Goal: Task Accomplishment & Management: Manage account settings

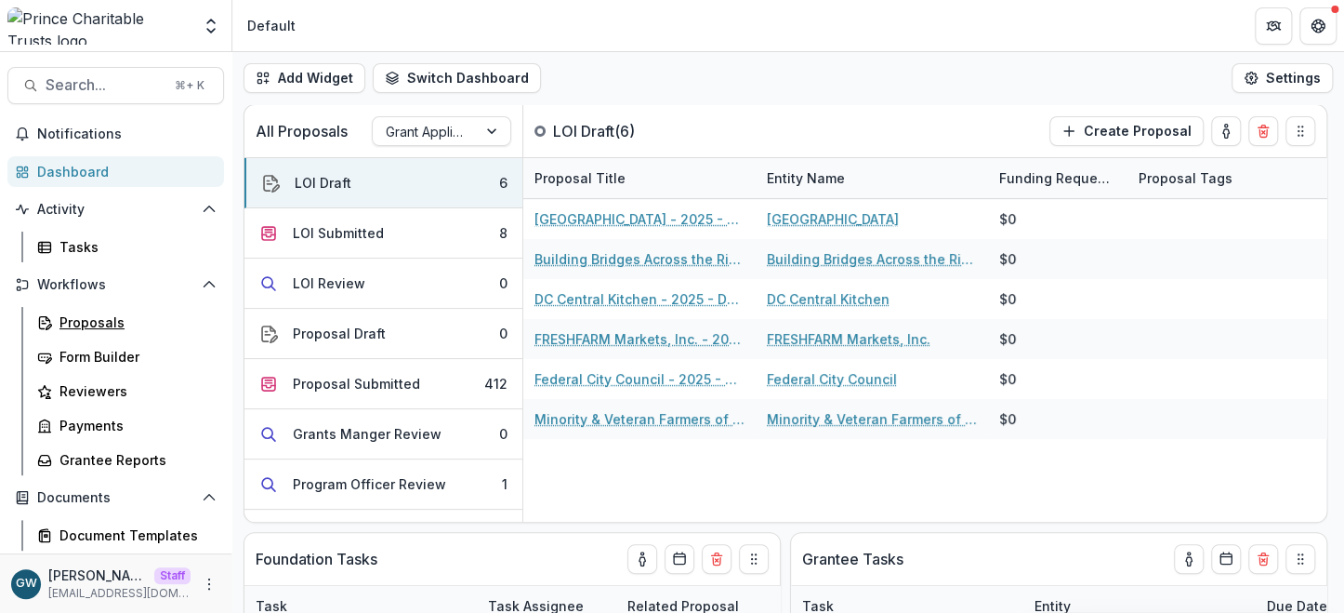
click at [111, 310] on link "Proposals" at bounding box center [127, 322] width 194 height 31
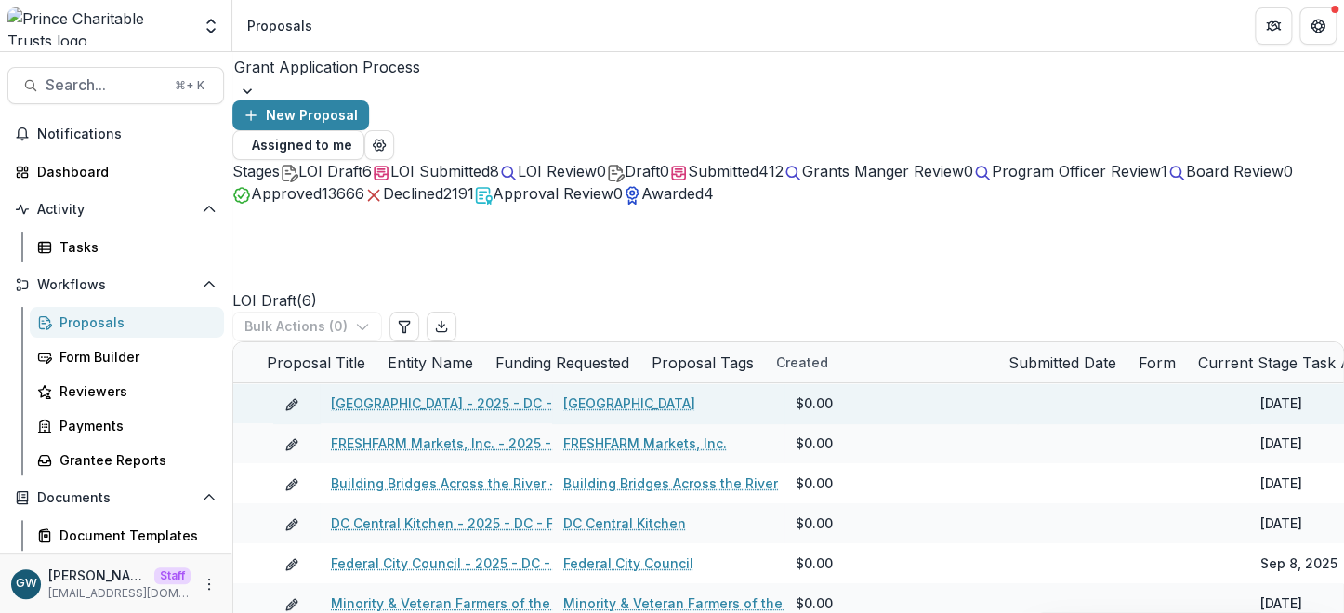
click at [605, 393] on link "[GEOGRAPHIC_DATA]" at bounding box center [629, 403] width 132 height 20
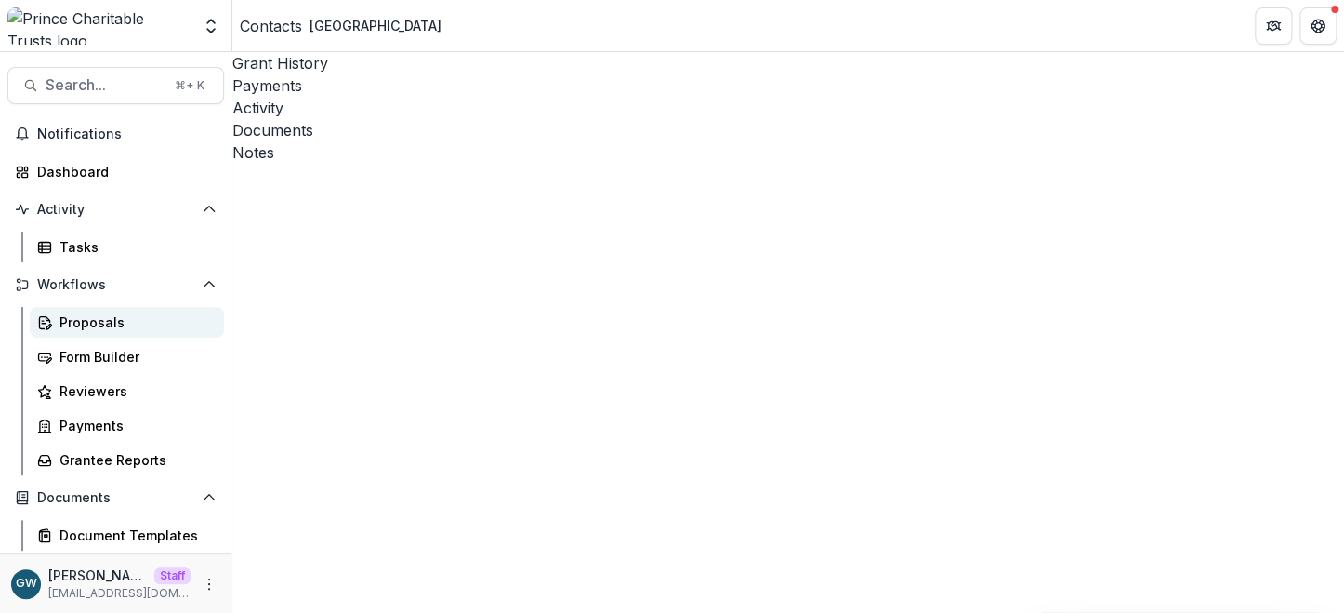
click at [85, 329] on div "Proposals" at bounding box center [135, 322] width 150 height 20
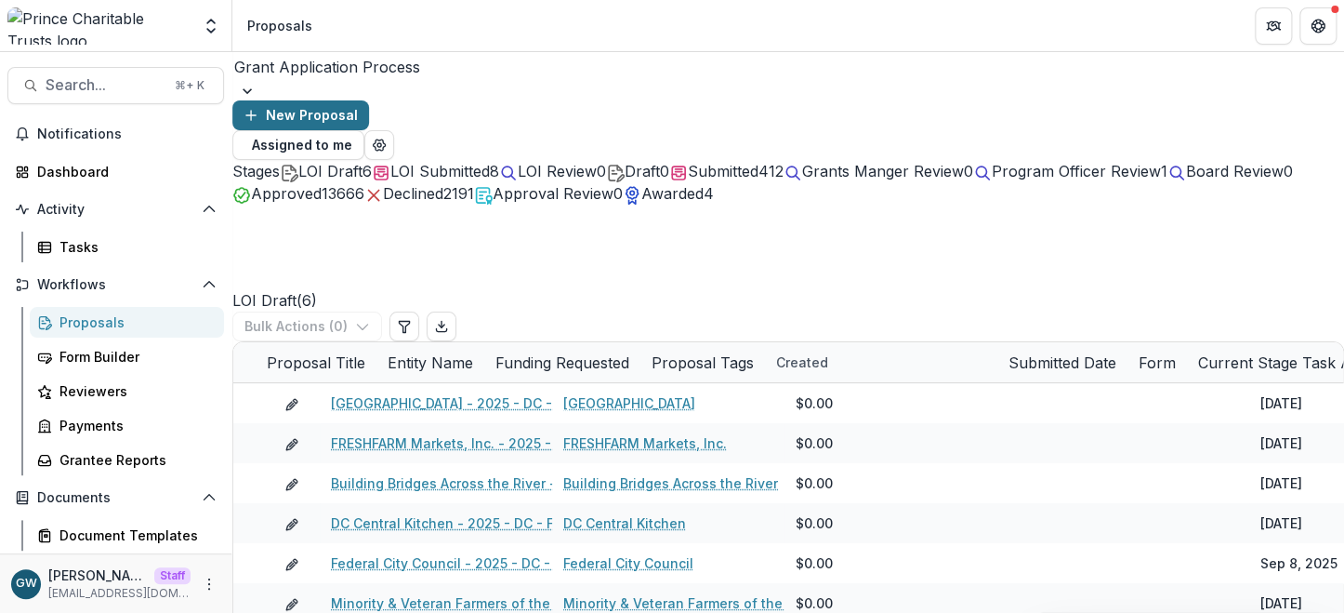
click at [369, 100] on button "New Proposal" at bounding box center [300, 115] width 137 height 30
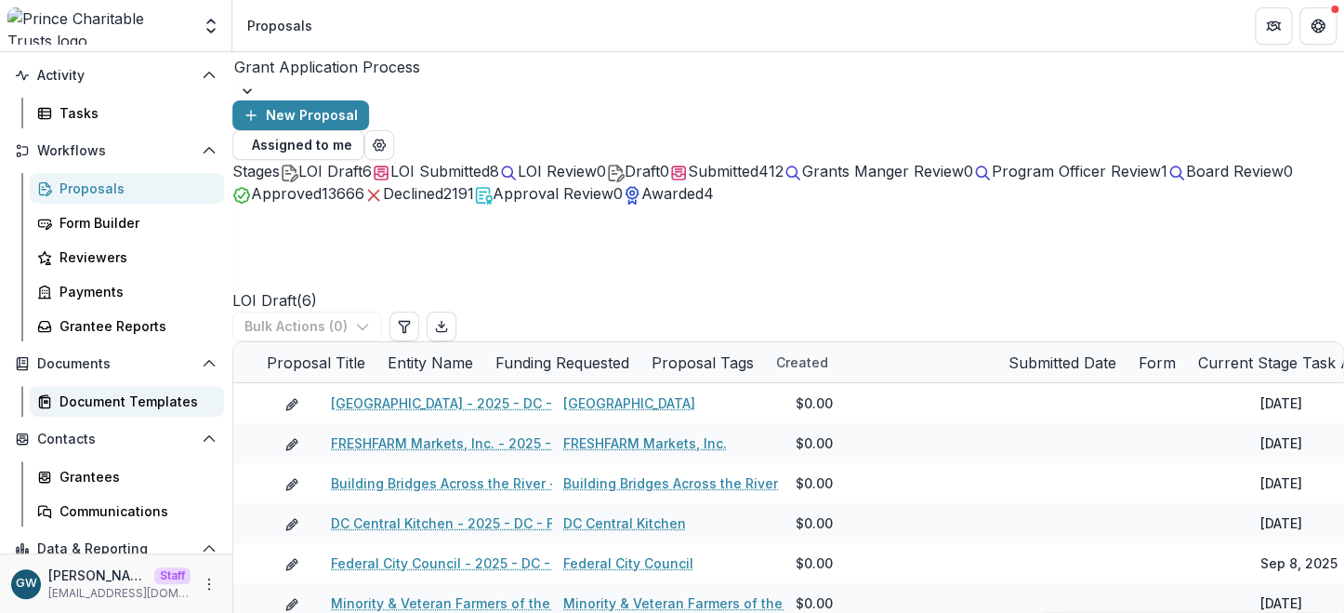
scroll to position [139, 0]
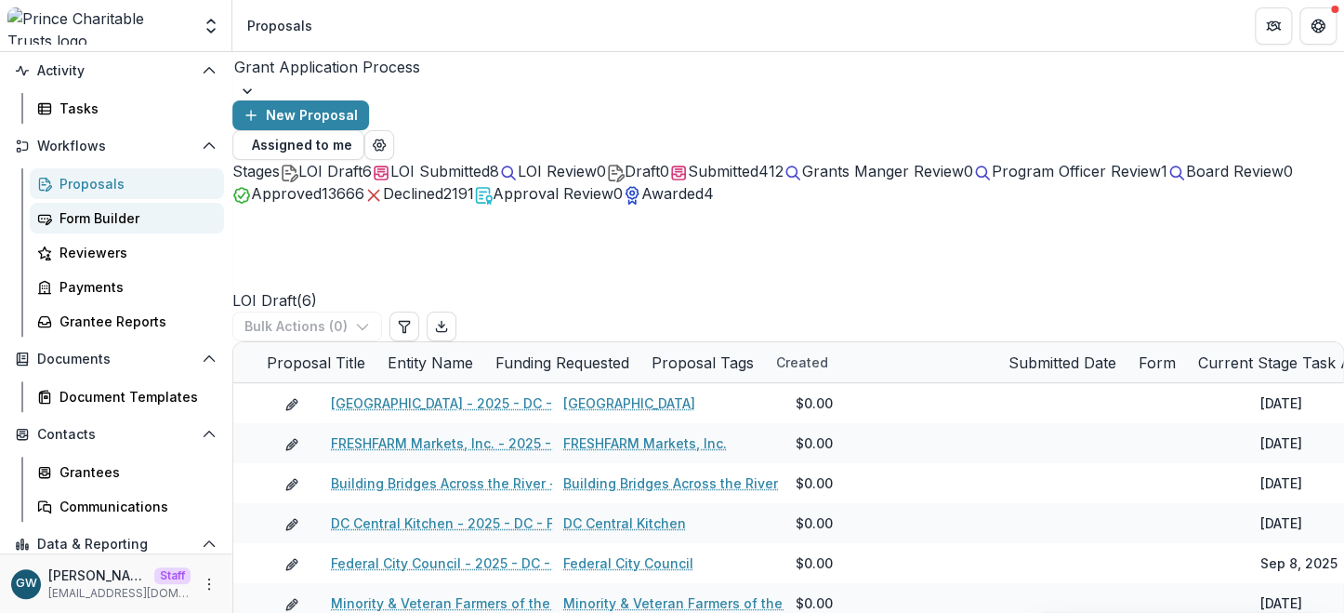
click at [102, 221] on div "Form Builder" at bounding box center [135, 218] width 150 height 20
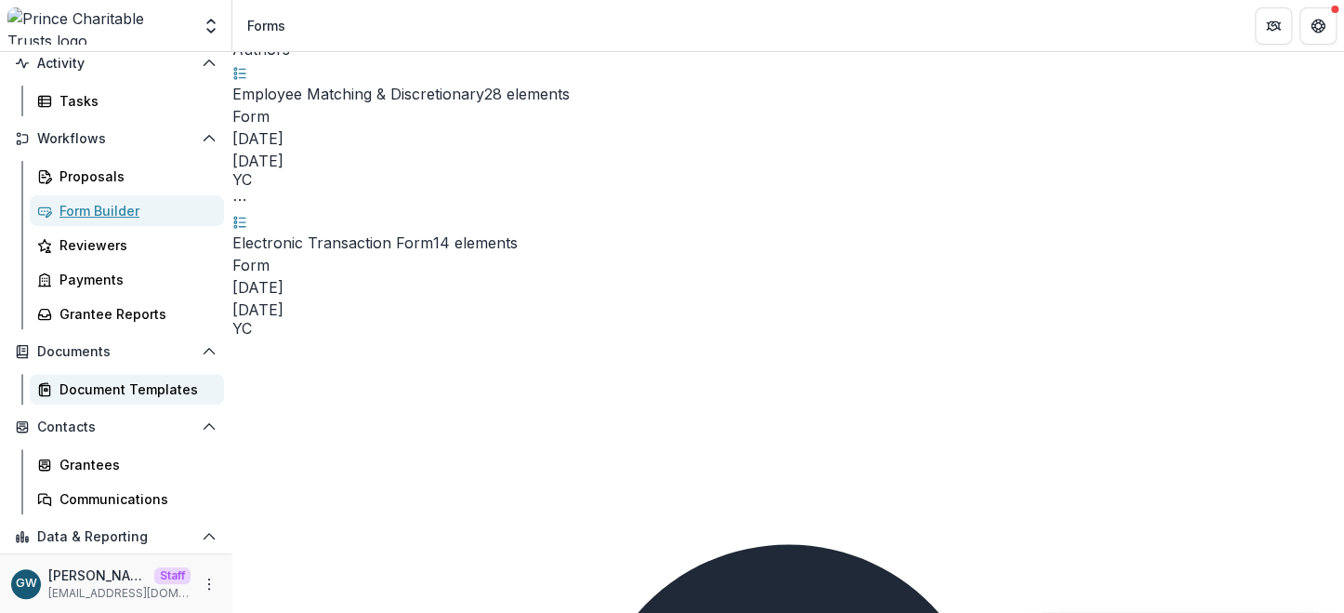
scroll to position [150, 0]
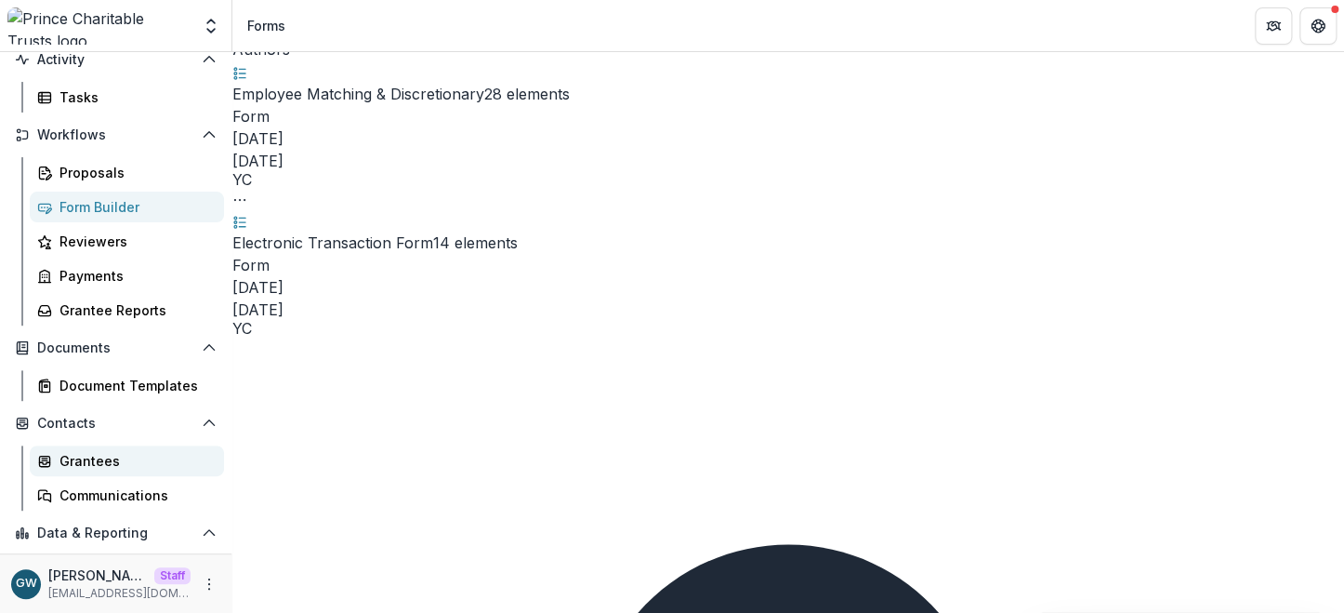
click at [107, 456] on div "Grantees" at bounding box center [135, 461] width 150 height 20
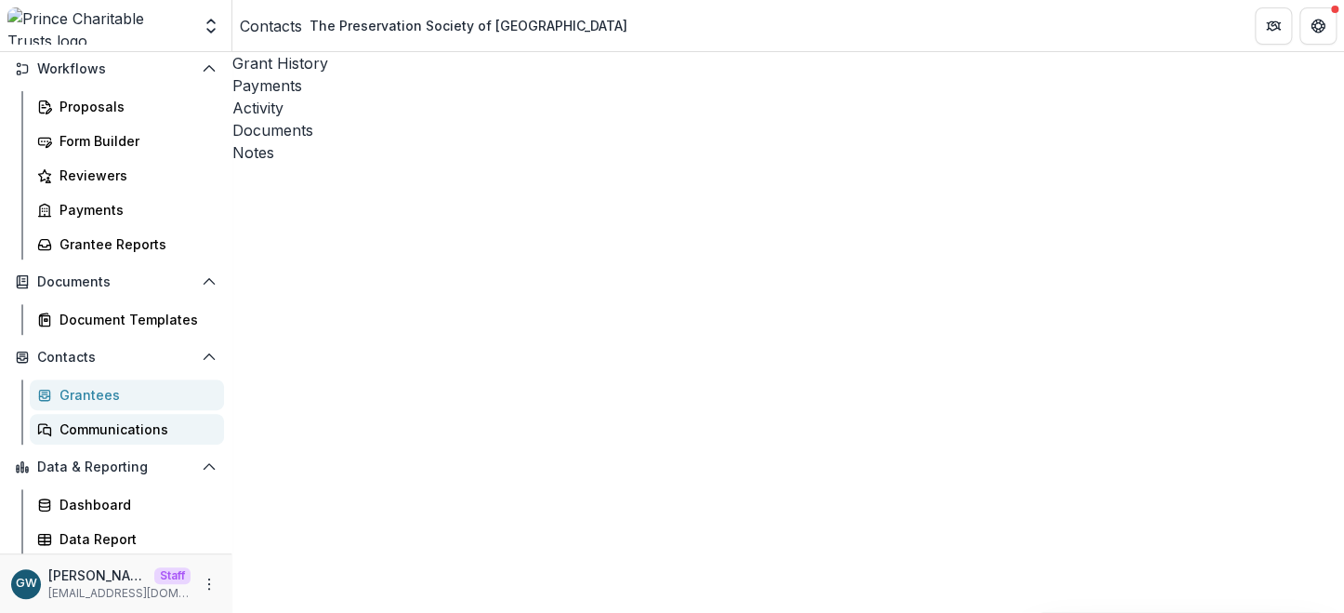
scroll to position [221, 0]
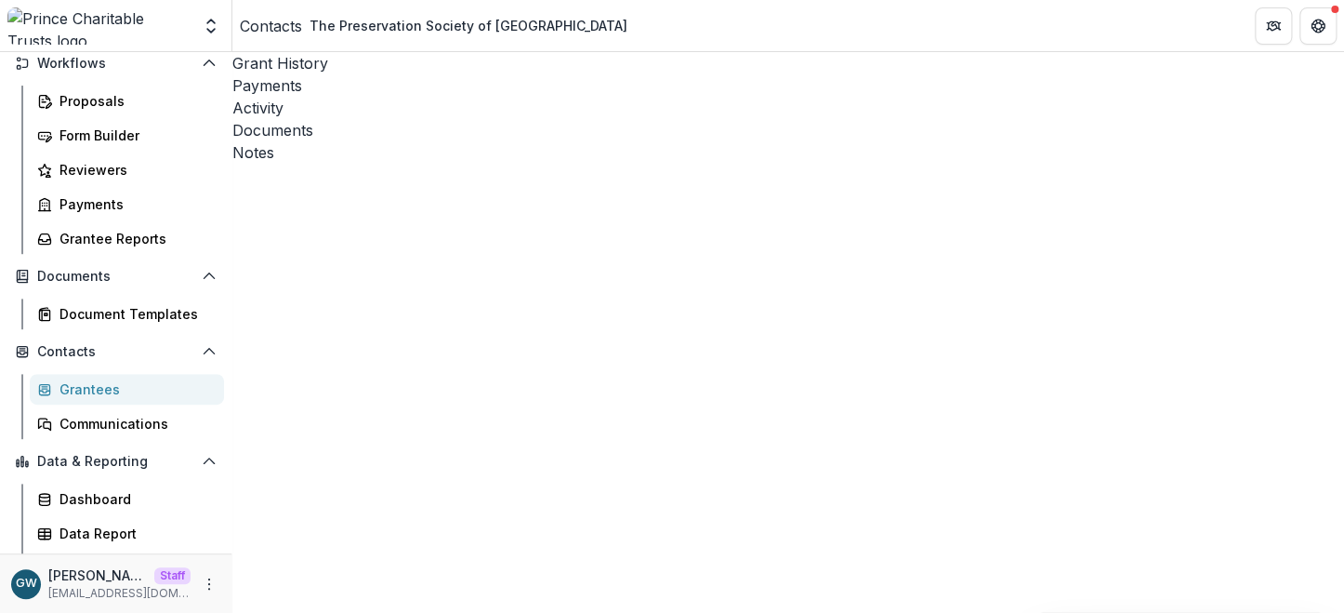
click at [87, 382] on div "Grantees" at bounding box center [135, 389] width 150 height 20
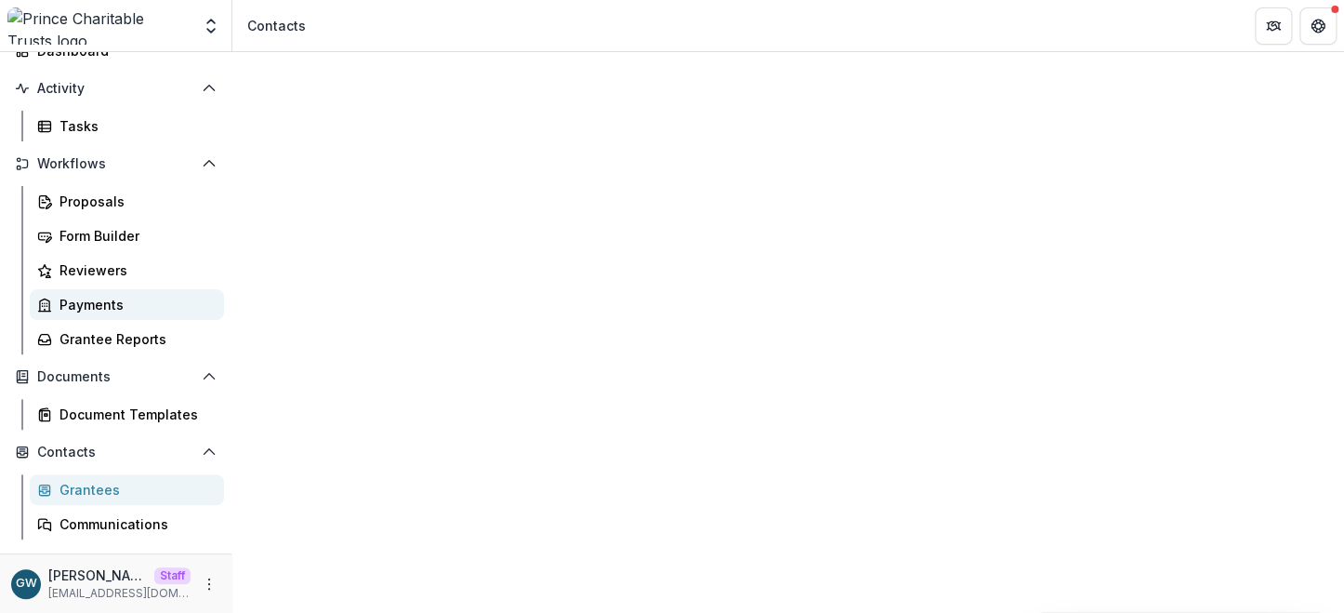
scroll to position [141, 0]
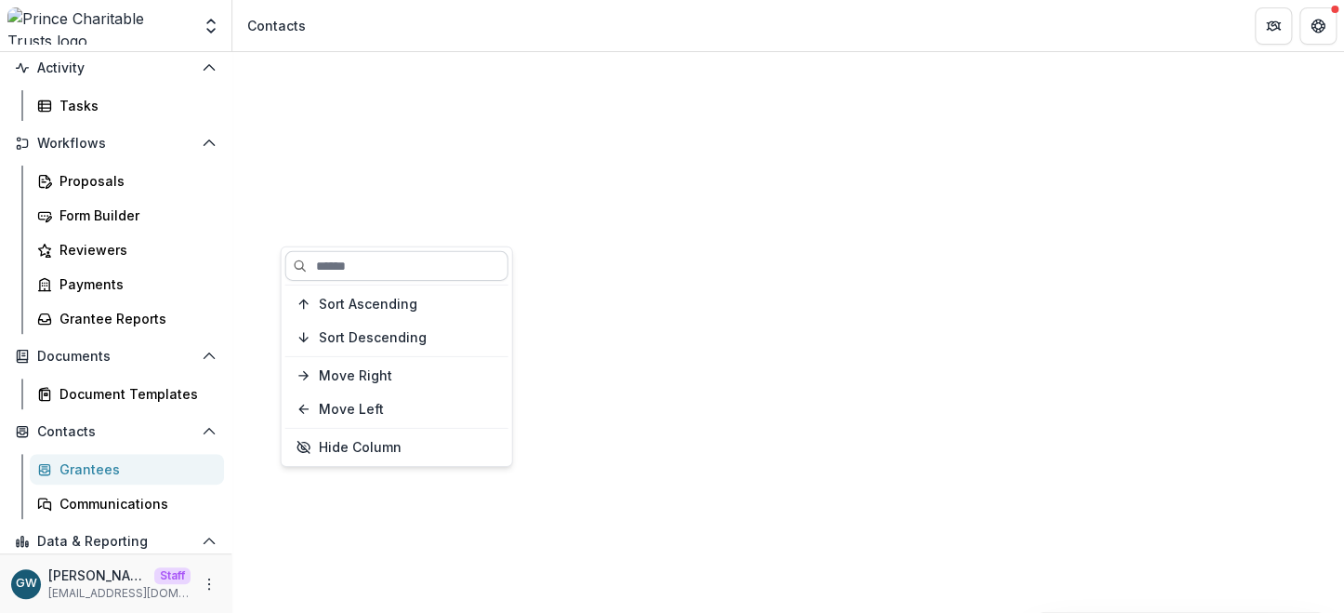
click at [344, 257] on input at bounding box center [396, 266] width 223 height 30
type input "*******"
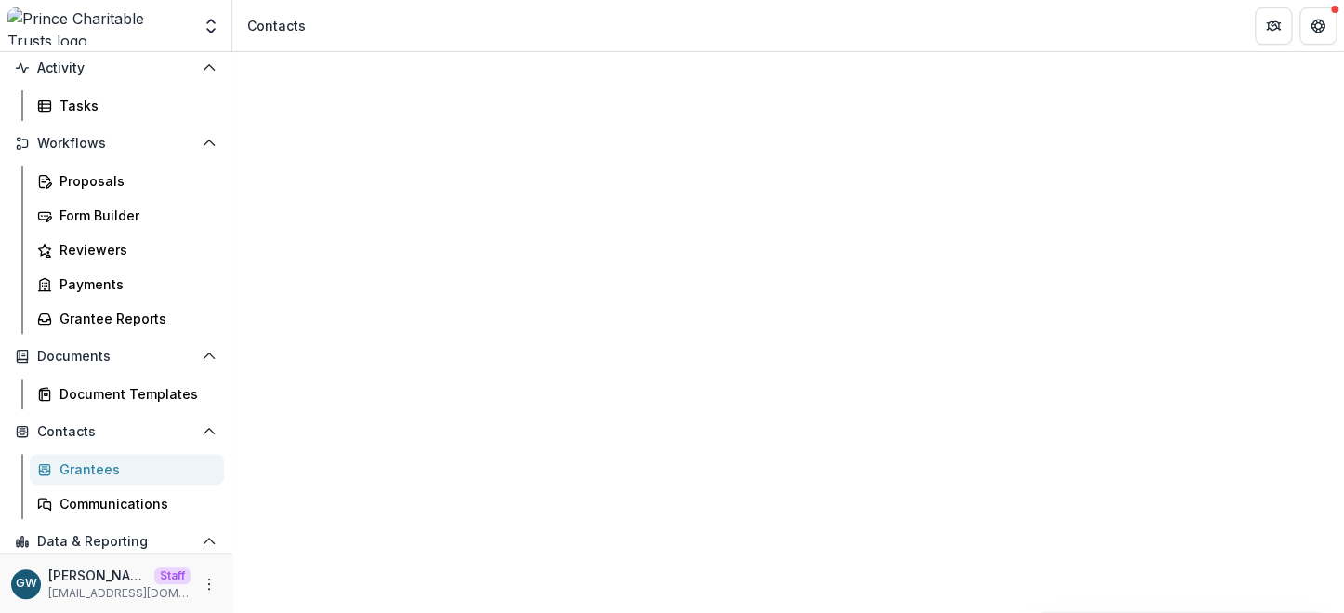
click at [107, 176] on div "Proposals" at bounding box center [135, 181] width 150 height 20
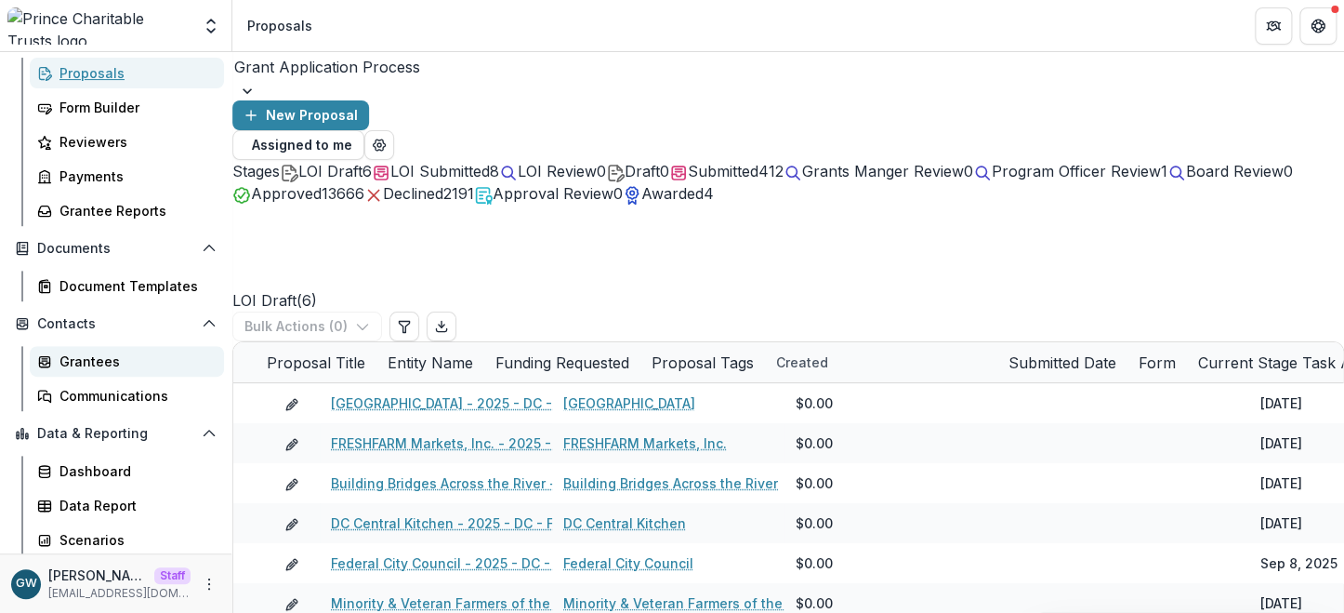
scroll to position [250, 0]
drag, startPoint x: 105, startPoint y: 355, endPoint x: 164, endPoint y: 355, distance: 58.6
click at [105, 355] on div "Grantees" at bounding box center [135, 361] width 150 height 20
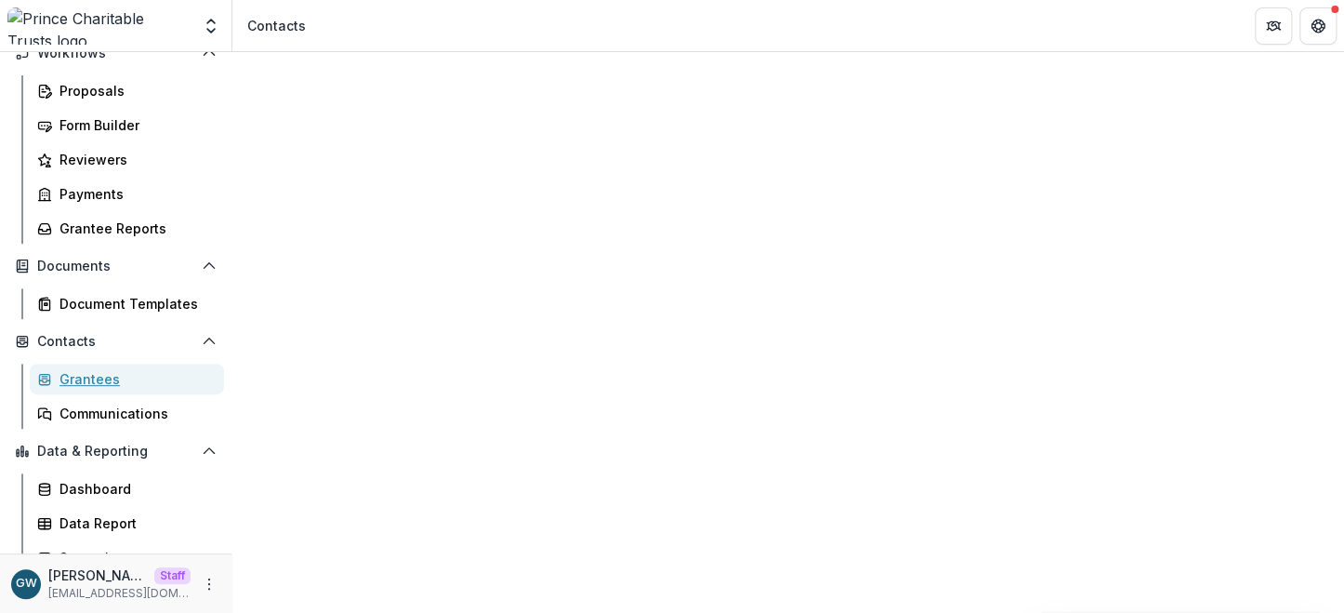
scroll to position [231, 0]
click at [117, 94] on div "Proposals" at bounding box center [135, 92] width 150 height 20
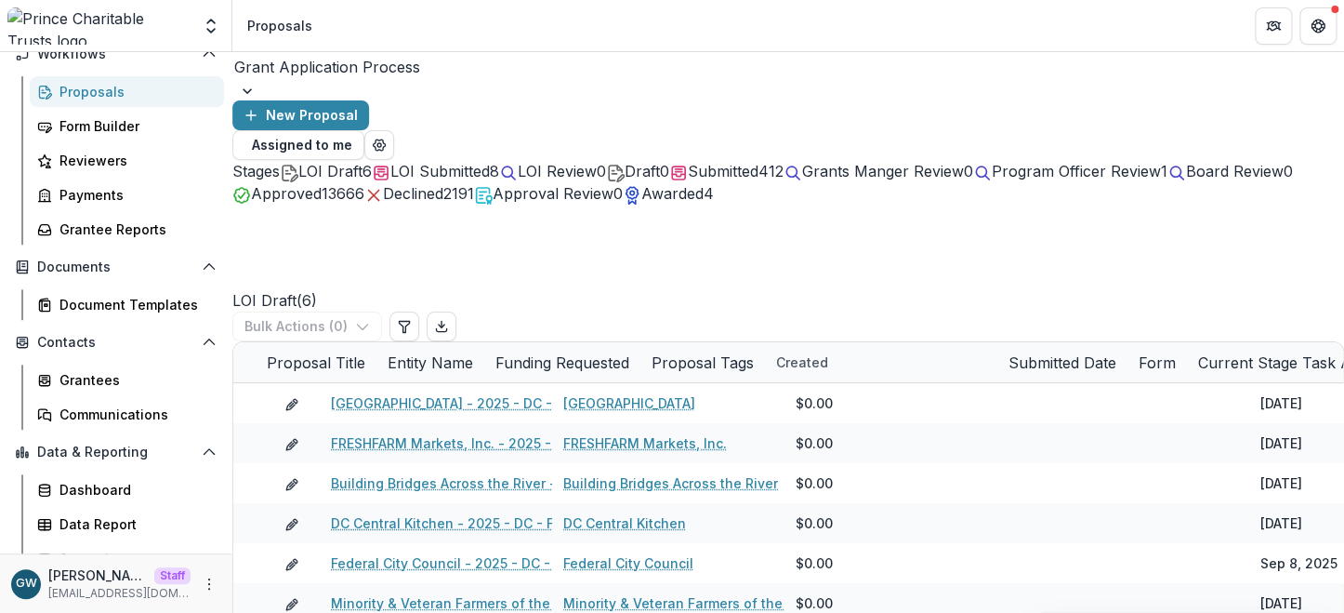
click at [406, 82] on div at bounding box center [788, 91] width 1112 height 19
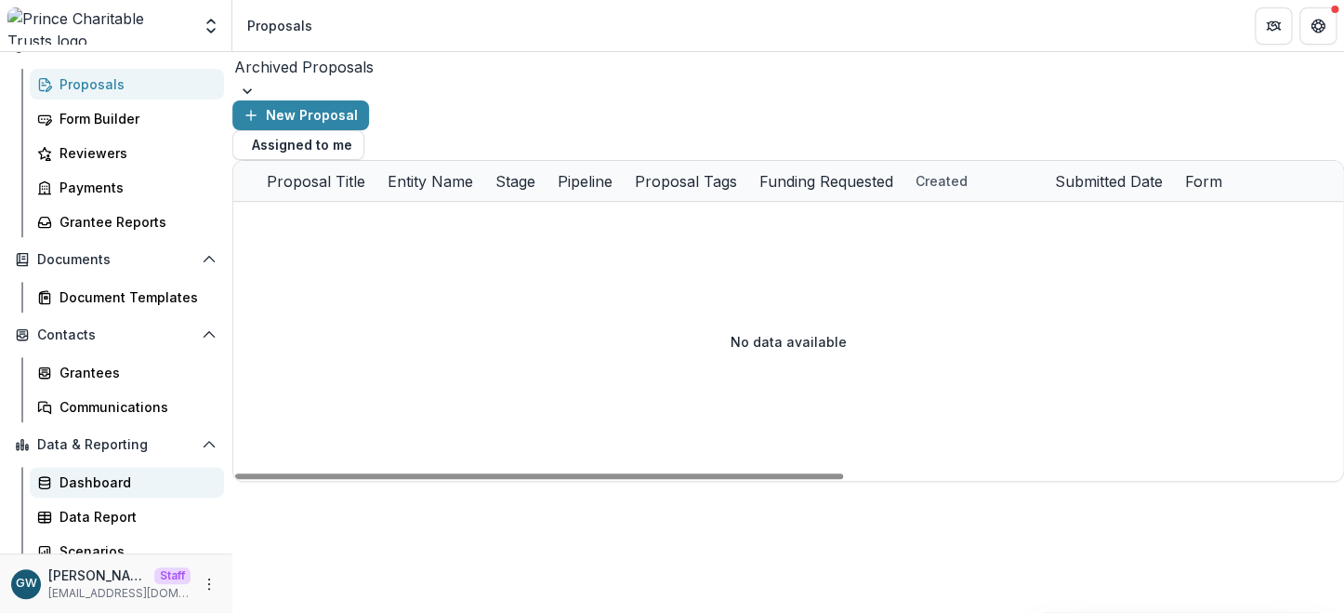
scroll to position [242, 0]
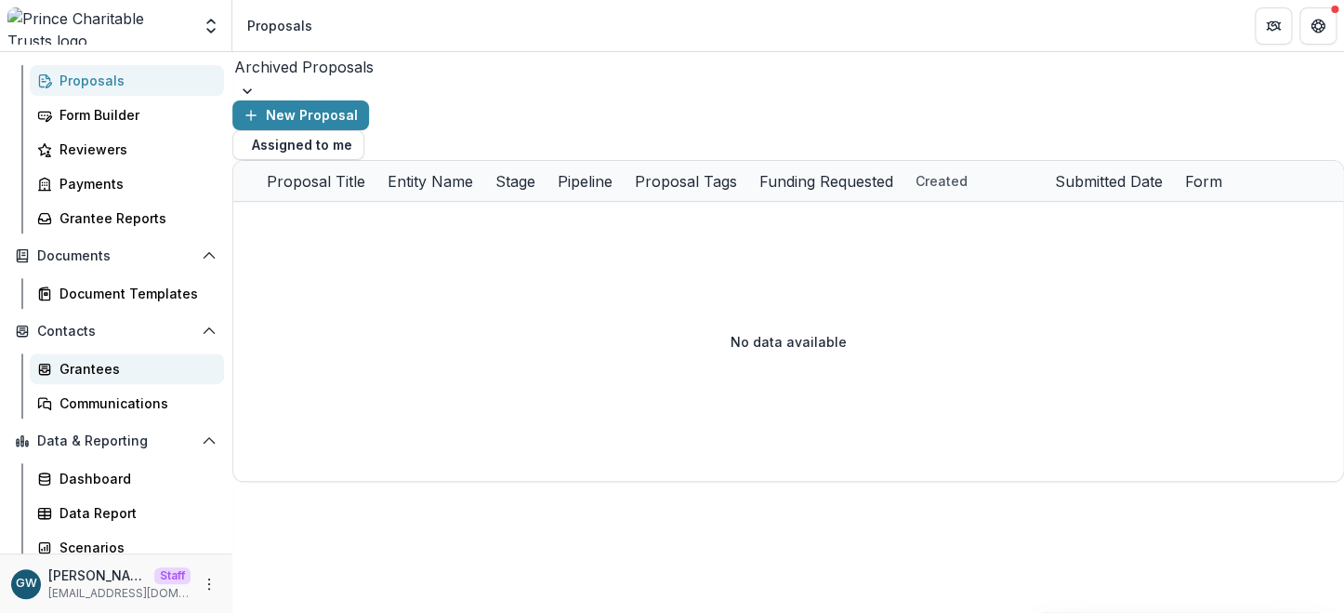
click at [99, 366] on div "Grantees" at bounding box center [135, 369] width 150 height 20
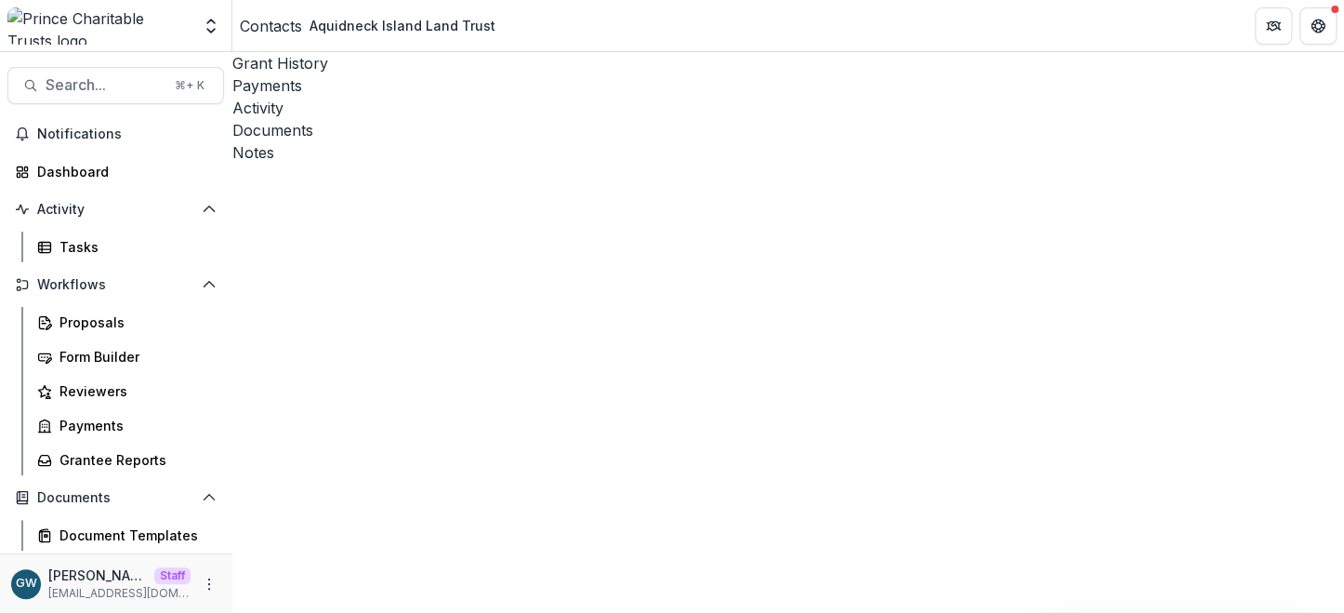
scroll to position [0, 523]
click at [714, 315] on input at bounding box center [750, 312] width 223 height 30
type input "******"
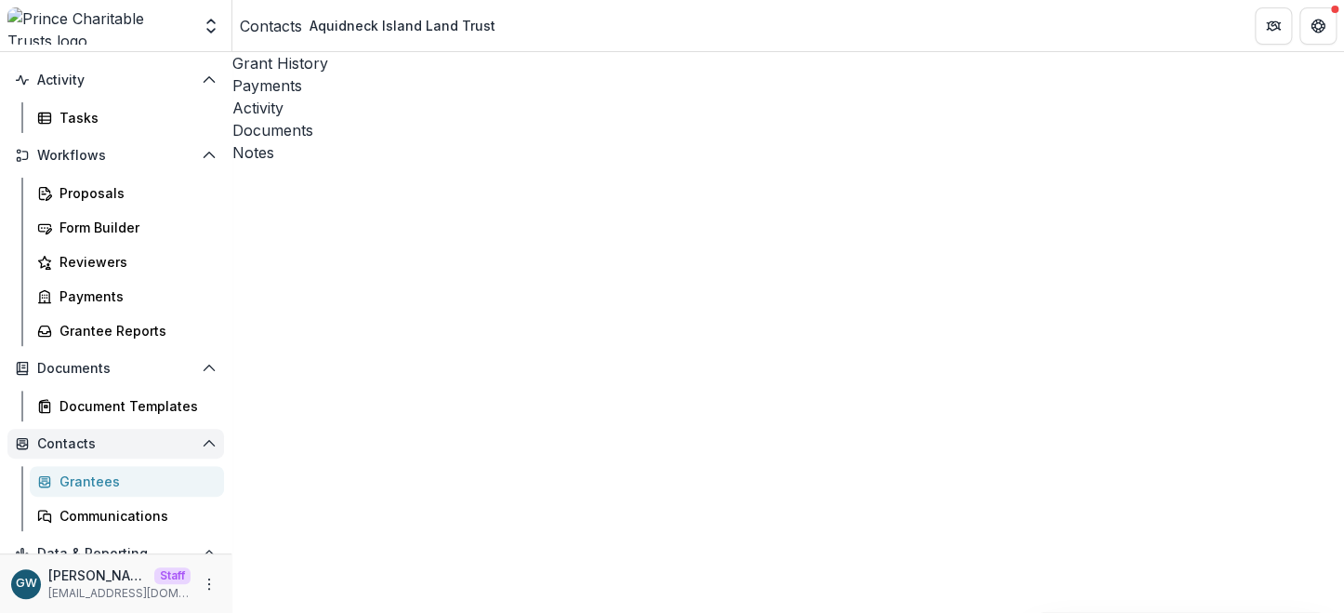
scroll to position [250, 0]
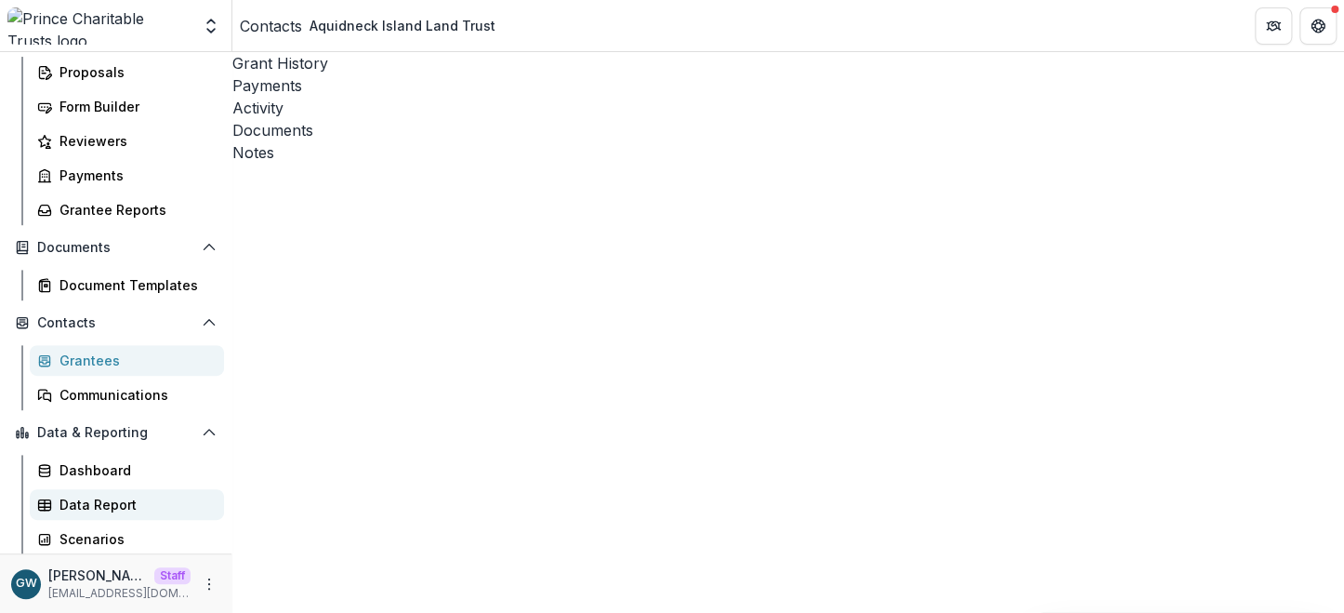
click at [105, 499] on div "Data Report" at bounding box center [135, 505] width 150 height 20
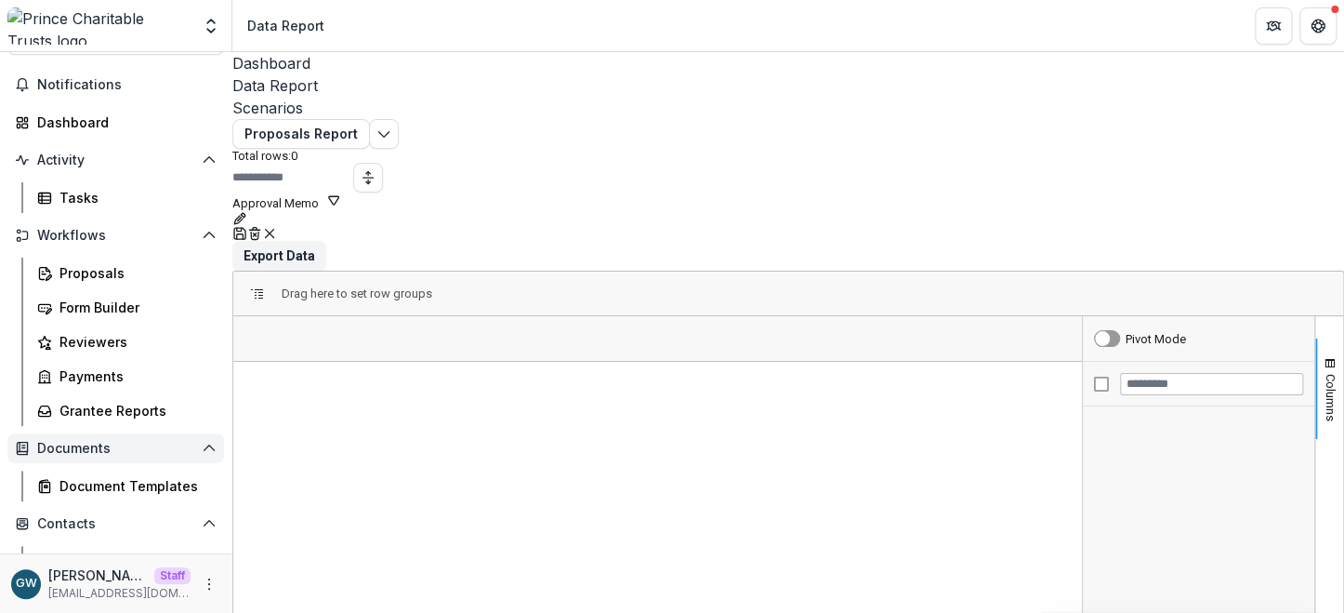
scroll to position [250, 0]
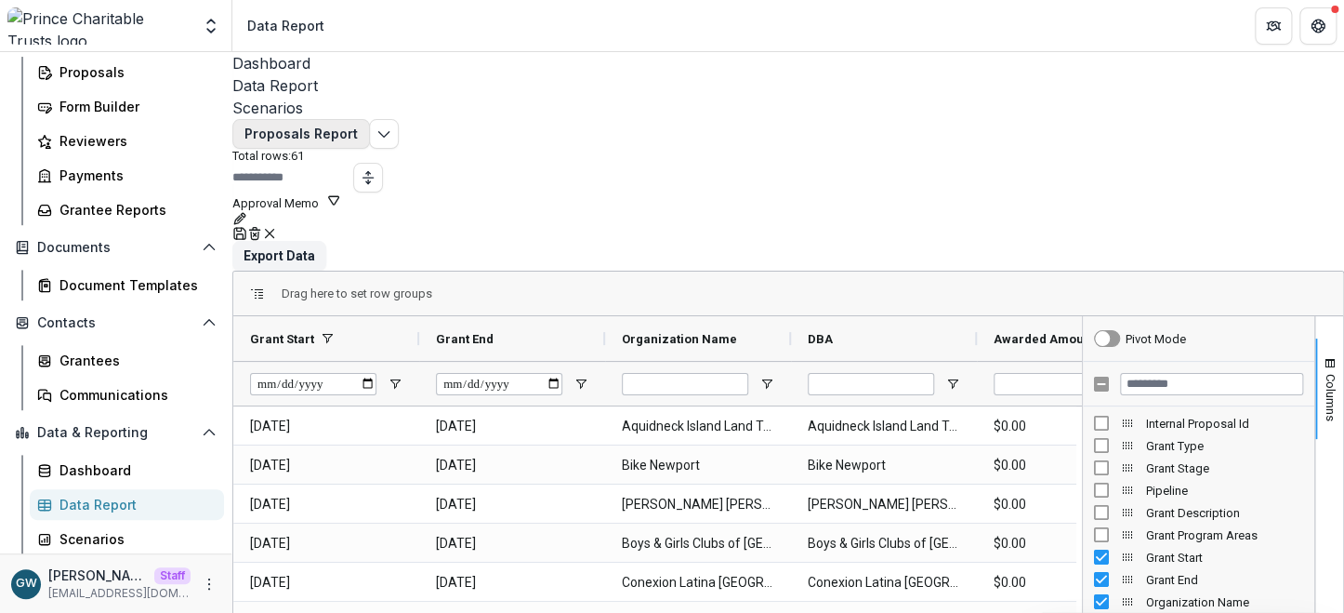
click at [340, 123] on button "Proposals Report" at bounding box center [301, 134] width 138 height 30
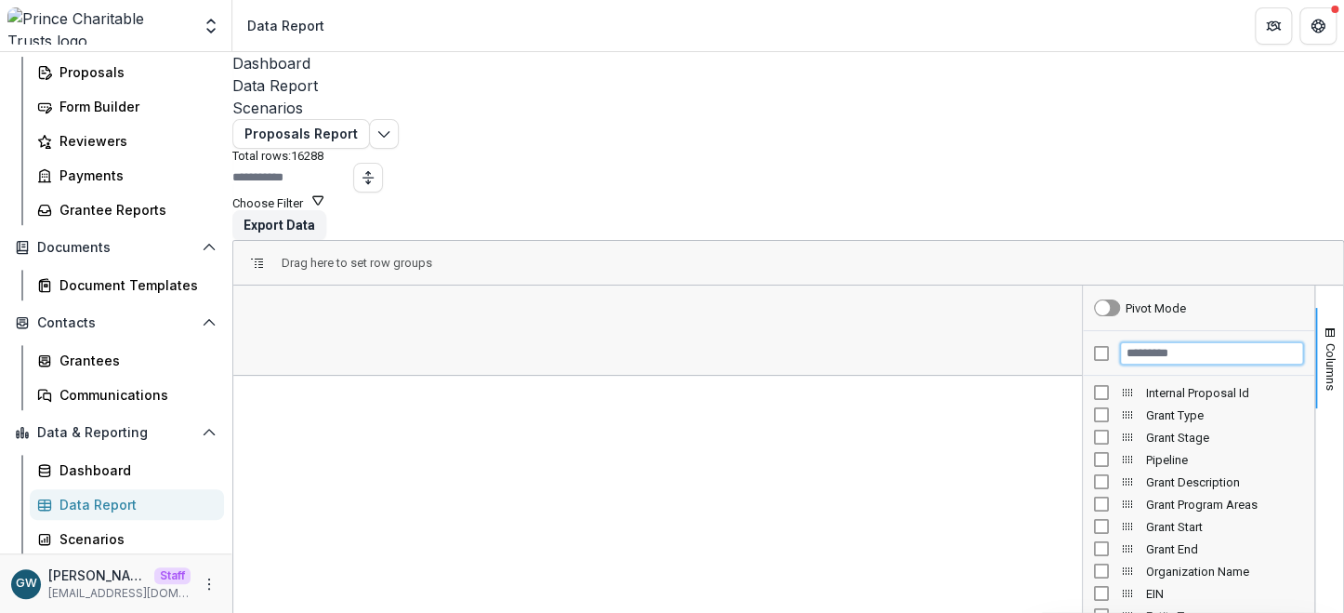
click at [1120, 342] on input "Filter Columns Input" at bounding box center [1211, 353] width 183 height 22
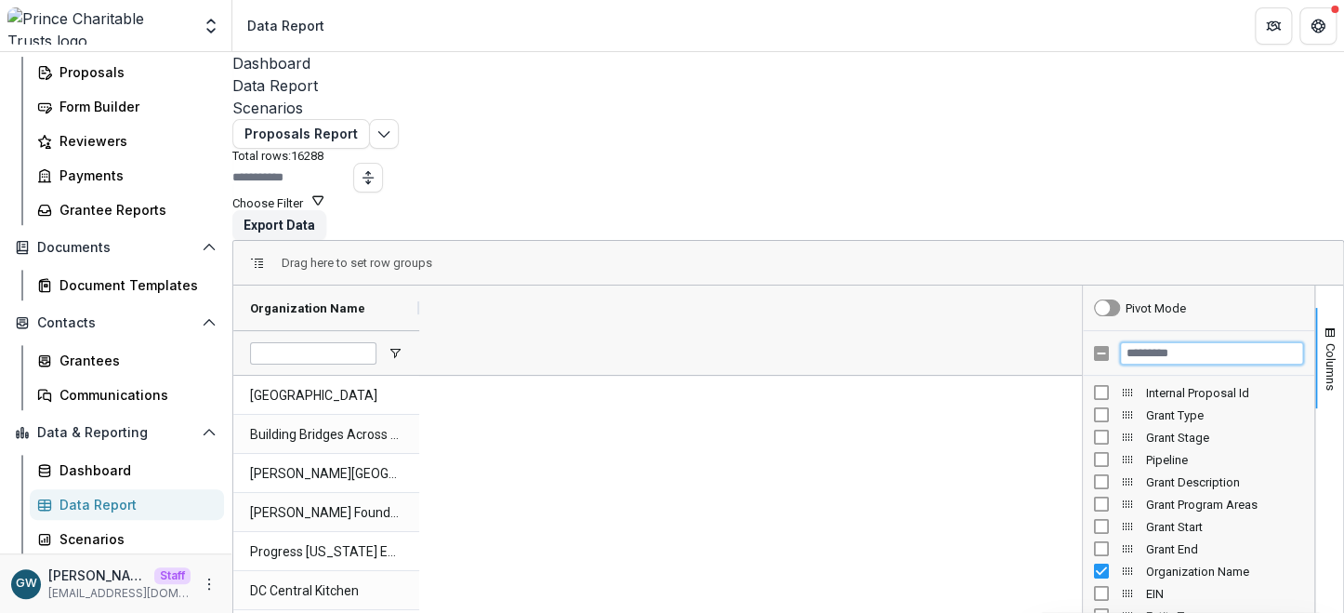
click at [1151, 342] on input "Filter Columns Input" at bounding box center [1211, 353] width 183 height 22
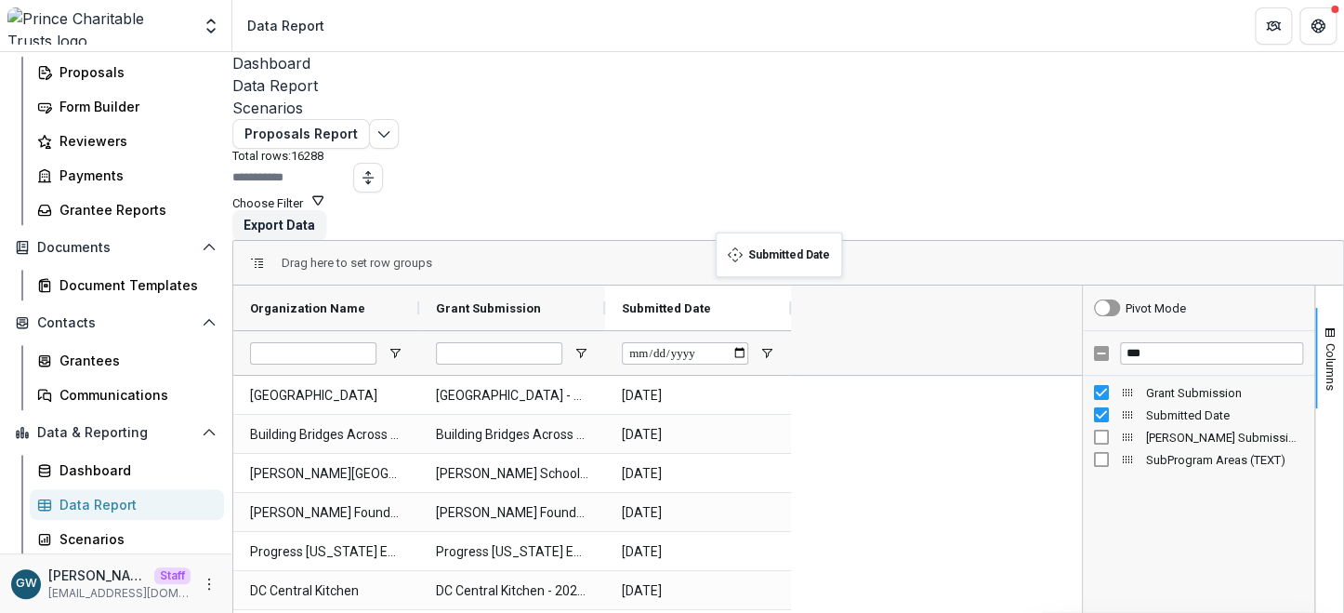
drag, startPoint x: 527, startPoint y: 243, endPoint x: 729, endPoint y: 245, distance: 201.8
click at [1155, 342] on input "***" at bounding box center [1211, 353] width 183 height 22
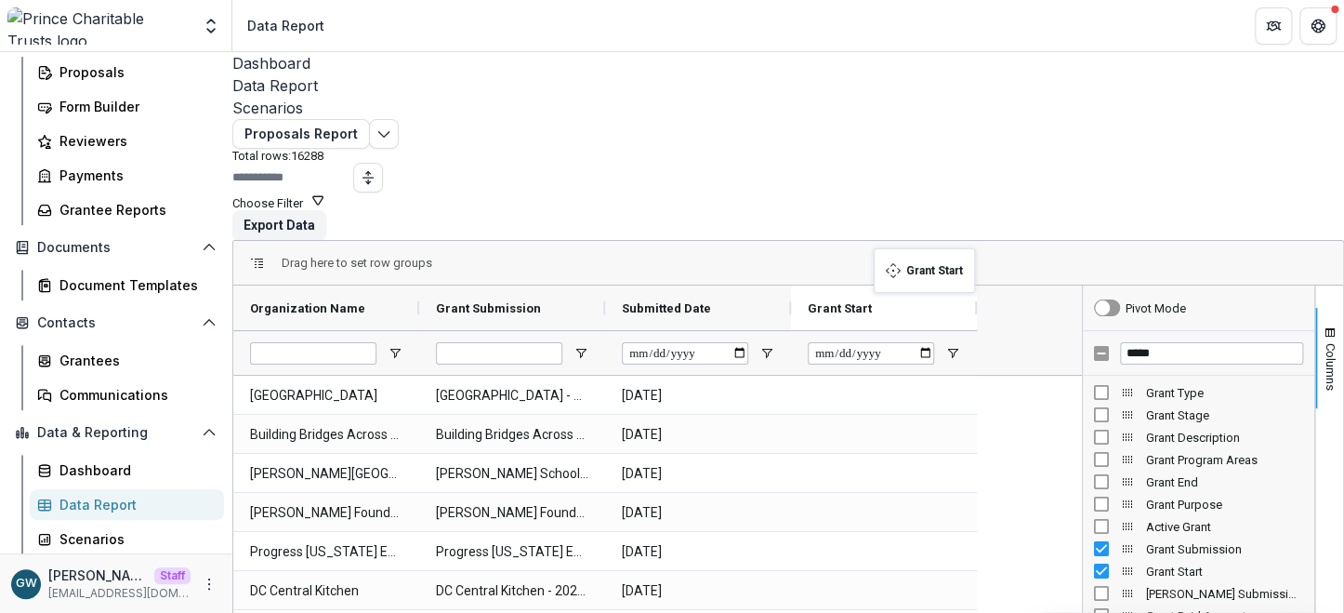
drag, startPoint x: 315, startPoint y: 243, endPoint x: 887, endPoint y: 259, distance: 572.0
click at [1133, 342] on input "*****" at bounding box center [1211, 353] width 183 height 22
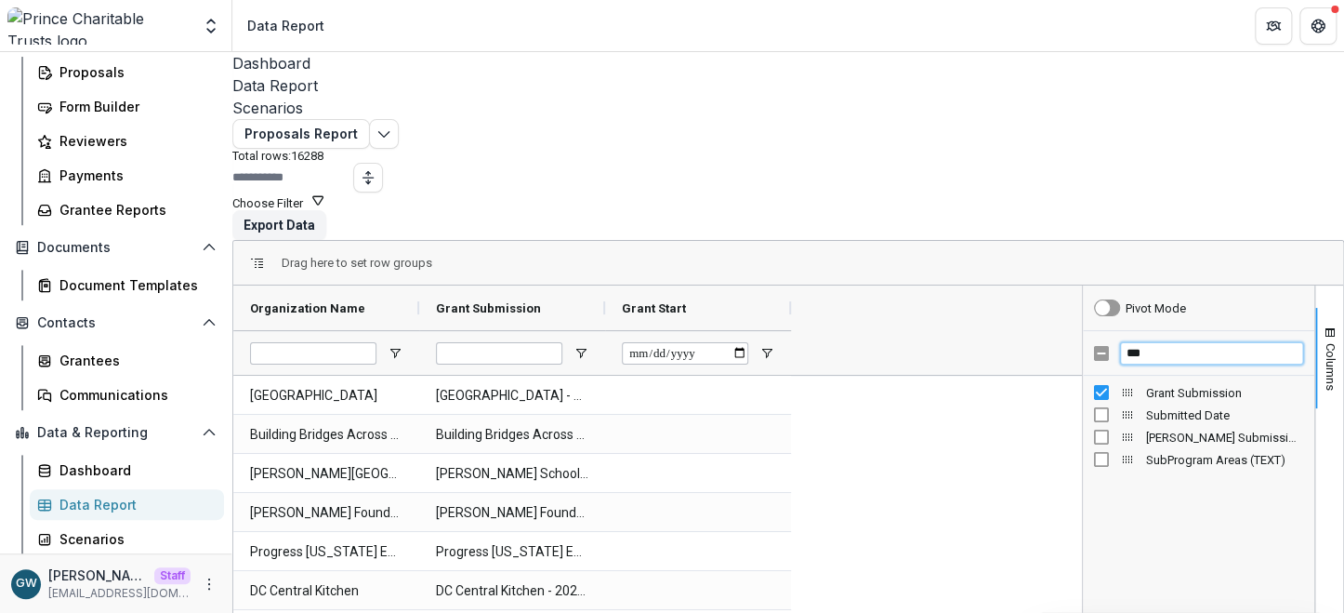
click at [1159, 342] on input "***" at bounding box center [1211, 353] width 183 height 22
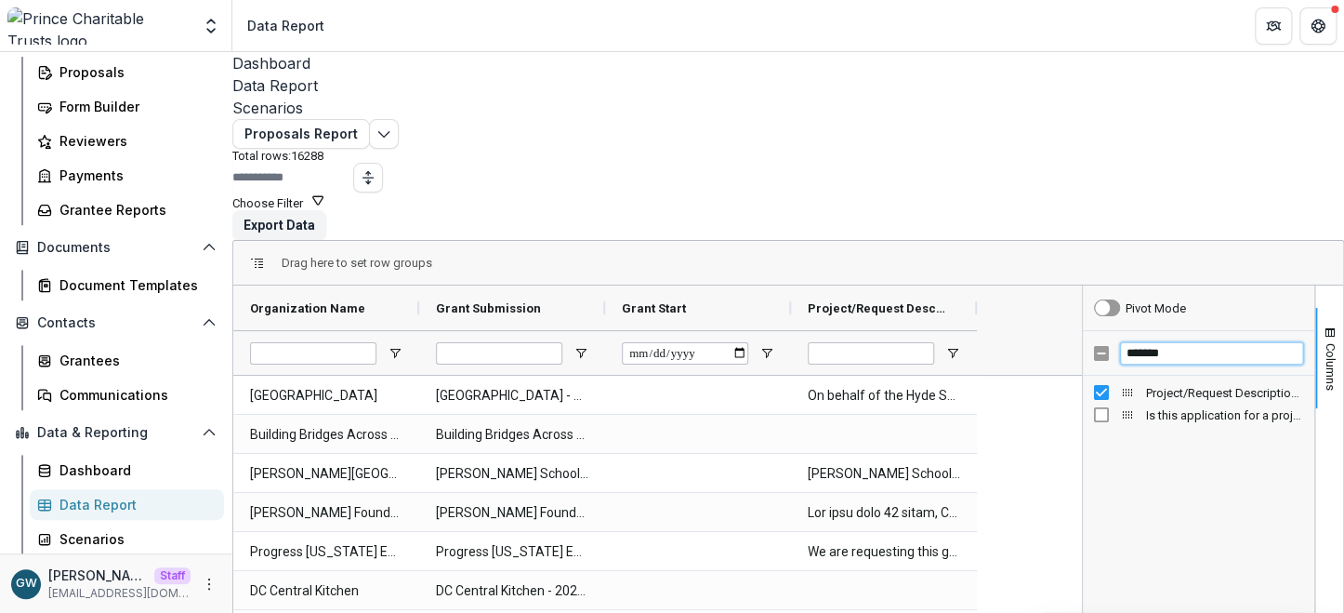
click at [1128, 342] on input "*******" at bounding box center [1211, 353] width 183 height 22
type input "****"
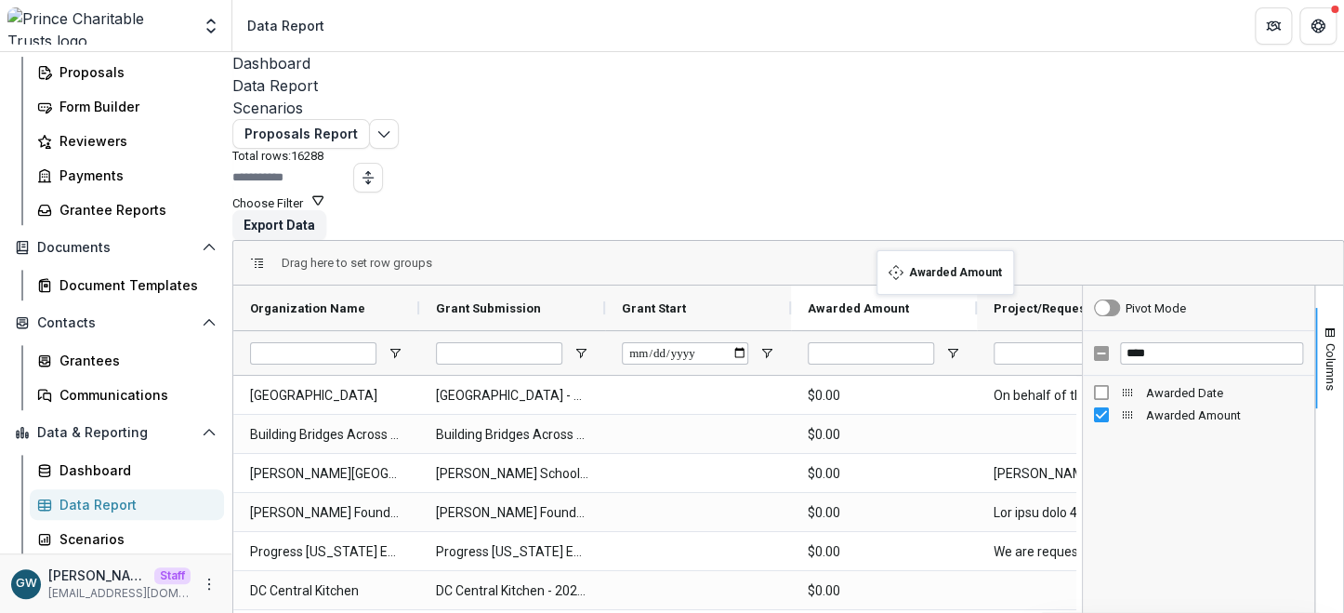
drag, startPoint x: 493, startPoint y: 257, endPoint x: 886, endPoint y: 261, distance: 393.3
click at [1316, 308] on button "Columns" at bounding box center [1330, 358] width 28 height 100
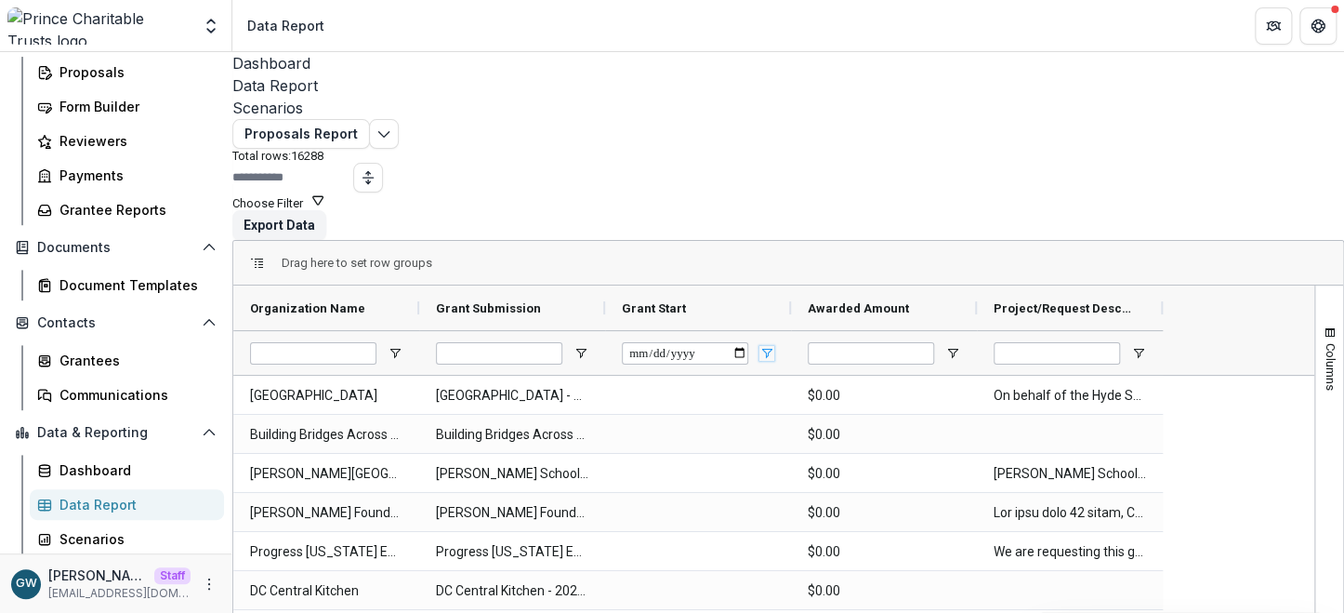
click at [774, 346] on span "Open Filter Menu" at bounding box center [767, 353] width 15 height 15
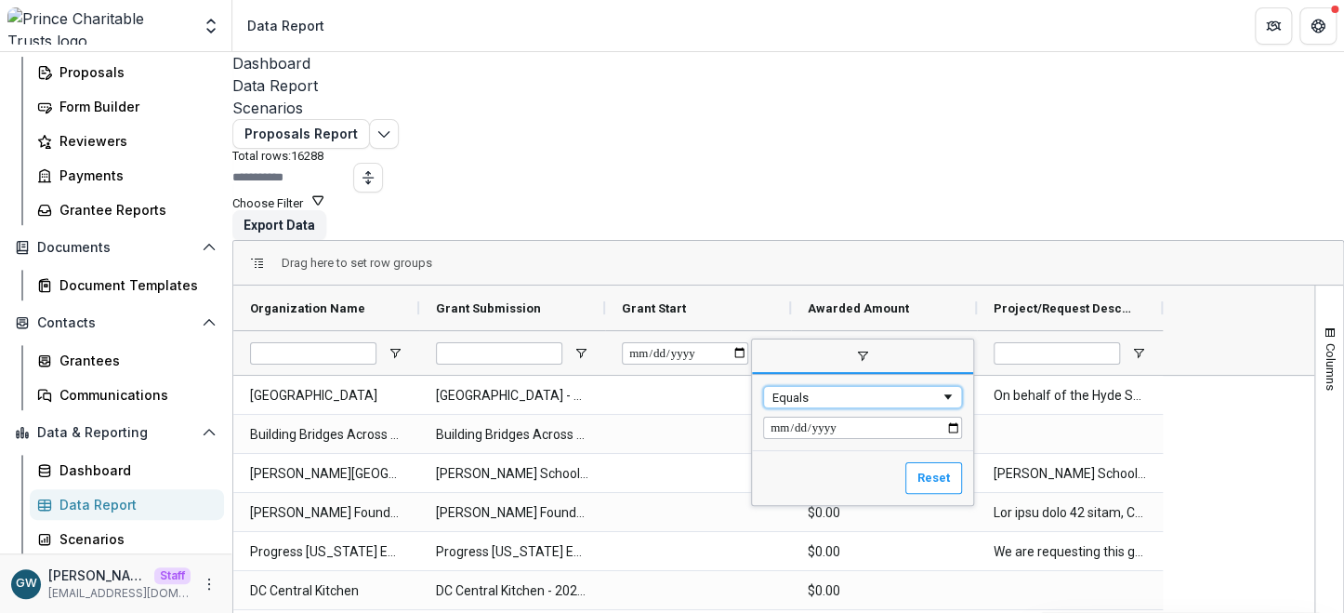
click at [833, 390] on div "Equals" at bounding box center [857, 397] width 168 height 14
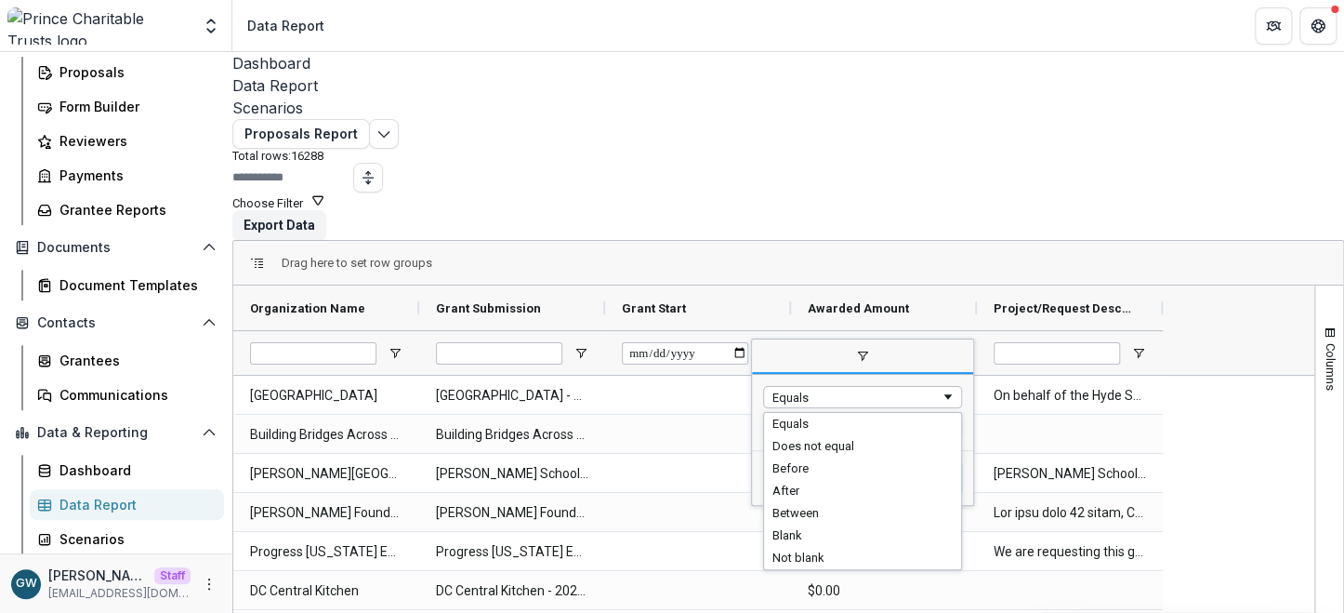
click at [811, 375] on div "Equals" at bounding box center [862, 412] width 221 height 75
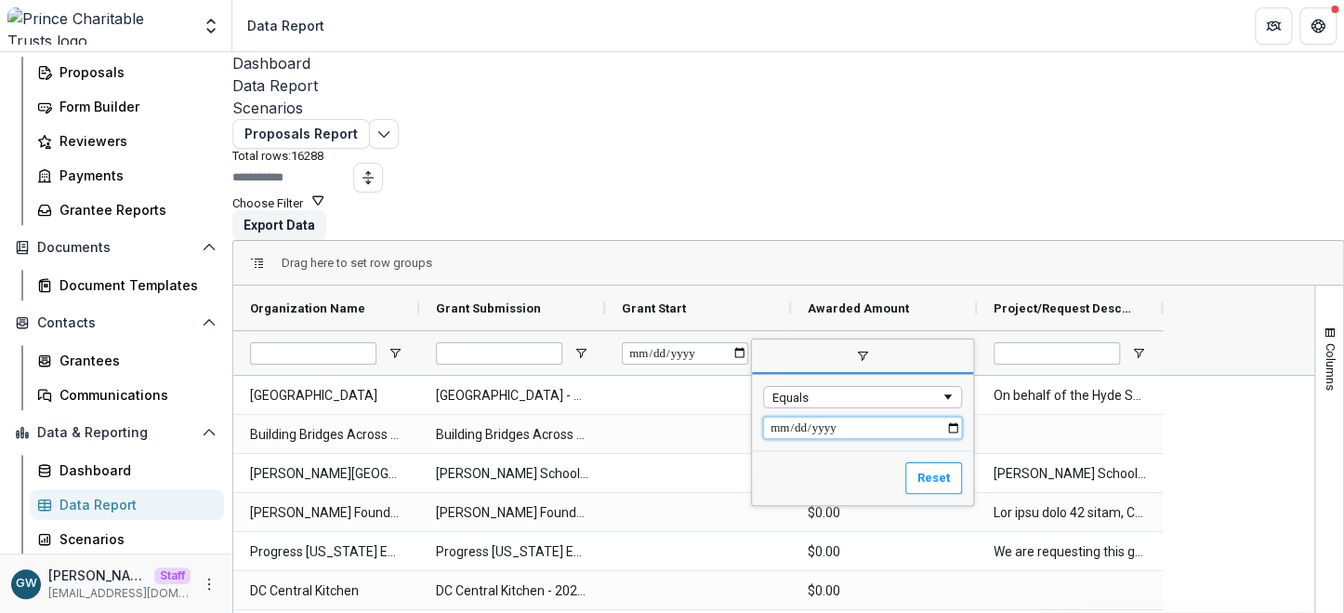
click at [832, 417] on input "Filter Value" at bounding box center [862, 428] width 199 height 22
click at [962, 417] on input "Filter Value" at bounding box center [862, 428] width 199 height 22
type input "**********"
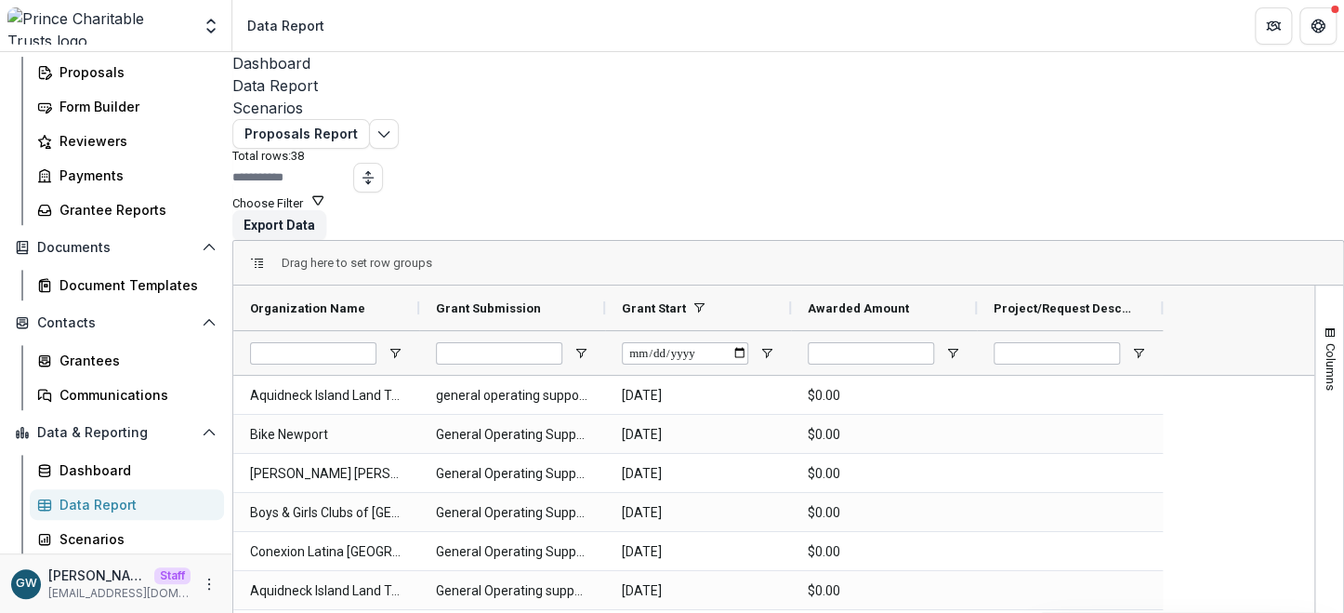
click at [627, 241] on div "Drag here to set row groups" at bounding box center [788, 263] width 1110 height 45
click at [325, 192] on button "Choose Filter" at bounding box center [278, 201] width 93 height 18
click at [1052, 212] on button "Team Filters" at bounding box center [1084, 205] width 64 height 14
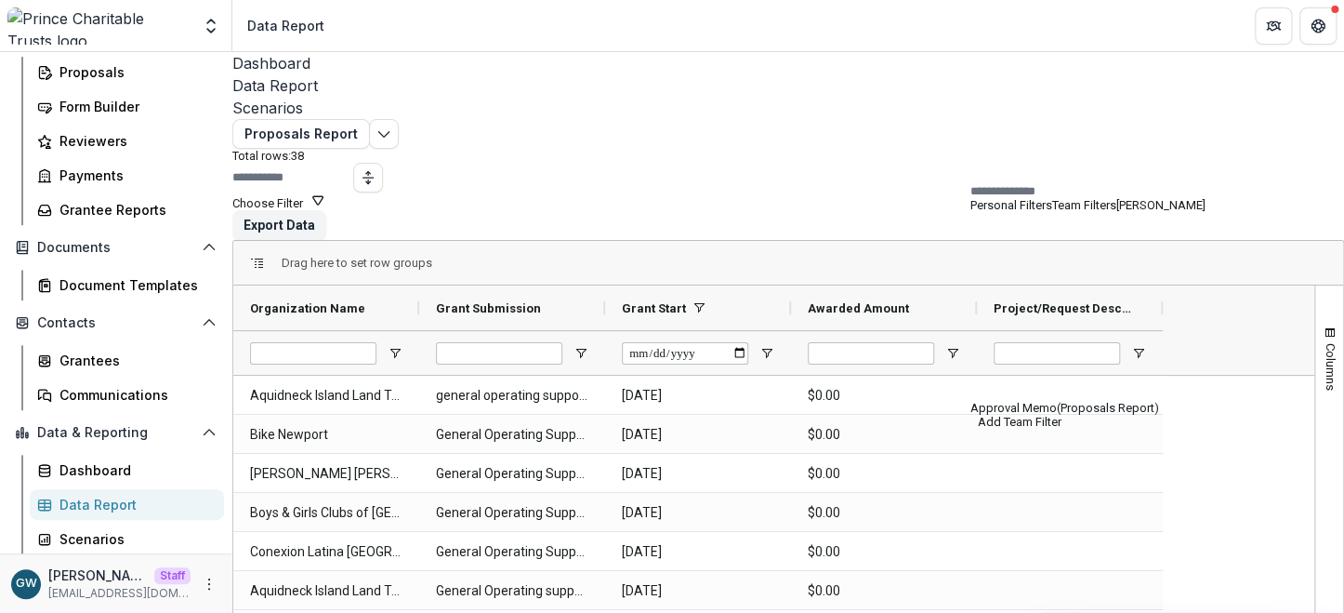
click at [1025, 415] on button "Add Team Filter" at bounding box center [1015, 422] width 91 height 14
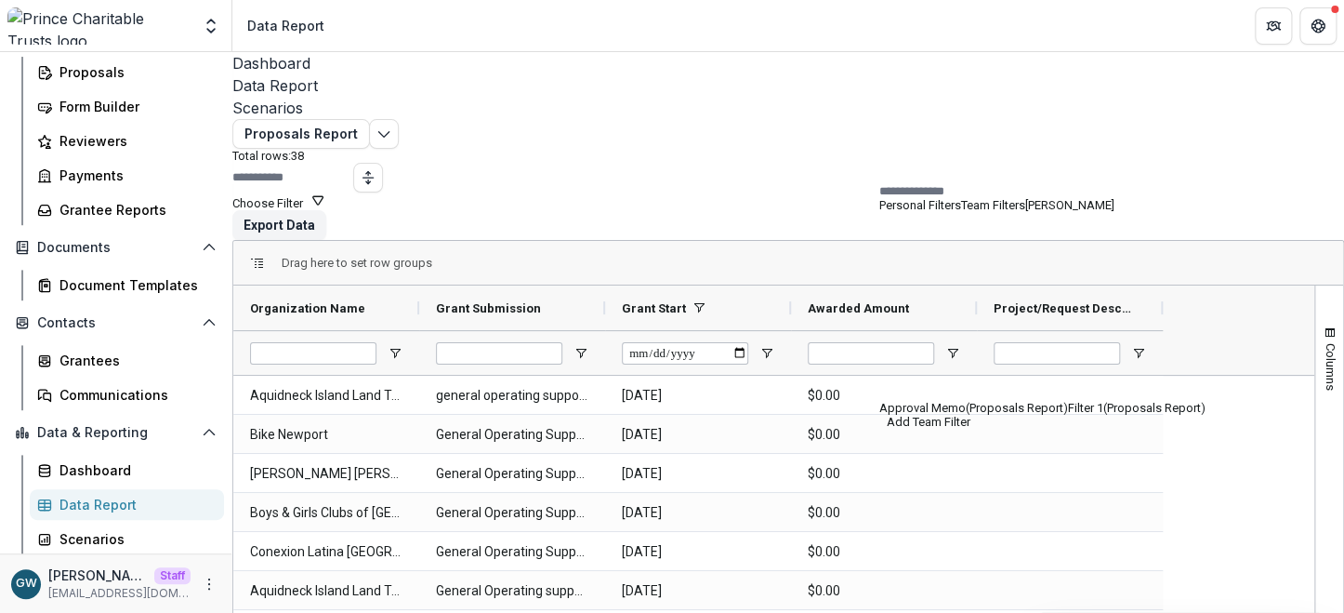
click at [1067, 311] on button "Filter 1 (Proposals Report)" at bounding box center [1136, 339] width 138 height 152
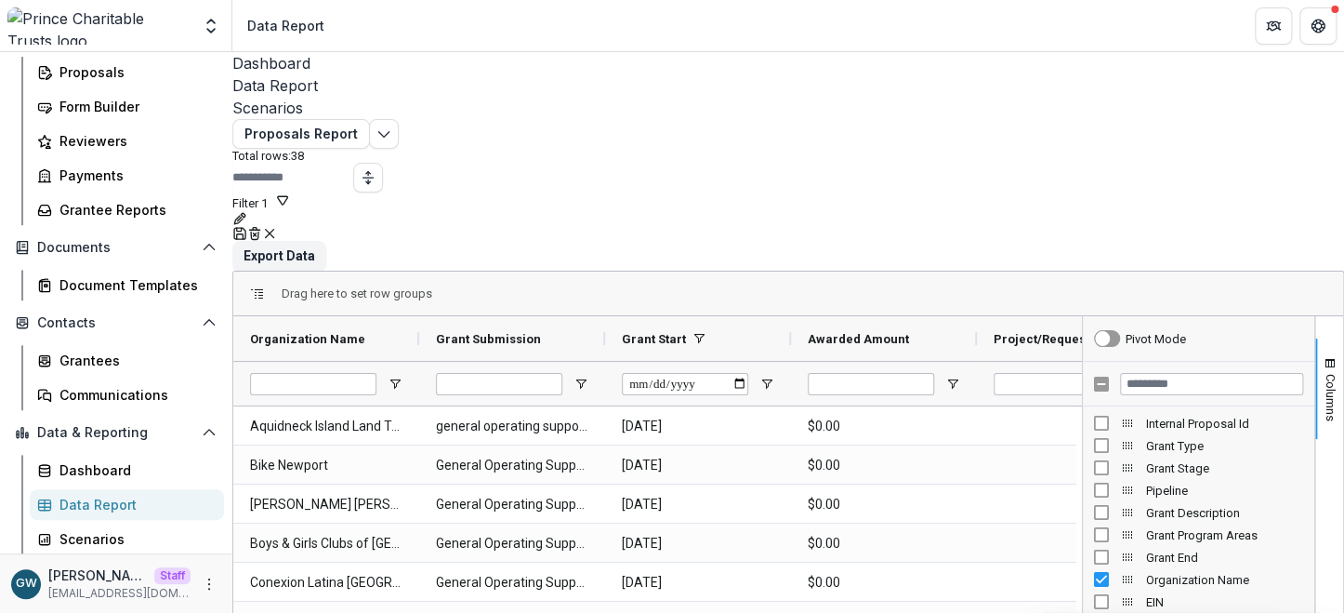
click at [290, 192] on button "Filter 1" at bounding box center [261, 201] width 58 height 18
click at [1145, 212] on button "Team Filters" at bounding box center [1113, 205] width 64 height 14
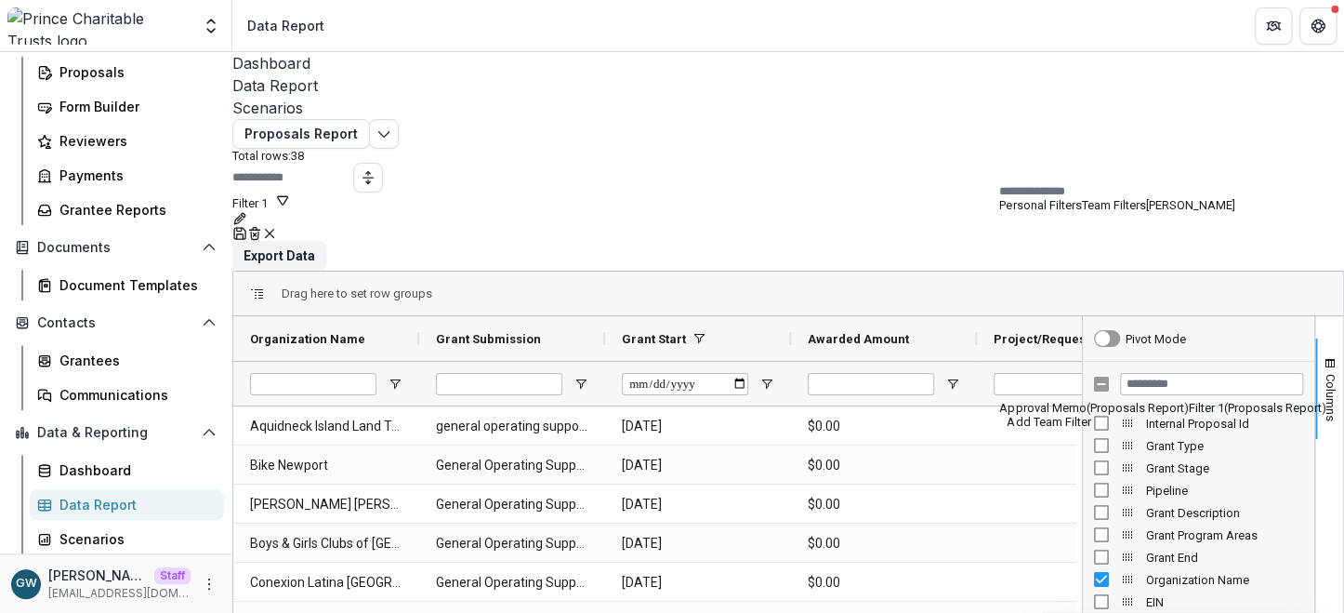
click at [1128, 276] on button "Approval Memo (Proposals Report)" at bounding box center [1093, 313] width 189 height 203
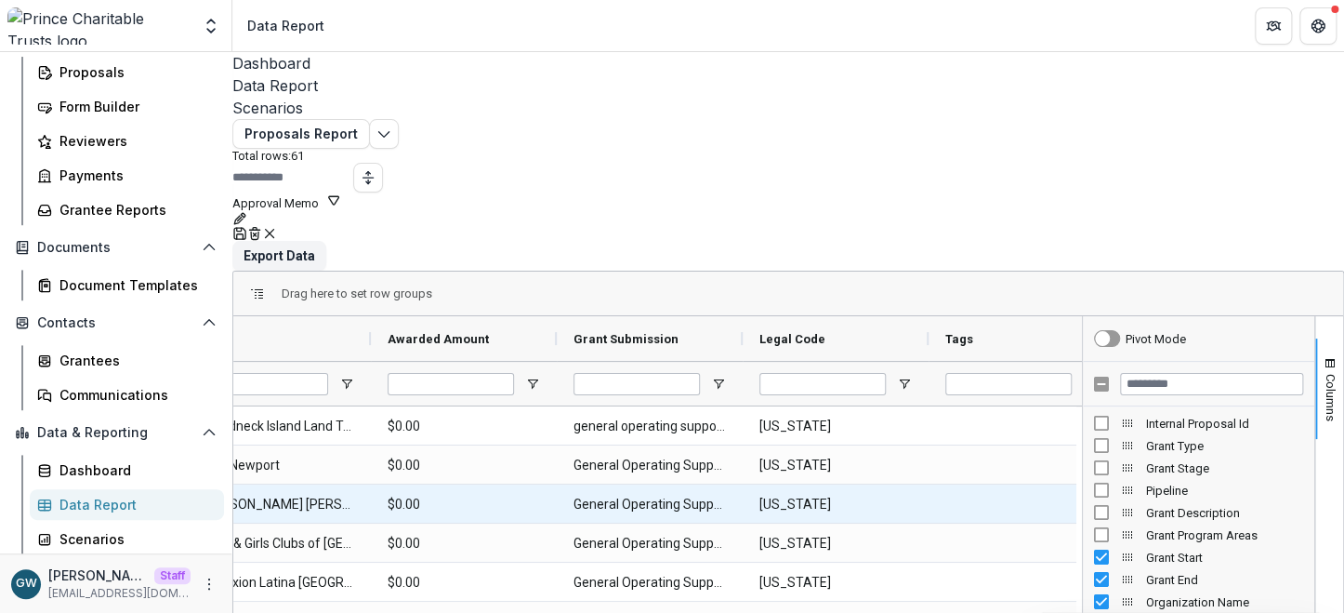
scroll to position [0, 547]
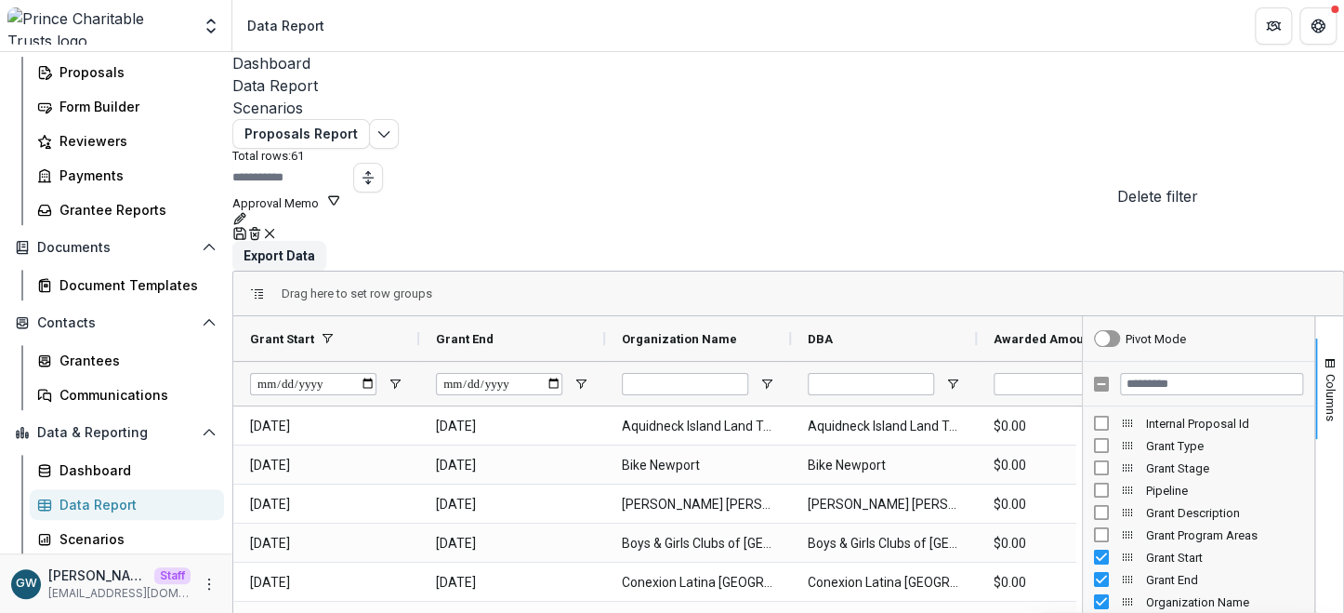
click at [258, 232] on icon "Delete" at bounding box center [254, 235] width 7 height 7
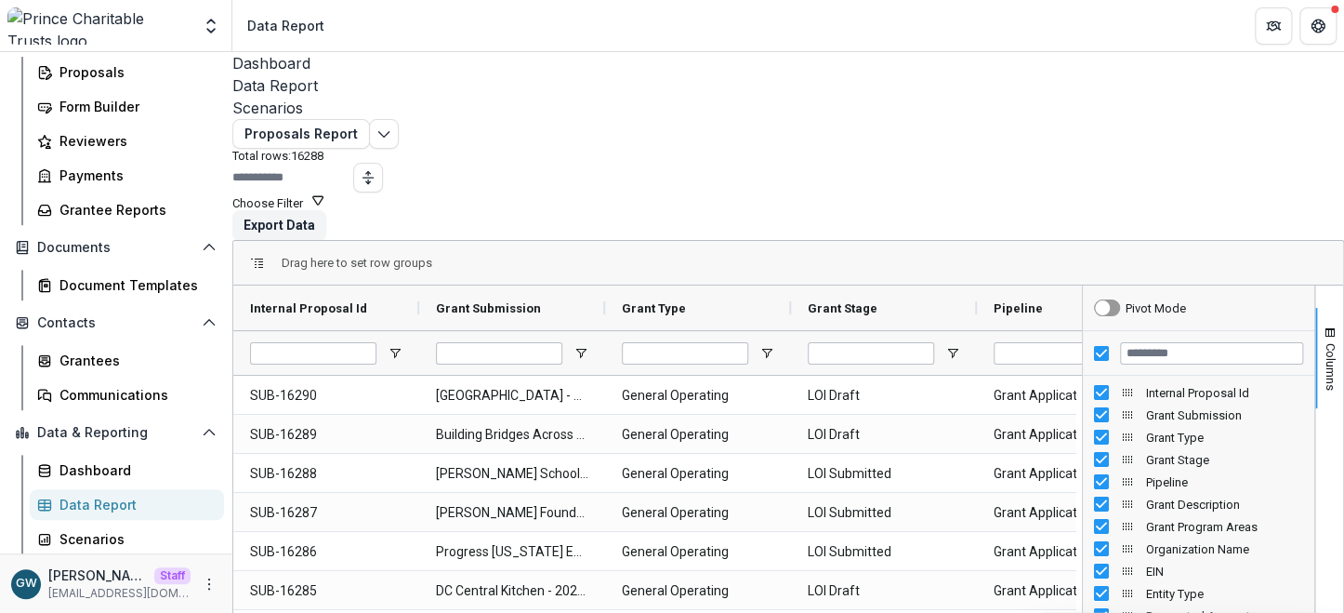
click at [325, 192] on button "Choose Filter" at bounding box center [278, 201] width 93 height 18
click at [1144, 119] on div "Proposals Report Total rows: 16288 Choose Filter Personal Filters Team Filters …" at bounding box center [788, 459] width 1112 height 681
click at [325, 192] on button "Choose Filter" at bounding box center [278, 201] width 93 height 18
click at [1052, 212] on button "Team Filters" at bounding box center [1084, 205] width 64 height 14
click at [977, 273] on button "Filter 1 (Proposals Report)" at bounding box center [1039, 288] width 138 height 152
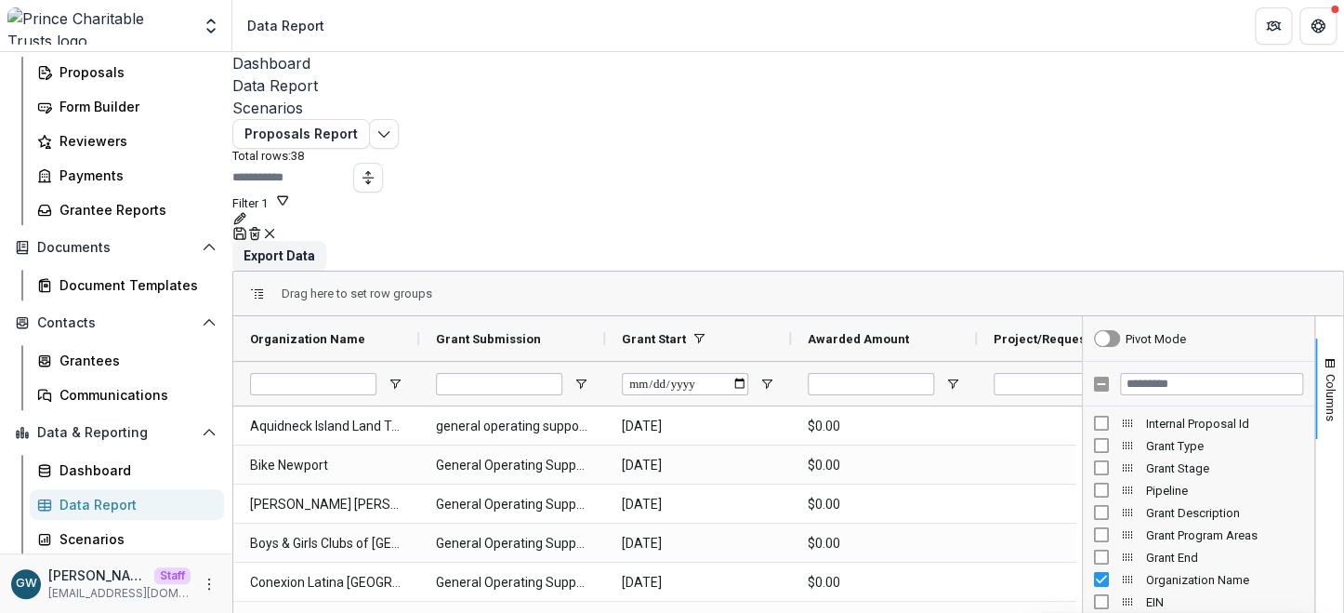
click at [242, 217] on line "Rename" at bounding box center [240, 219] width 4 height 4
click at [992, 226] on input "********" at bounding box center [1013, 219] width 121 height 13
type input "**********"
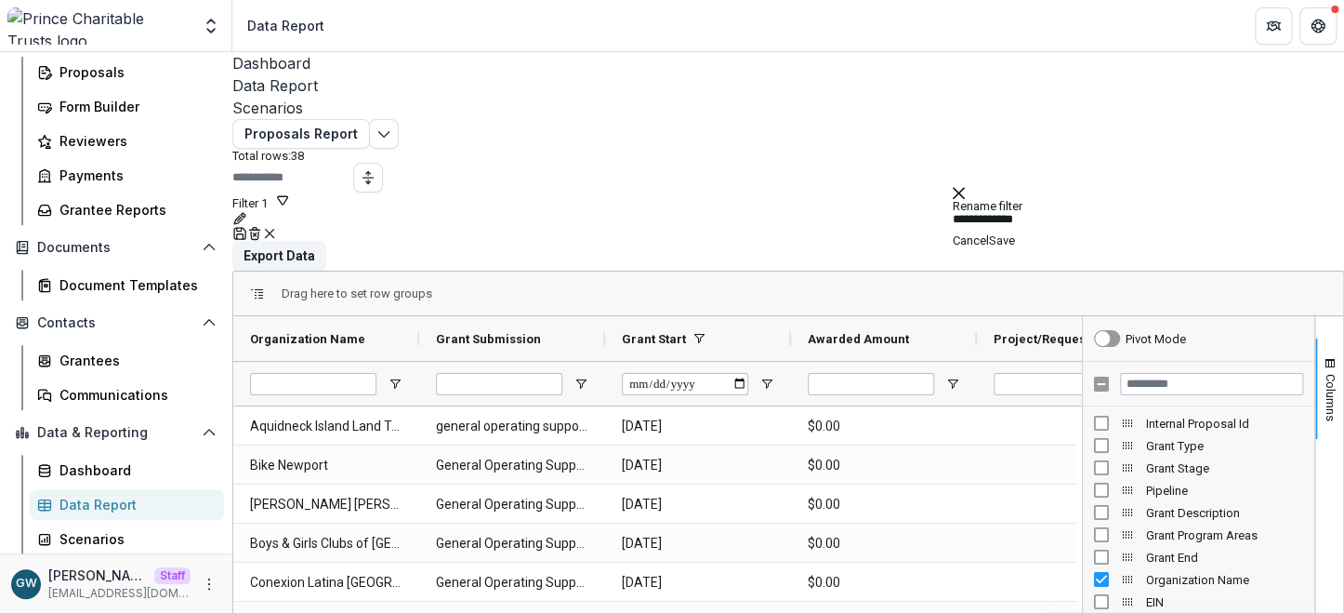
click at [1015, 247] on button "Save" at bounding box center [1002, 240] width 26 height 14
click at [1128, 373] on input "Filter Columns Input" at bounding box center [1211, 384] width 183 height 22
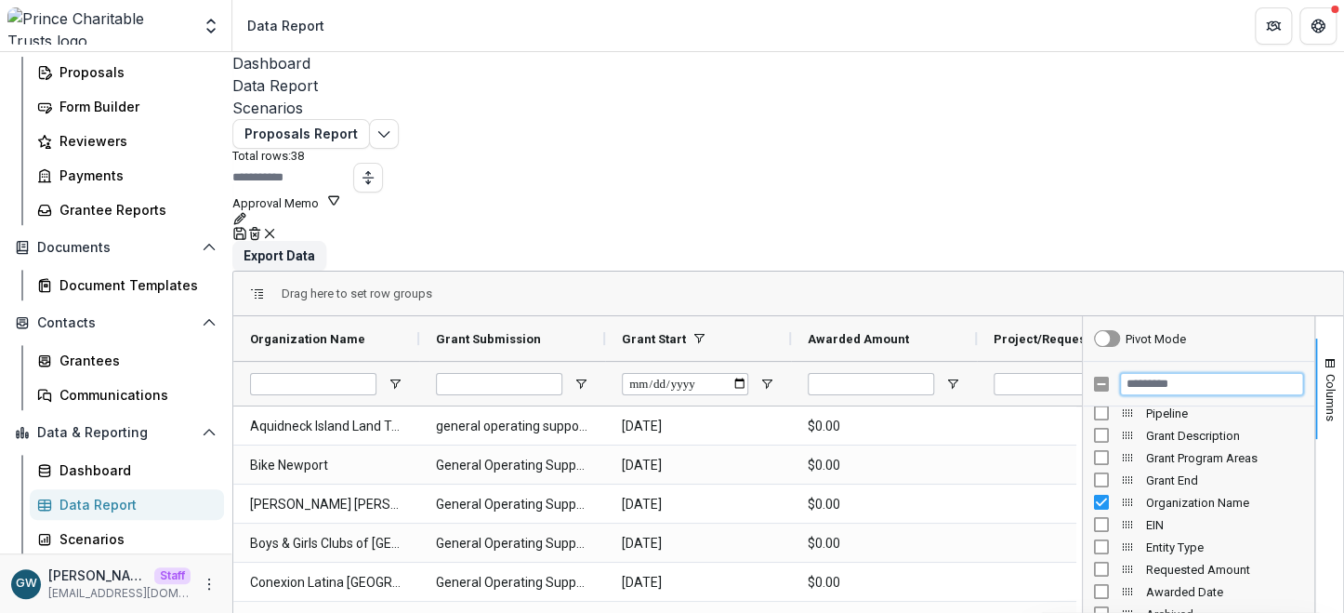
scroll to position [78, 0]
click at [391, 126] on icon "Edit selected report" at bounding box center [384, 133] width 15 height 15
click at [1147, 373] on input "Filter Columns Input" at bounding box center [1211, 384] width 183 height 22
type input "***"
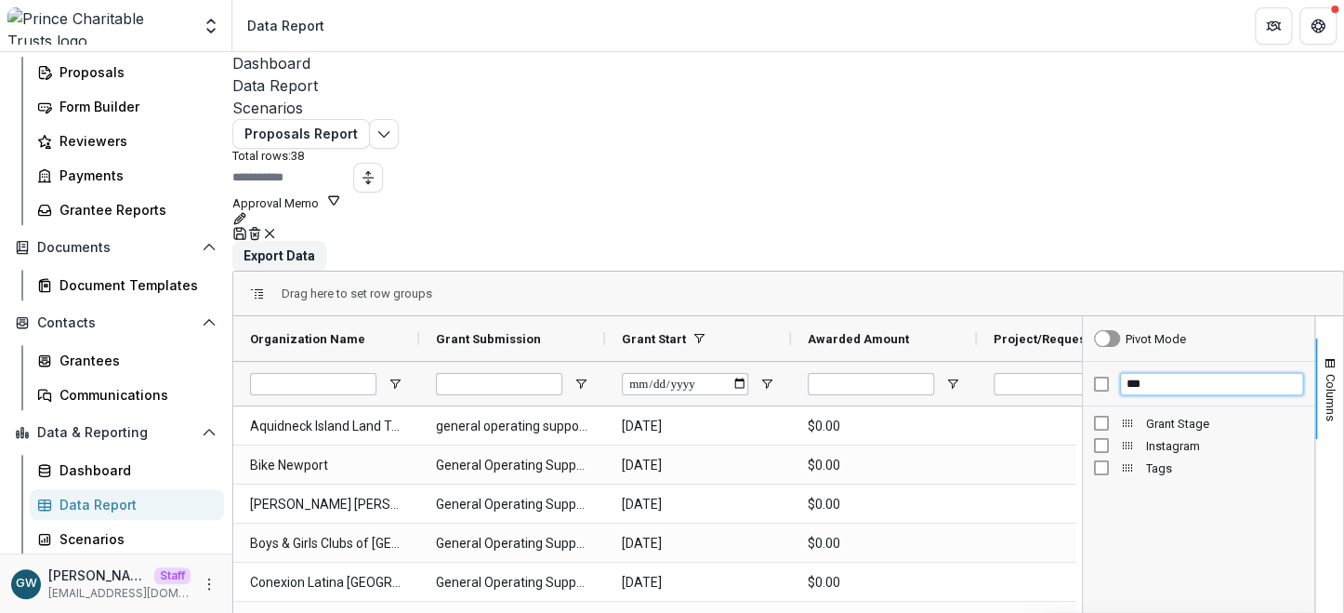
scroll to position [0, 0]
click at [1129, 373] on input "***" at bounding box center [1211, 384] width 183 height 22
type input "***"
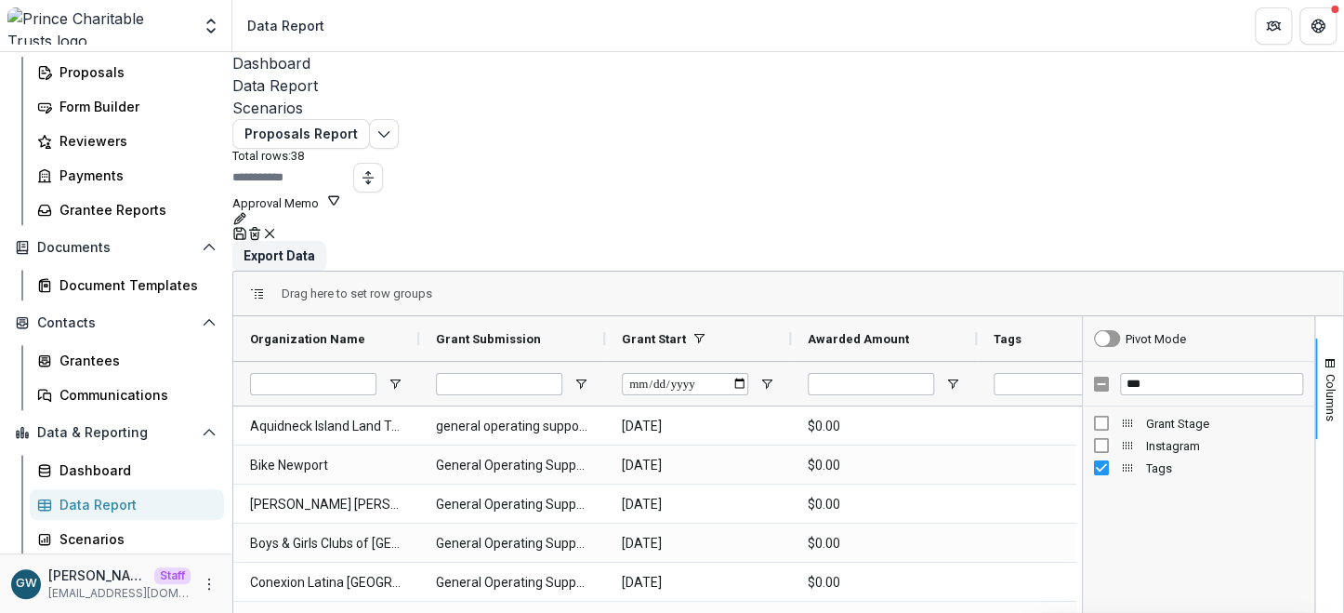
drag, startPoint x: 1318, startPoint y: 289, endPoint x: 1290, endPoint y: 282, distance: 29.8
click at [1318, 338] on button "Columns" at bounding box center [1330, 388] width 28 height 100
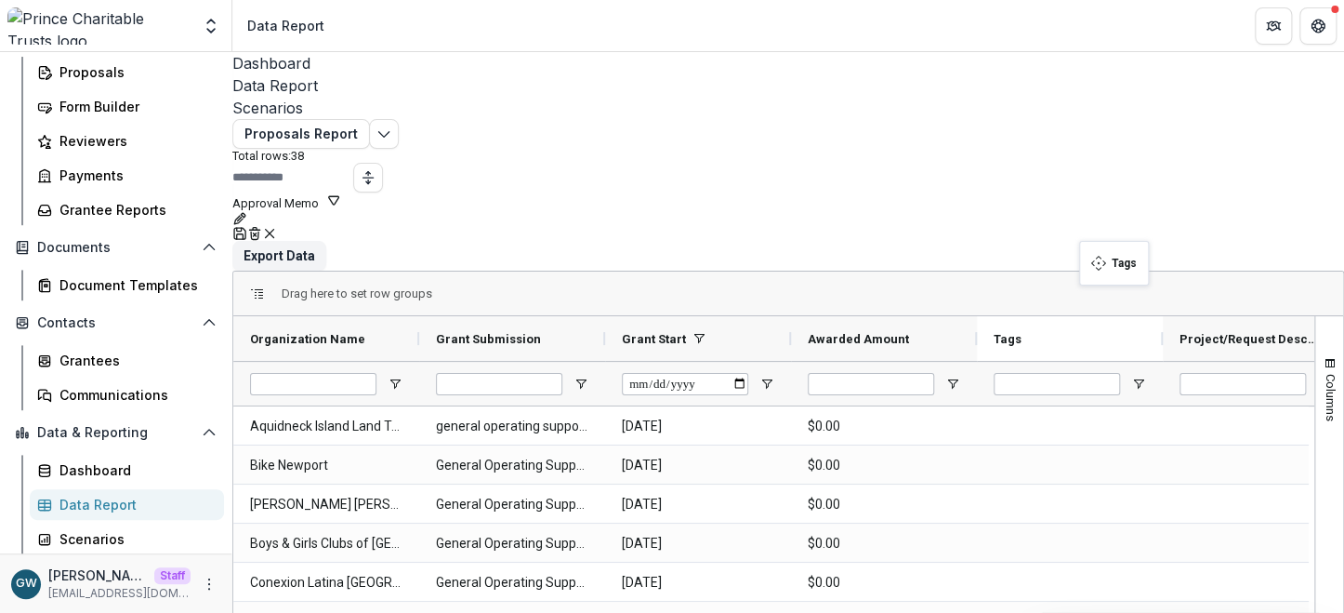
drag, startPoint x: 1031, startPoint y: 251, endPoint x: 1089, endPoint y: 252, distance: 57.6
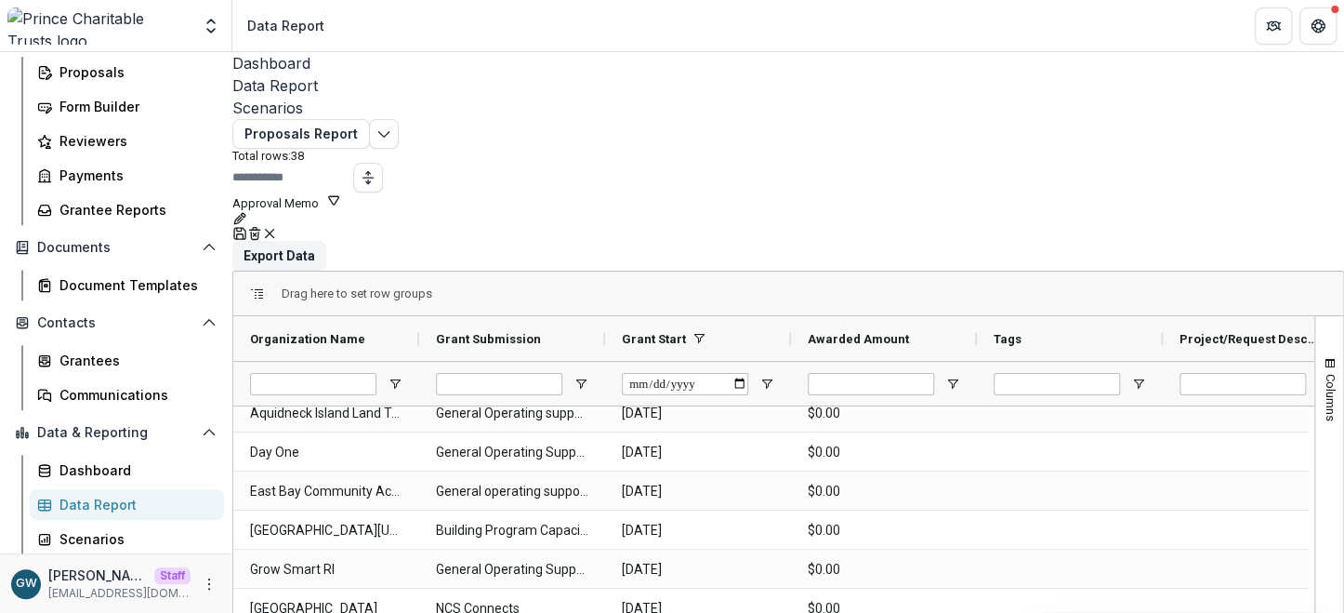
scroll to position [21, 0]
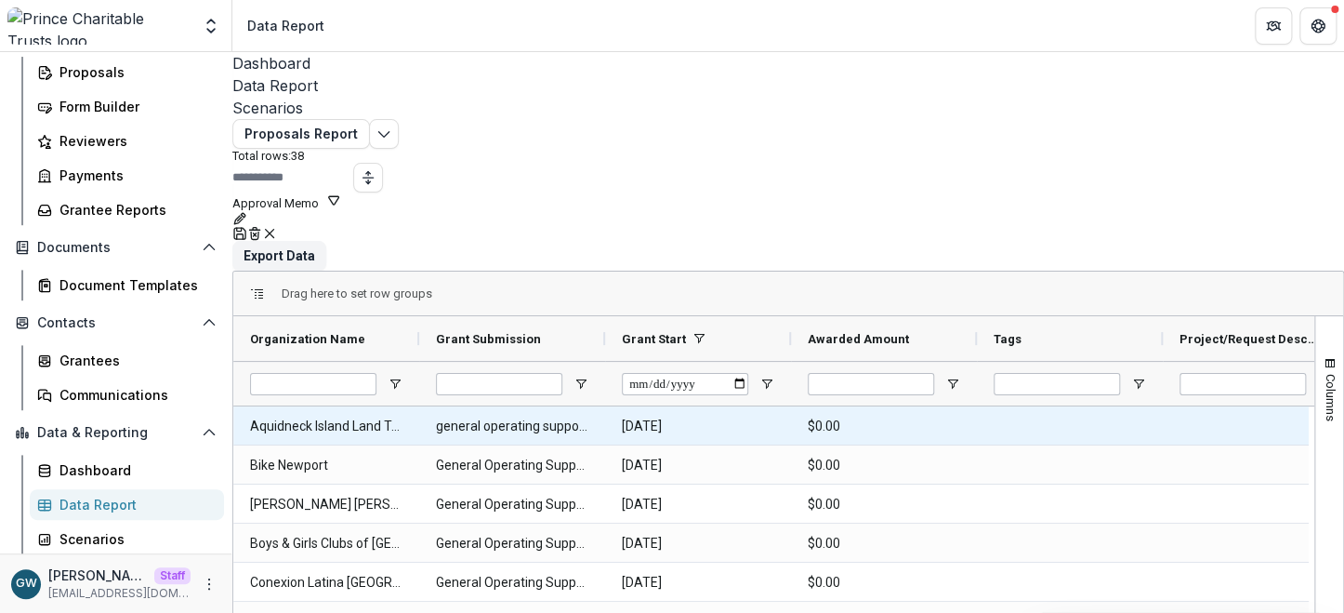
click at [477, 407] on Submission-8392 "general operating support for 2026" at bounding box center [512, 426] width 152 height 38
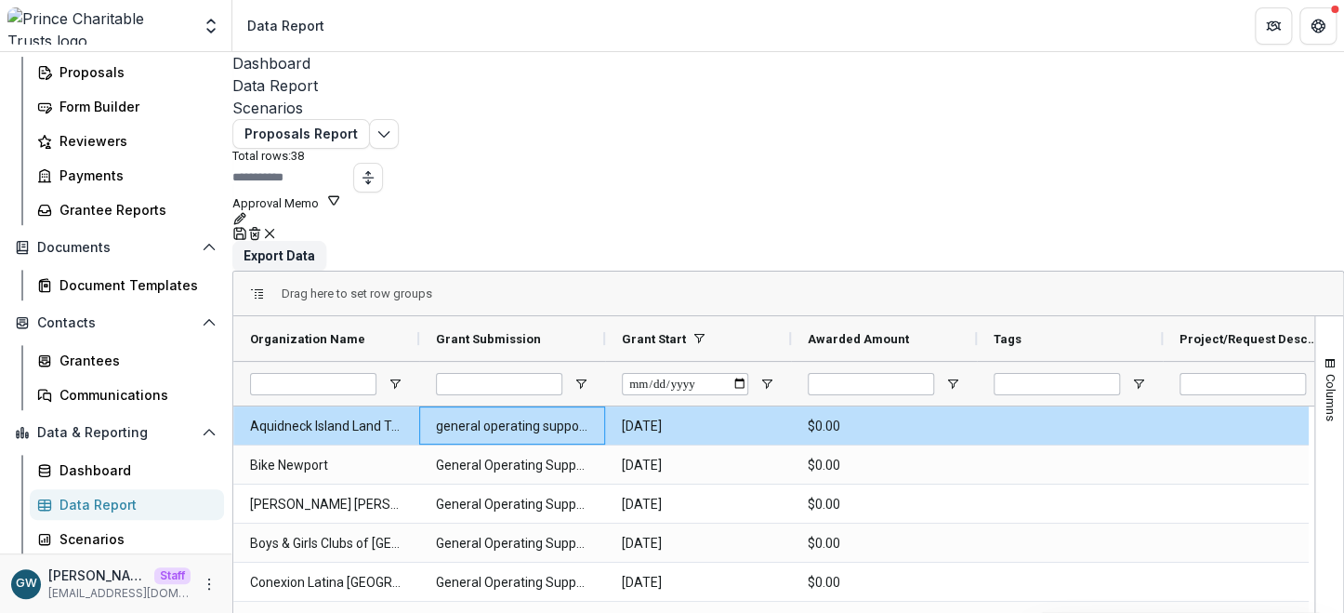
click at [500, 131] on div "Proposals Report Total rows: 38 Approval Memo Personal Filters Team Filters Tem…" at bounding box center [788, 459] width 1112 height 681
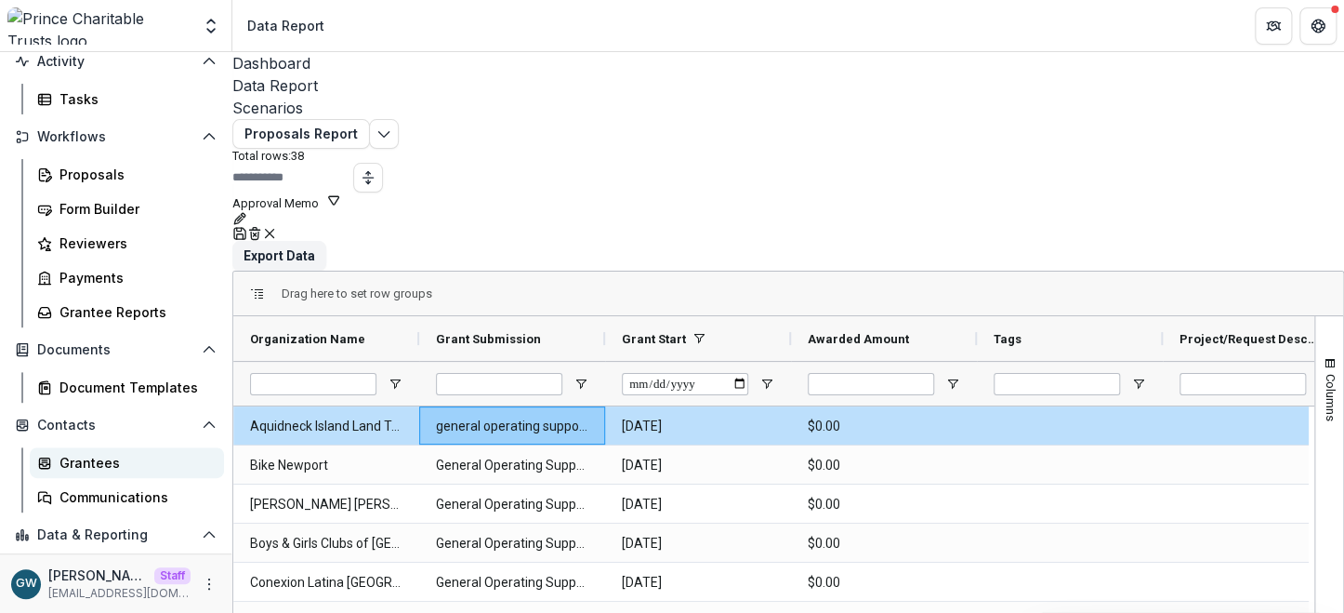
scroll to position [177, 0]
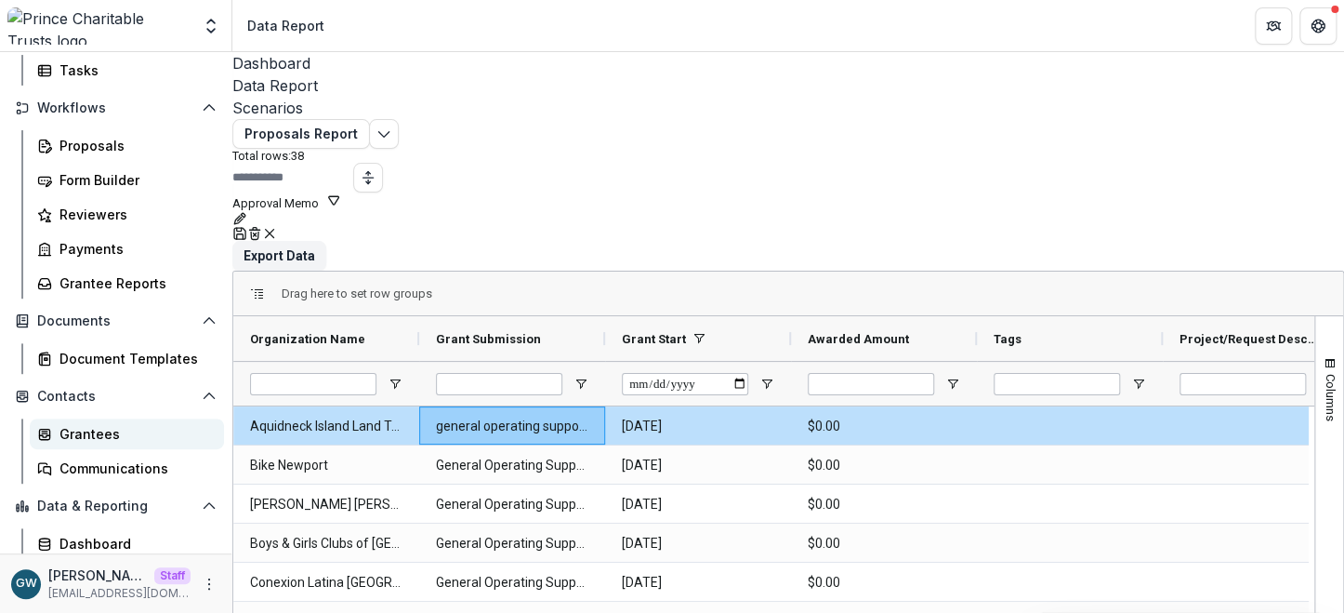
click at [106, 434] on div "Grantees" at bounding box center [135, 434] width 150 height 20
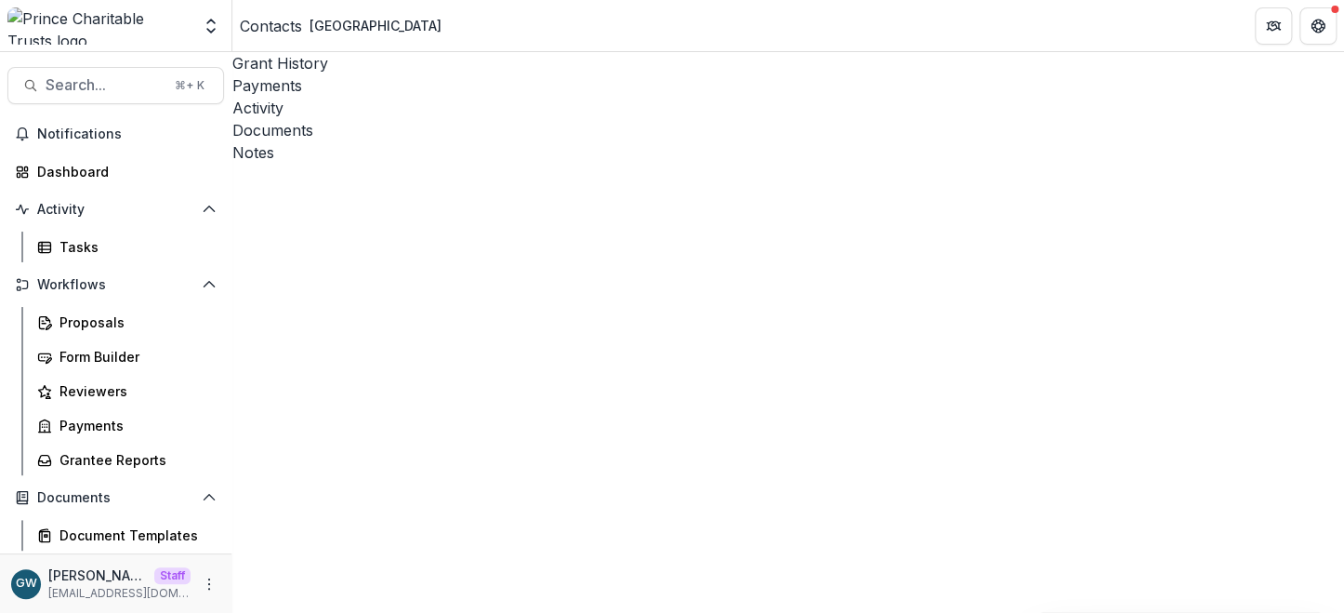
click at [208, 27] on icon "Open entity switcher" at bounding box center [211, 26] width 19 height 19
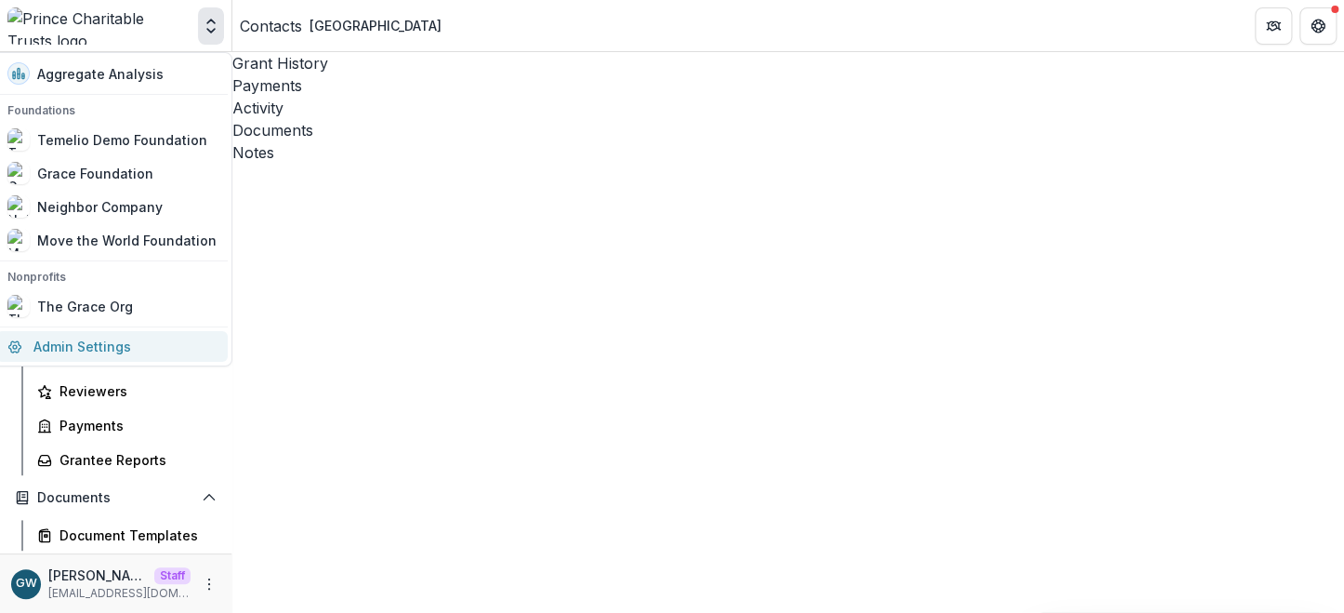
click at [114, 349] on link "Admin Settings" at bounding box center [111, 346] width 231 height 31
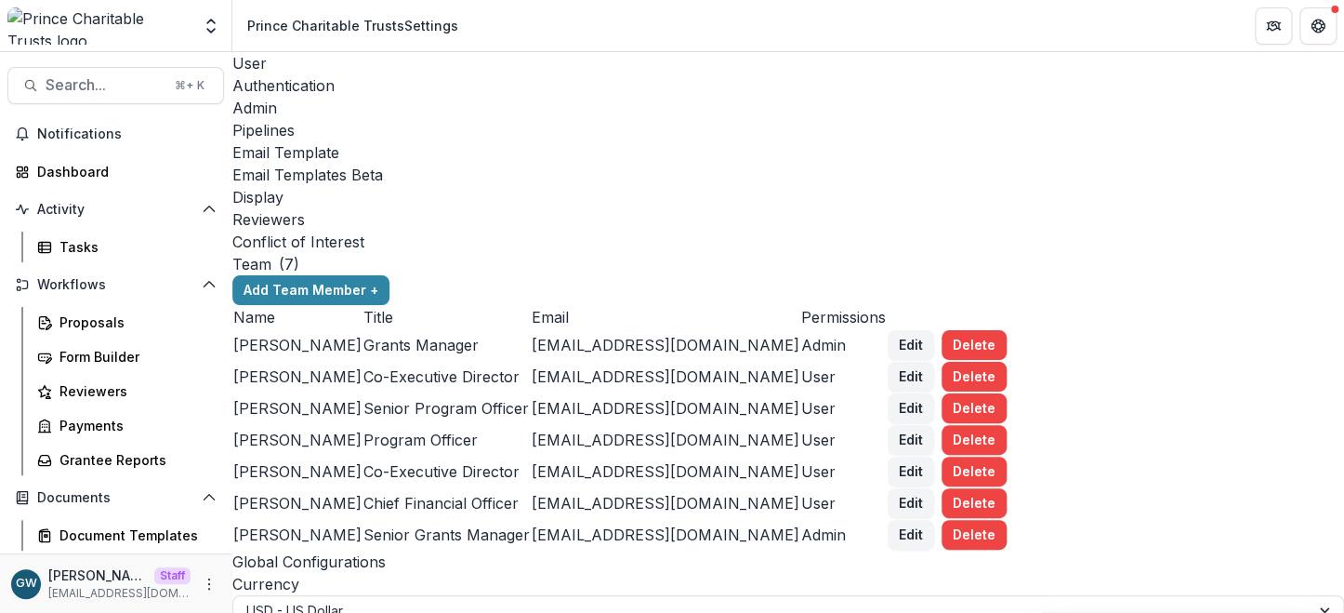
click at [866, 186] on div "Display" at bounding box center [788, 197] width 1112 height 22
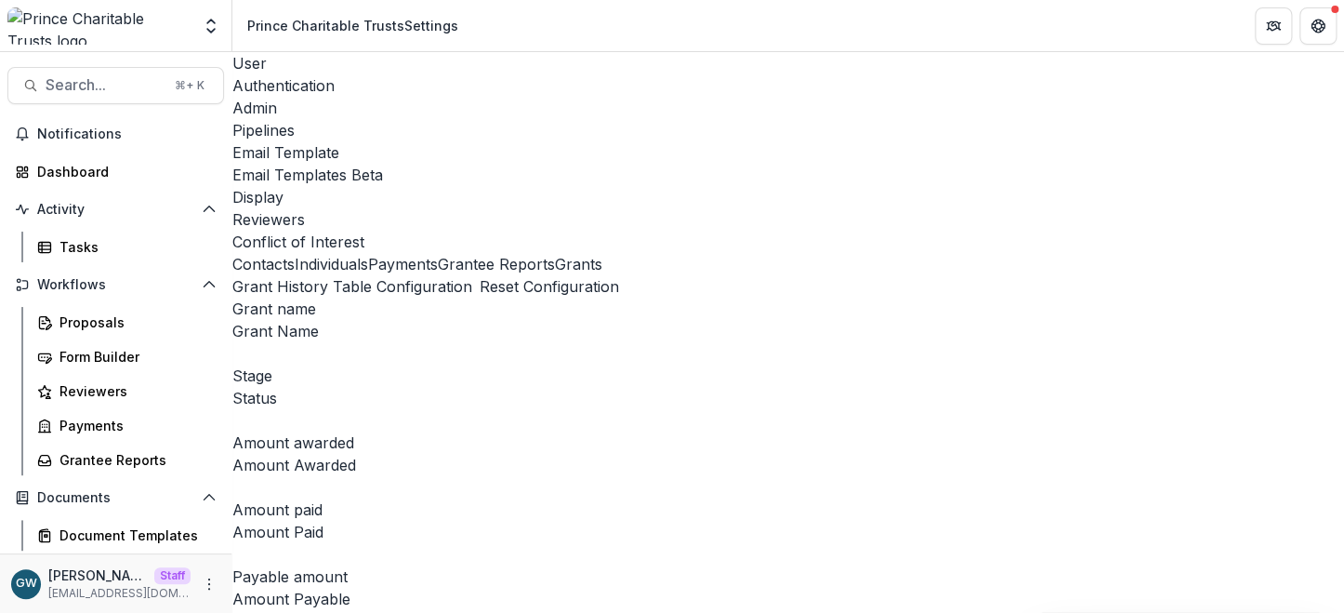
click at [555, 264] on button "Grants" at bounding box center [578, 264] width 47 height 22
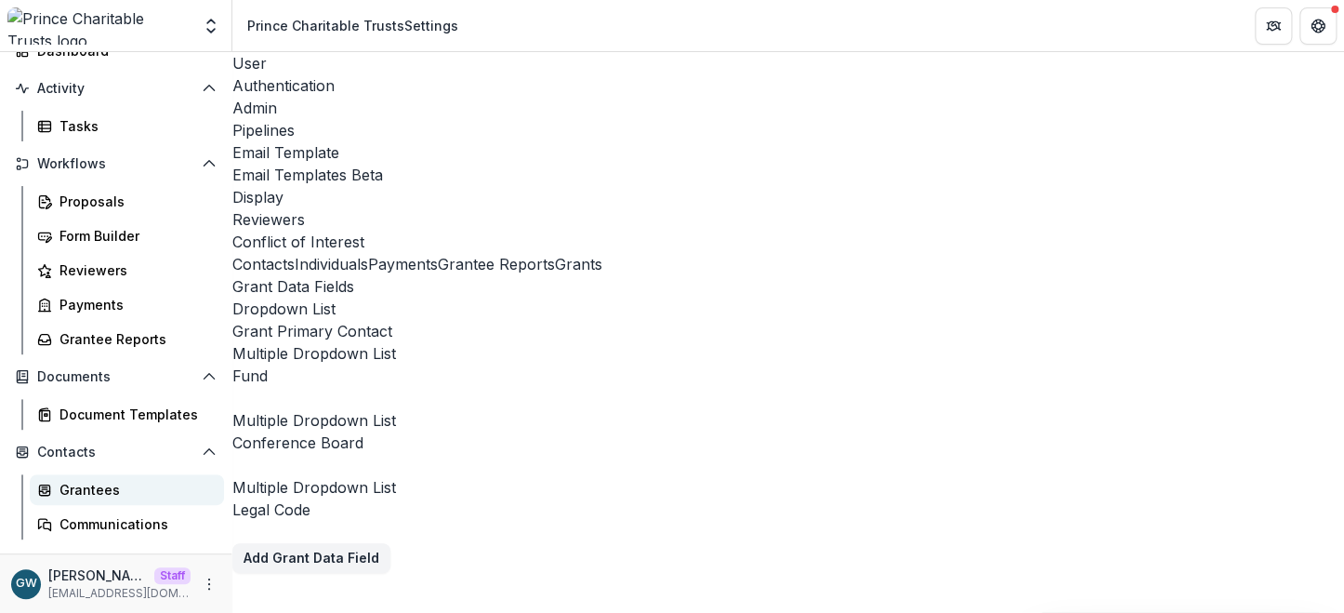
scroll to position [160, 0]
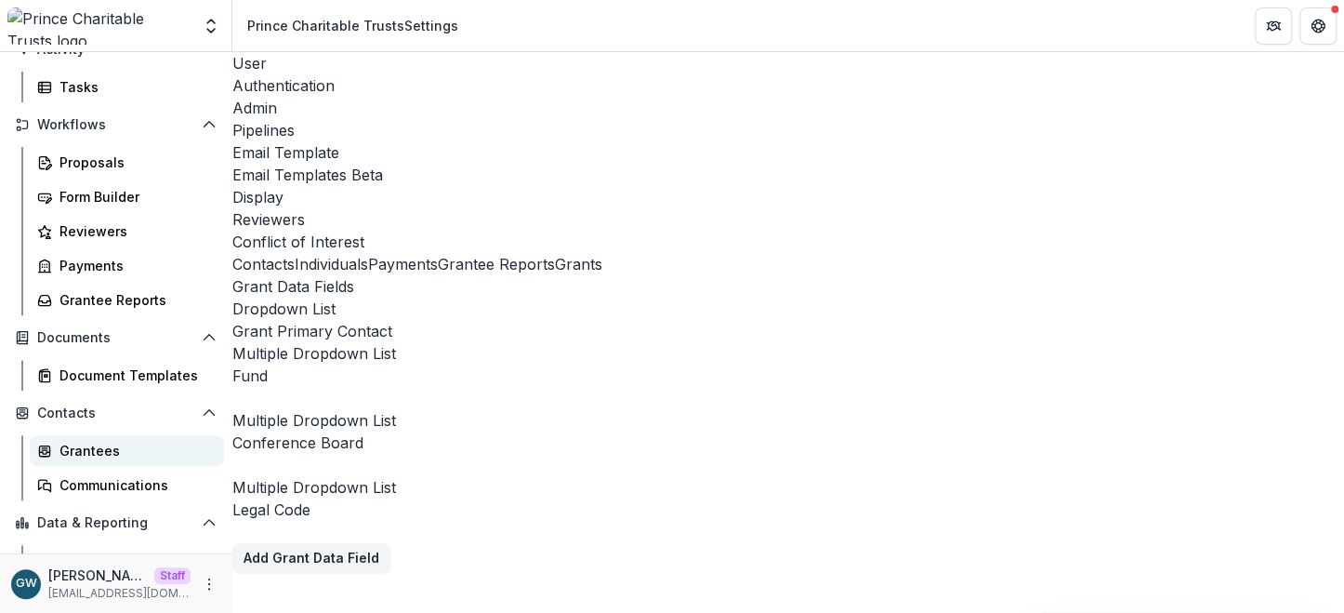
click at [102, 447] on div "Grantees" at bounding box center [135, 451] width 150 height 20
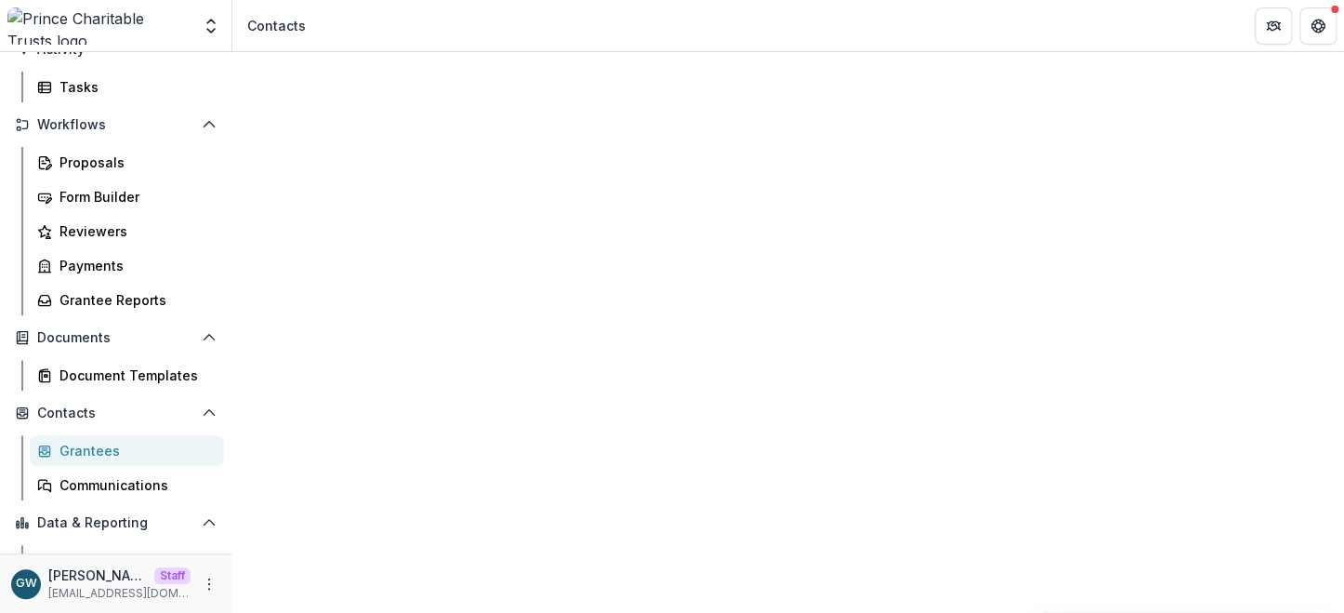
click at [221, 30] on button "Open entity switcher" at bounding box center [211, 25] width 26 height 37
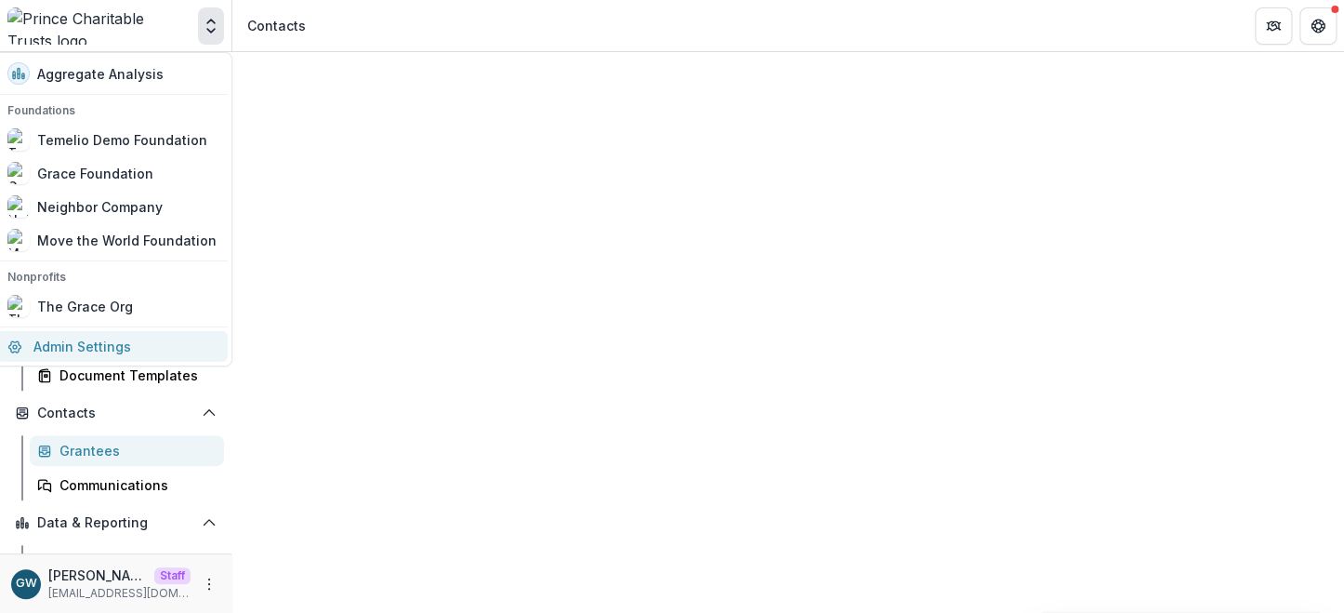
click at [88, 337] on link "Admin Settings" at bounding box center [111, 346] width 231 height 31
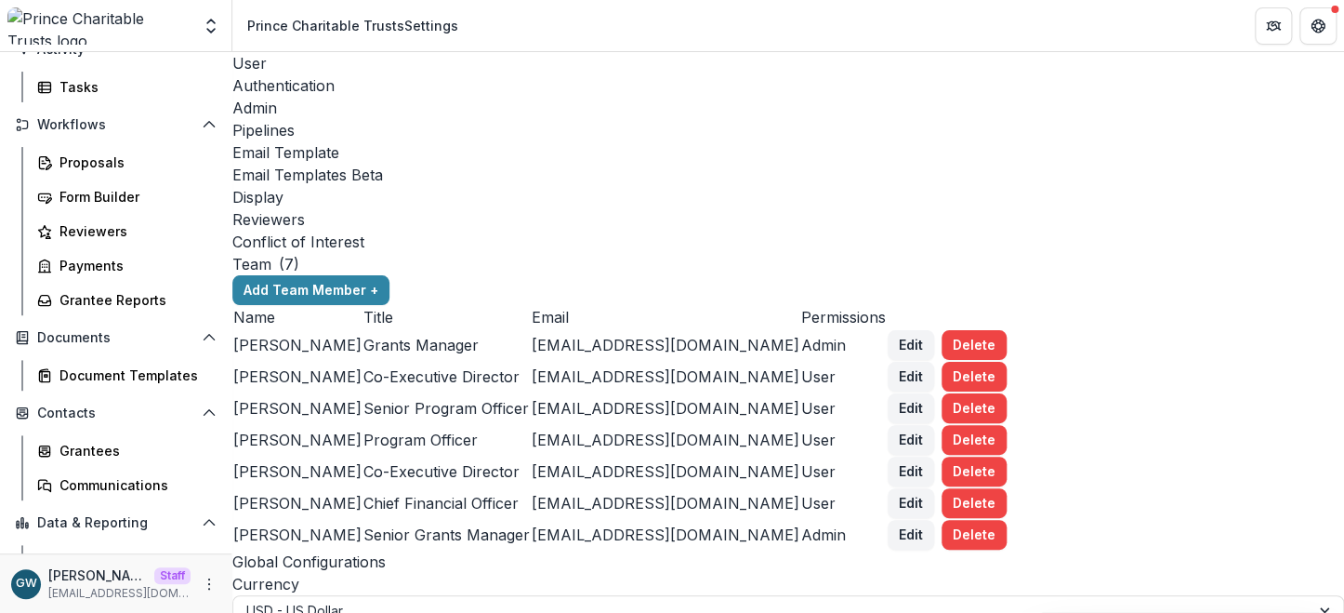
click at [878, 186] on div "Display" at bounding box center [788, 197] width 1112 height 22
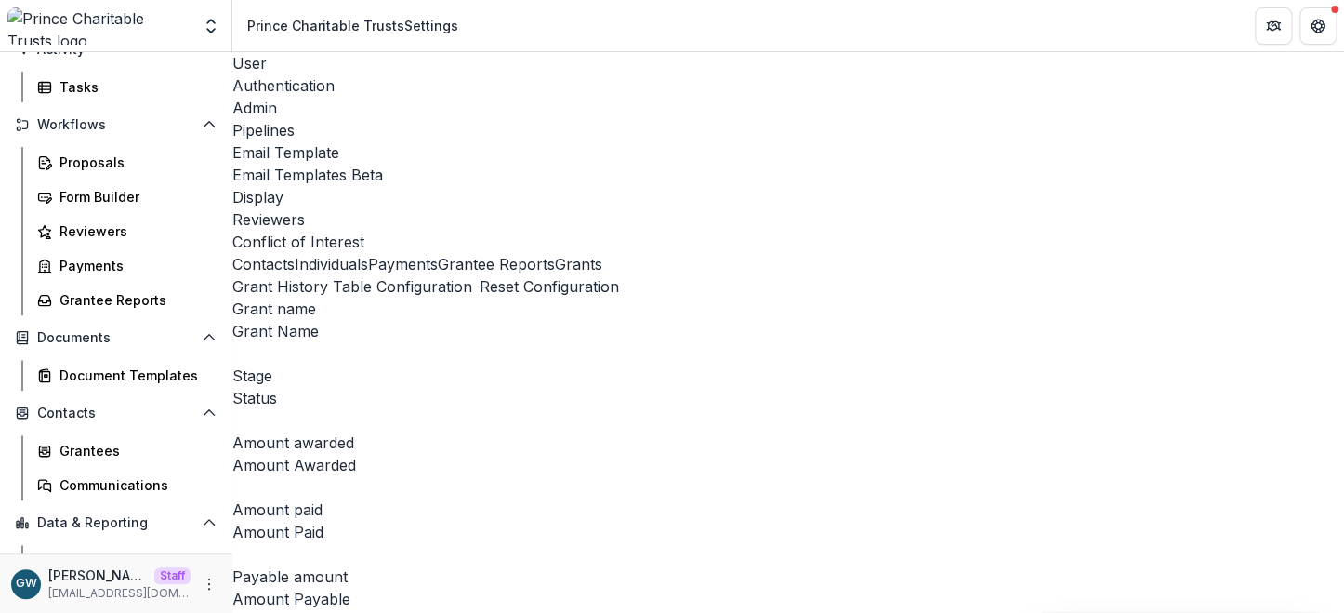
click at [368, 253] on button "Payments" at bounding box center [403, 264] width 70 height 22
click at [347, 253] on button "Individuals" at bounding box center [331, 264] width 73 height 22
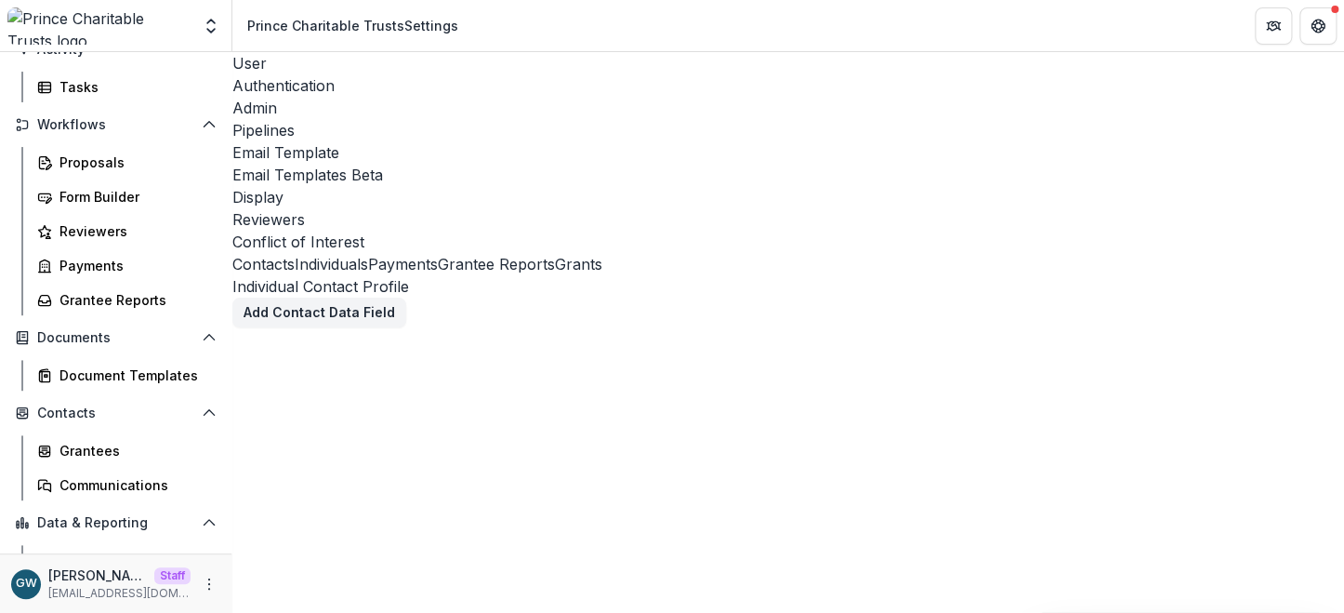
click at [555, 265] on button "Grants" at bounding box center [578, 264] width 47 height 22
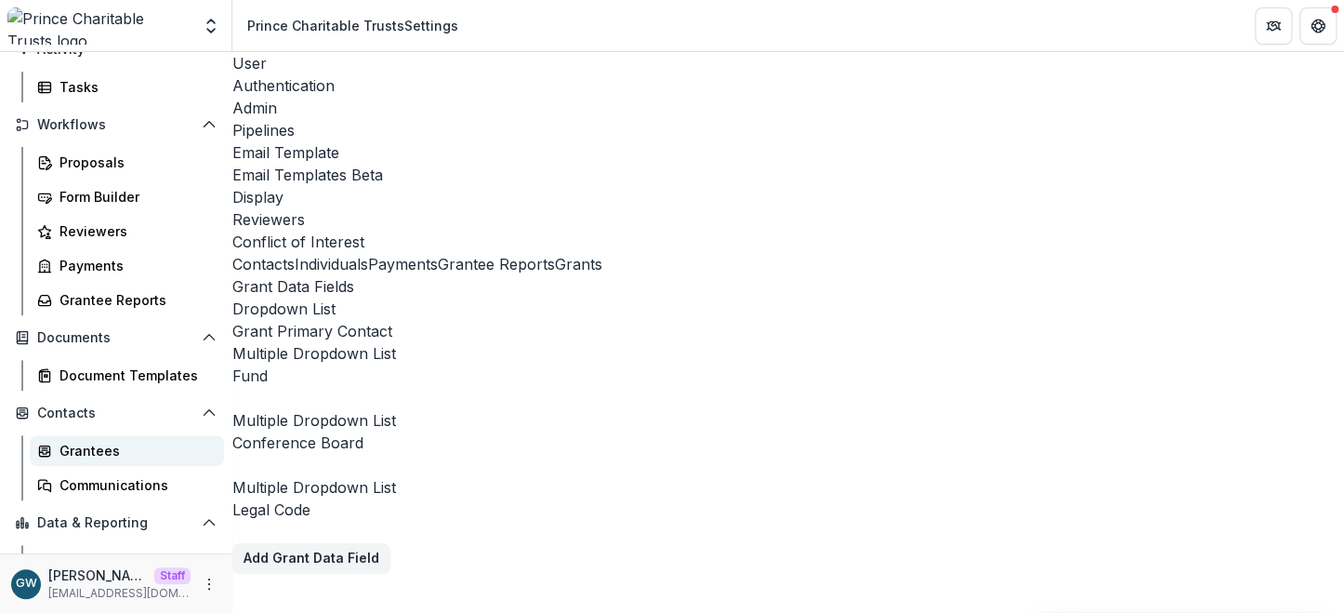
click at [86, 449] on div "Grantees" at bounding box center [135, 451] width 150 height 20
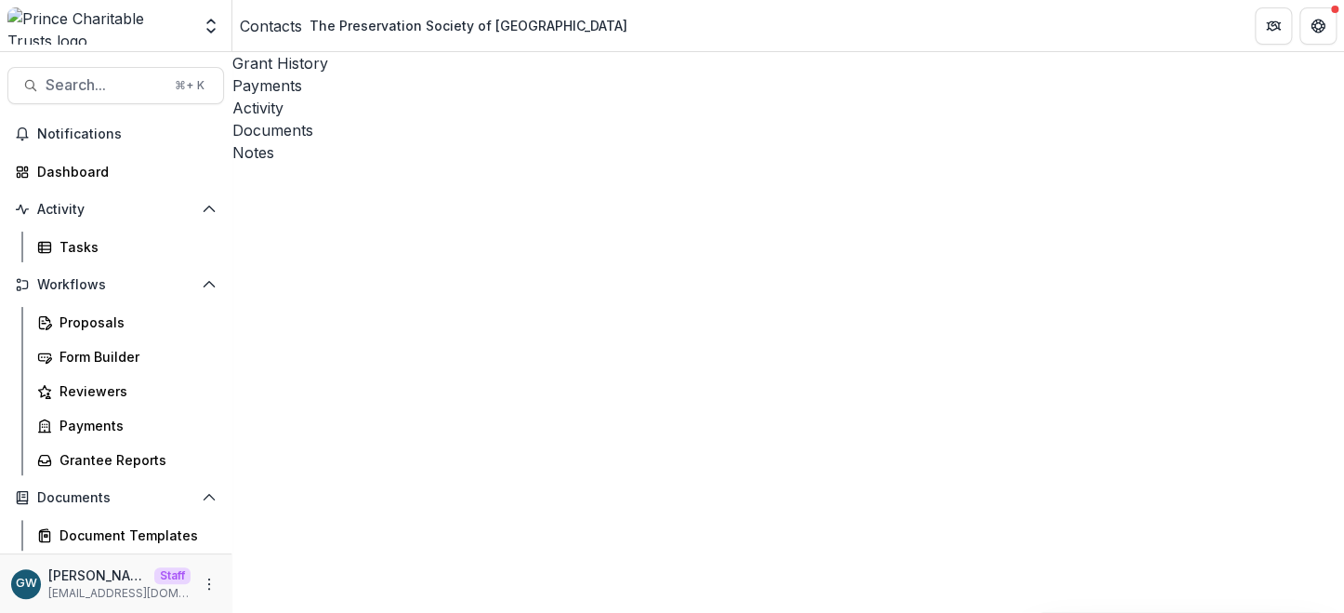
select select
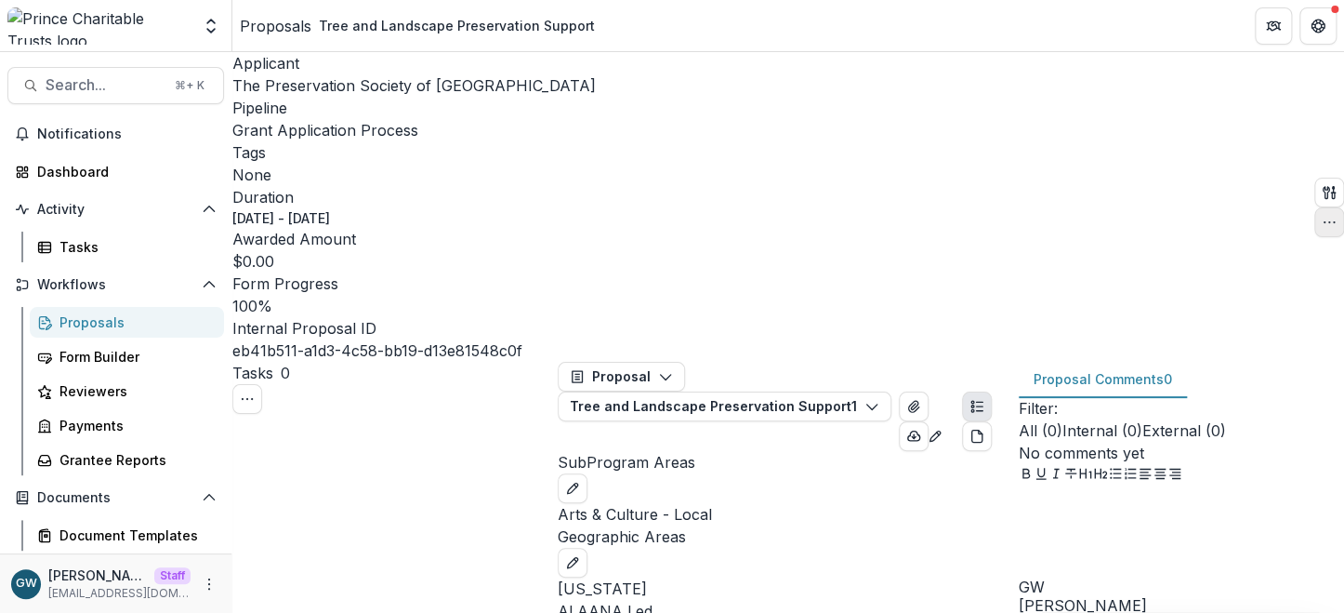
click at [1322, 215] on icon "button" at bounding box center [1329, 222] width 15 height 15
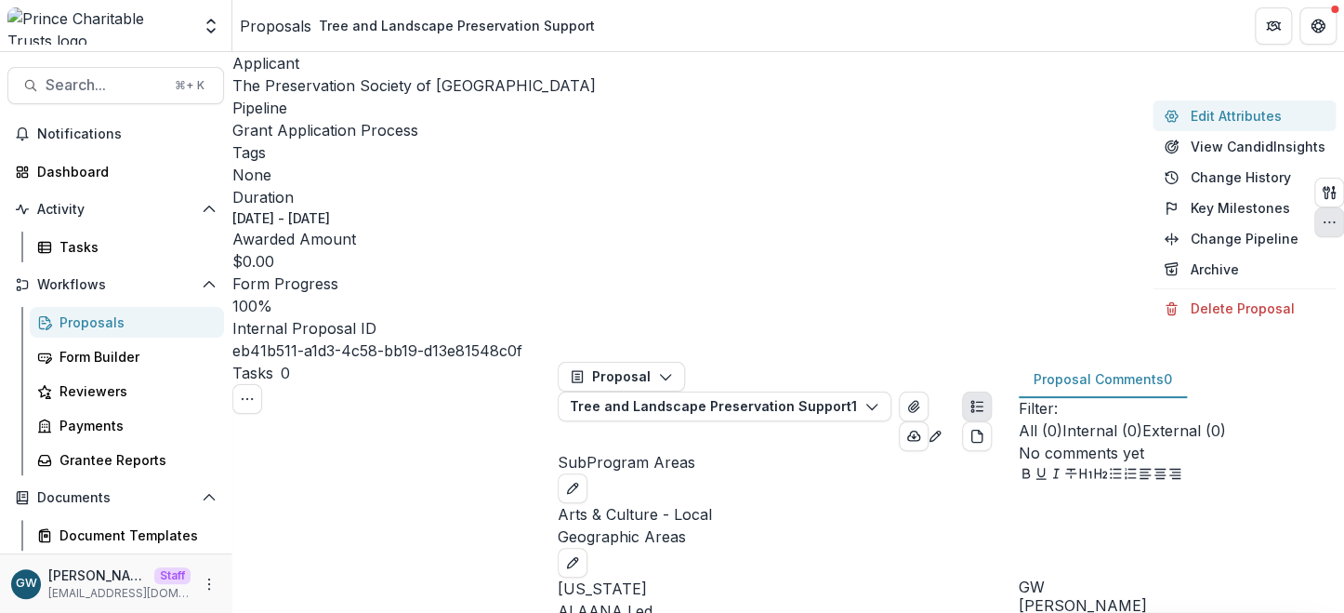
click at [1237, 121] on button "Edit Attributes" at bounding box center [1244, 115] width 183 height 31
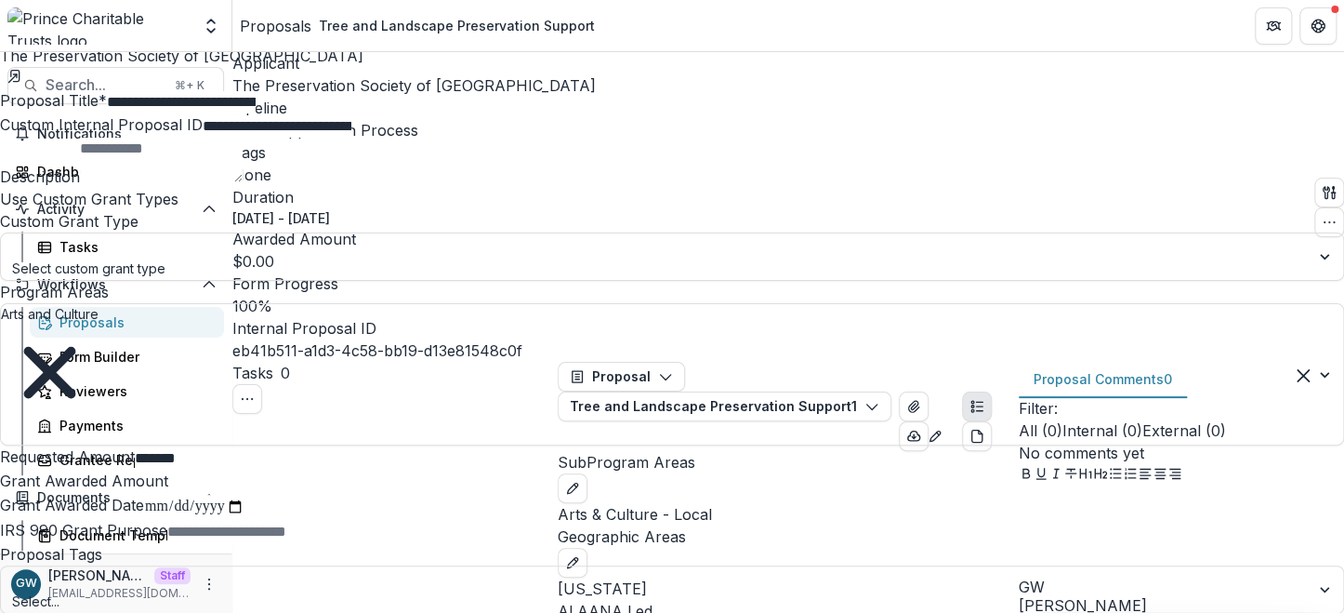
click at [719, 612] on div "**********" at bounding box center [672, 613] width 1344 height 0
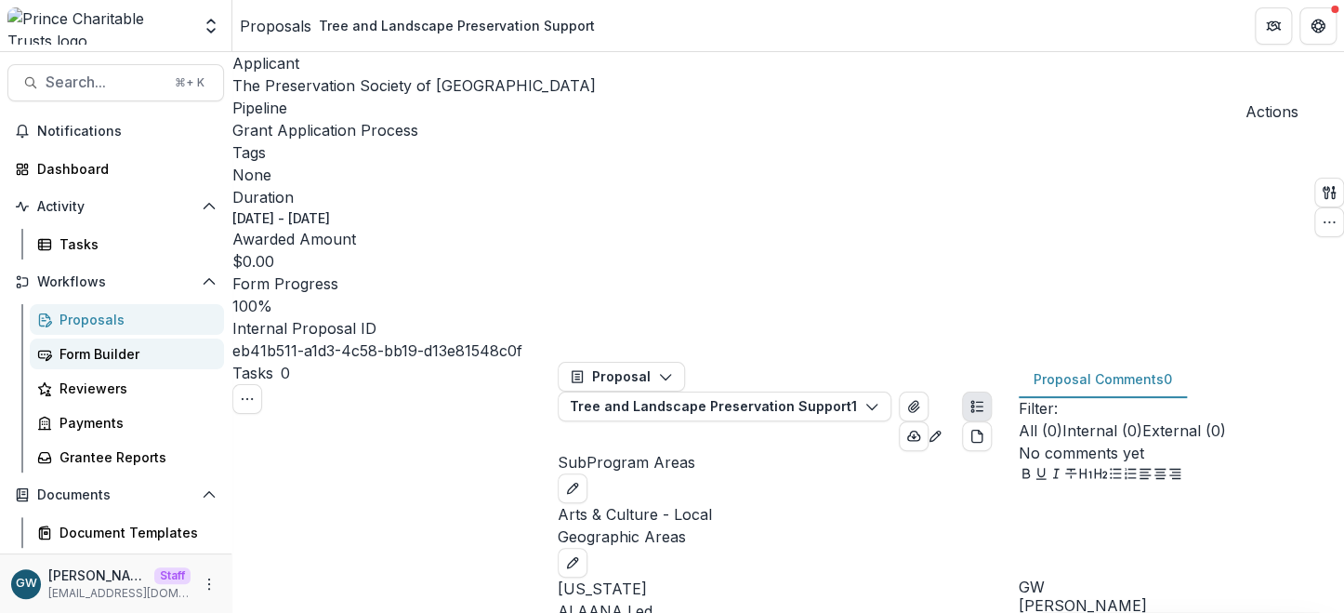
scroll to position [4, 0]
click at [126, 316] on div "Proposals" at bounding box center [135, 319] width 150 height 20
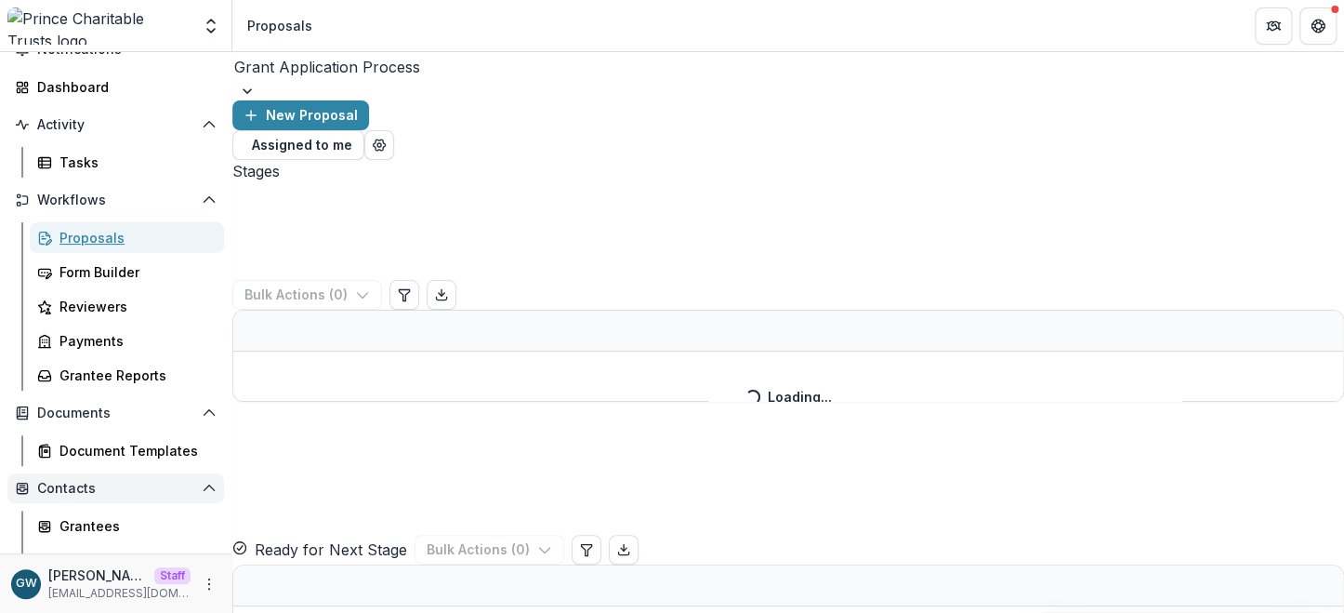
scroll to position [86, 0]
click at [99, 511] on link "Grantees" at bounding box center [127, 524] width 194 height 31
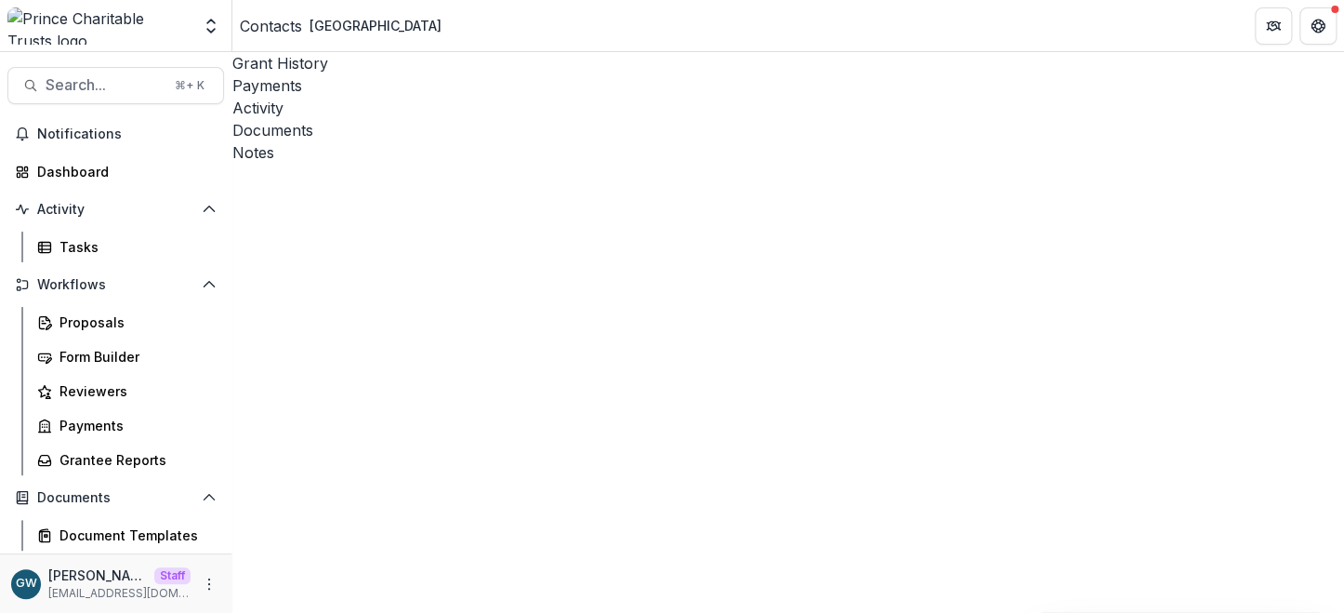
type input "*******"
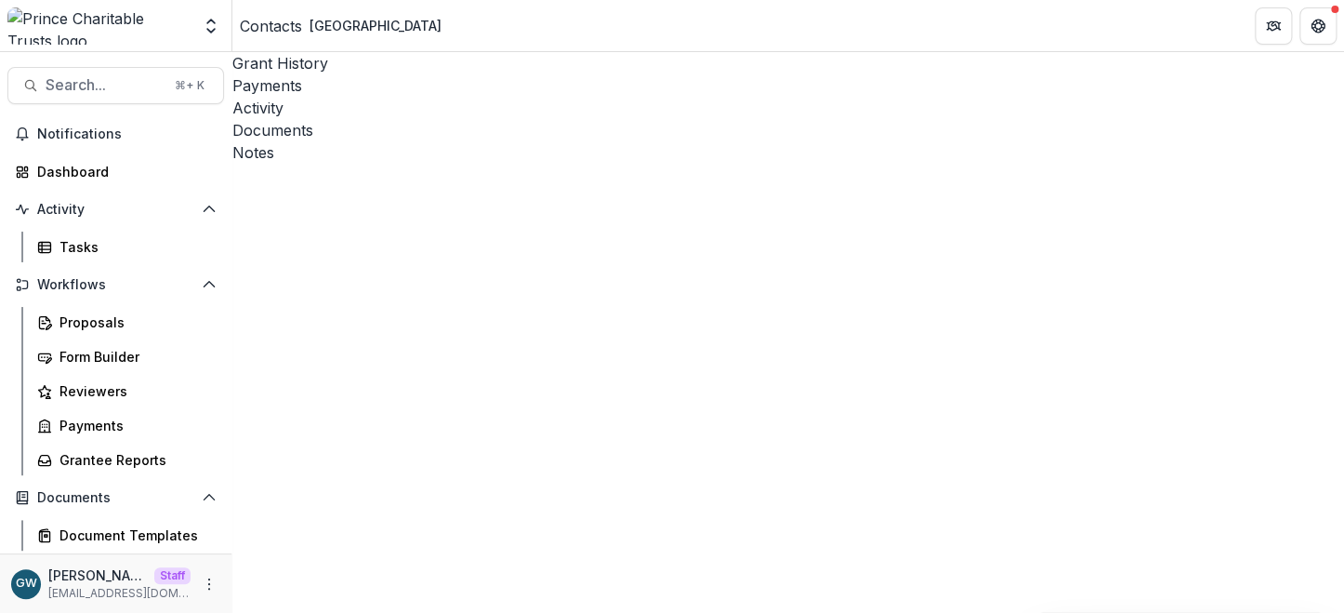
click at [206, 24] on icon "Open entity switcher" at bounding box center [211, 26] width 19 height 19
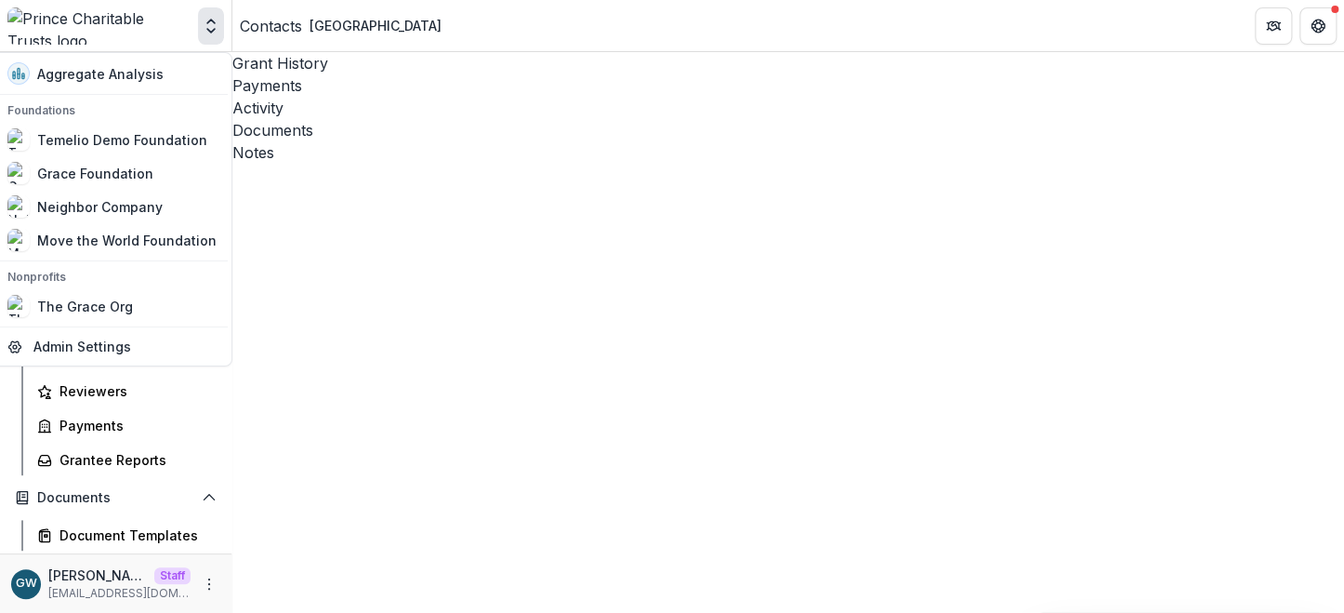
click at [589, 27] on header "Contacts [GEOGRAPHIC_DATA]" at bounding box center [788, 25] width 1112 height 51
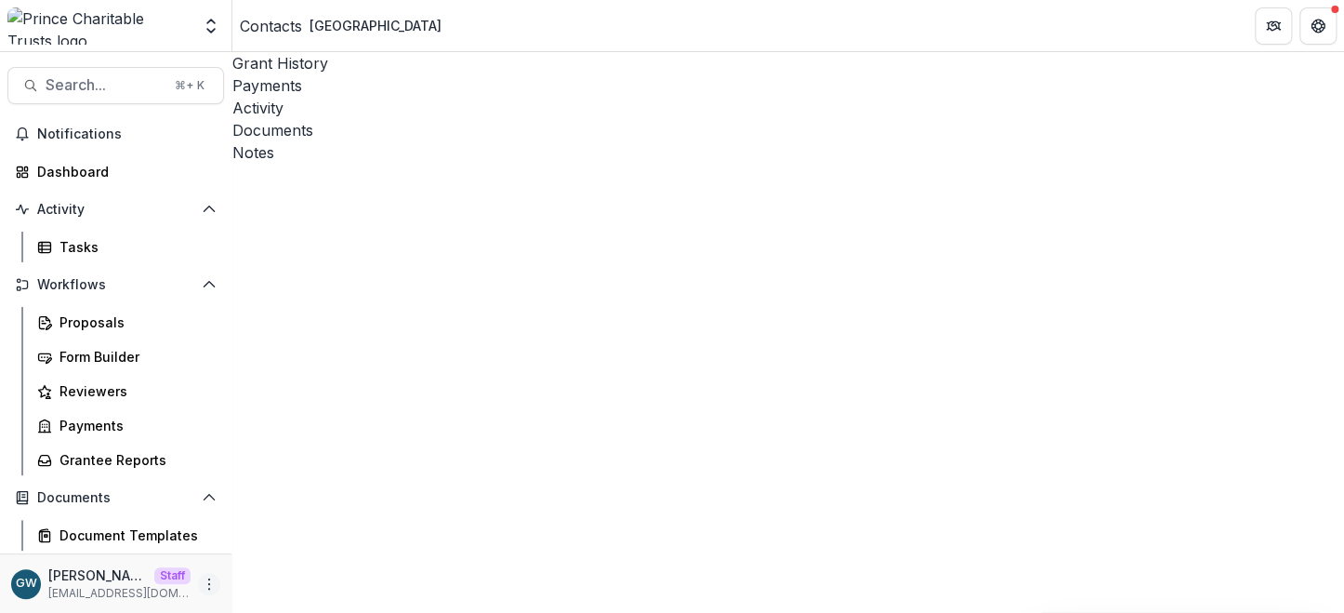
click at [205, 586] on icon "More" at bounding box center [209, 583] width 15 height 15
click at [299, 543] on link "User Settings" at bounding box center [327, 544] width 199 height 31
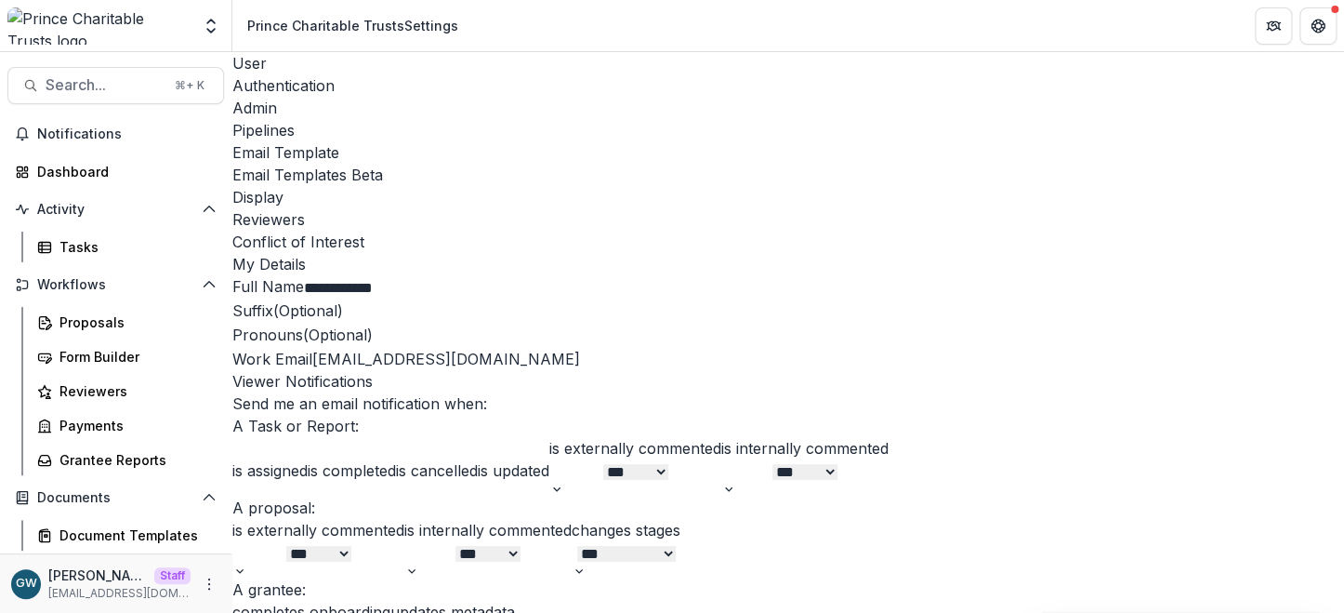
click at [436, 97] on div "Admin" at bounding box center [788, 108] width 1112 height 22
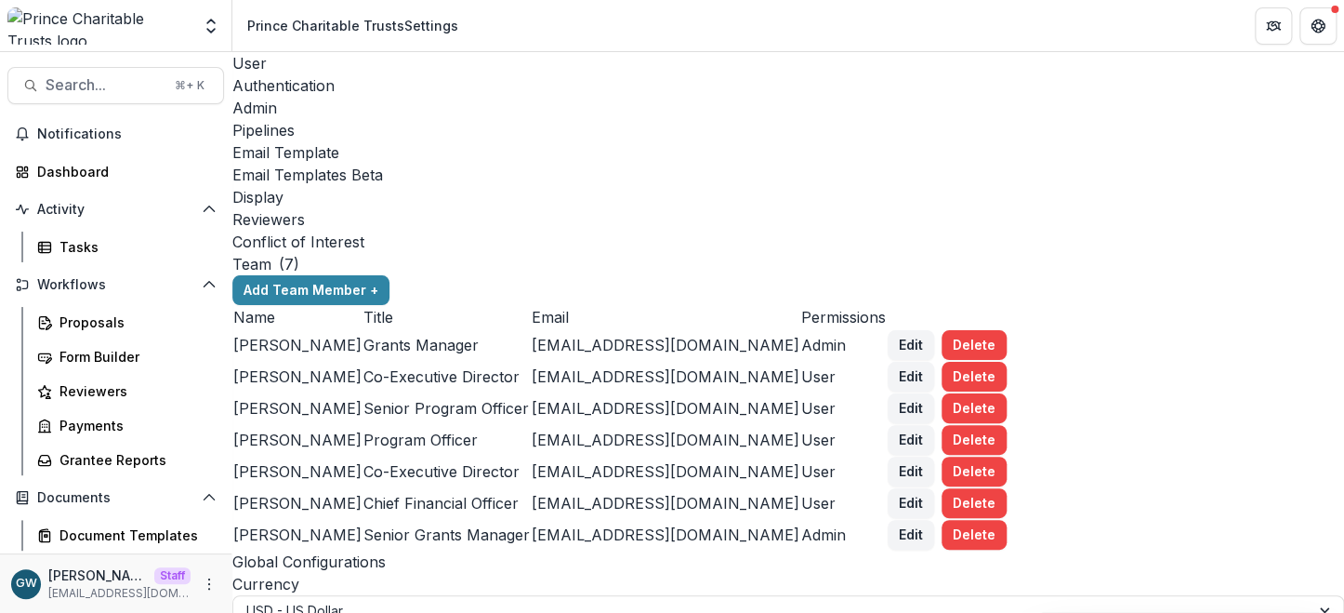
scroll to position [1122, 0]
click at [867, 186] on div "Display" at bounding box center [788, 197] width 1112 height 22
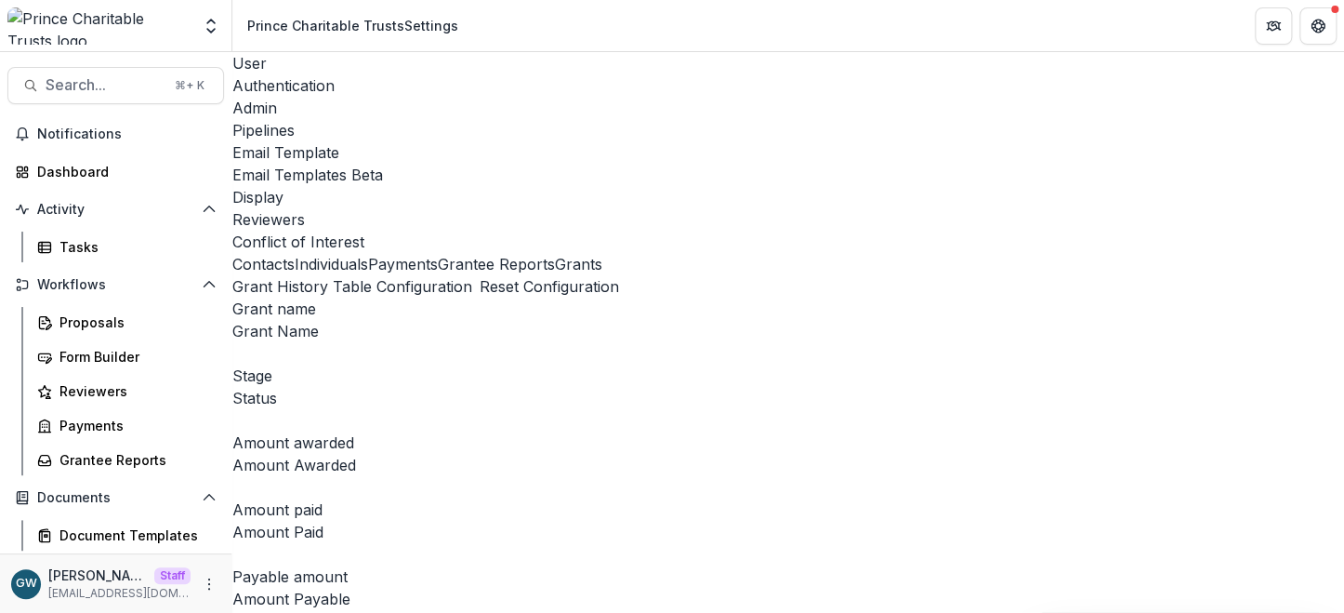
click at [555, 270] on button "Grants" at bounding box center [578, 264] width 47 height 22
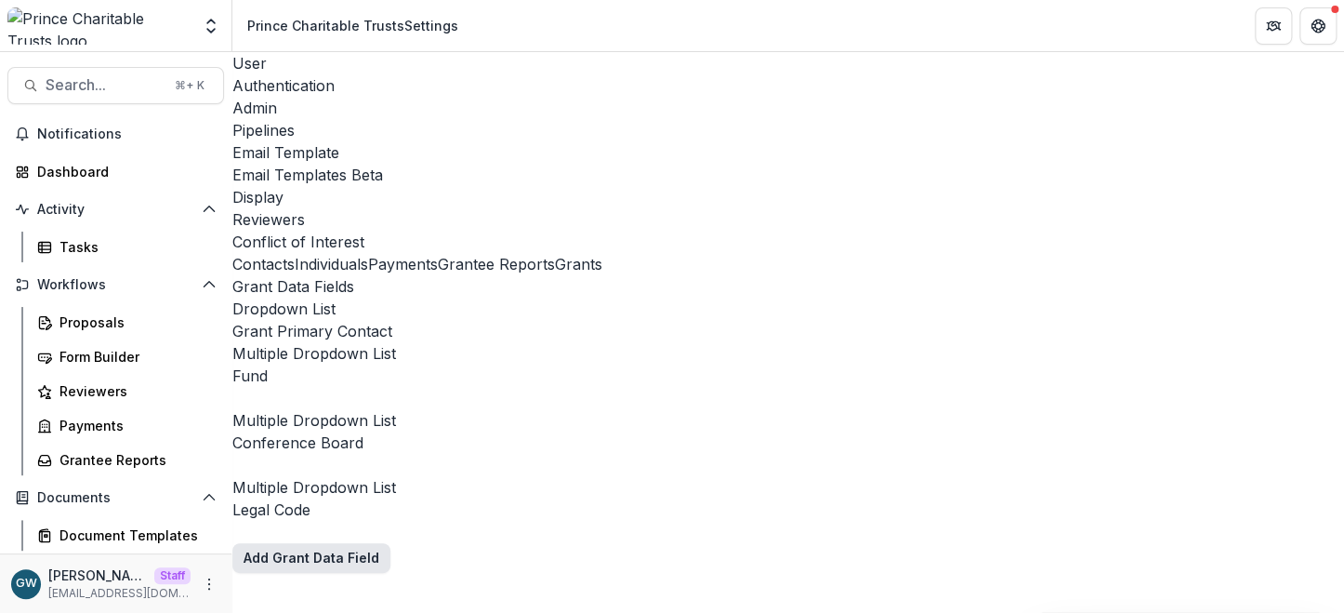
click at [390, 543] on button "Add Grant Data Field" at bounding box center [311, 558] width 158 height 30
type input "**********"
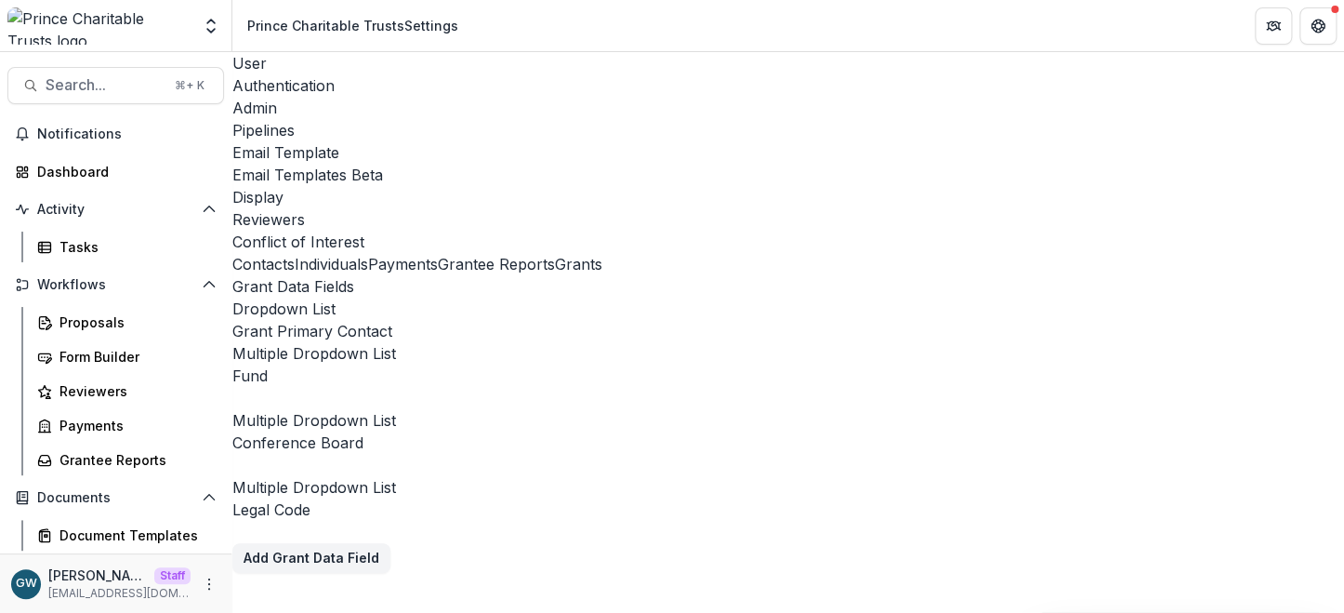
paste input "**********"
type input "**********"
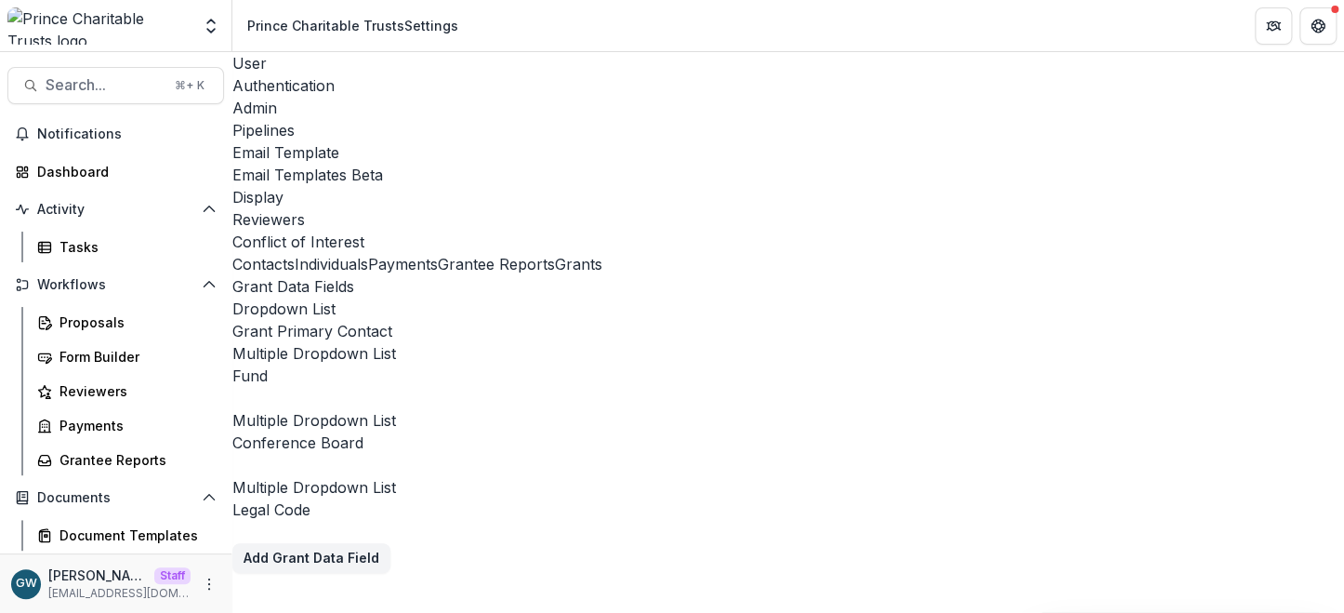
paste input "*******"
paste input "**********"
drag, startPoint x: 499, startPoint y: 370, endPoint x: 416, endPoint y: 364, distance: 83.9
type input "*******"
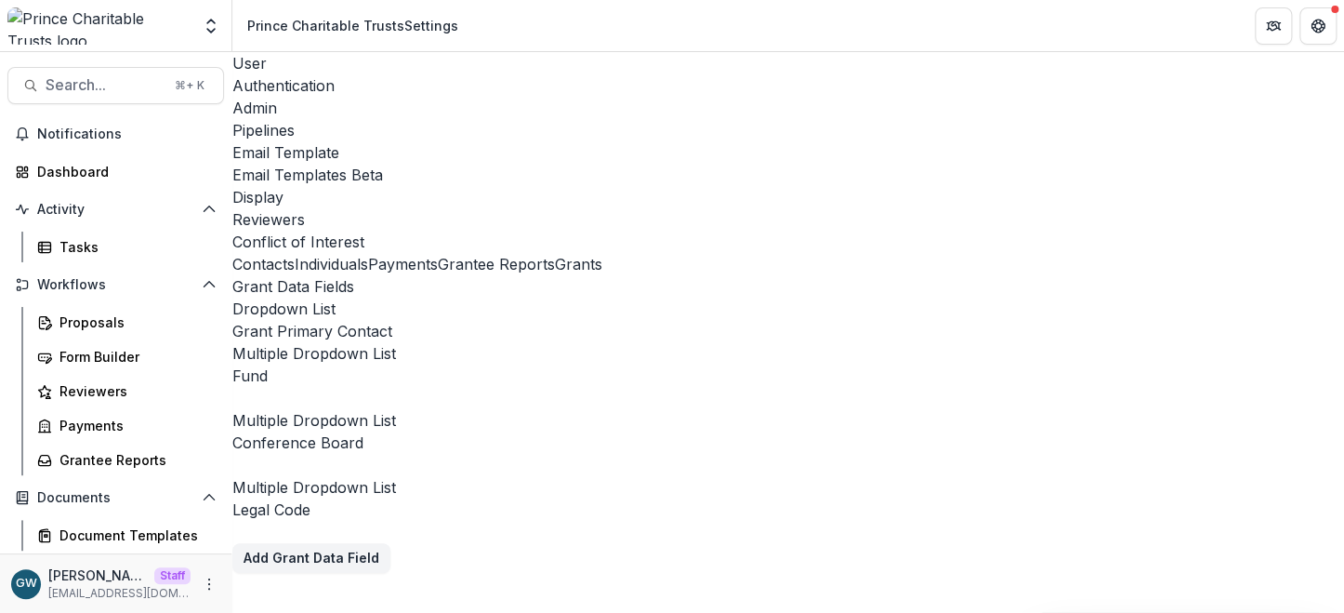
type input "**********"
click at [232, 604] on icon "edit-field-row" at bounding box center [232, 604] width 0 height 0
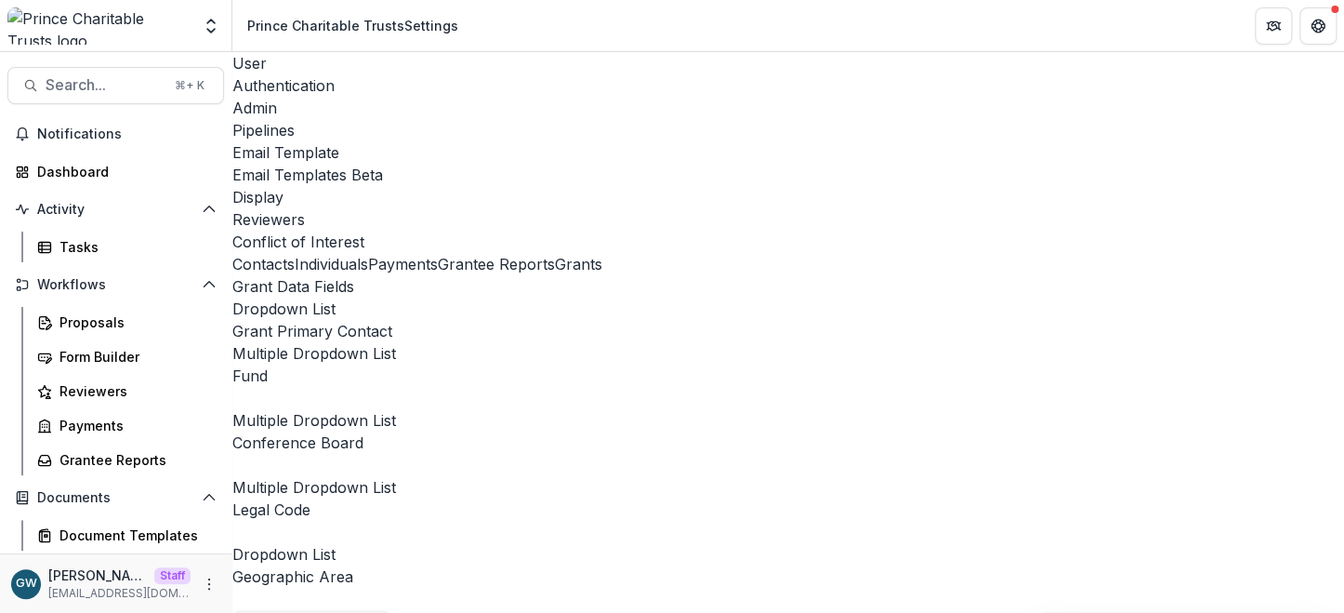
click at [232, 537] on button "edit-field-row" at bounding box center [232, 537] width 0 height 0
click at [390, 610] on button "Add Grant Data Field" at bounding box center [311, 625] width 158 height 30
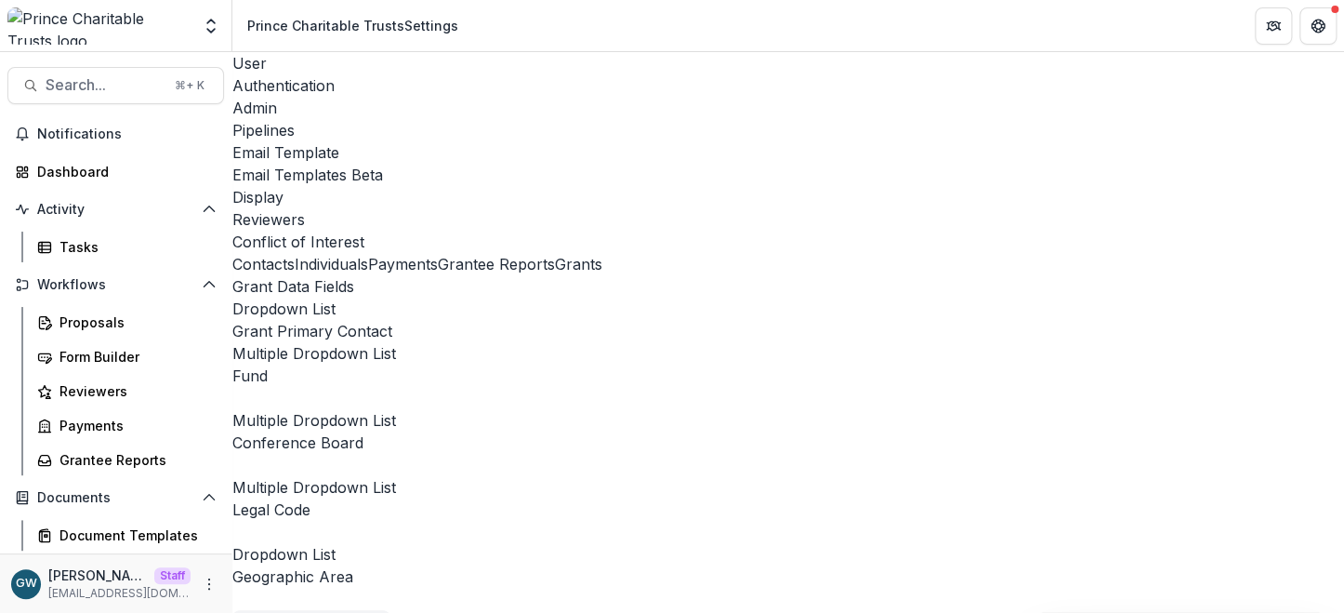
click at [232, 604] on icon "delete-field-row" at bounding box center [232, 604] width 0 height 0
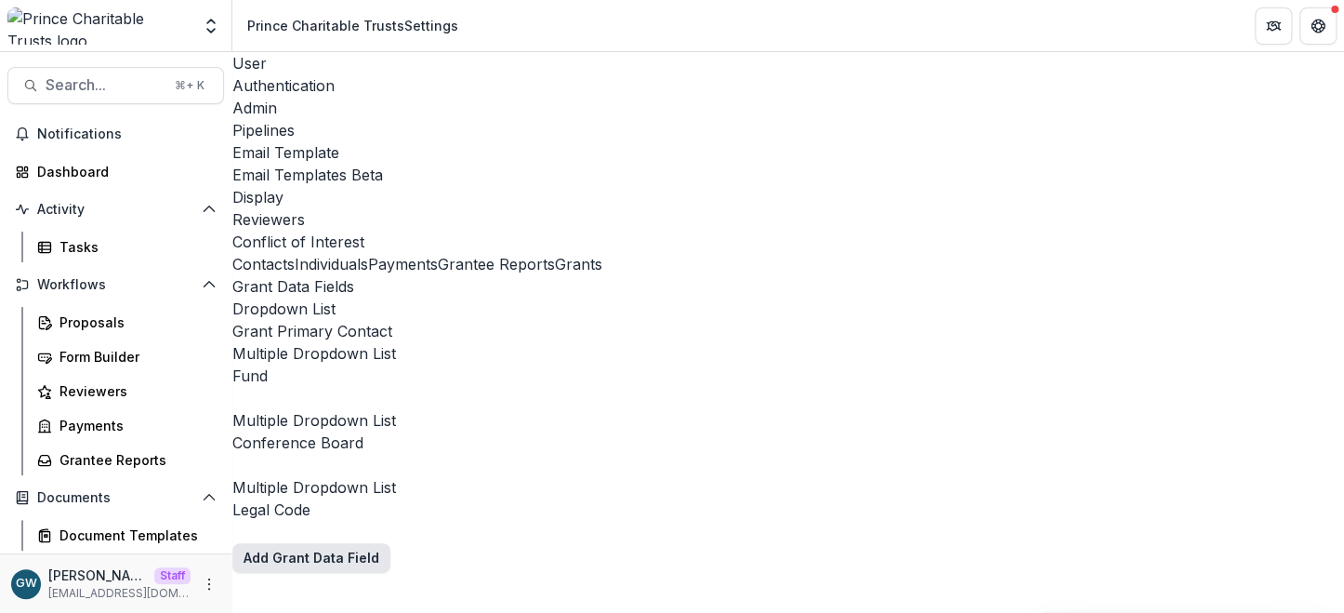
click at [390, 543] on button "Add Grant Data Field" at bounding box center [311, 558] width 158 height 30
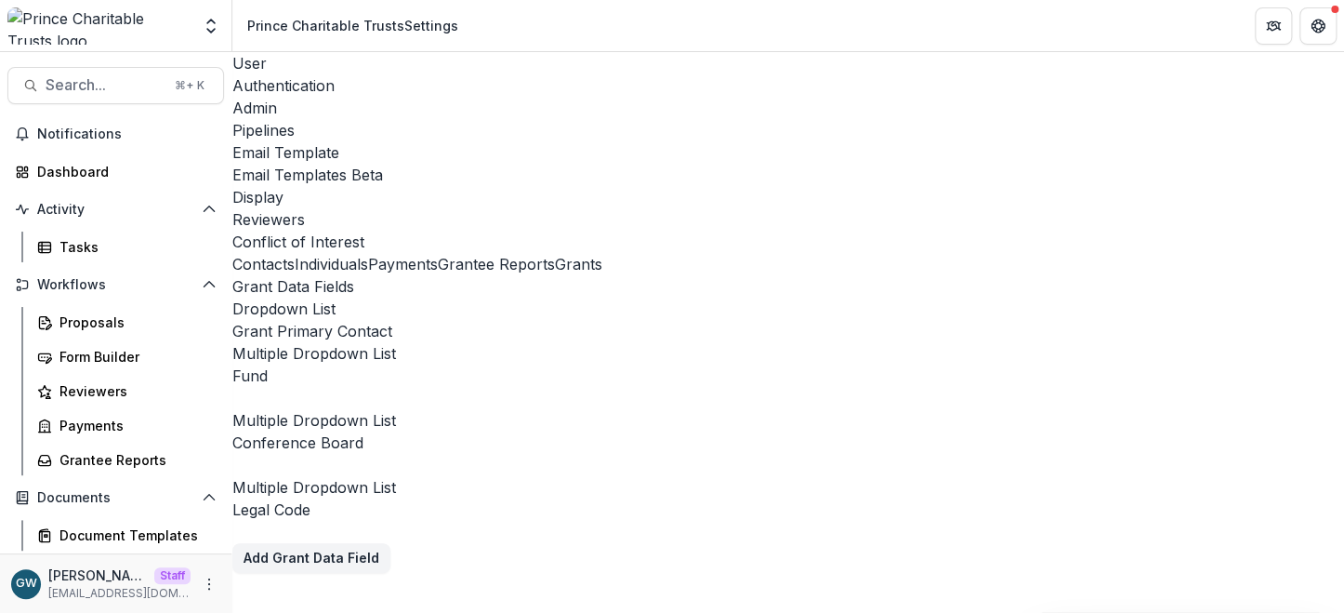
type input "**********"
paste input "**********"
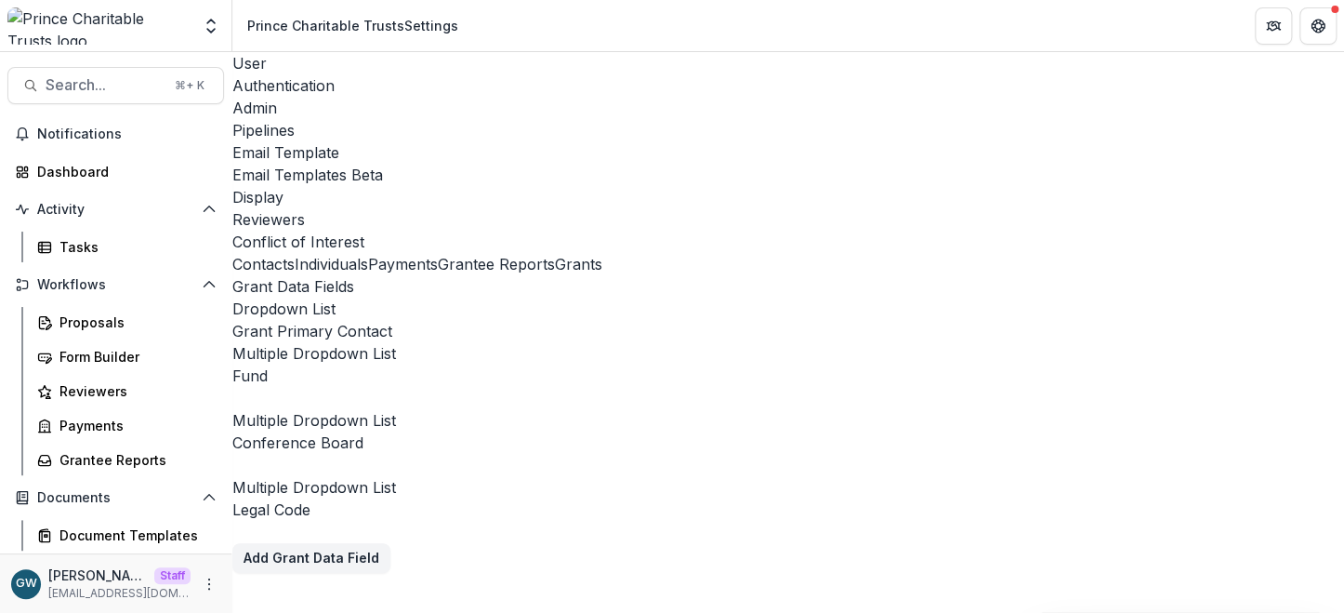
type input "**********"
type input "*******"
type input "**********"
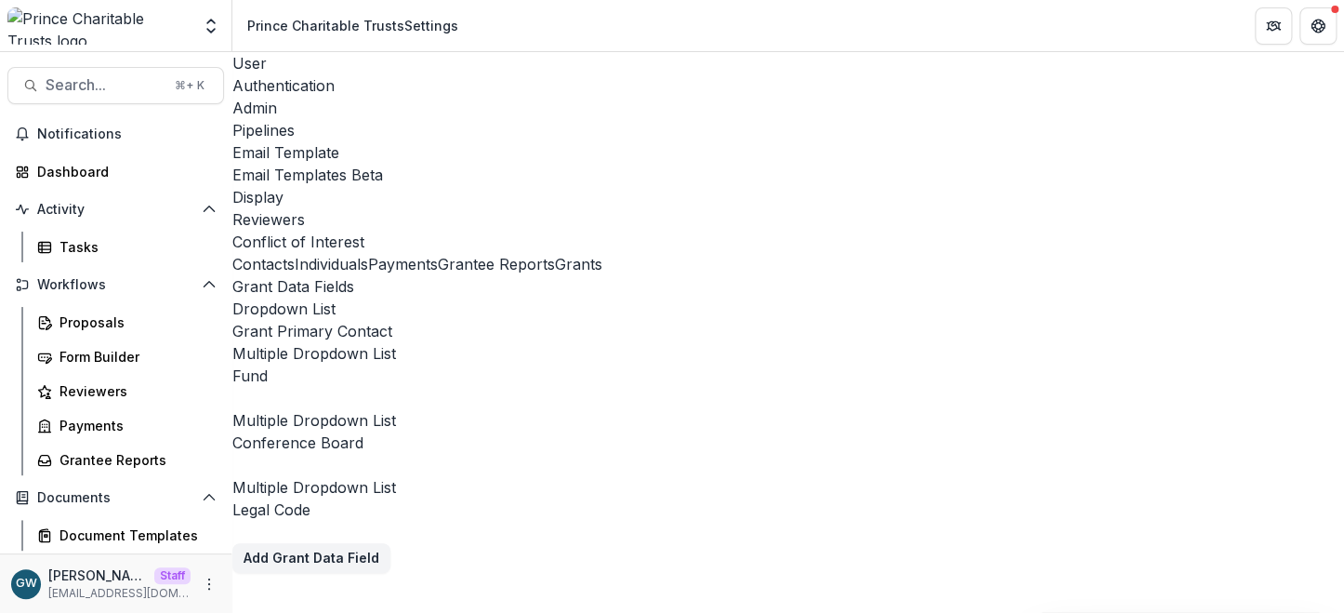
click at [445, 97] on div "Admin" at bounding box center [788, 108] width 1112 height 22
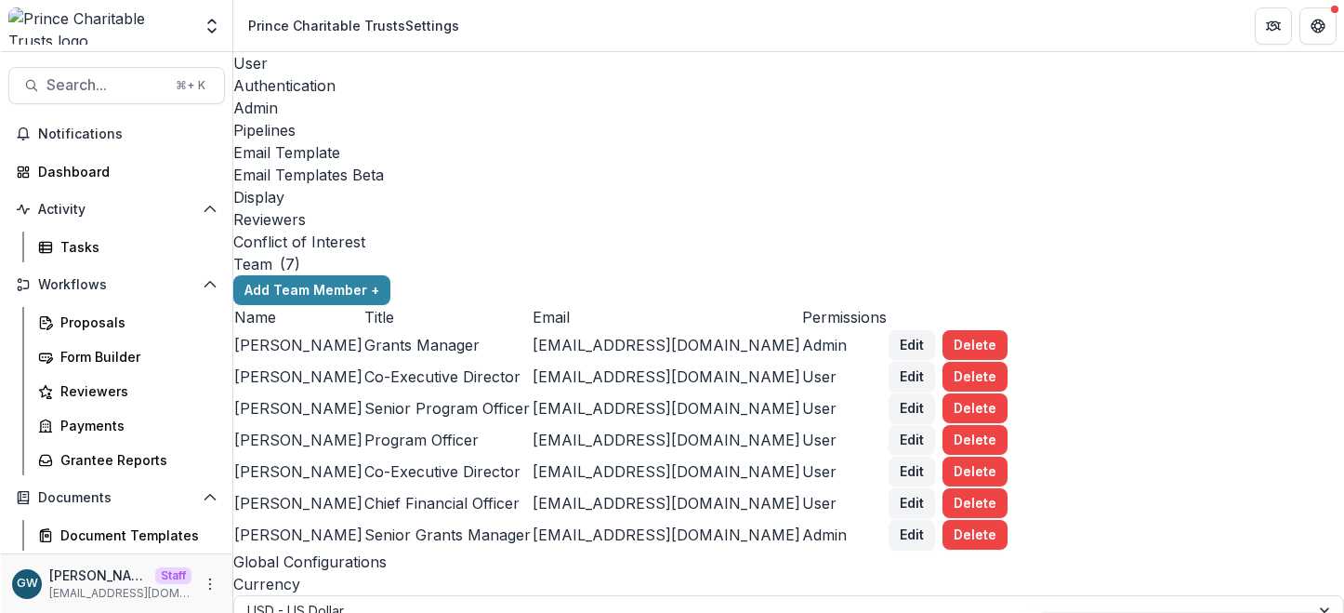
scroll to position [984, 0]
click at [142, 327] on div "Proposals" at bounding box center [135, 322] width 150 height 20
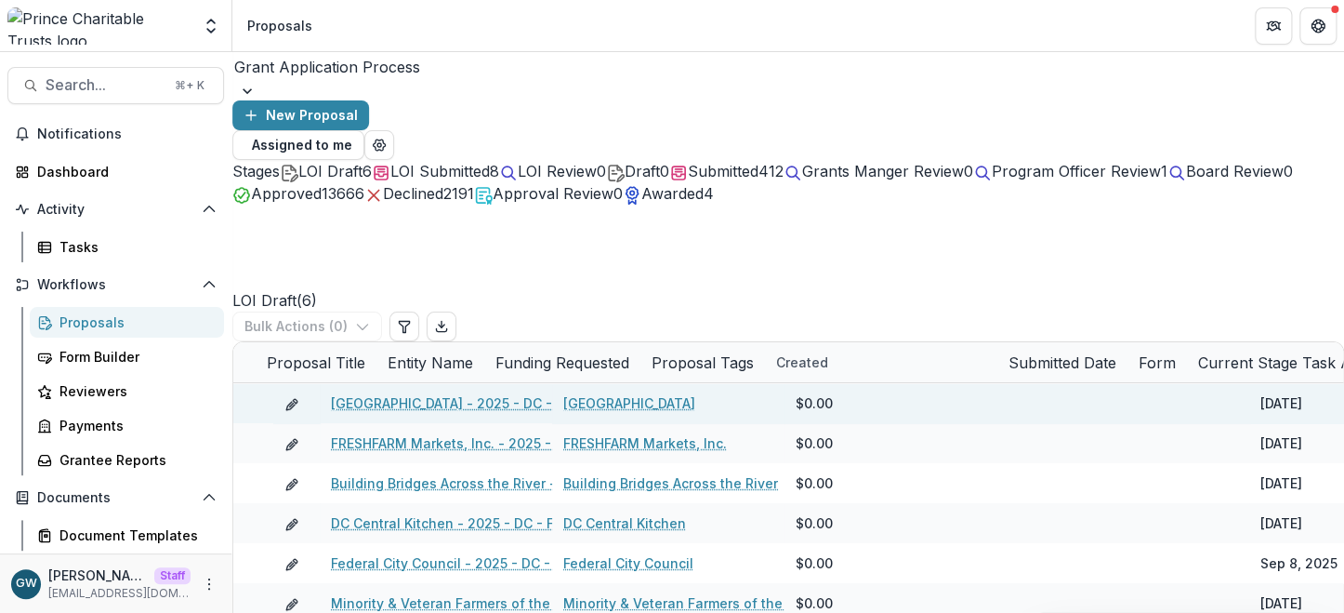
click at [390, 393] on link "[GEOGRAPHIC_DATA] - 2025 - DC - Abbreviated Application" at bounding box center [521, 403] width 381 height 20
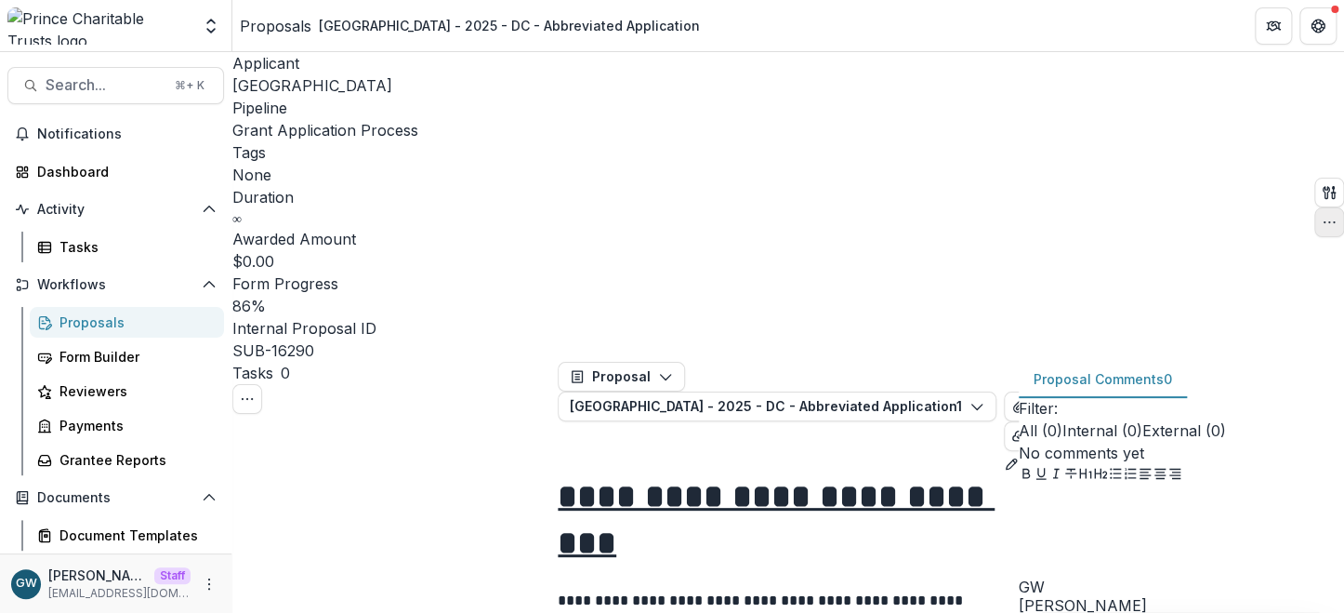
click at [1322, 215] on icon "button" at bounding box center [1329, 222] width 15 height 15
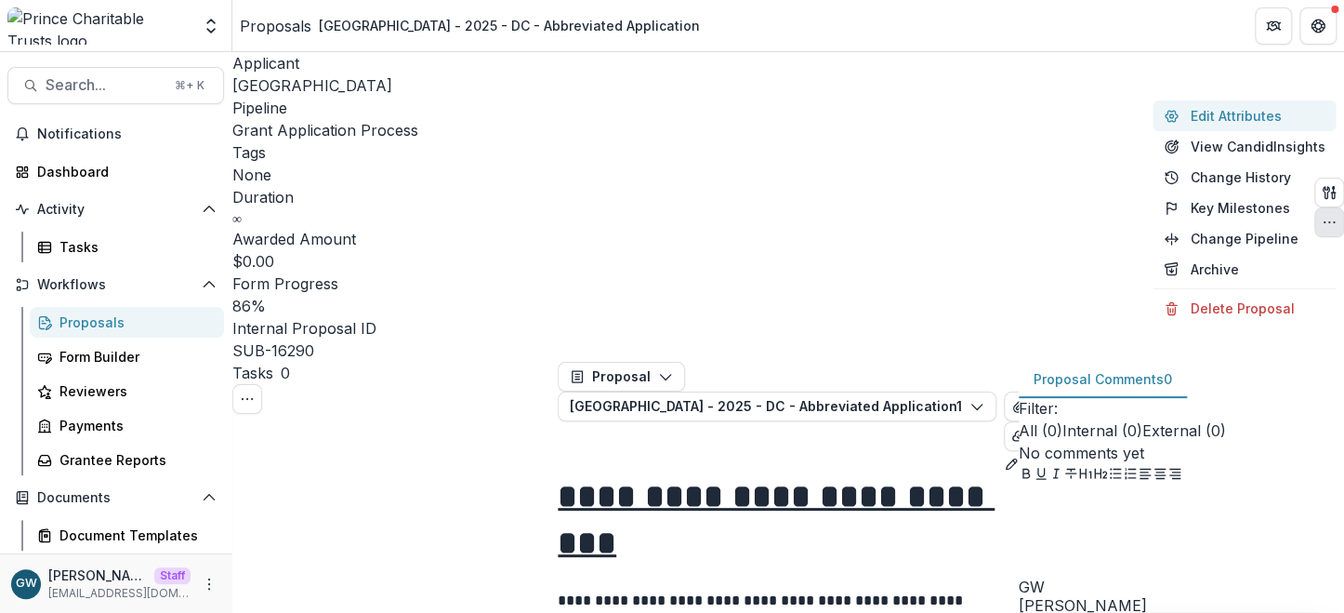
click at [1210, 122] on button "Edit Attributes" at bounding box center [1244, 115] width 183 height 31
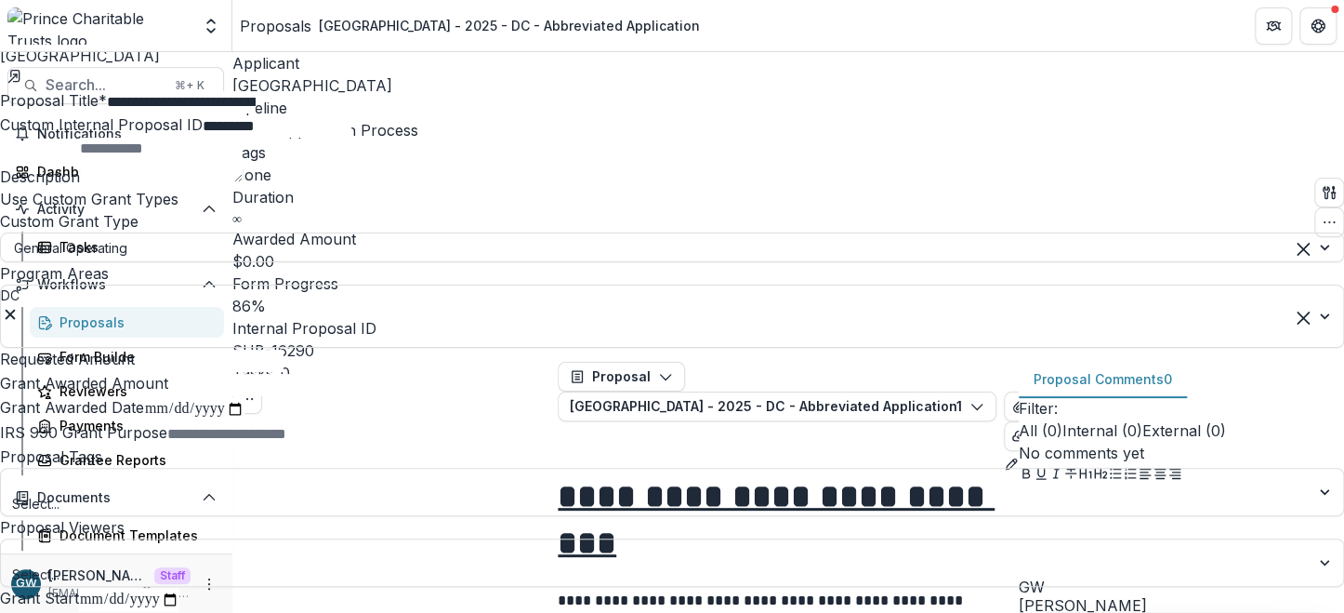
click at [797, 612] on div "**********" at bounding box center [672, 613] width 1344 height 0
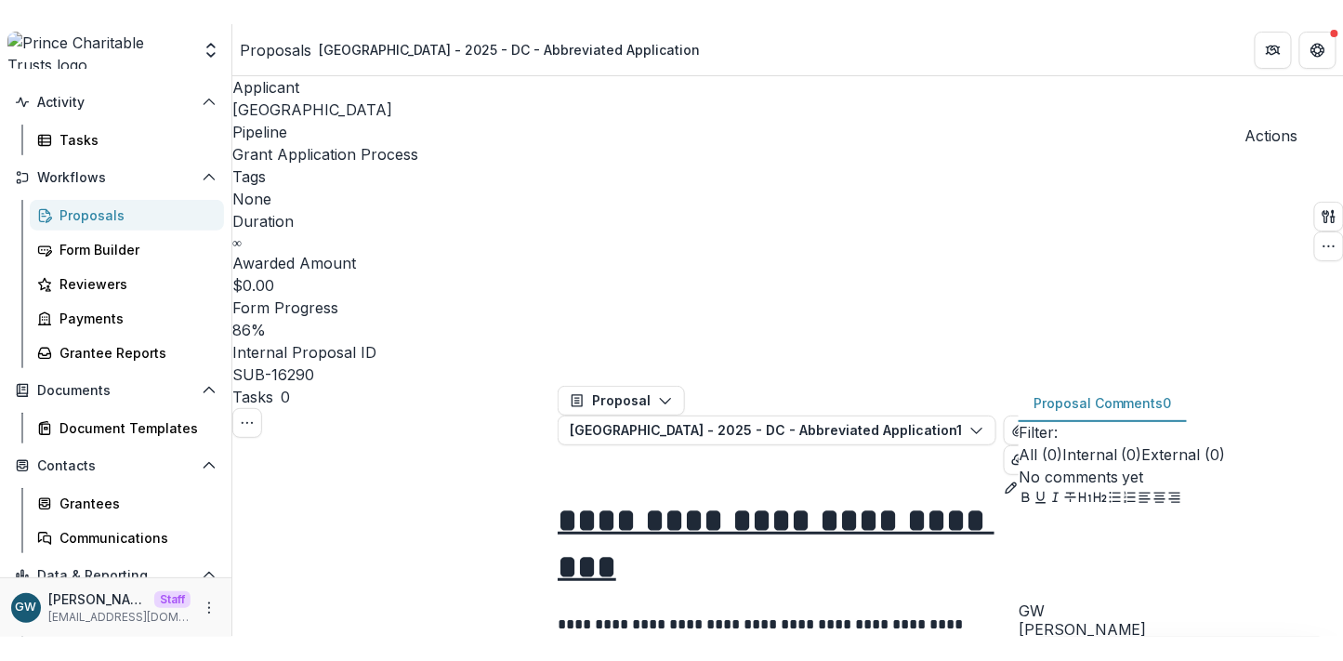
scroll to position [162, 0]
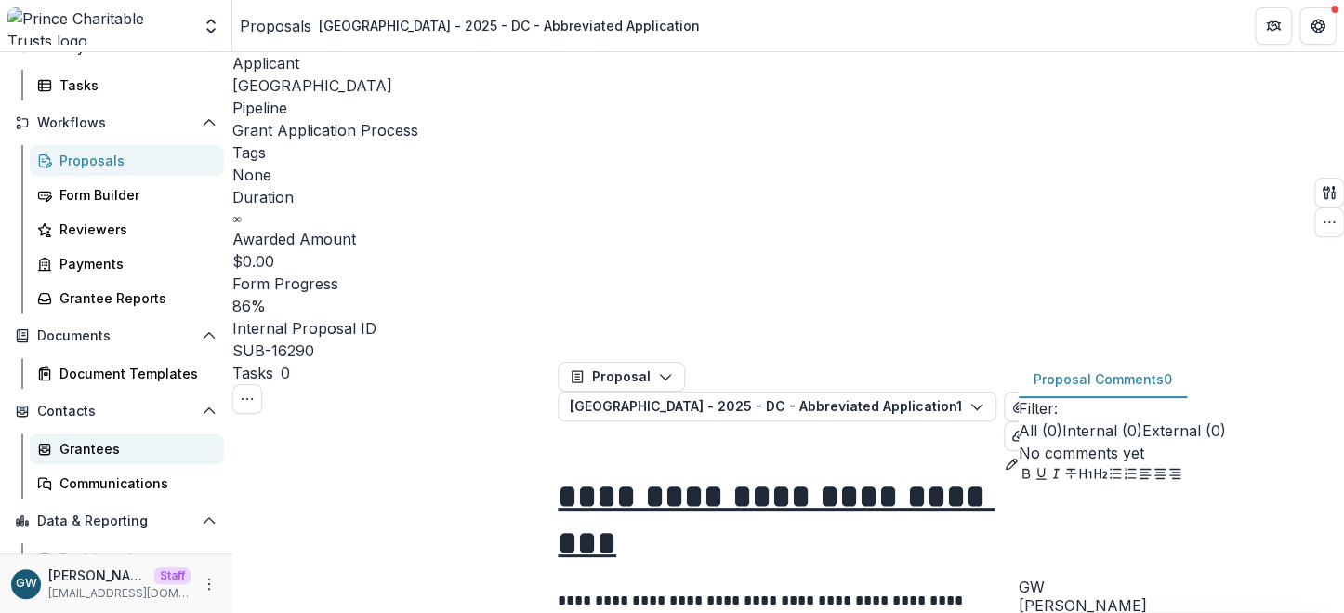
click at [95, 456] on div "Grantees" at bounding box center [135, 449] width 150 height 20
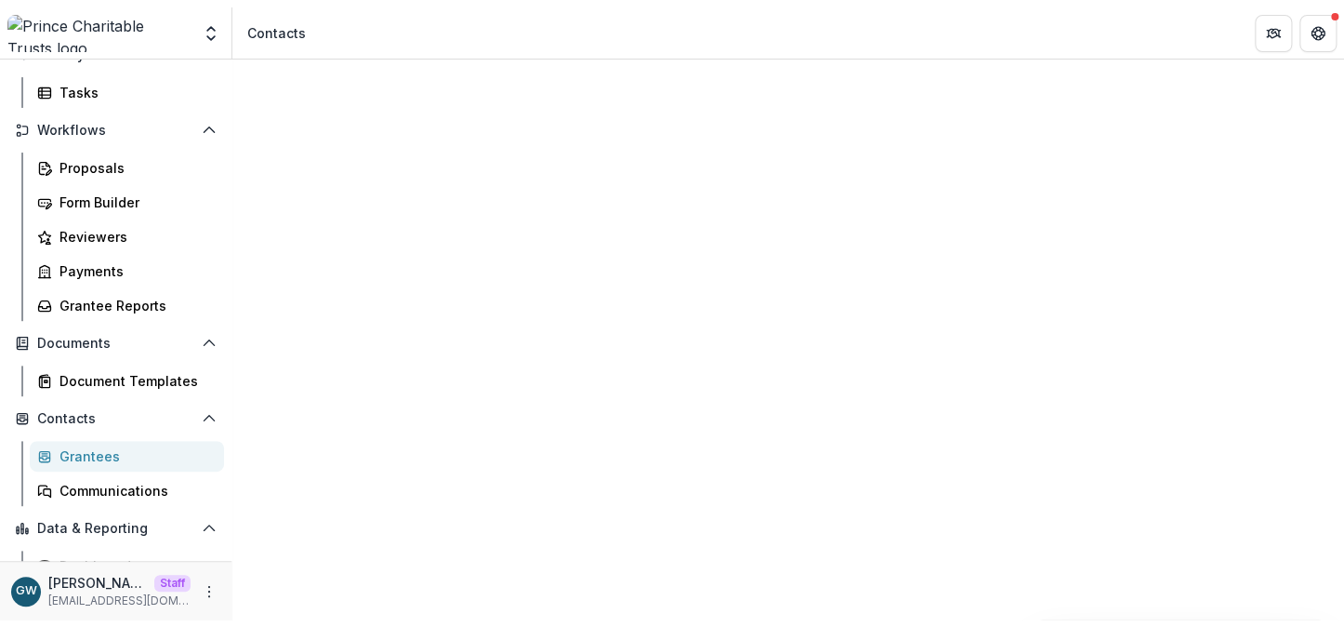
scroll to position [162, 0]
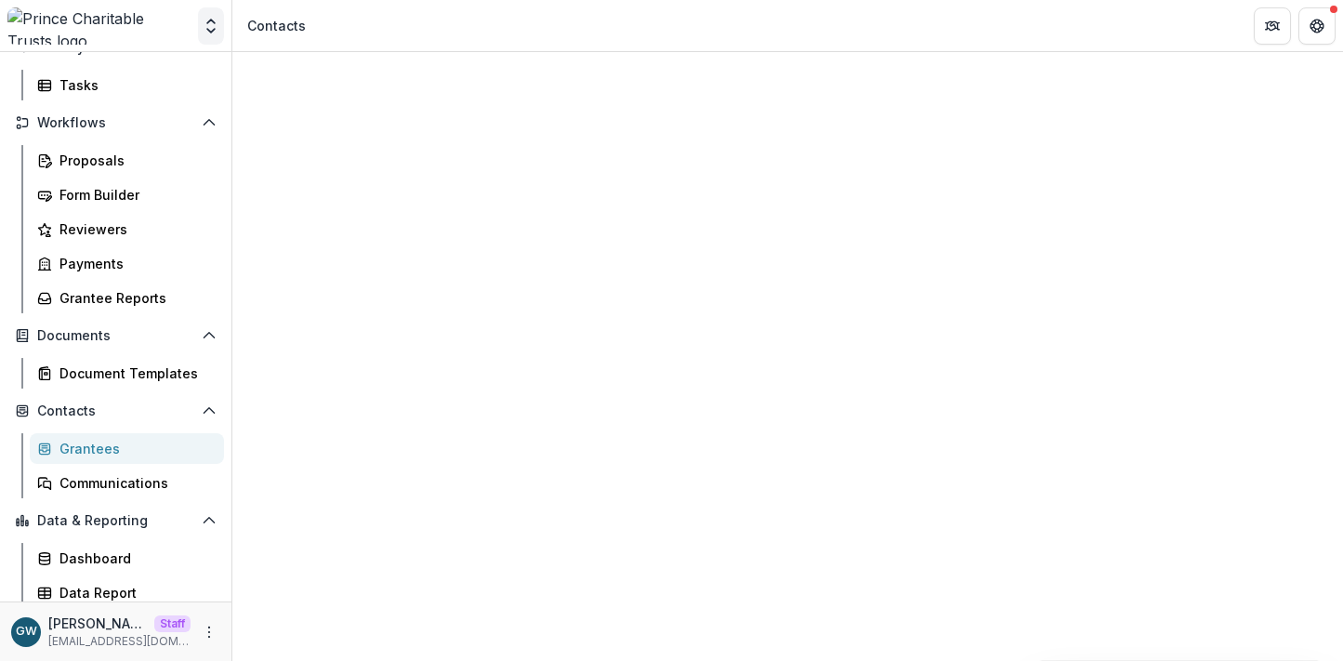
click at [205, 19] on icon "Open entity switcher" at bounding box center [211, 26] width 19 height 19
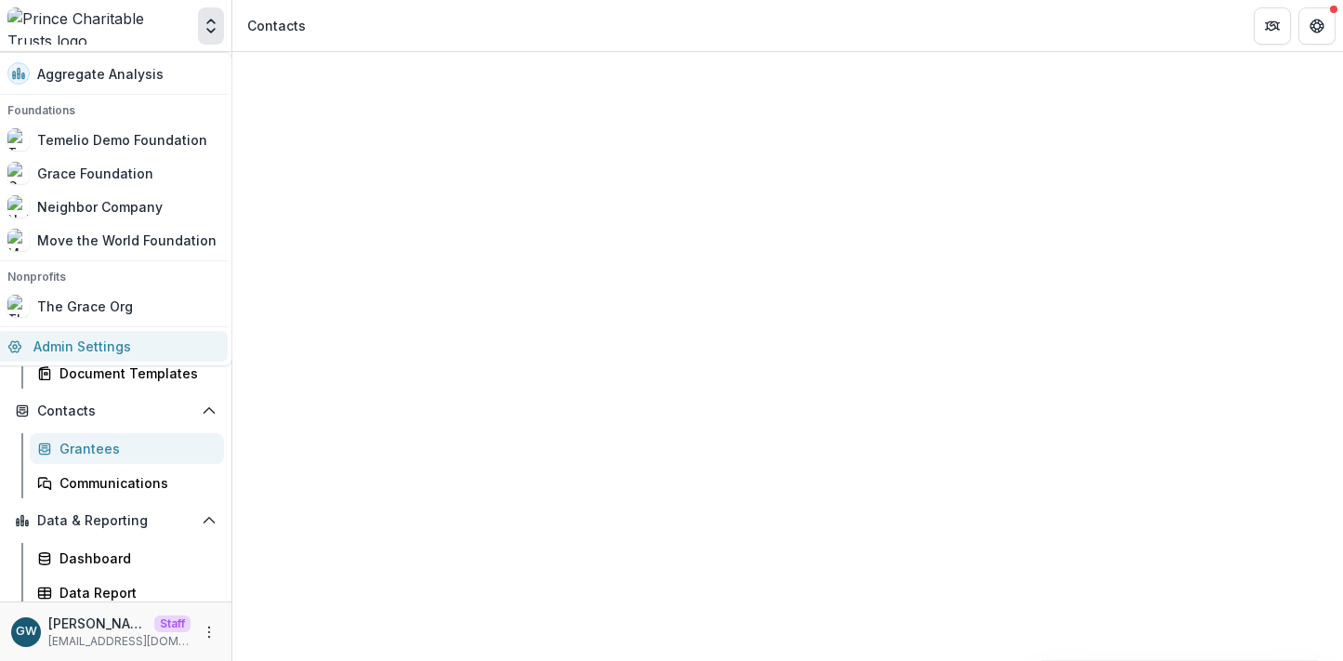
click at [119, 351] on link "Admin Settings" at bounding box center [111, 346] width 231 height 31
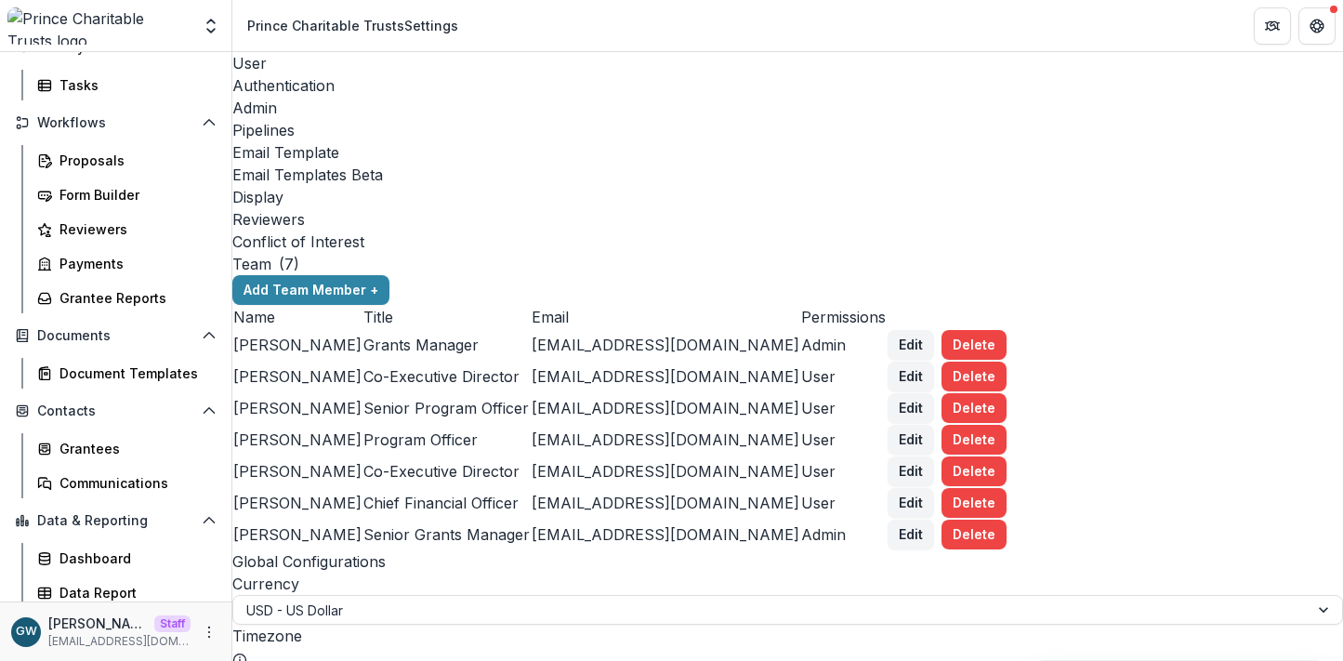
click at [879, 186] on div "Display" at bounding box center [787, 197] width 1111 height 22
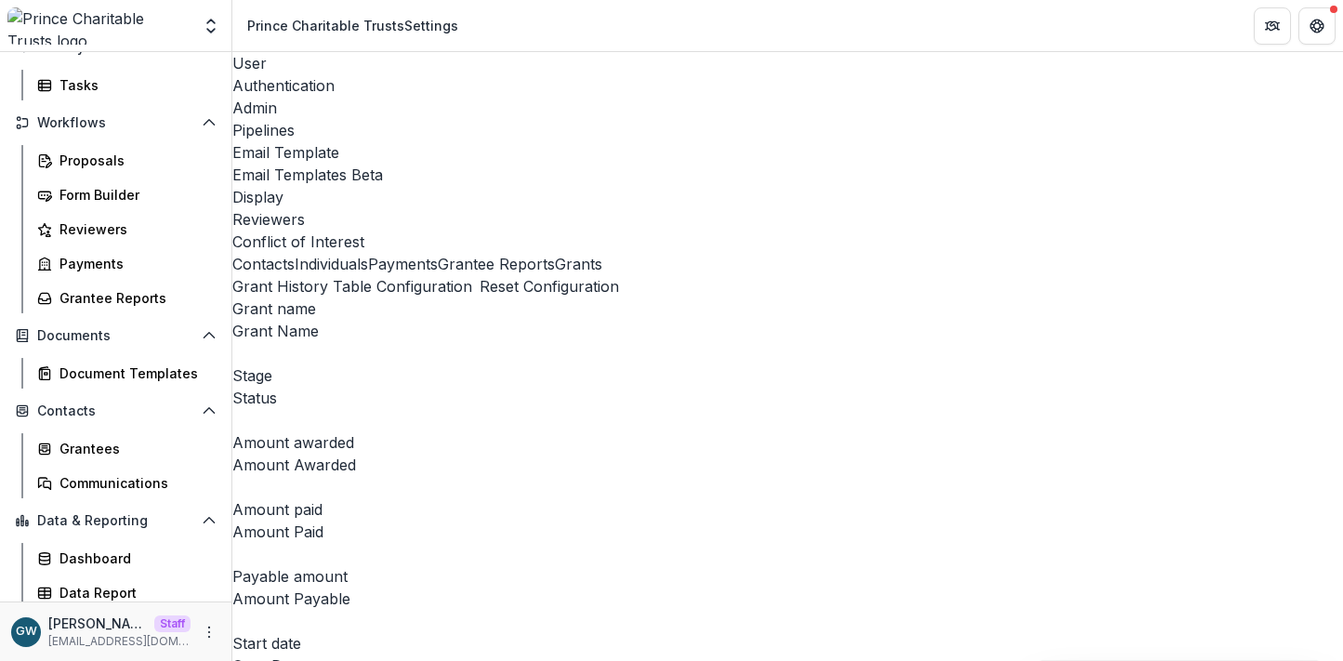
click at [555, 266] on button "Grants" at bounding box center [578, 264] width 47 height 22
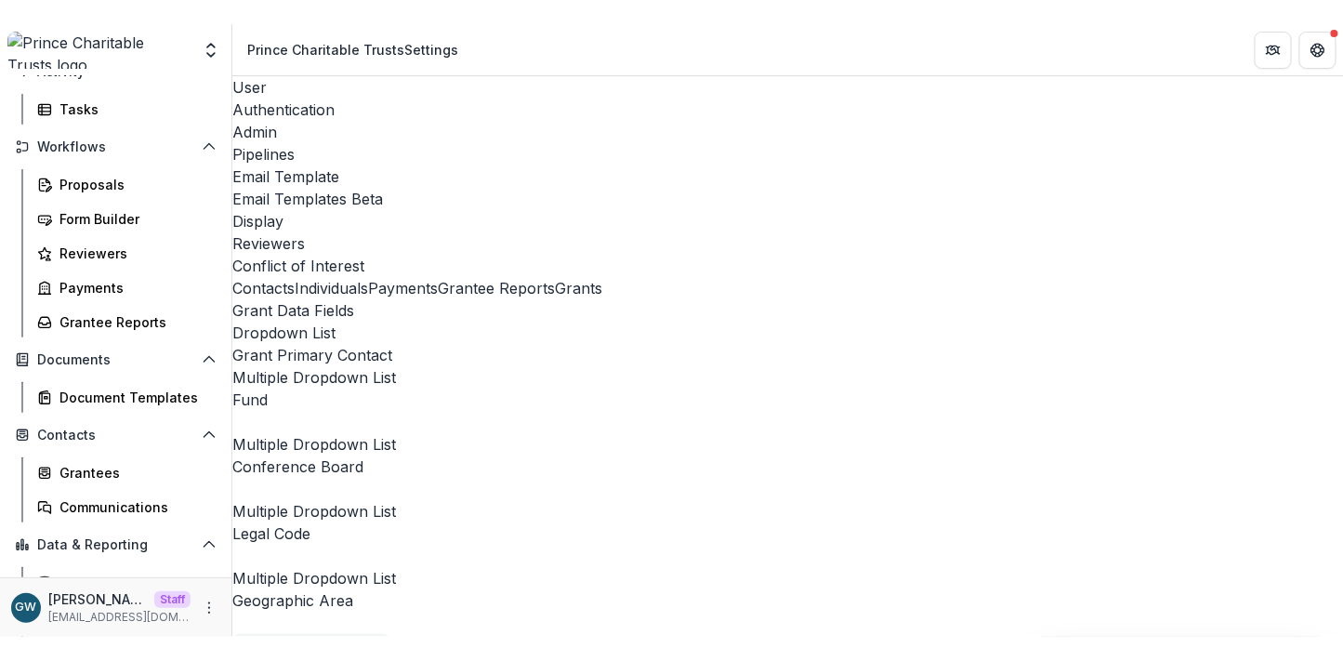
scroll to position [162, 0]
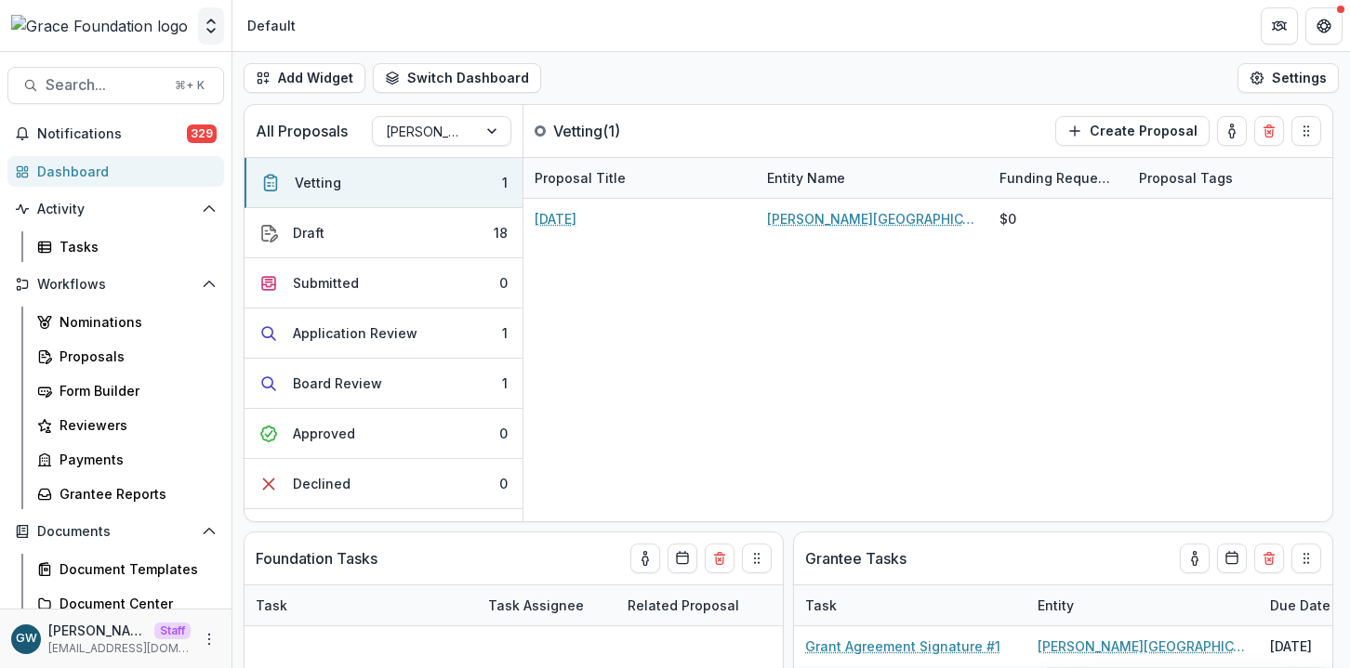
select select "******"
click at [209, 30] on polyline "Open entity switcher" at bounding box center [210, 31] width 7 height 4
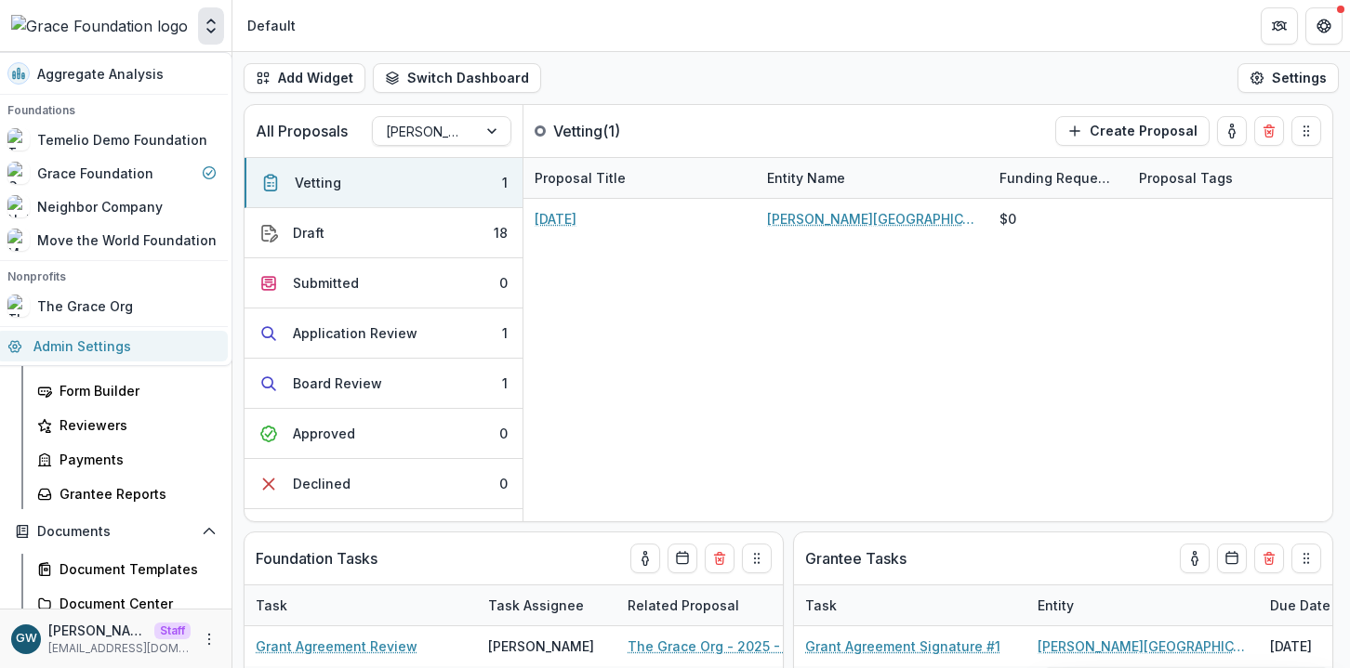
click at [108, 350] on link "Admin Settings" at bounding box center [111, 346] width 231 height 31
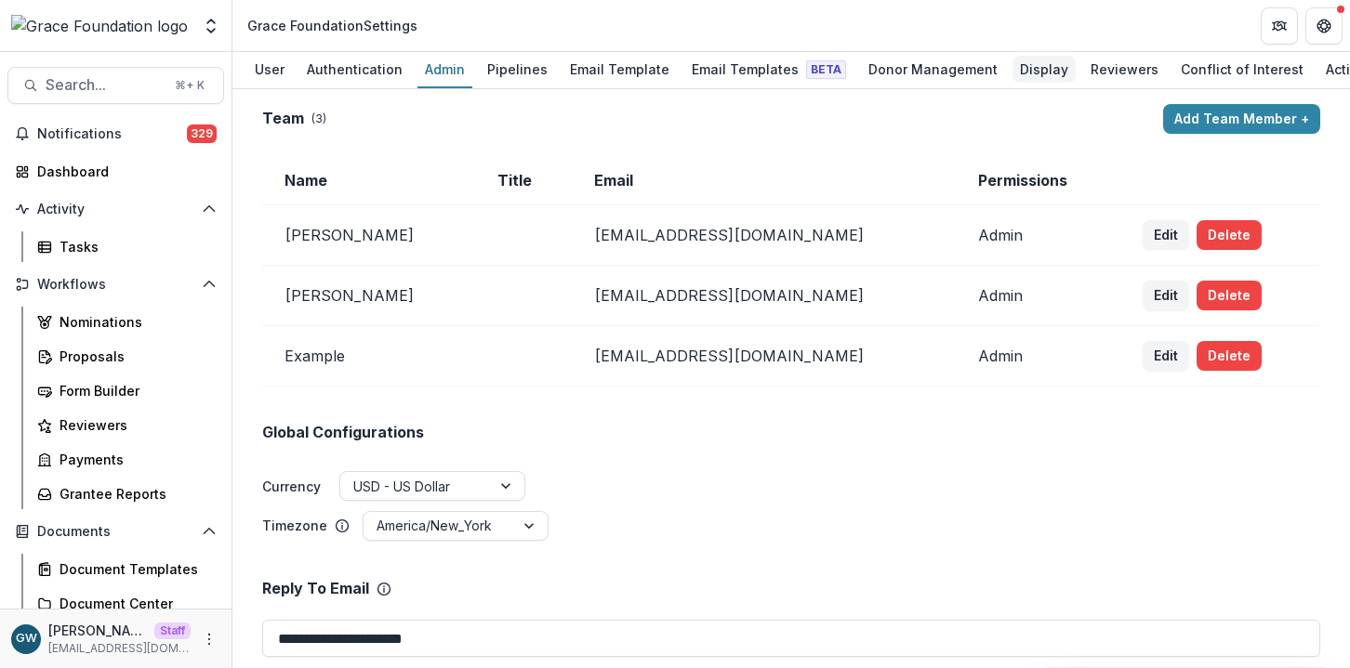
click at [1019, 72] on div "Display" at bounding box center [1043, 69] width 63 height 27
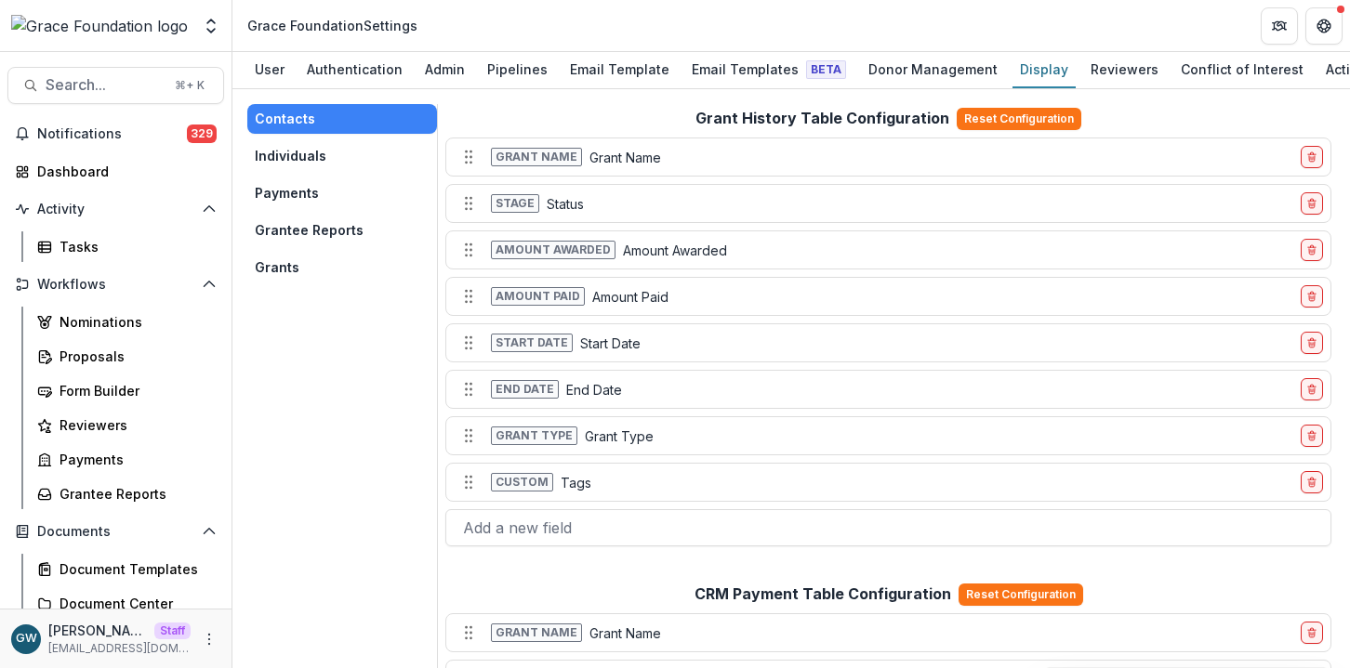
click at [317, 259] on button "Grants" at bounding box center [342, 268] width 190 height 30
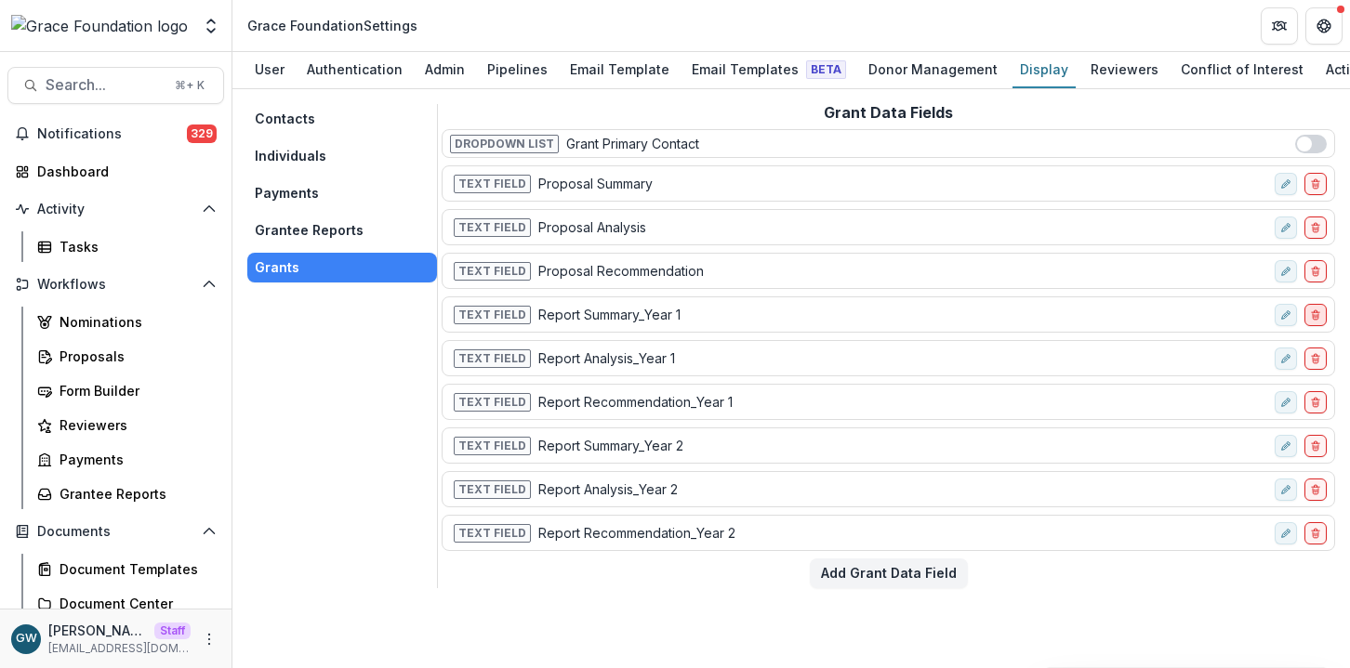
click at [1317, 316] on icon "delete-field-row" at bounding box center [1316, 317] width 6 height 6
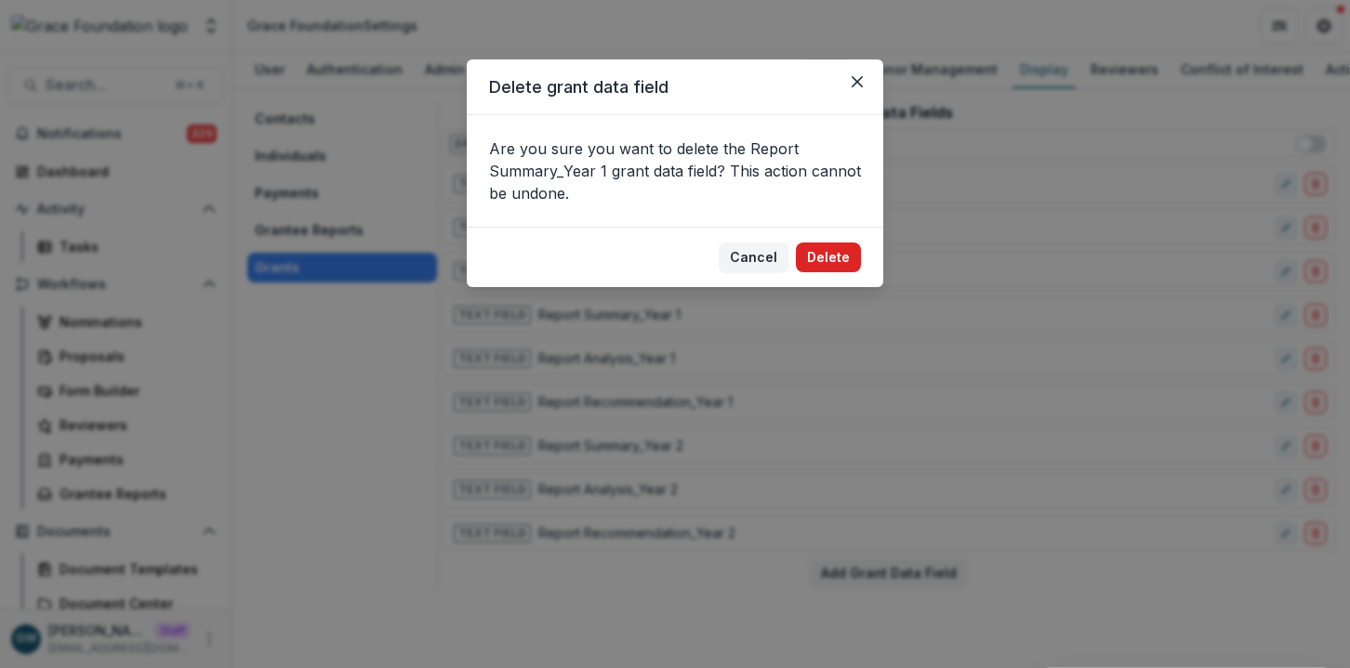
click at [840, 251] on button "Delete" at bounding box center [828, 258] width 65 height 30
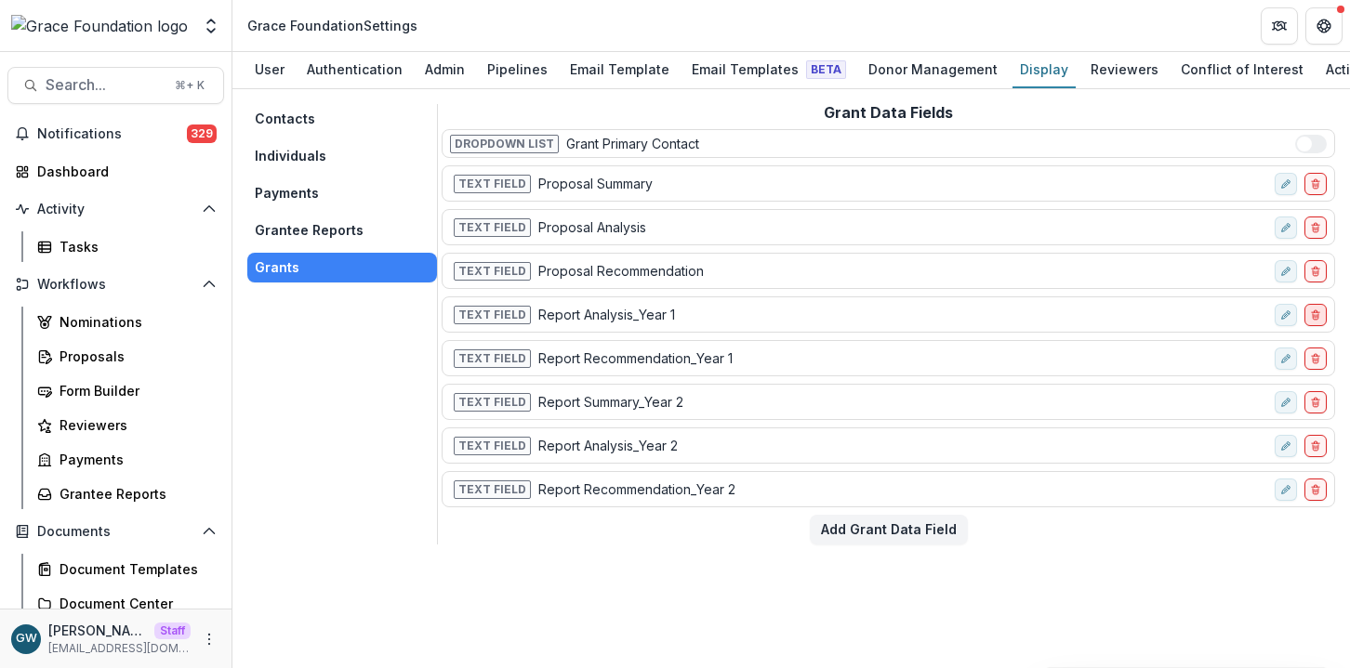
click at [1318, 311] on button "delete-field-row" at bounding box center [1315, 315] width 22 height 22
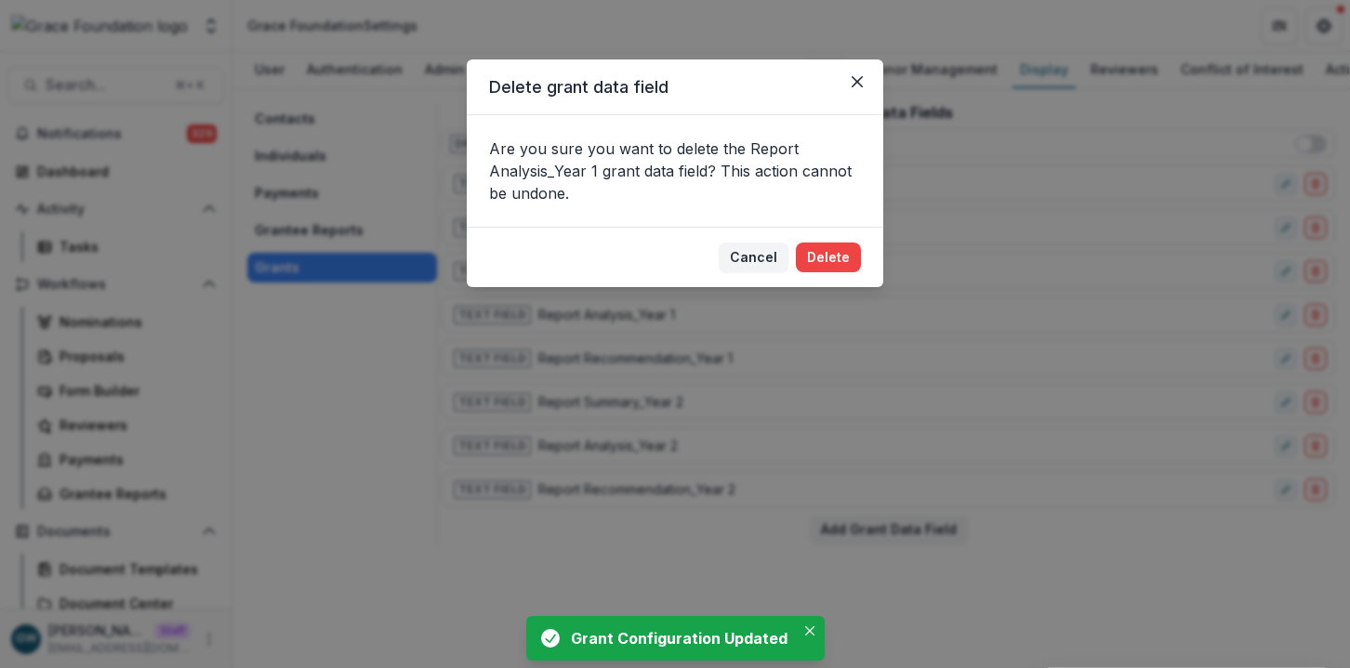
click at [813, 262] on button "Delete" at bounding box center [828, 258] width 65 height 30
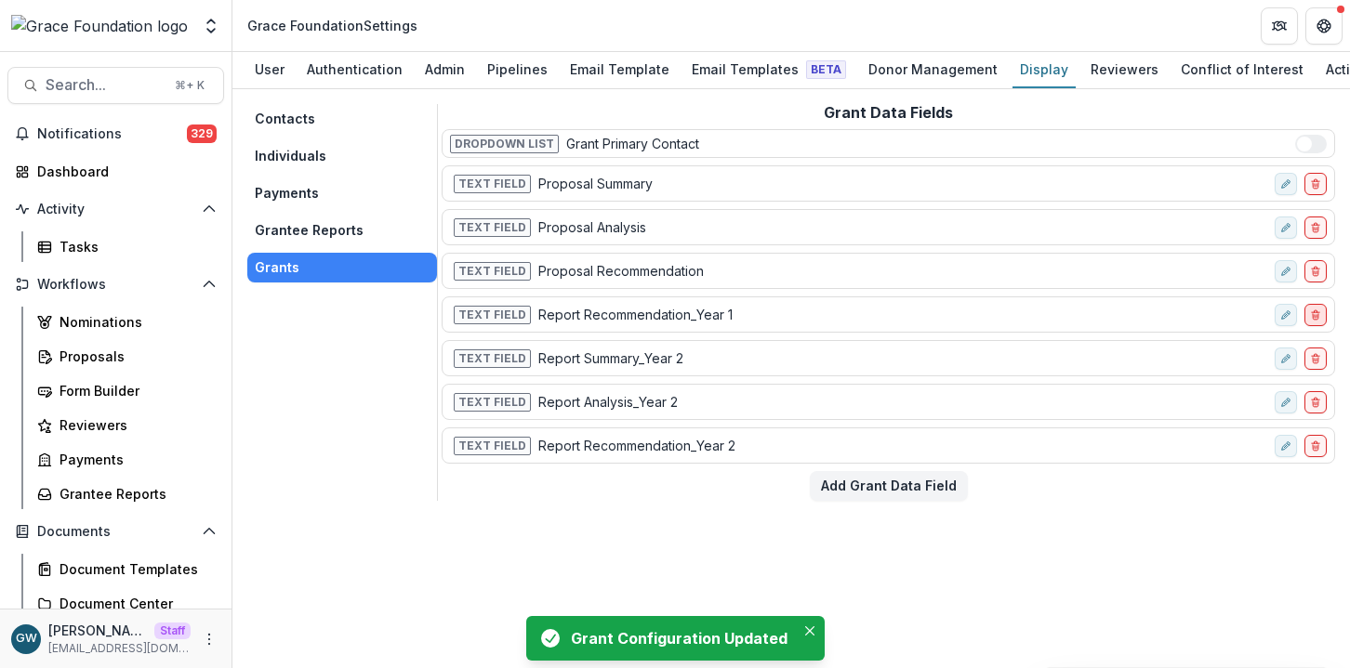
click at [1316, 317] on icon "delete-field-row" at bounding box center [1315, 315] width 11 height 11
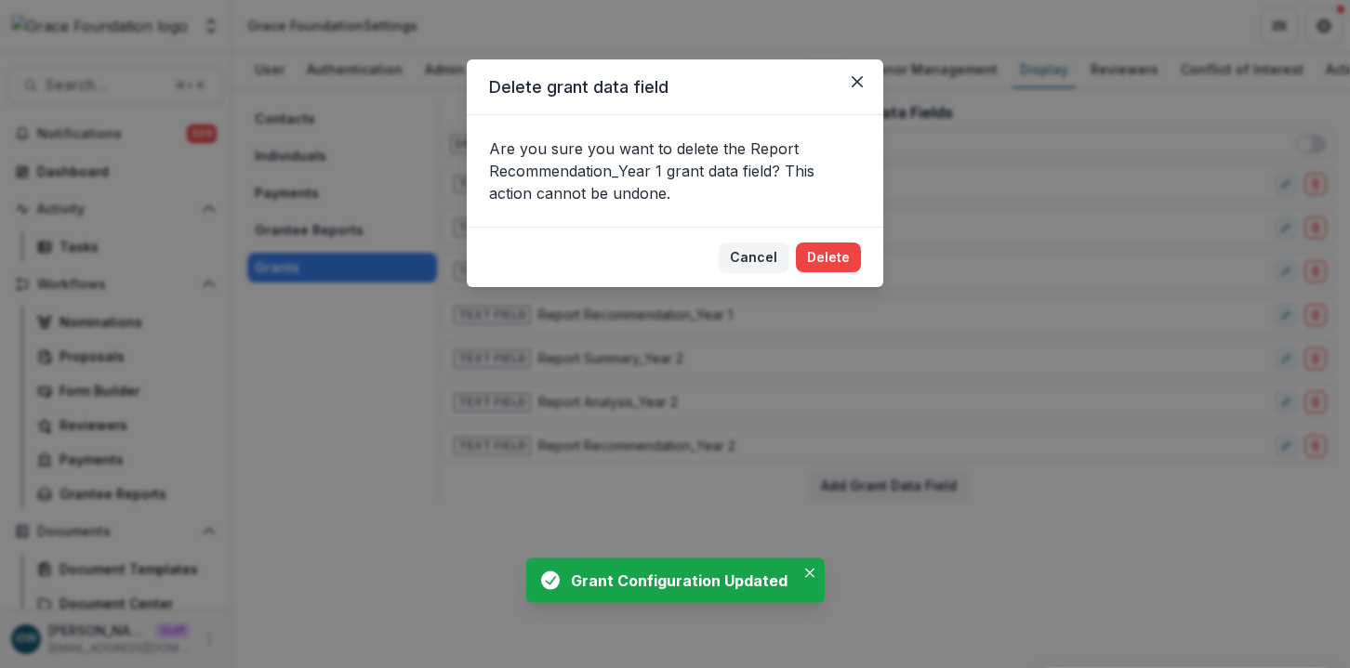
click at [807, 259] on button "Delete" at bounding box center [828, 258] width 65 height 30
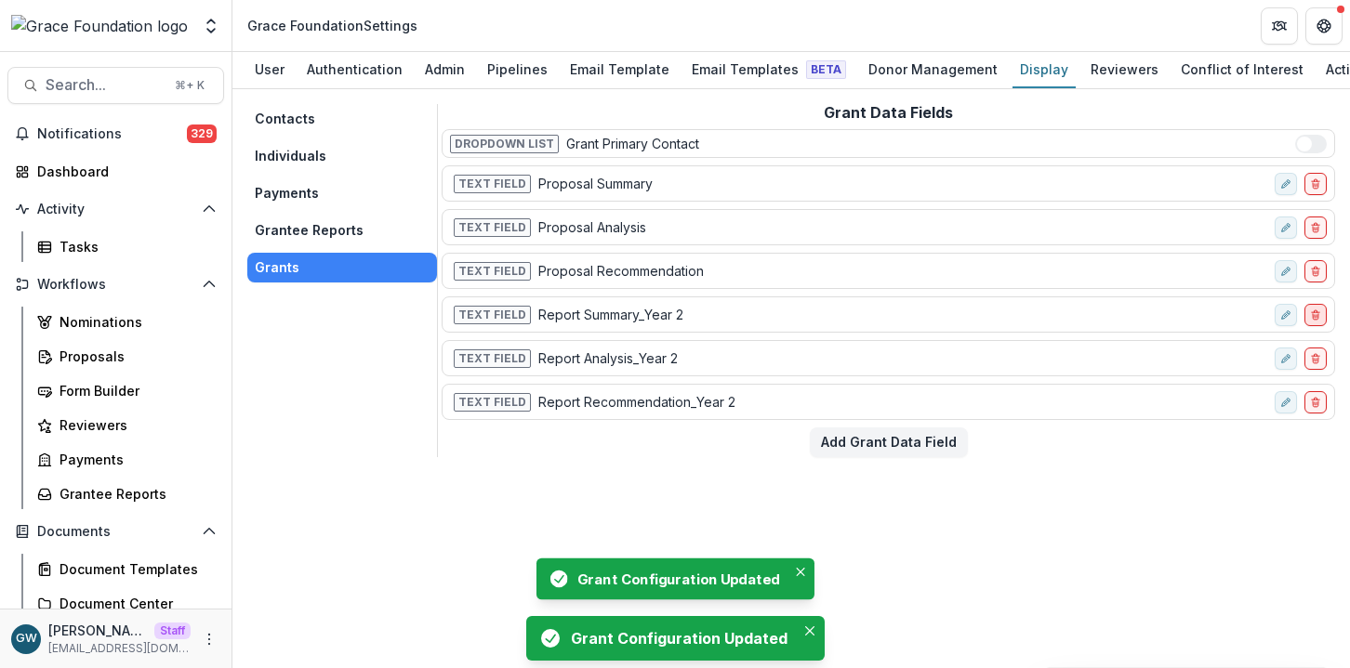
click at [1314, 312] on icon "delete-field-row" at bounding box center [1315, 315] width 11 height 11
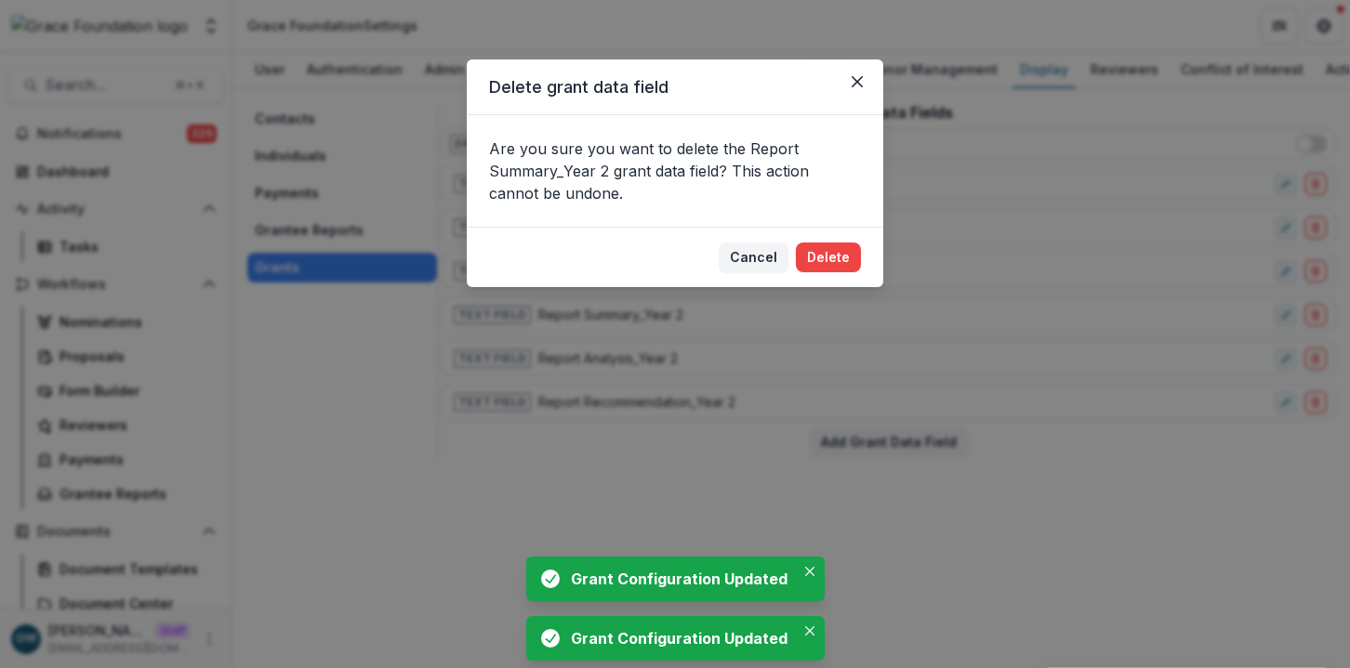
drag, startPoint x: 834, startPoint y: 261, endPoint x: 1047, endPoint y: 335, distance: 225.2
click at [834, 261] on button "Delete" at bounding box center [828, 258] width 65 height 30
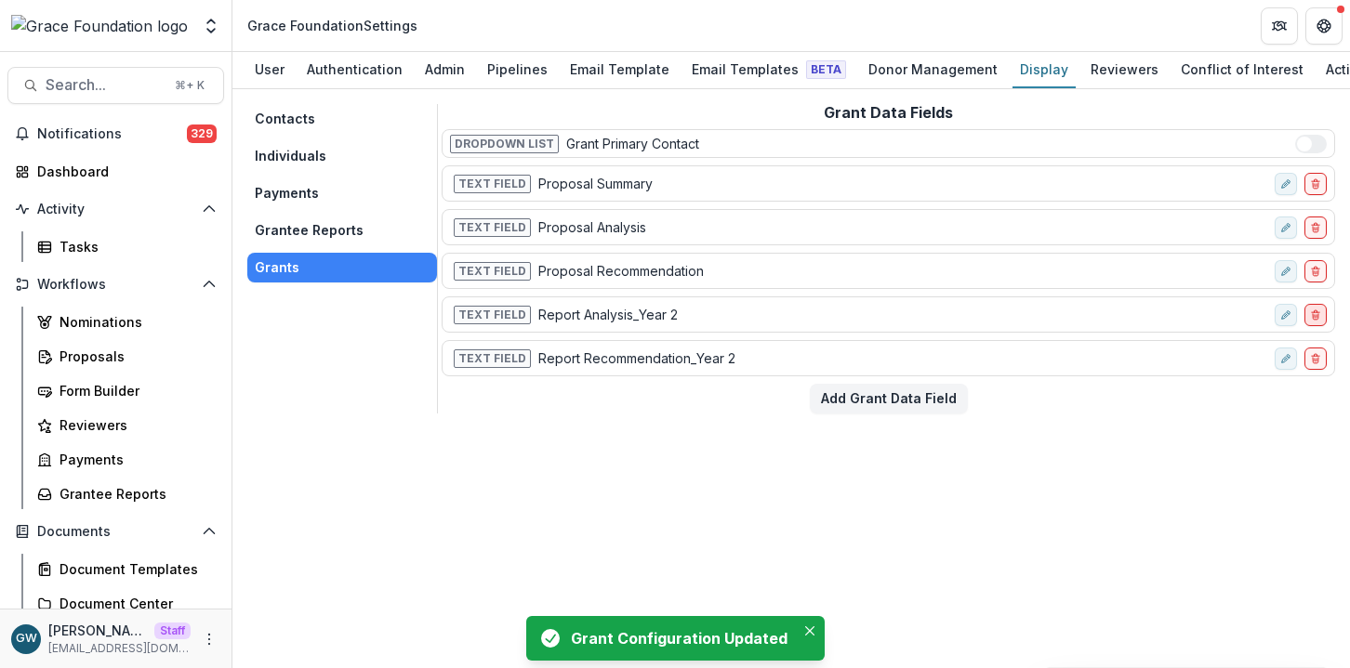
click at [1315, 324] on button "delete-field-row" at bounding box center [1315, 315] width 22 height 22
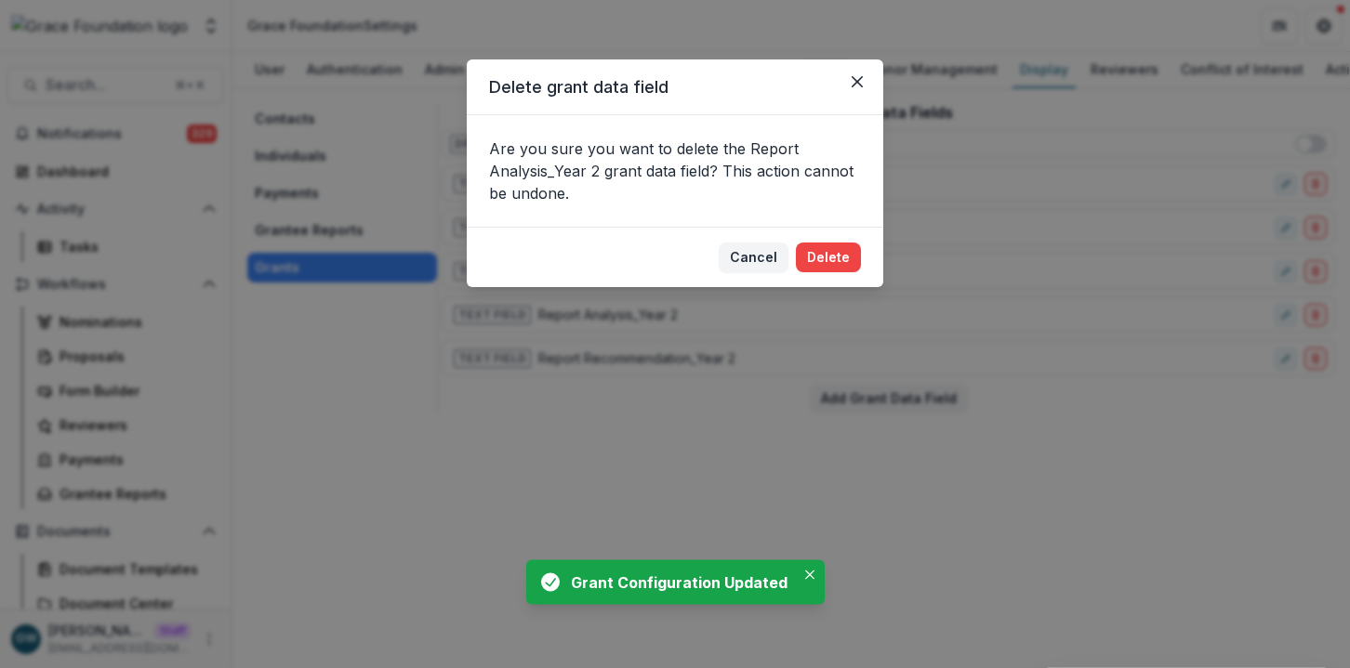
drag, startPoint x: 833, startPoint y: 263, endPoint x: 1104, endPoint y: 300, distance: 273.1
click at [833, 263] on button "Delete" at bounding box center [828, 258] width 65 height 30
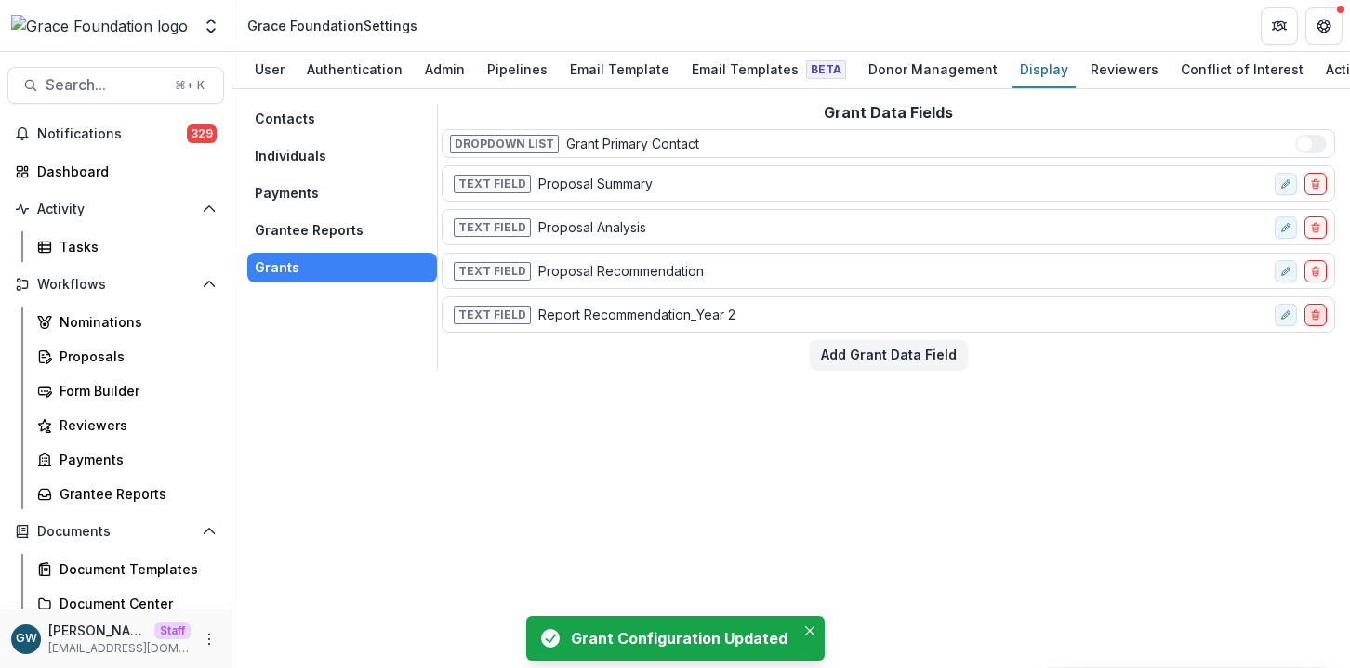
click at [1317, 319] on icon "delete-field-row" at bounding box center [1315, 315] width 11 height 11
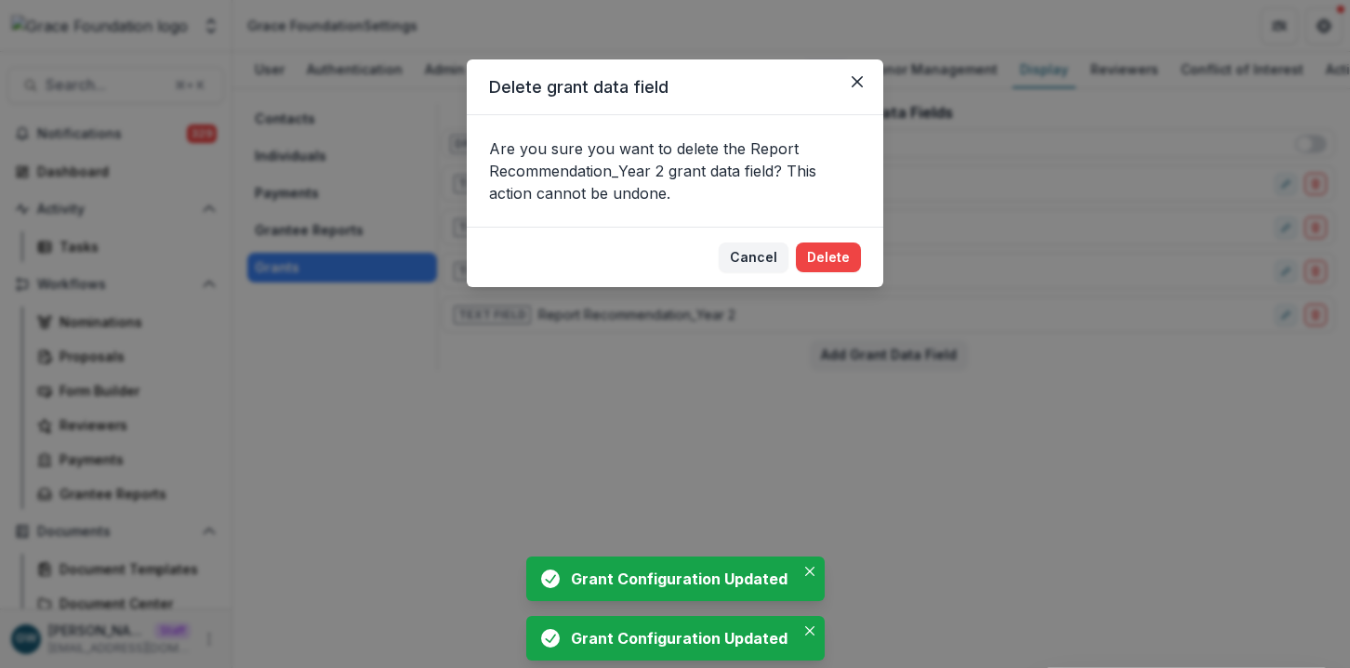
click at [854, 264] on button "Delete" at bounding box center [828, 258] width 65 height 30
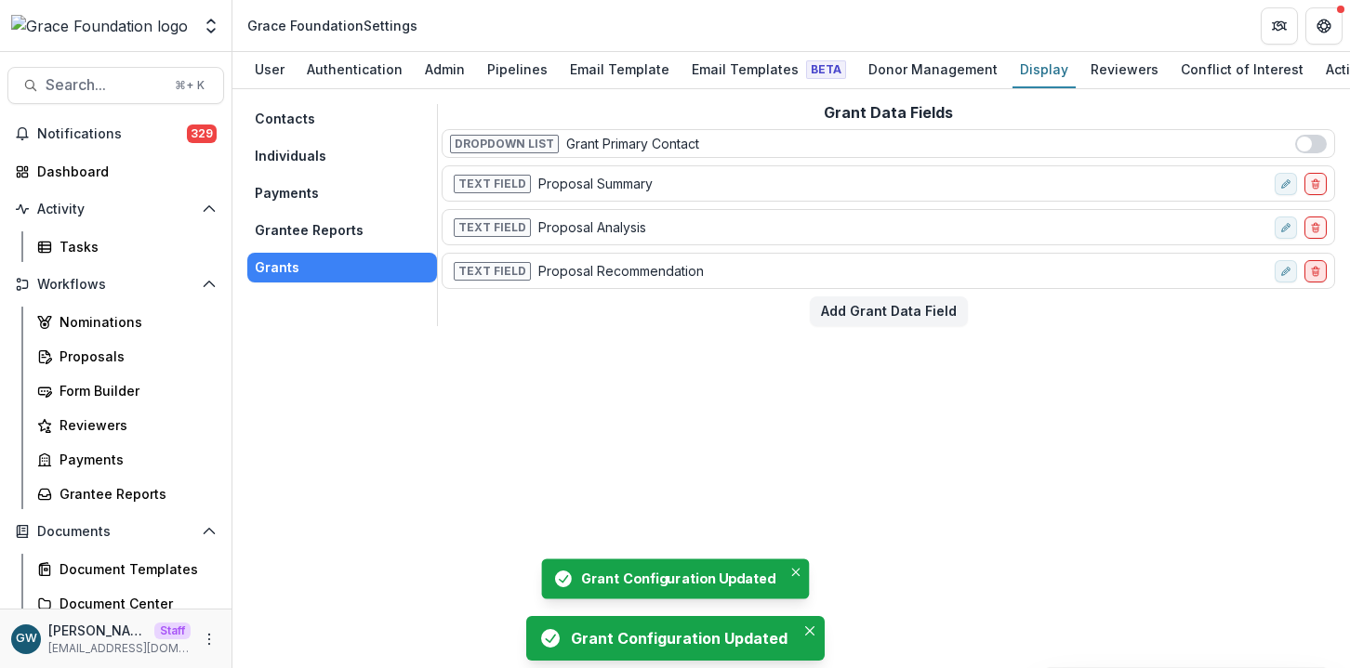
click at [1319, 276] on icon "delete-field-row" at bounding box center [1315, 271] width 11 height 11
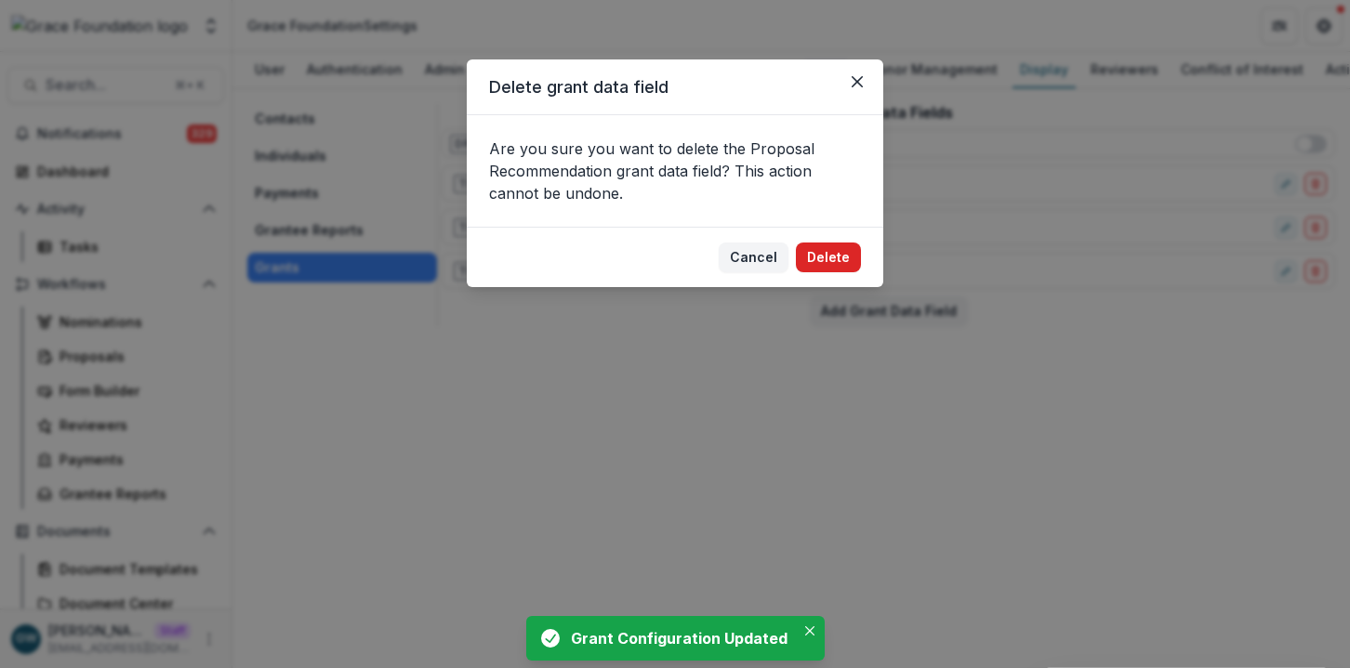
click at [834, 263] on button "Delete" at bounding box center [828, 258] width 65 height 30
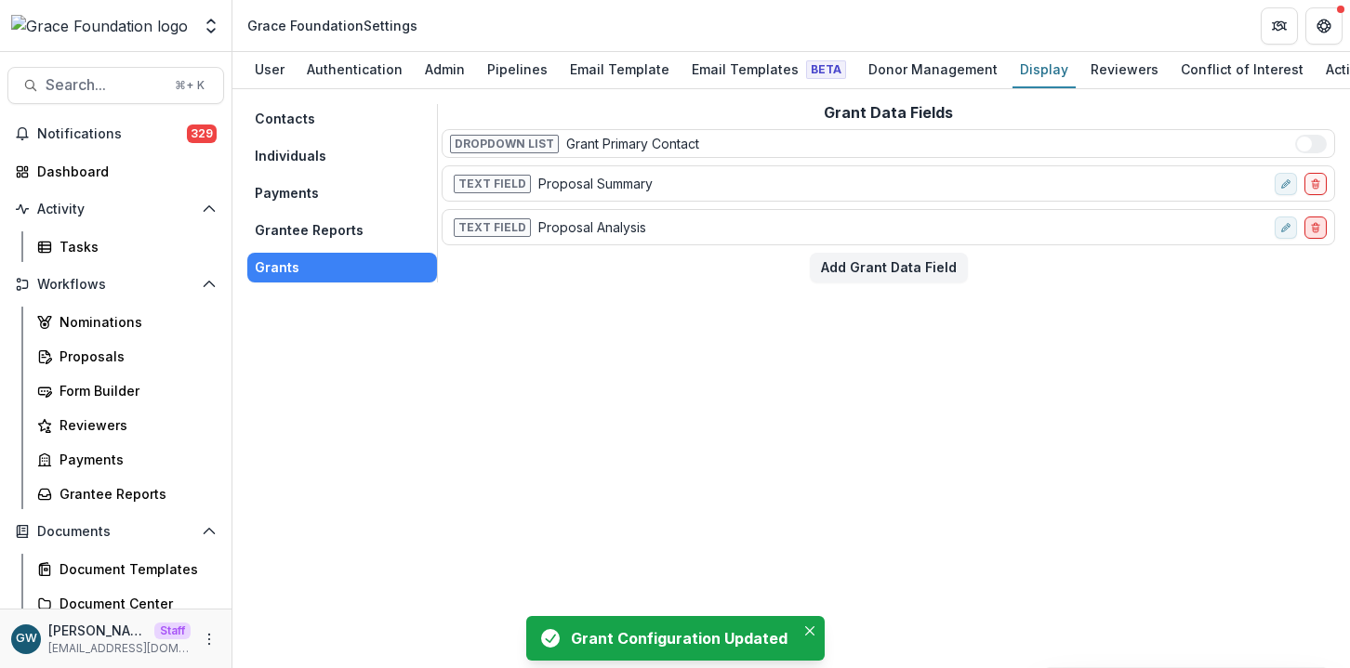
click at [1316, 225] on line "delete-field-row" at bounding box center [1315, 225] width 7 height 0
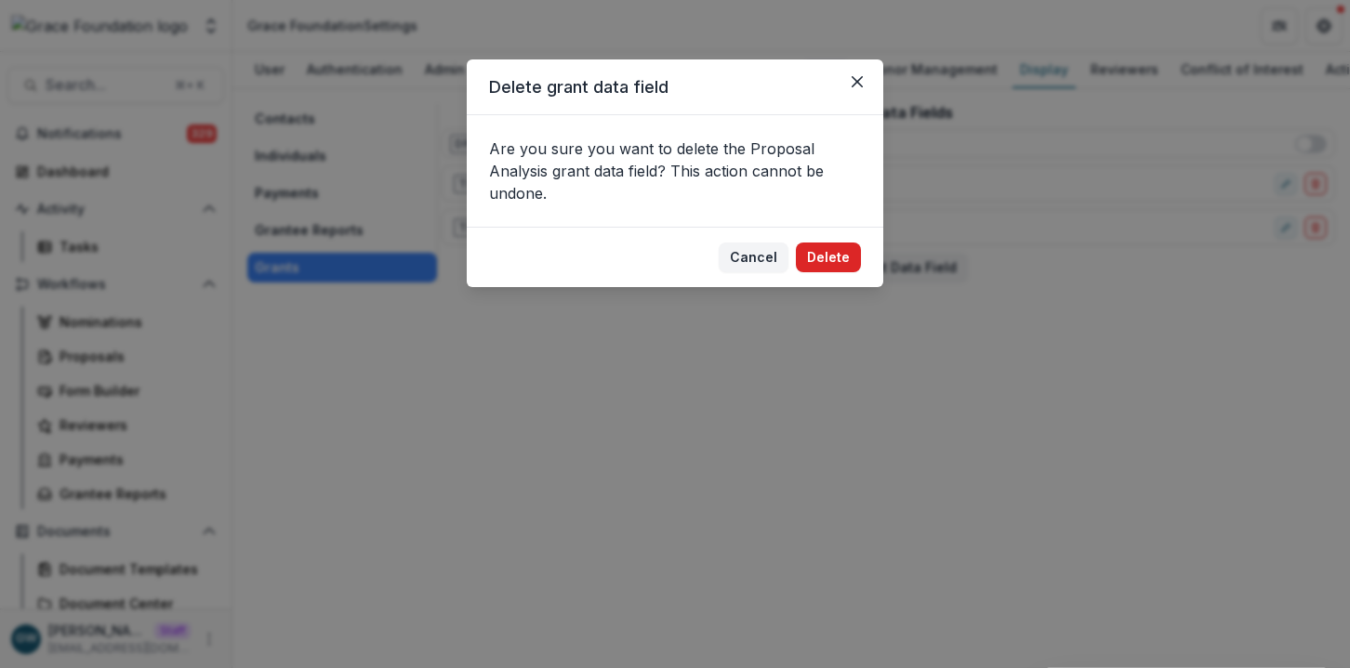
click at [820, 252] on button "Delete" at bounding box center [828, 258] width 65 height 30
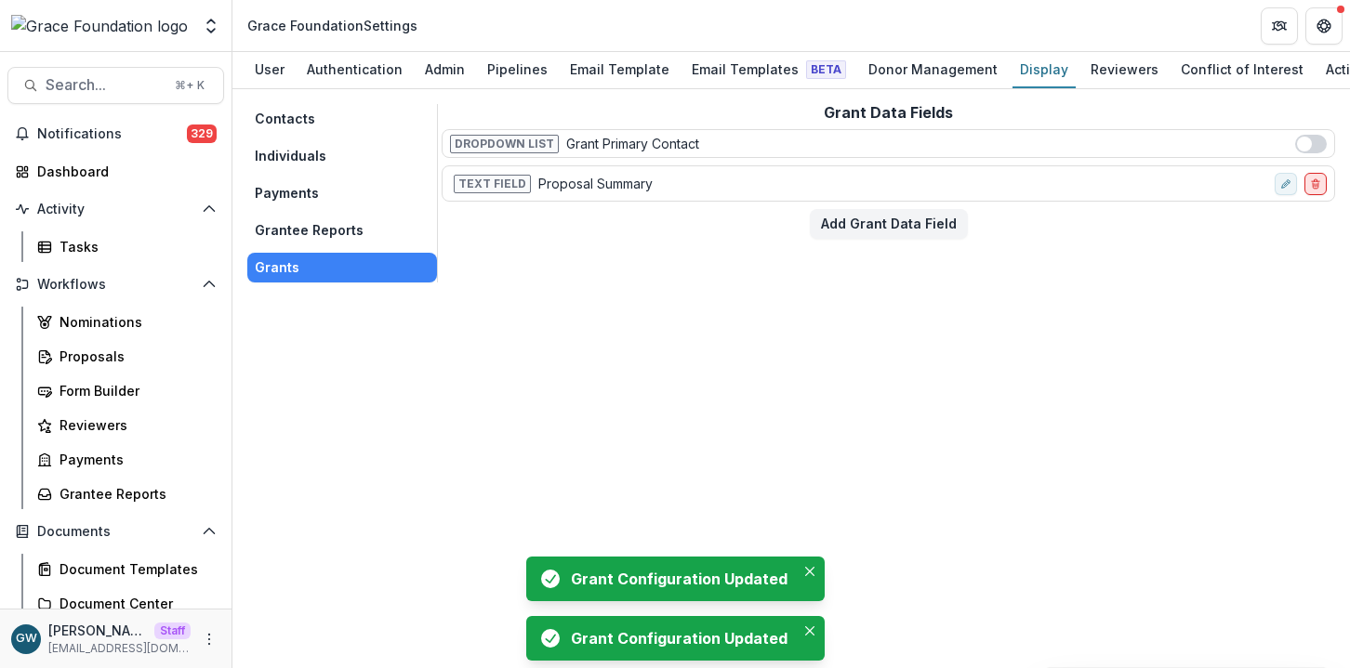
click at [1317, 190] on icon "delete-field-row" at bounding box center [1315, 184] width 11 height 11
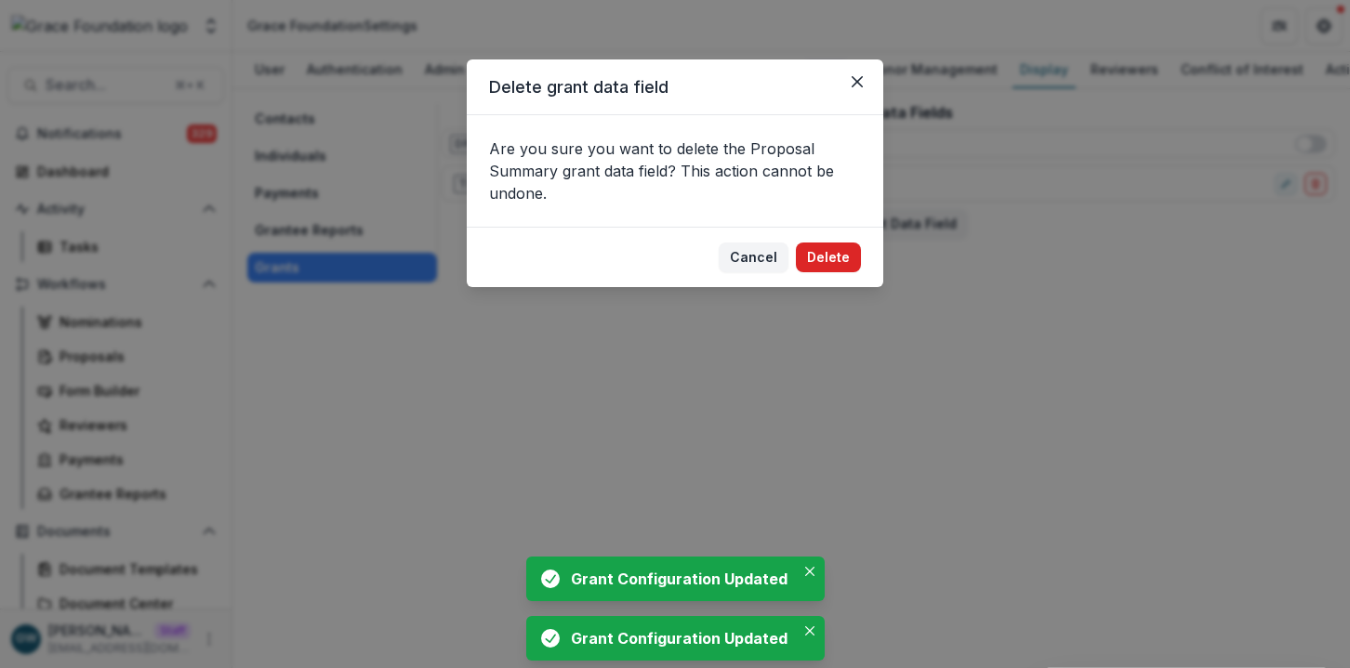
click at [825, 249] on button "Delete" at bounding box center [828, 258] width 65 height 30
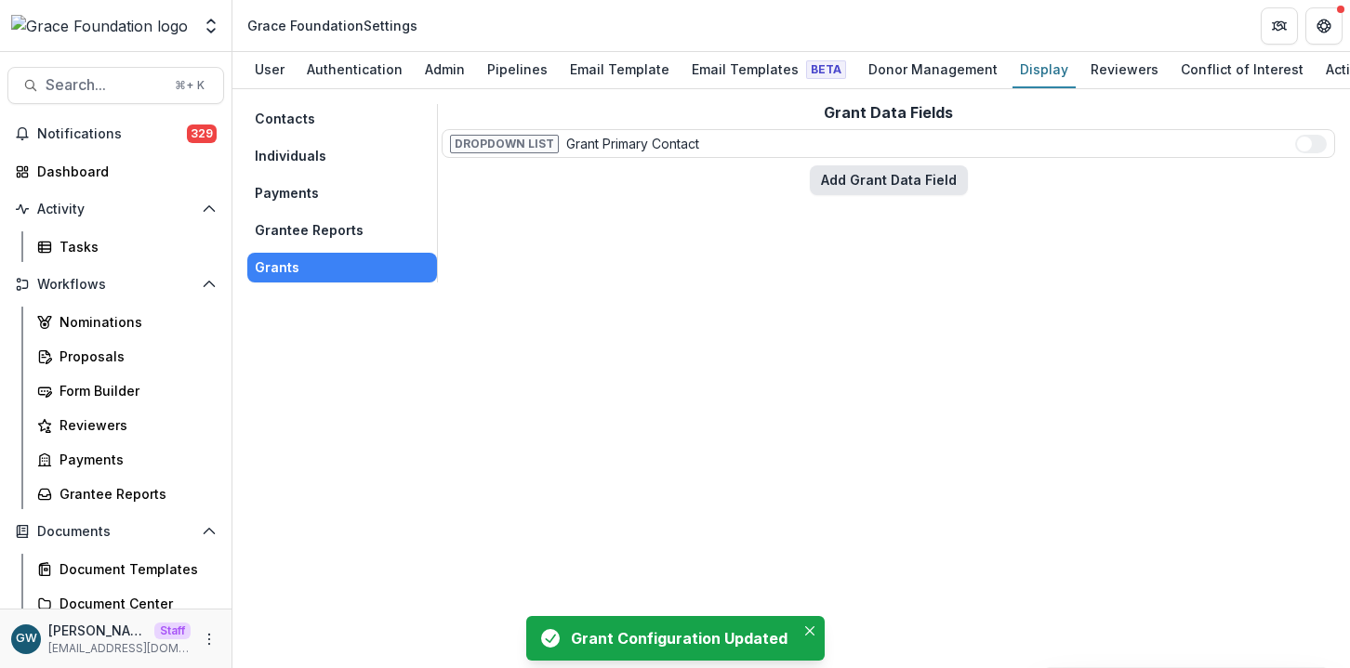
click at [878, 186] on button "Add Grant Data Field" at bounding box center [889, 180] width 158 height 30
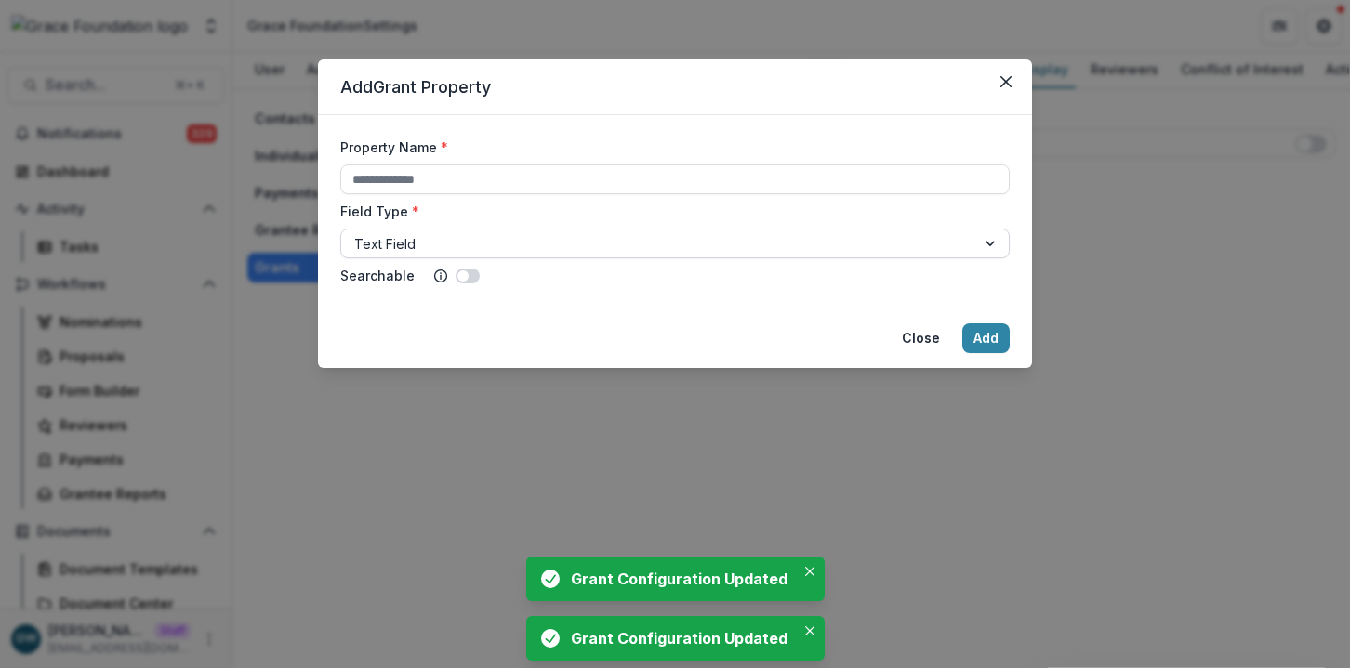
click at [487, 244] on div at bounding box center [658, 243] width 608 height 23
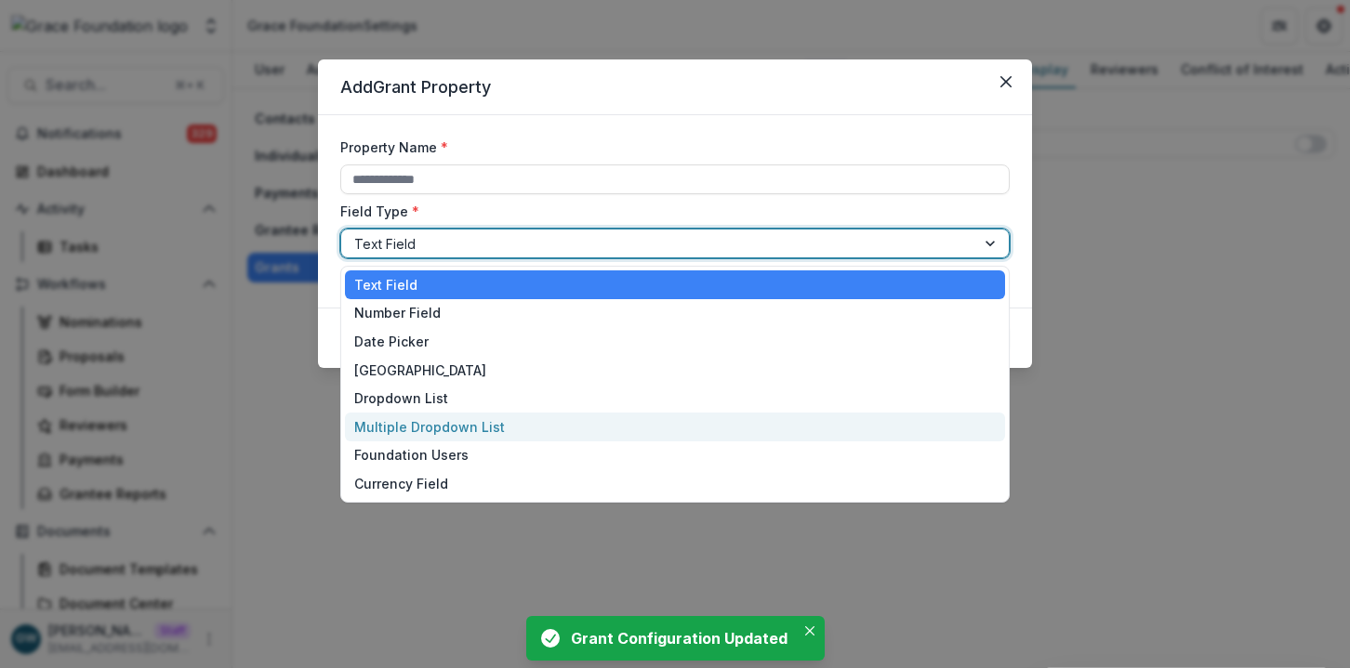
click at [441, 417] on div "Multiple Dropdown List" at bounding box center [675, 427] width 660 height 29
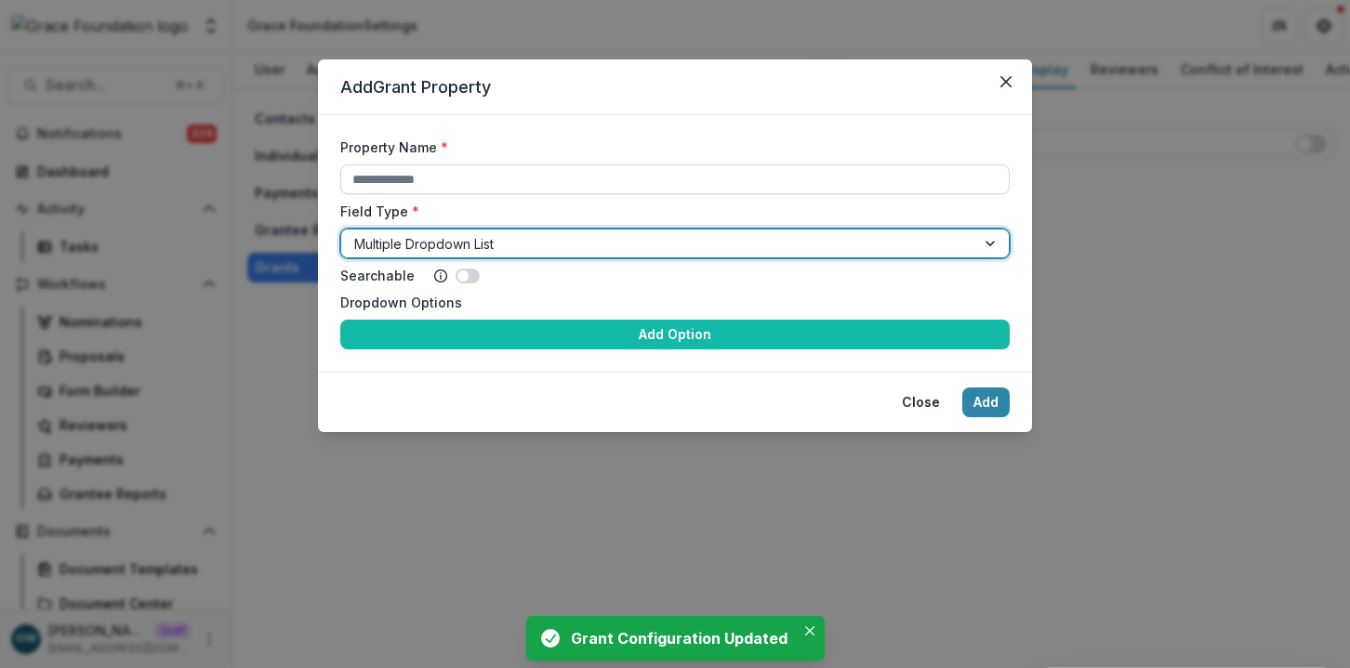
click at [468, 175] on input "Property Name *" at bounding box center [674, 180] width 669 height 30
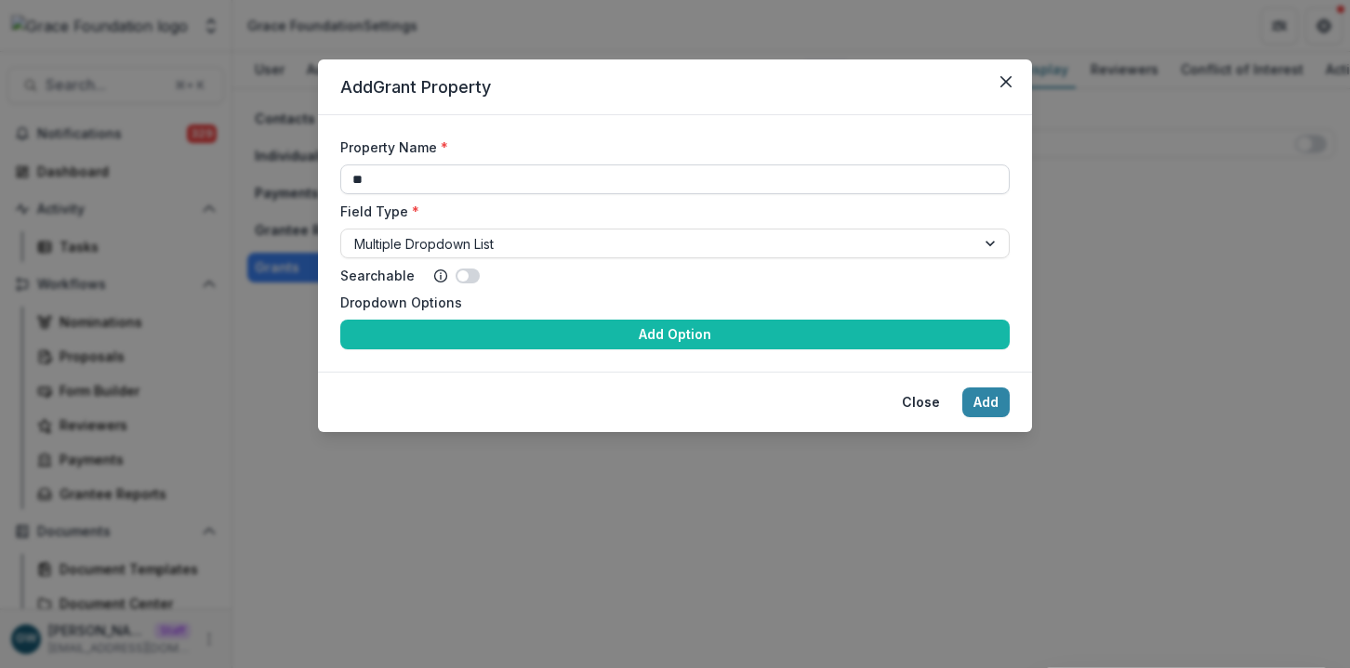
type input "*"
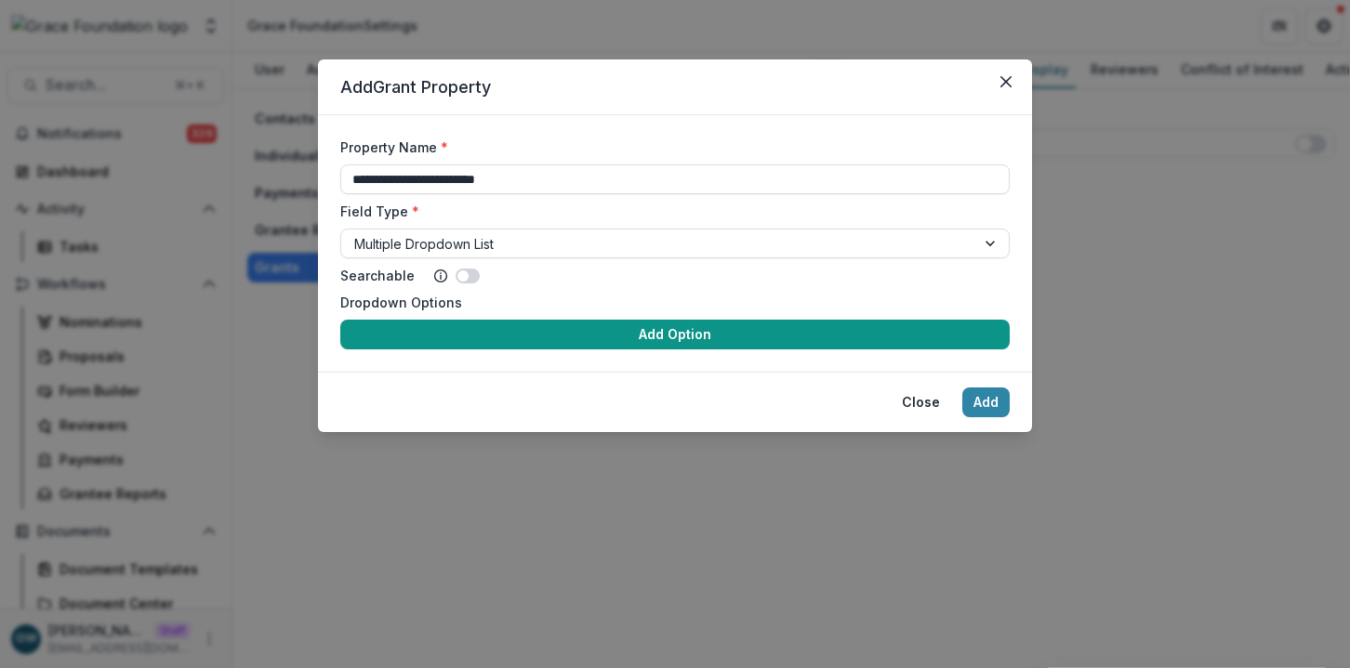
type input "**********"
click at [494, 328] on button "Add Option" at bounding box center [674, 335] width 669 height 30
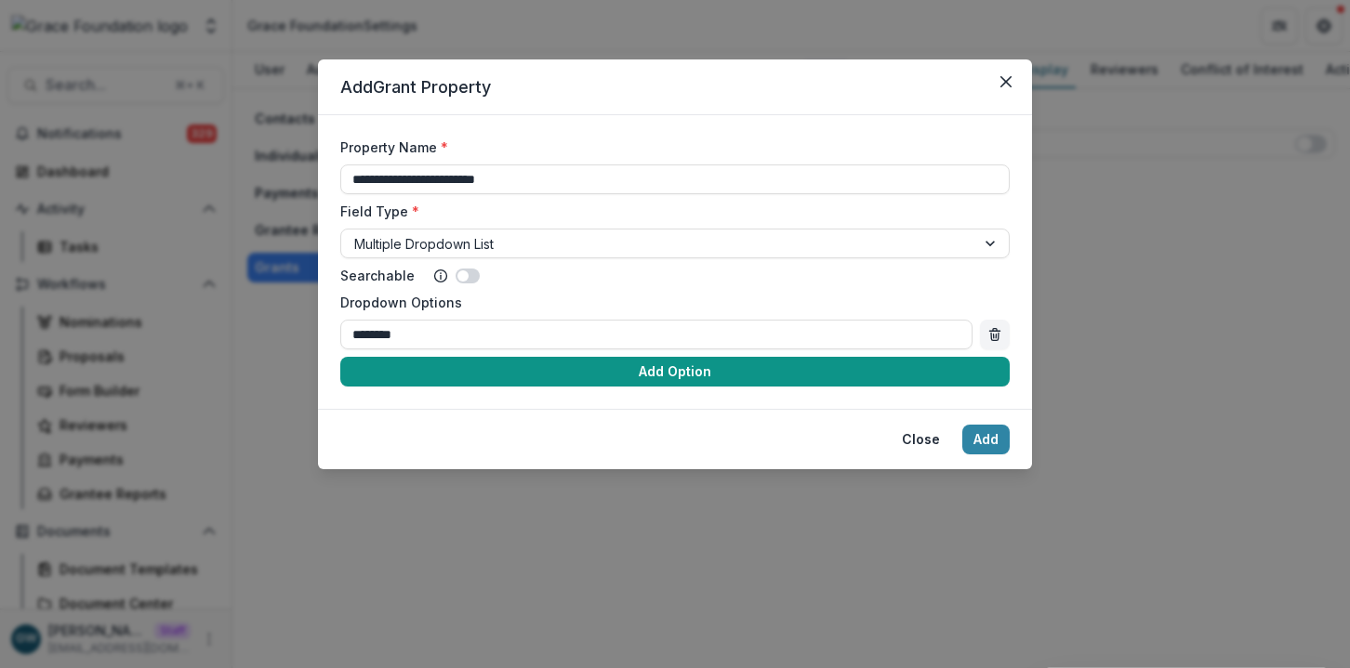
type input "********"
click at [794, 377] on button "Add Option" at bounding box center [674, 372] width 669 height 30
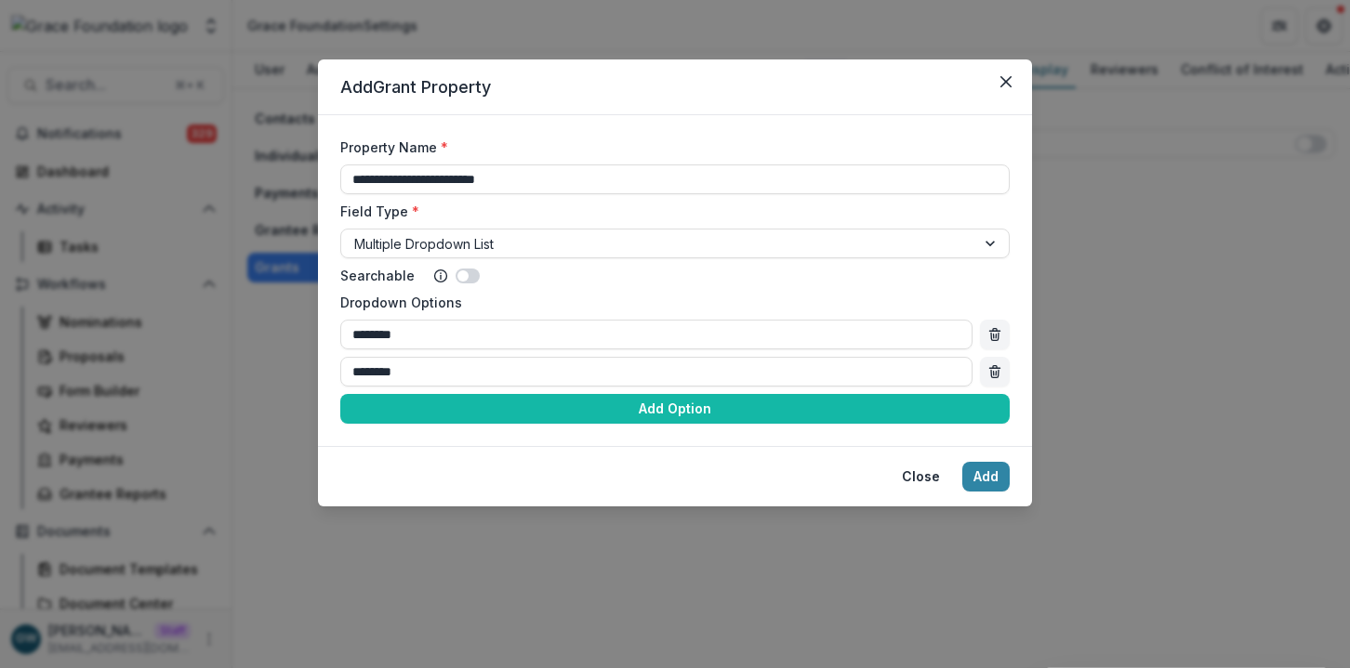
type input "********"
click at [973, 476] on button "Add" at bounding box center [985, 477] width 47 height 30
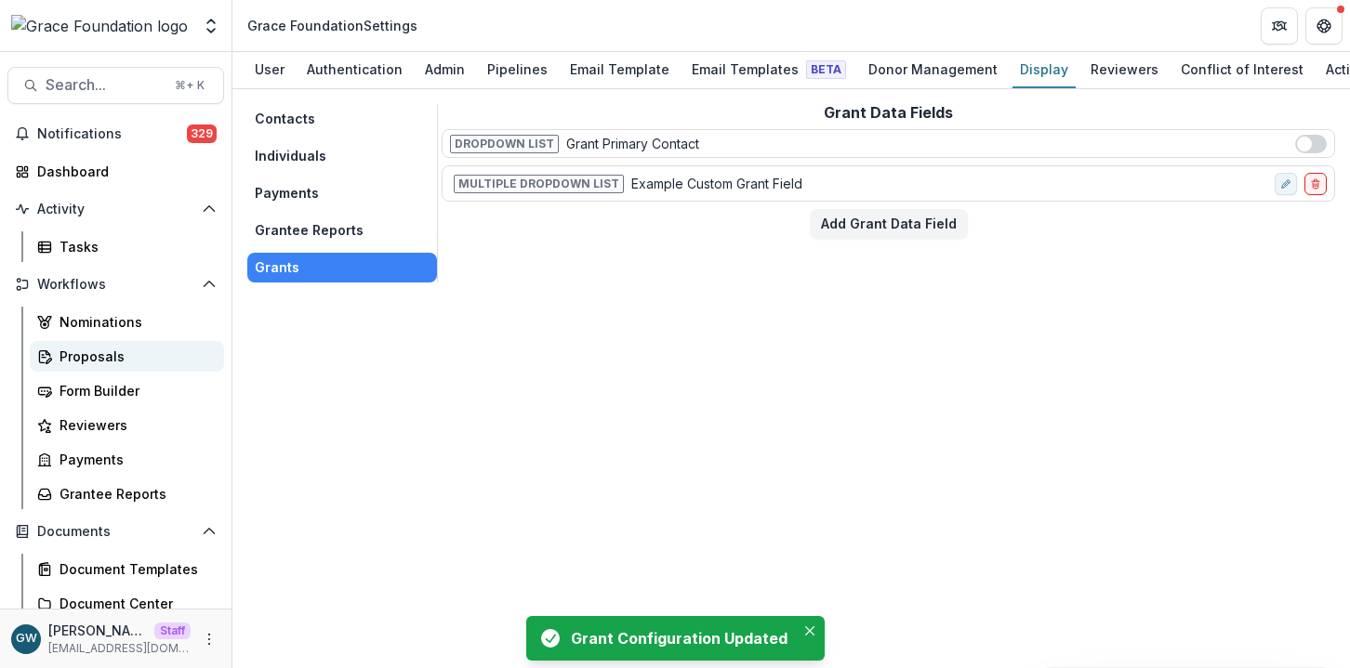
click at [105, 352] on div "Proposals" at bounding box center [135, 357] width 150 height 20
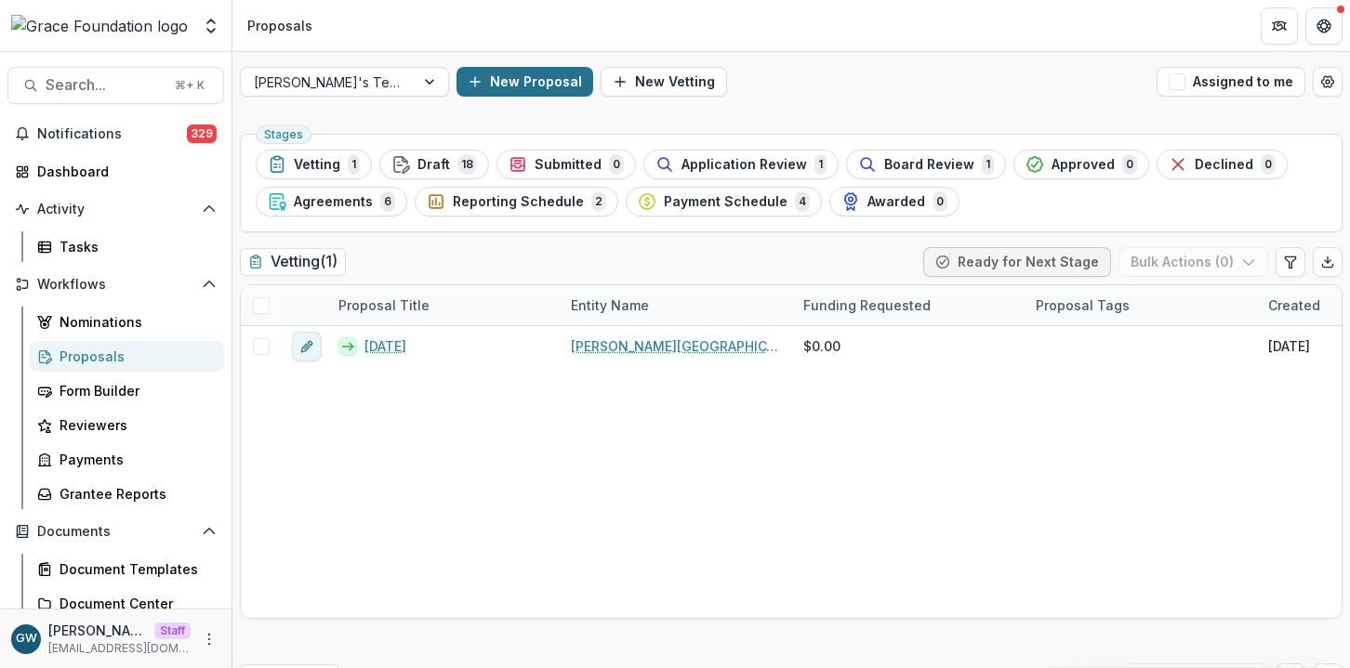
click at [518, 80] on button "New Proposal" at bounding box center [524, 82] width 137 height 30
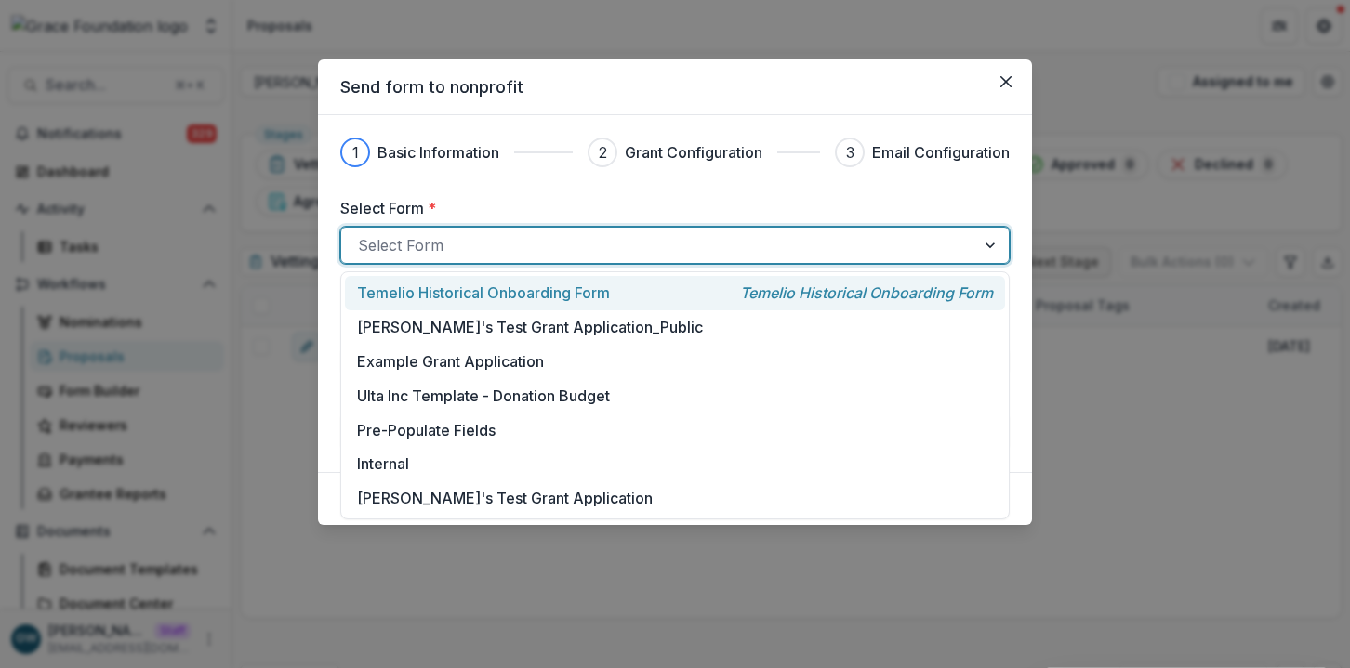
click at [434, 239] on div at bounding box center [658, 245] width 601 height 26
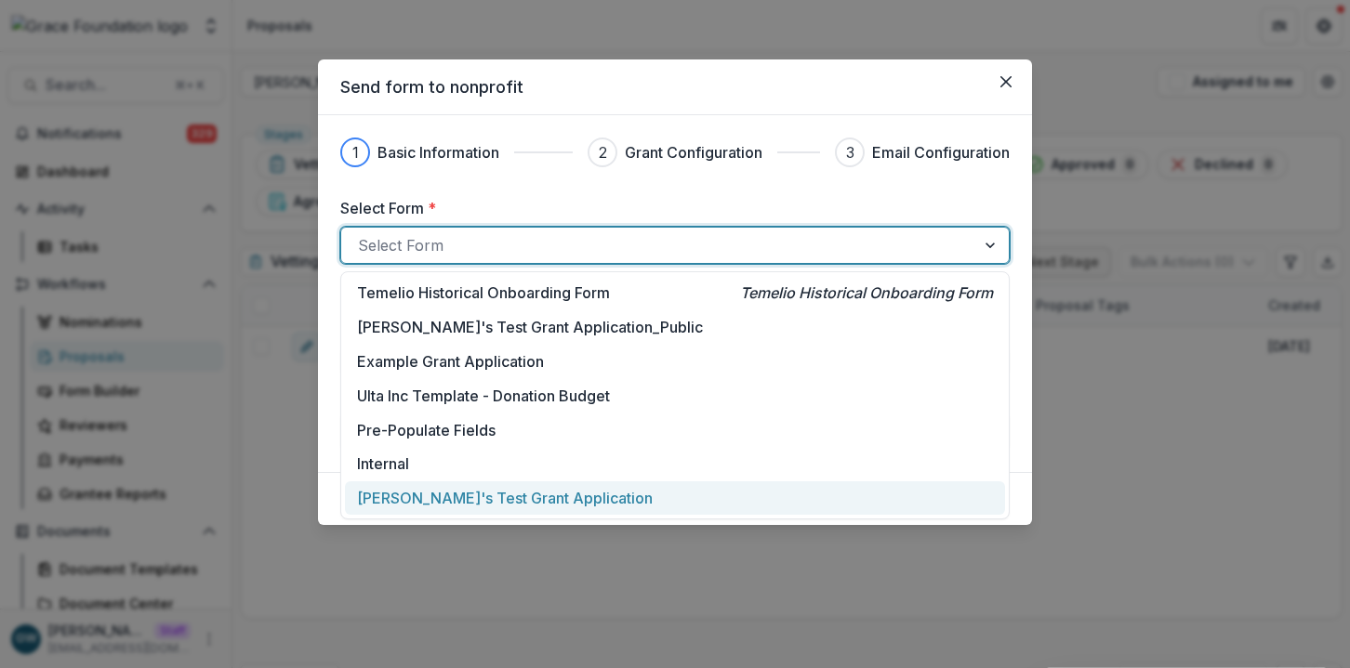
click at [414, 493] on p "Grace's Test Grant Application" at bounding box center [505, 498] width 296 height 22
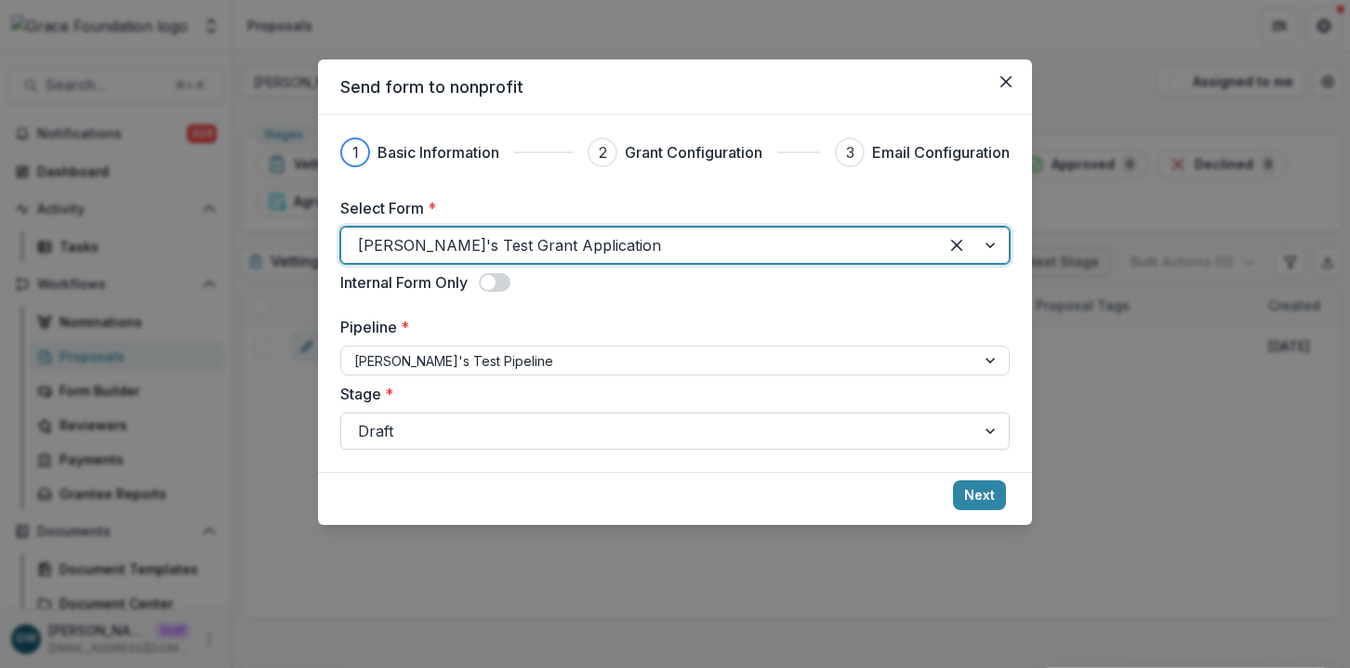
click at [854, 430] on div at bounding box center [658, 431] width 601 height 26
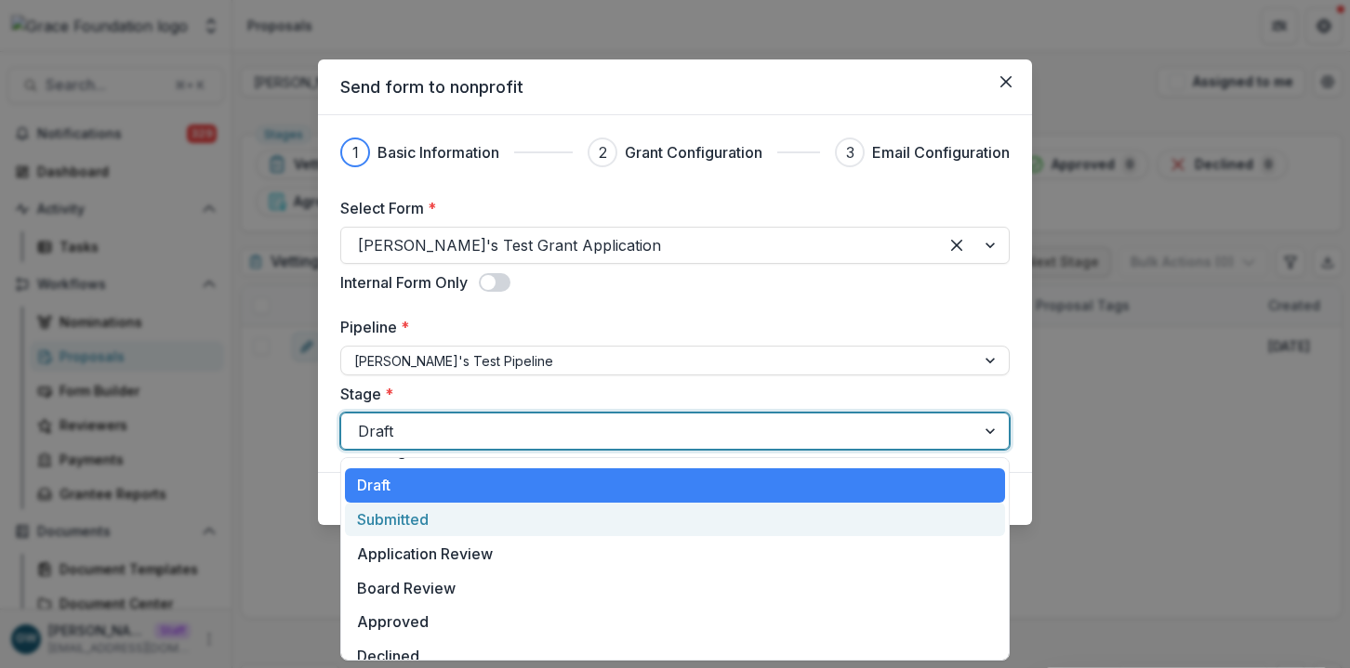
scroll to position [182, 0]
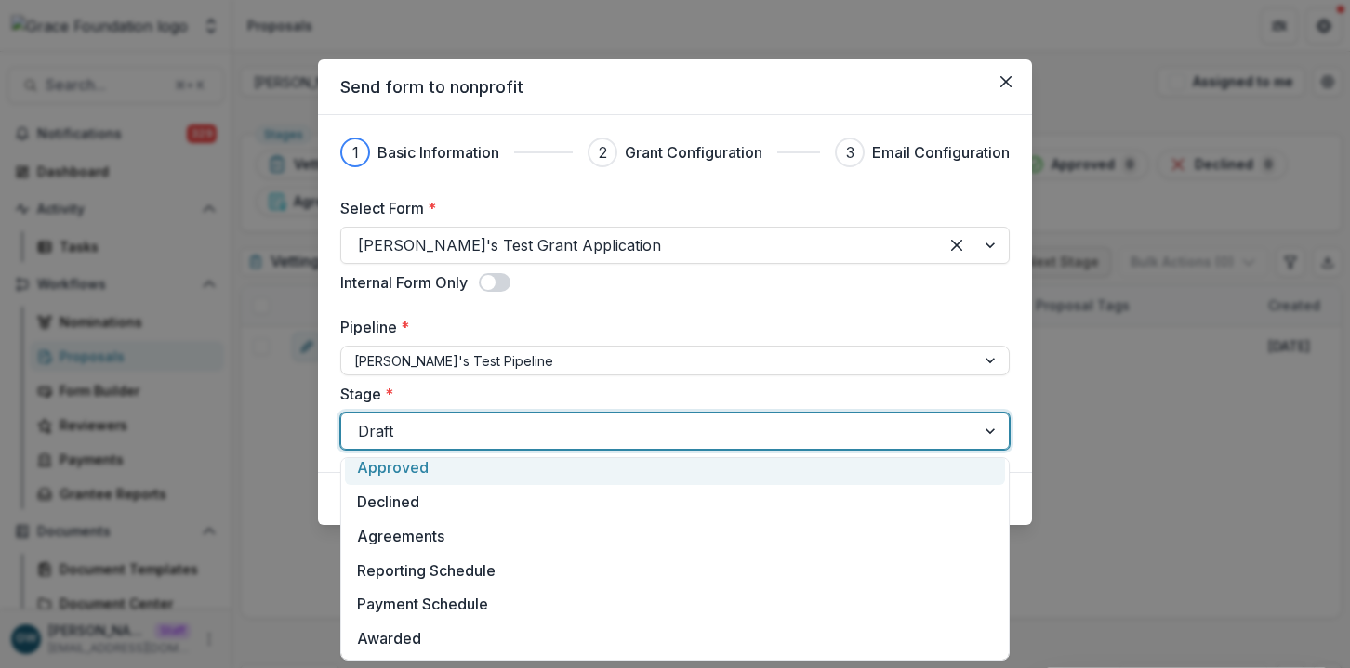
click at [443, 473] on div "Approved" at bounding box center [675, 468] width 660 height 34
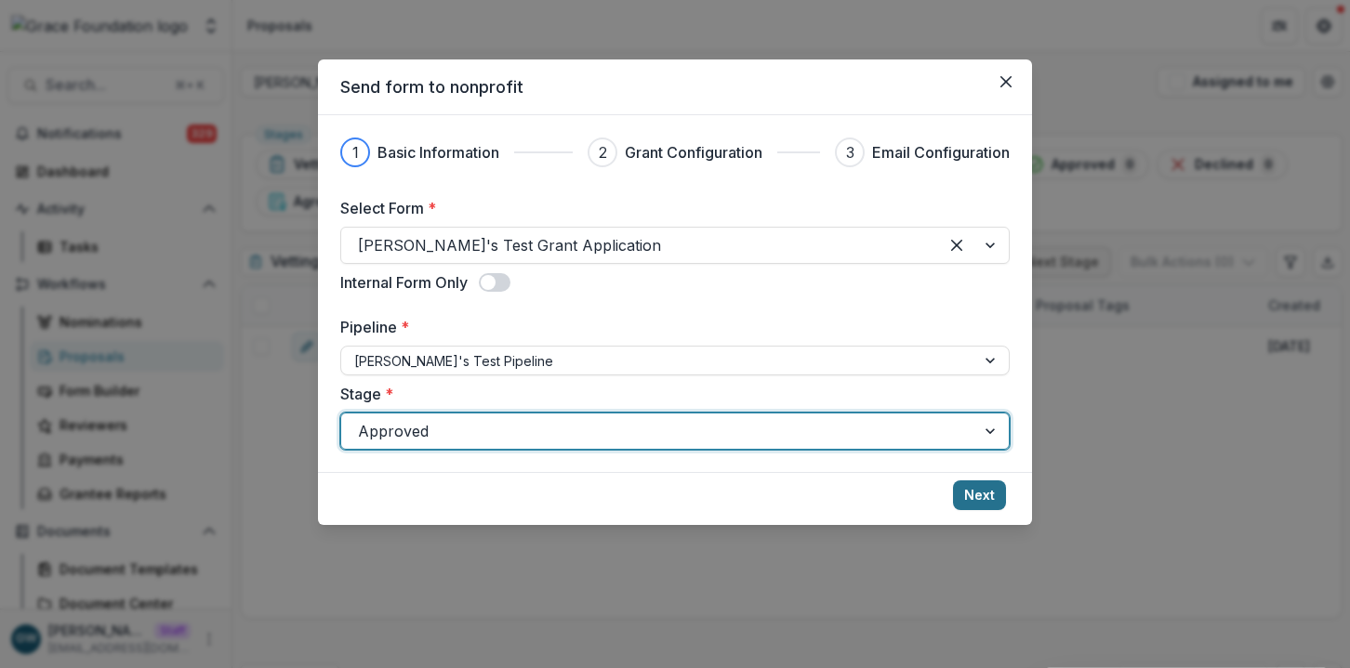
click at [961, 492] on button "Next" at bounding box center [979, 496] width 53 height 30
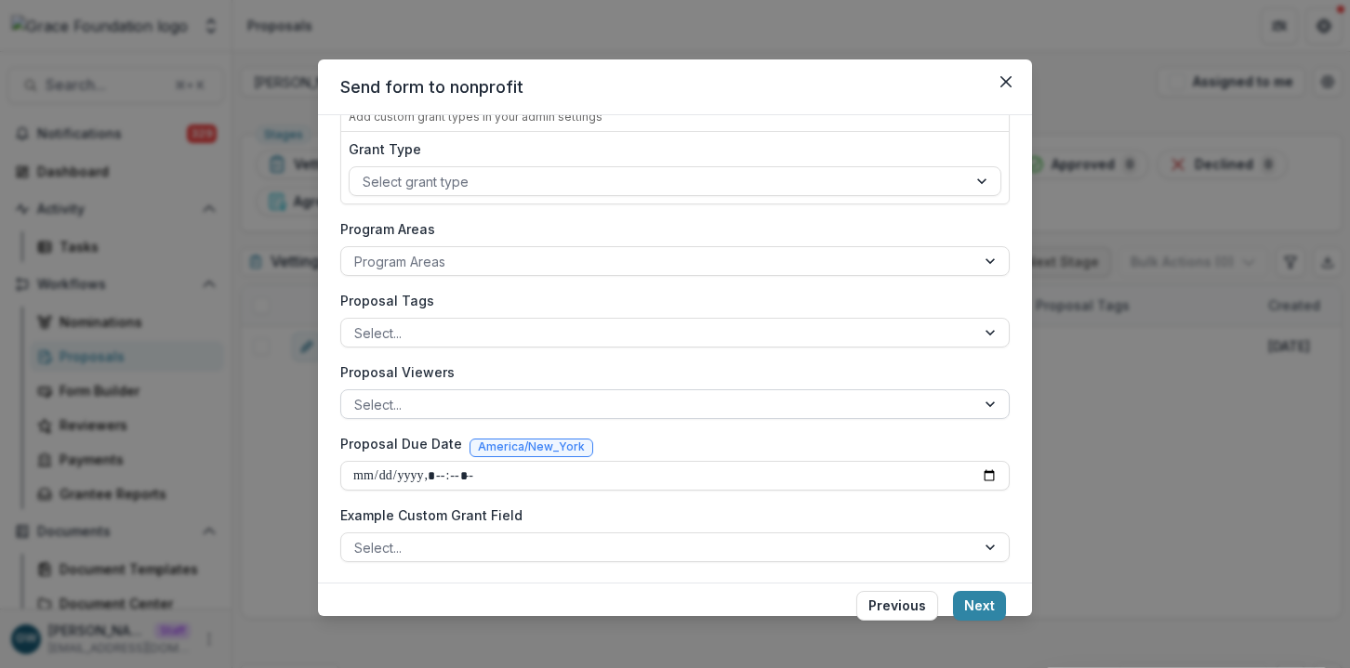
scroll to position [259, 0]
click at [1186, 420] on div "**********" at bounding box center [675, 334] width 1350 height 668
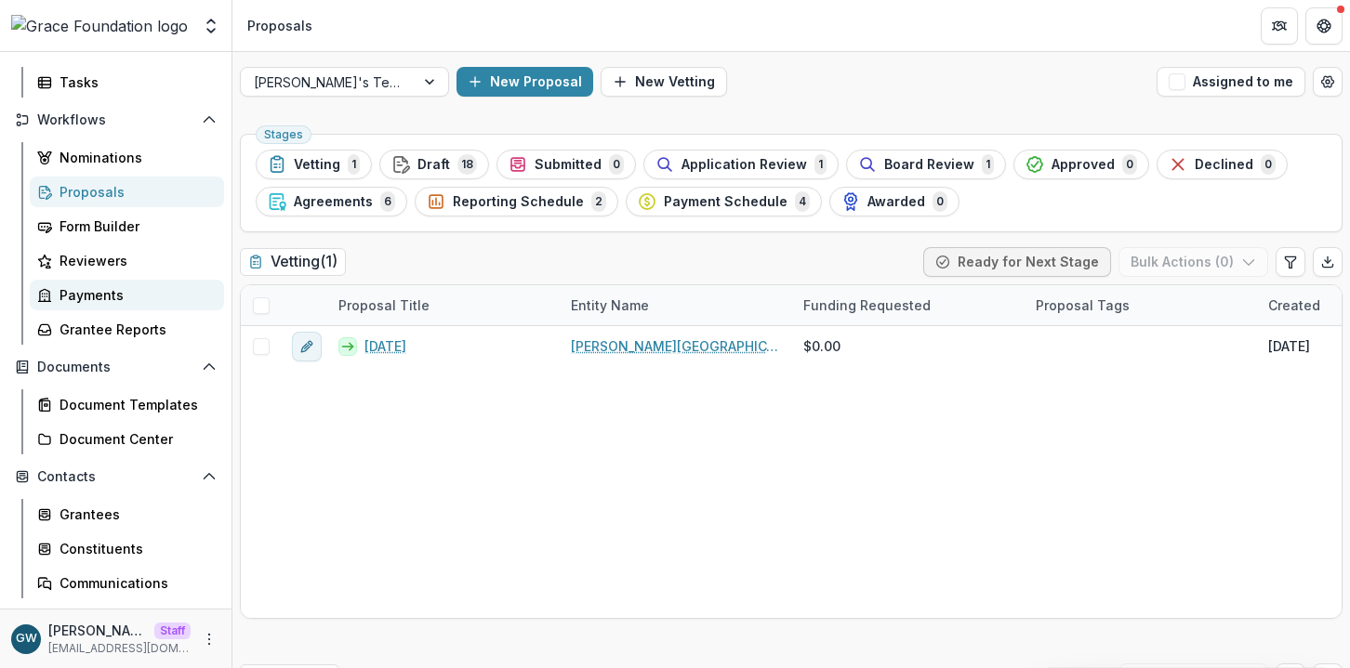
scroll to position [174, 0]
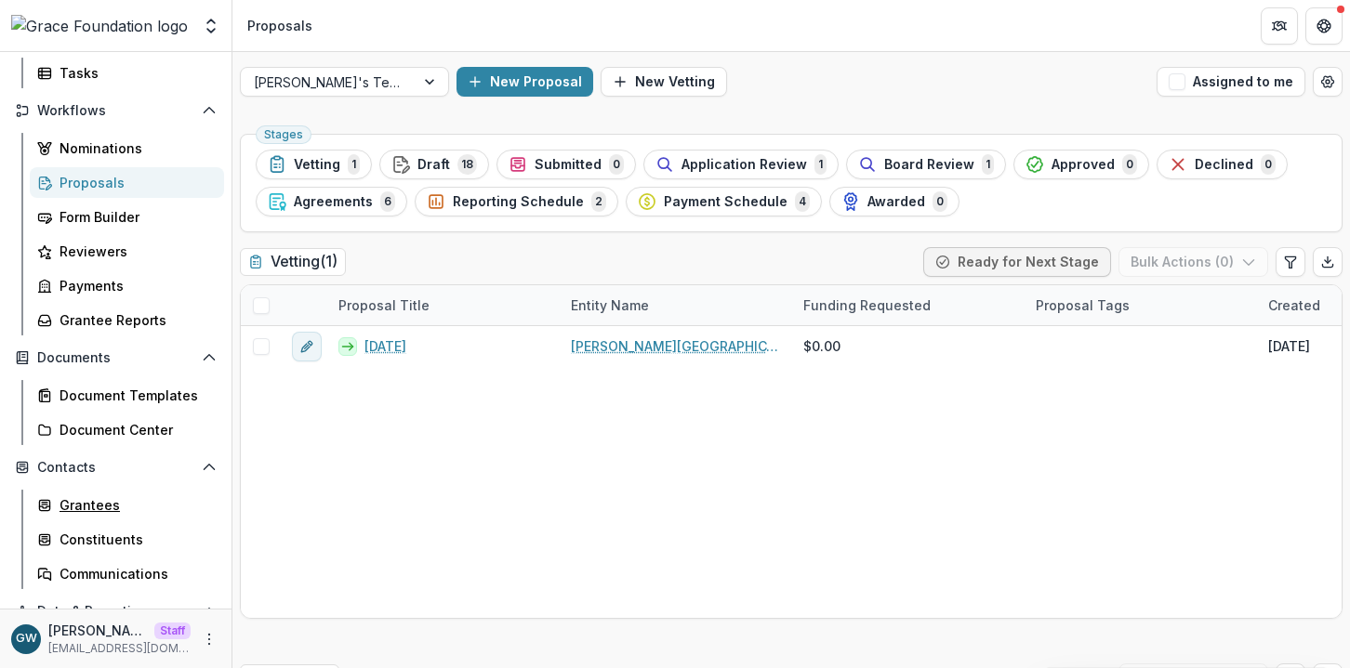
drag, startPoint x: 99, startPoint y: 501, endPoint x: 142, endPoint y: 483, distance: 46.3
click at [99, 501] on div "Grantees" at bounding box center [135, 506] width 150 height 20
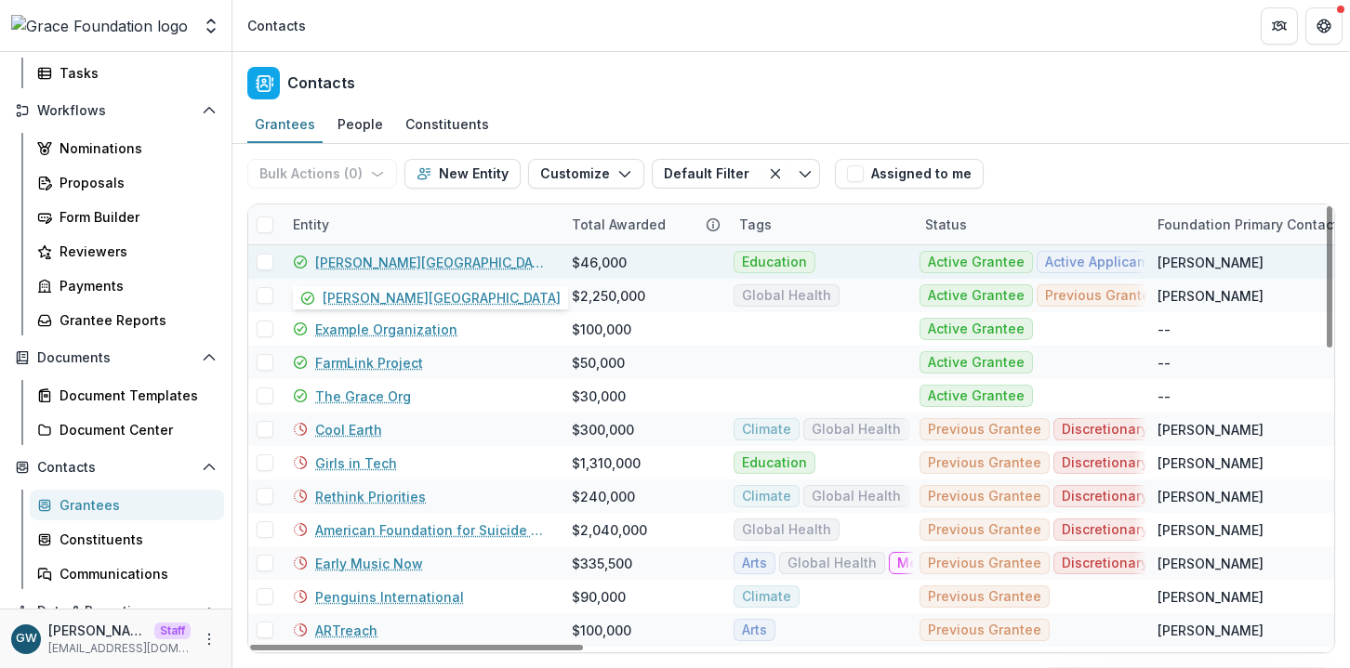
click at [372, 262] on link "Hackley Library" at bounding box center [432, 263] width 234 height 20
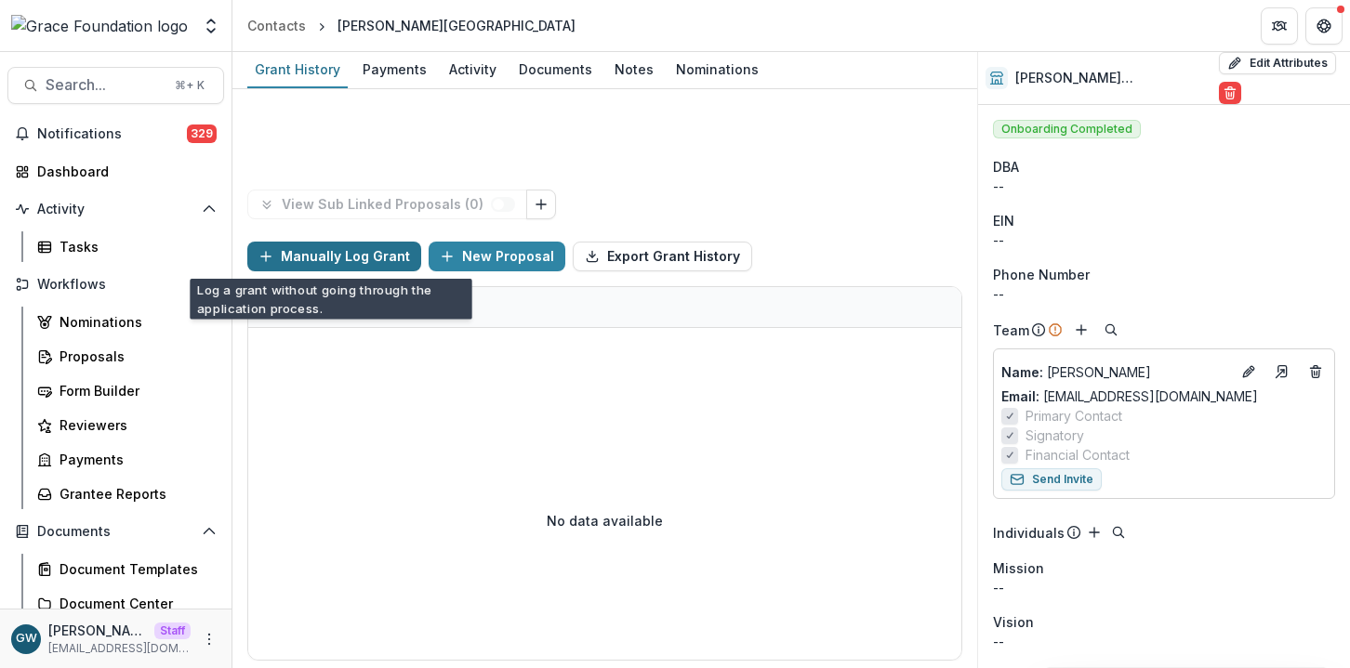
click at [356, 261] on button "Manually Log Grant" at bounding box center [334, 257] width 174 height 30
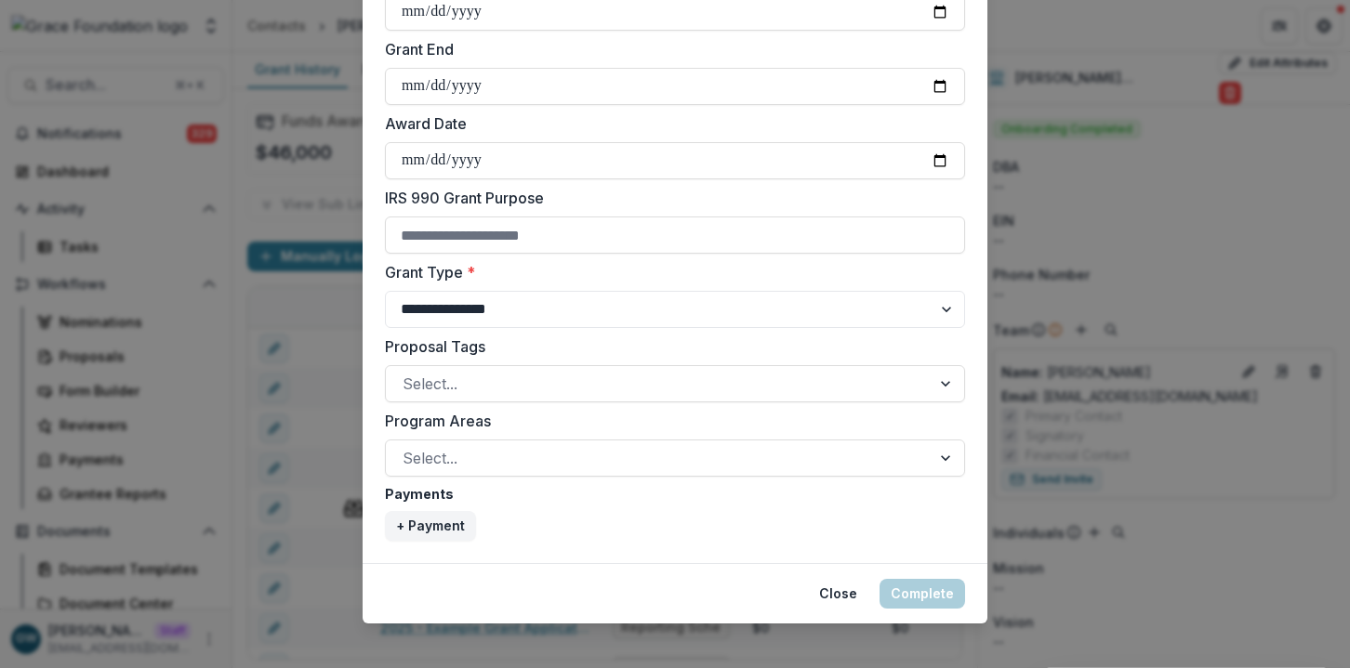
scroll to position [698, 0]
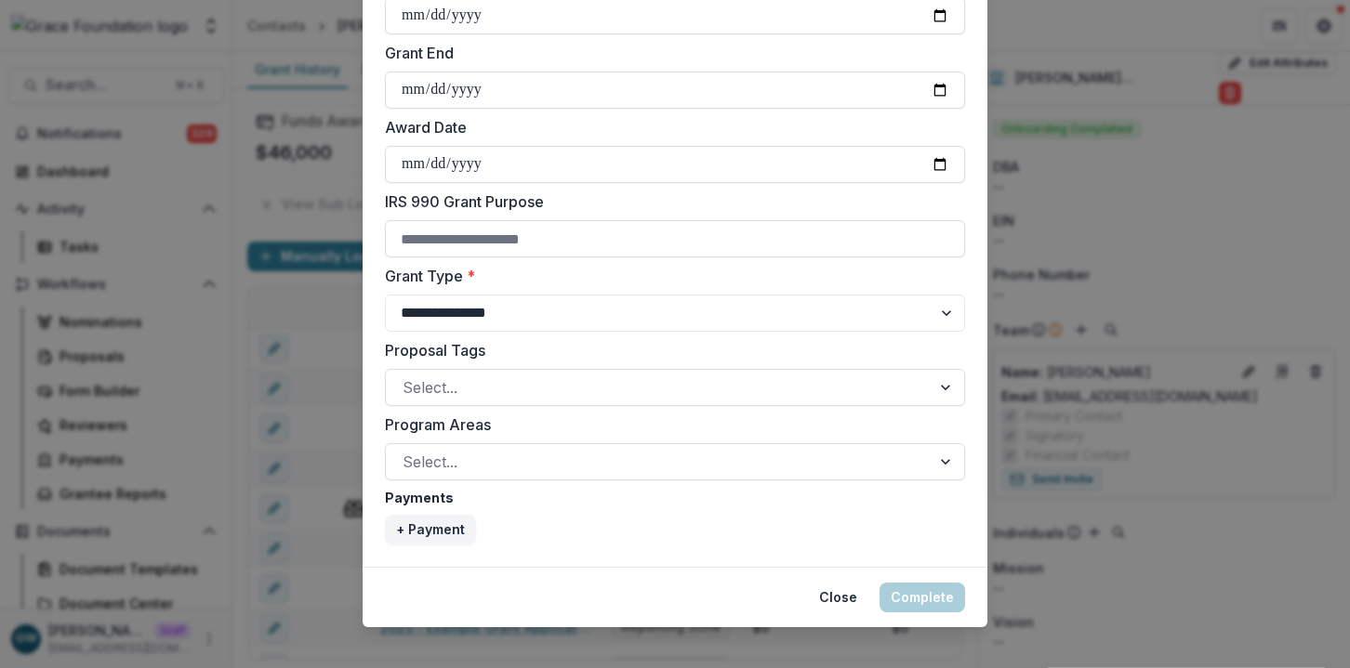
click at [1184, 212] on div "**********" at bounding box center [675, 334] width 1350 height 668
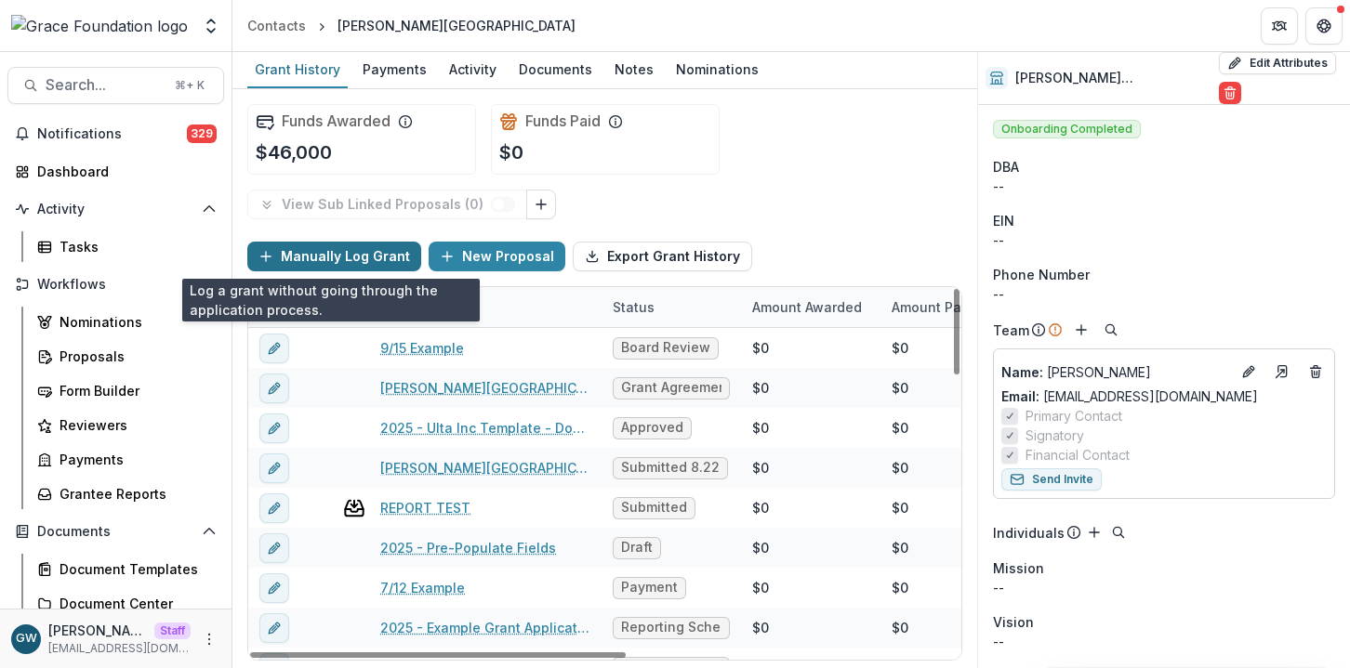
click at [370, 256] on button "Manually Log Grant" at bounding box center [334, 257] width 174 height 30
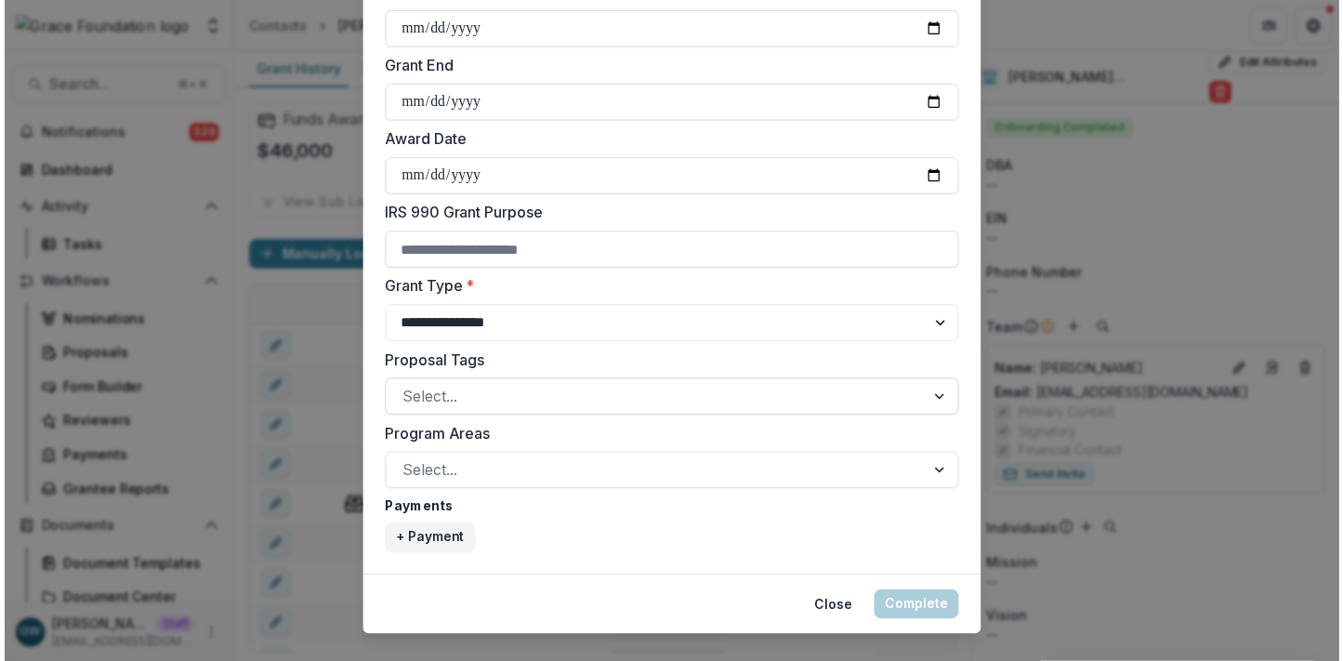
scroll to position [717, 0]
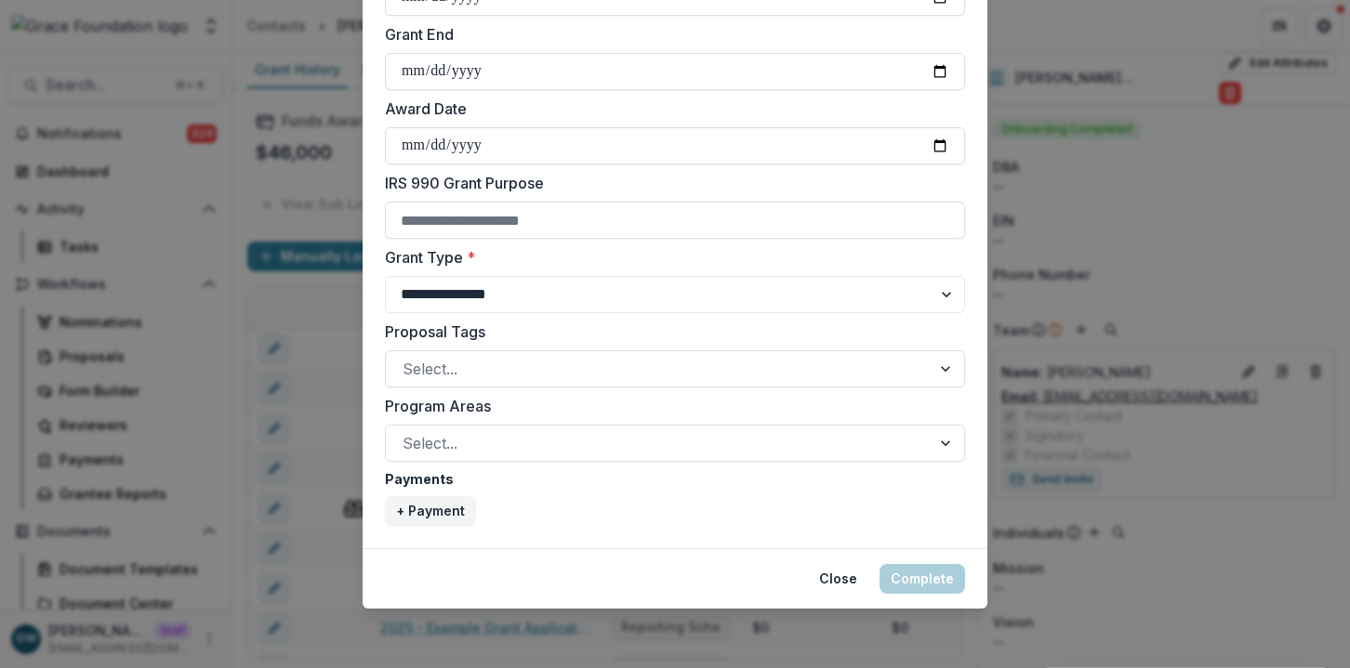
click at [1118, 385] on div "**********" at bounding box center [675, 334] width 1350 height 668
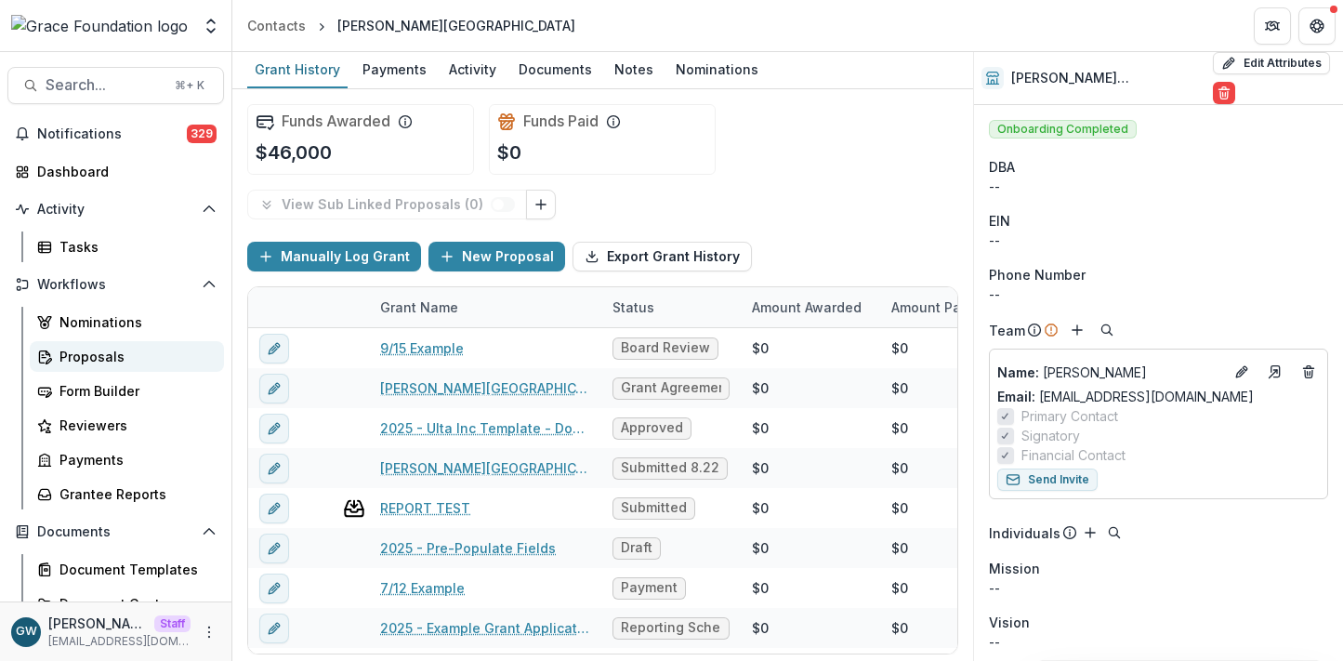
click at [99, 362] on div "Proposals" at bounding box center [135, 357] width 150 height 20
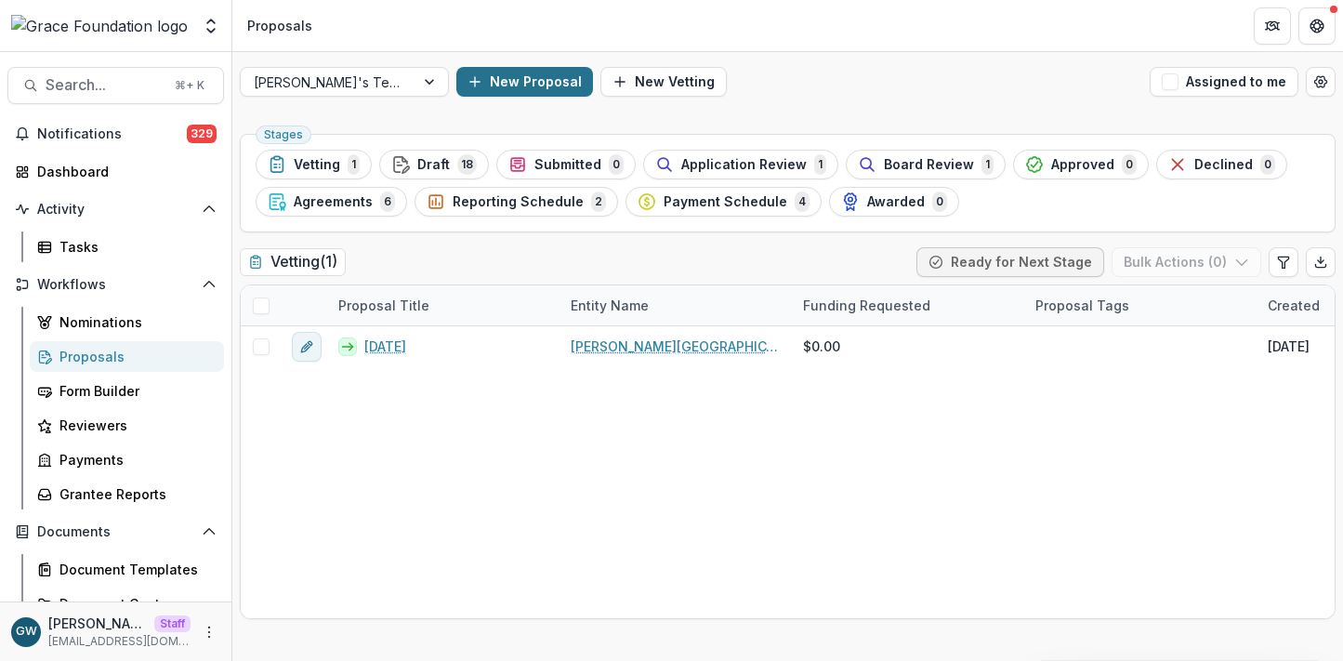
click at [507, 76] on button "New Proposal" at bounding box center [524, 82] width 137 height 30
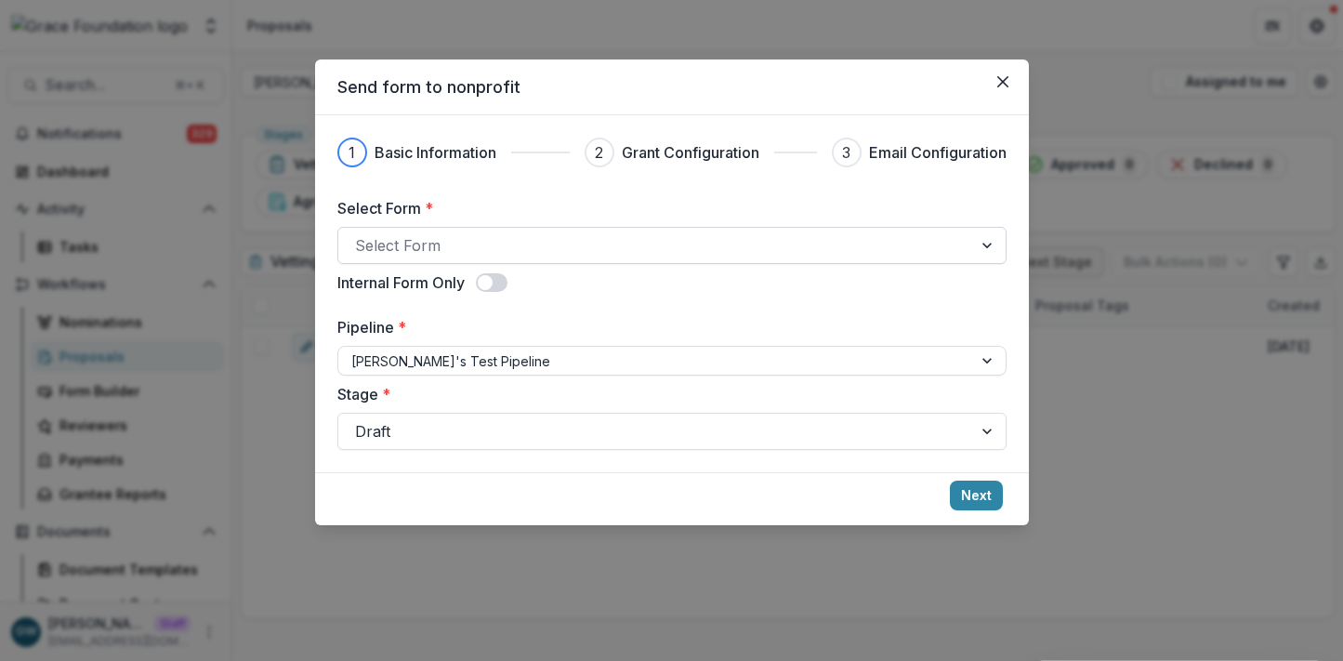
click at [447, 241] on div at bounding box center [655, 245] width 601 height 26
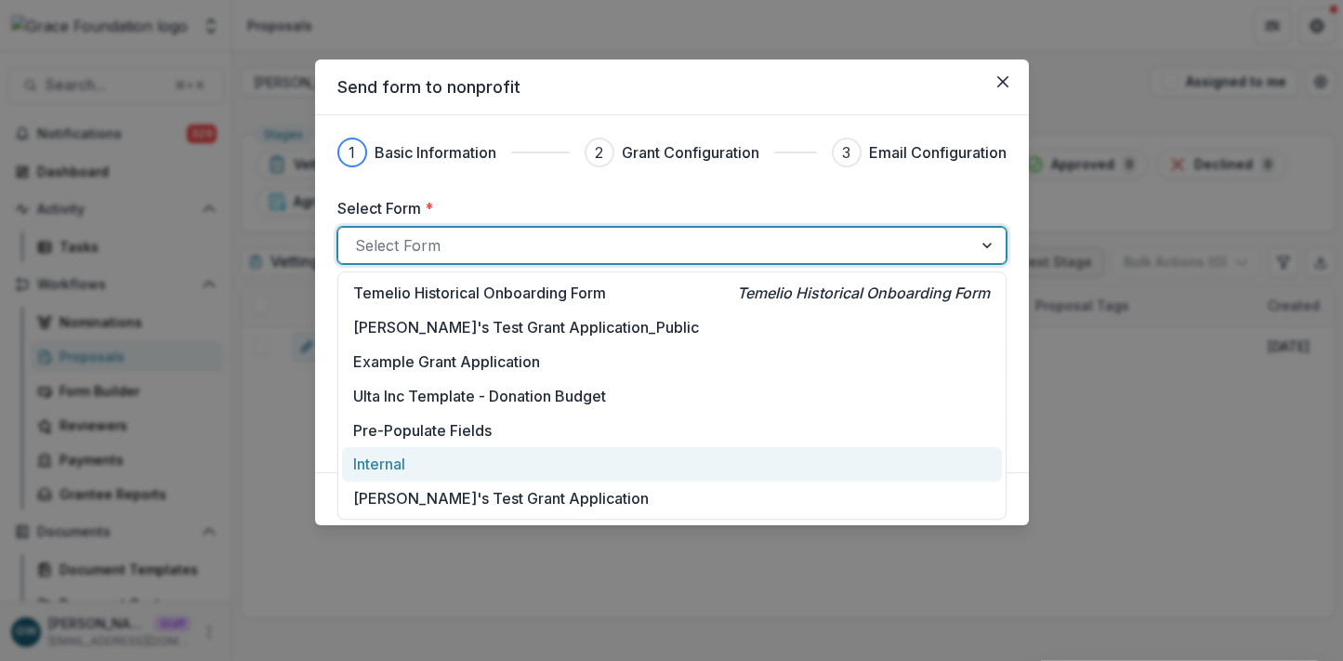
click at [409, 498] on p "Grace's Test Grant Application" at bounding box center [501, 498] width 296 height 22
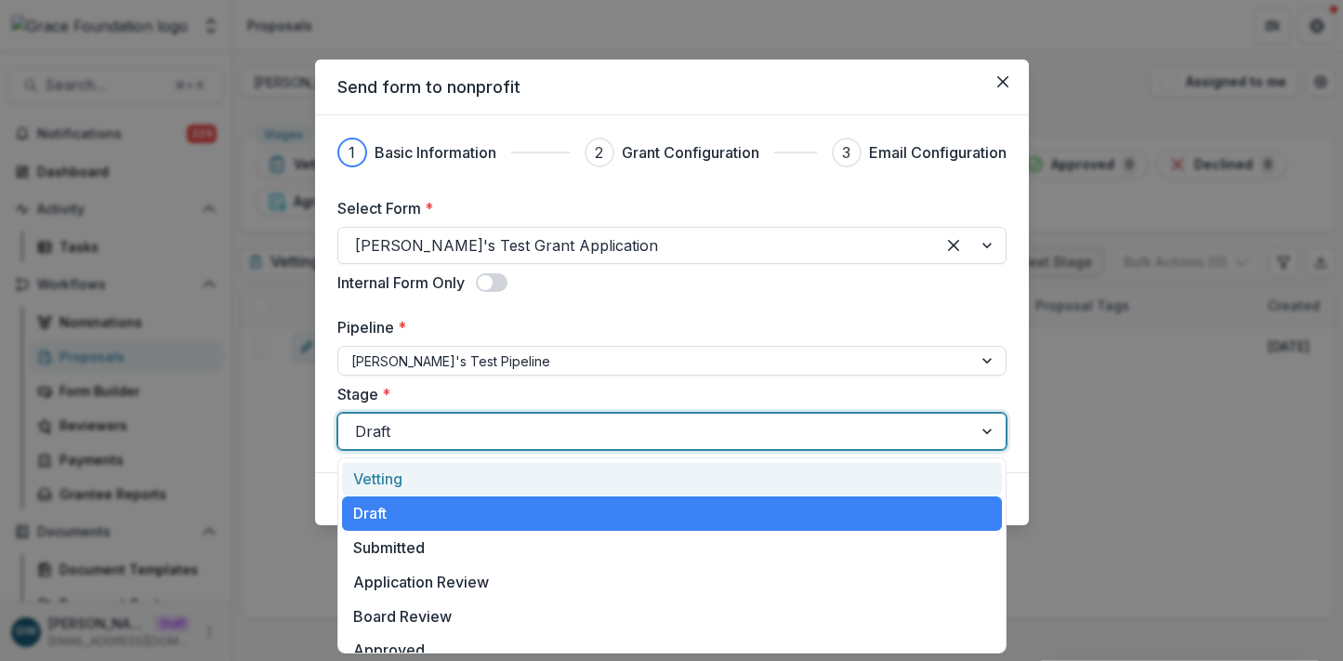
click at [440, 432] on div at bounding box center [655, 431] width 601 height 26
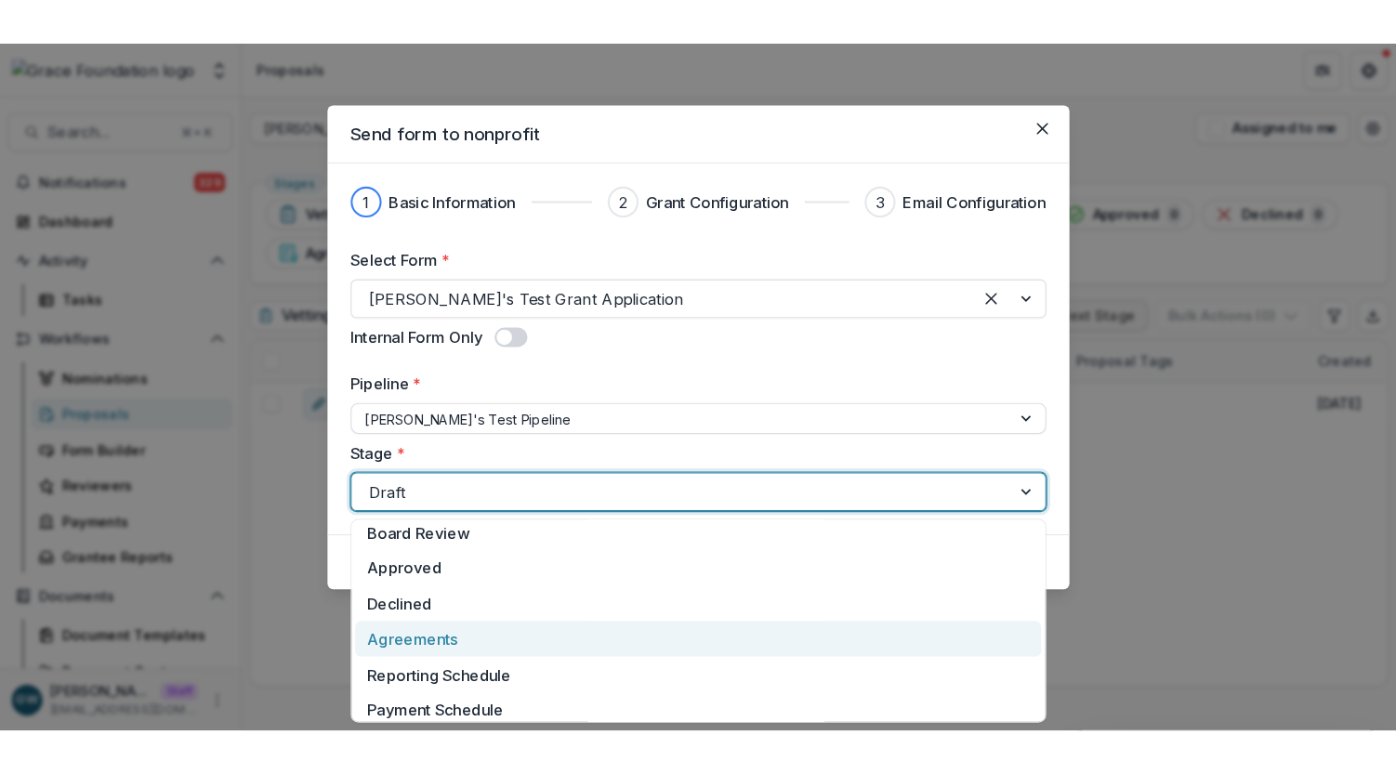
scroll to position [148, 0]
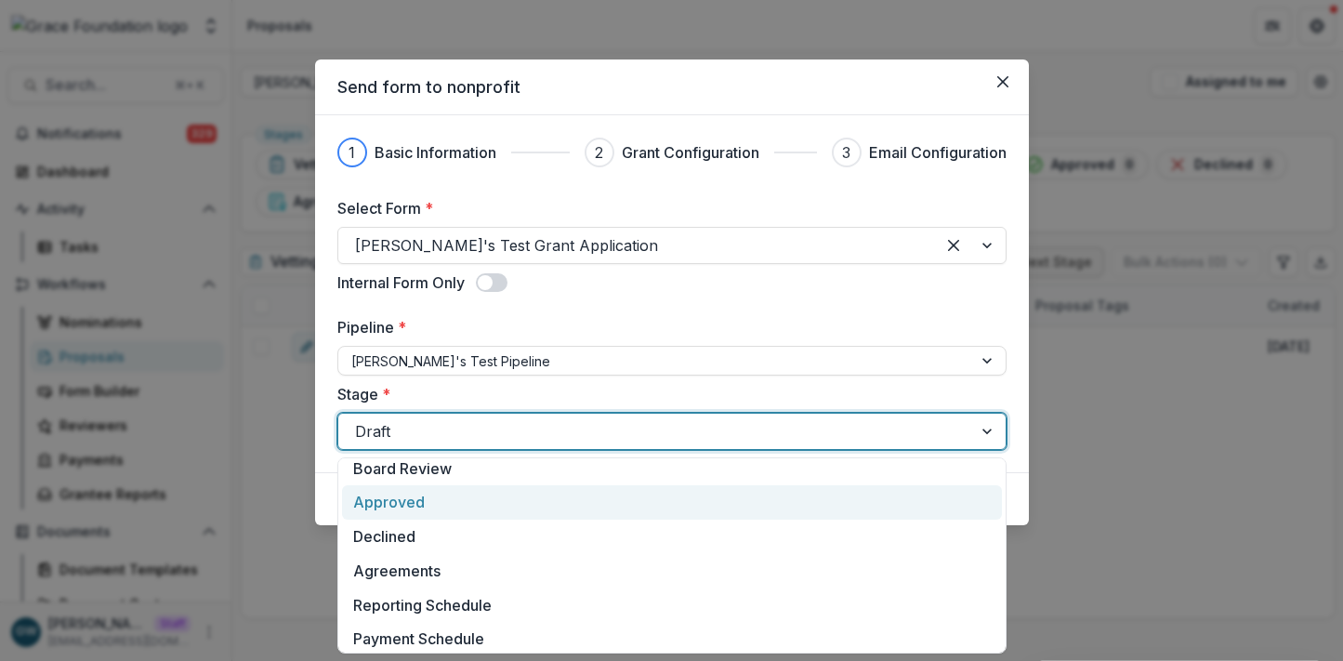
click at [420, 504] on div "Approved" at bounding box center [672, 502] width 660 height 34
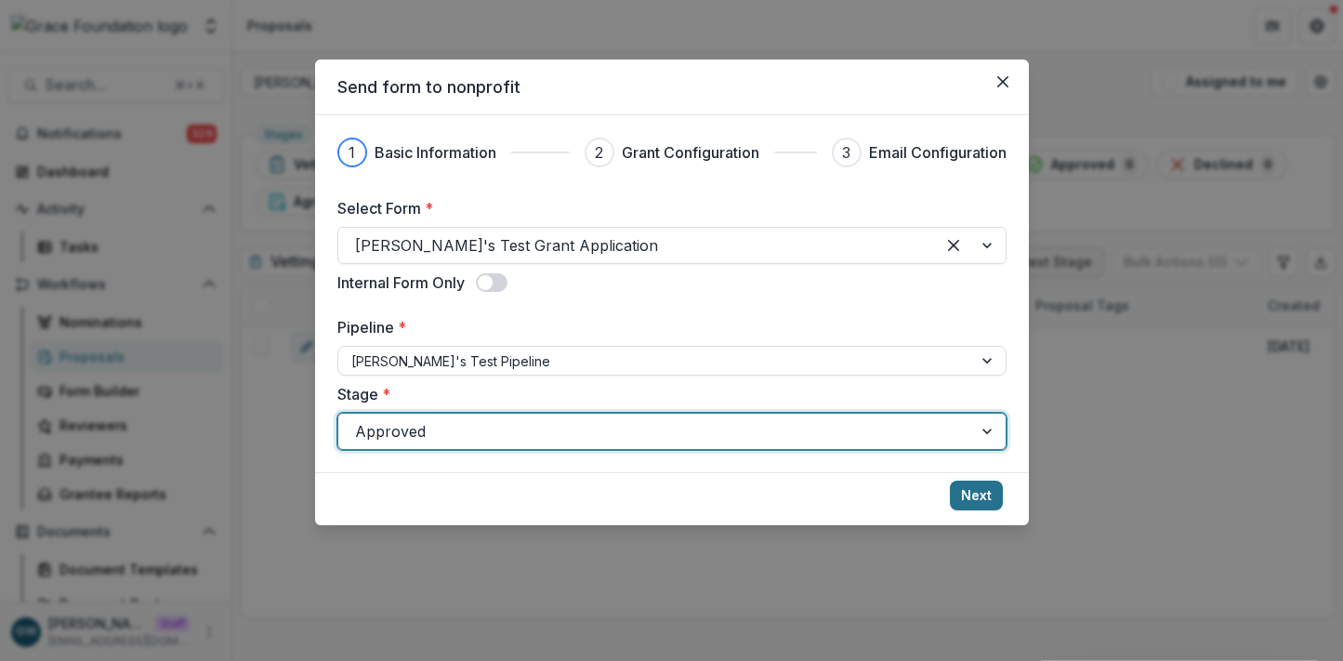
click at [982, 490] on button "Next" at bounding box center [976, 496] width 53 height 30
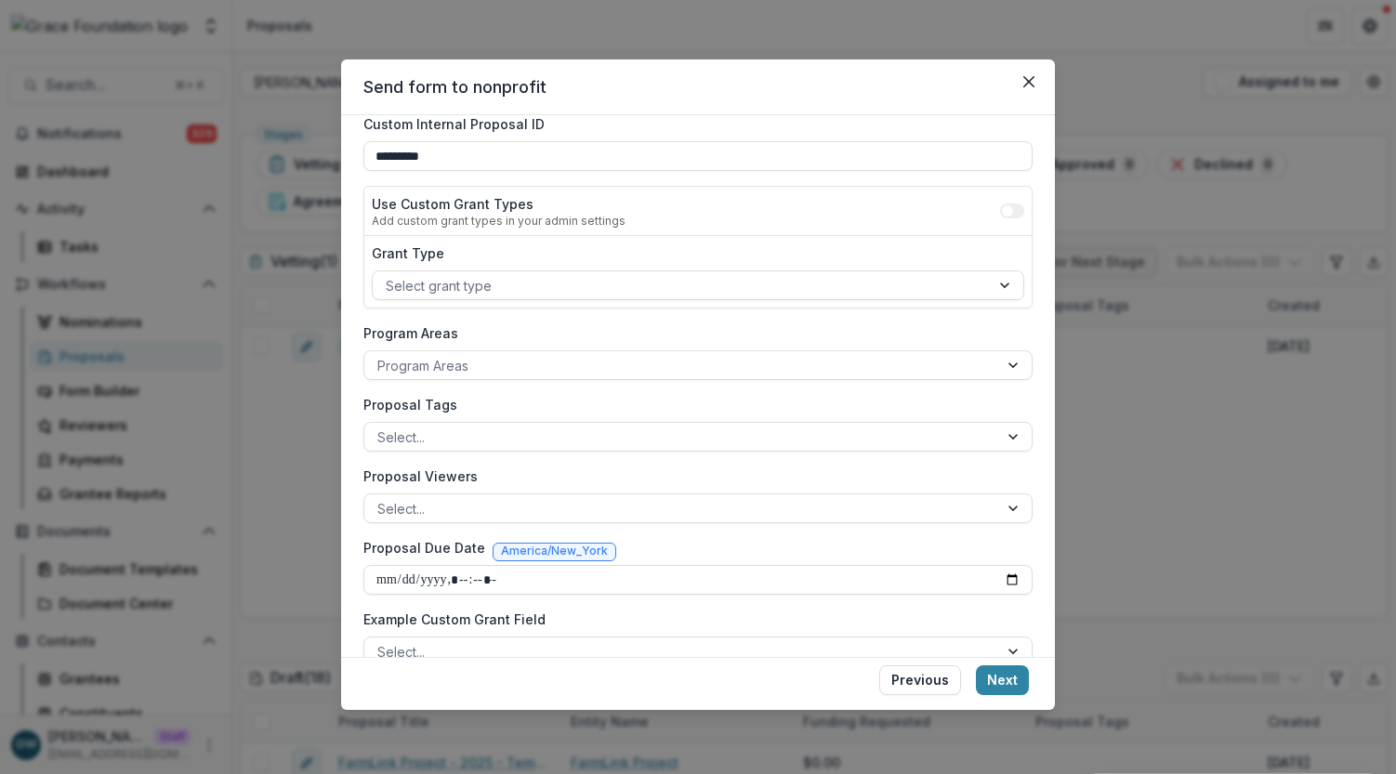
scroll to position [186, 0]
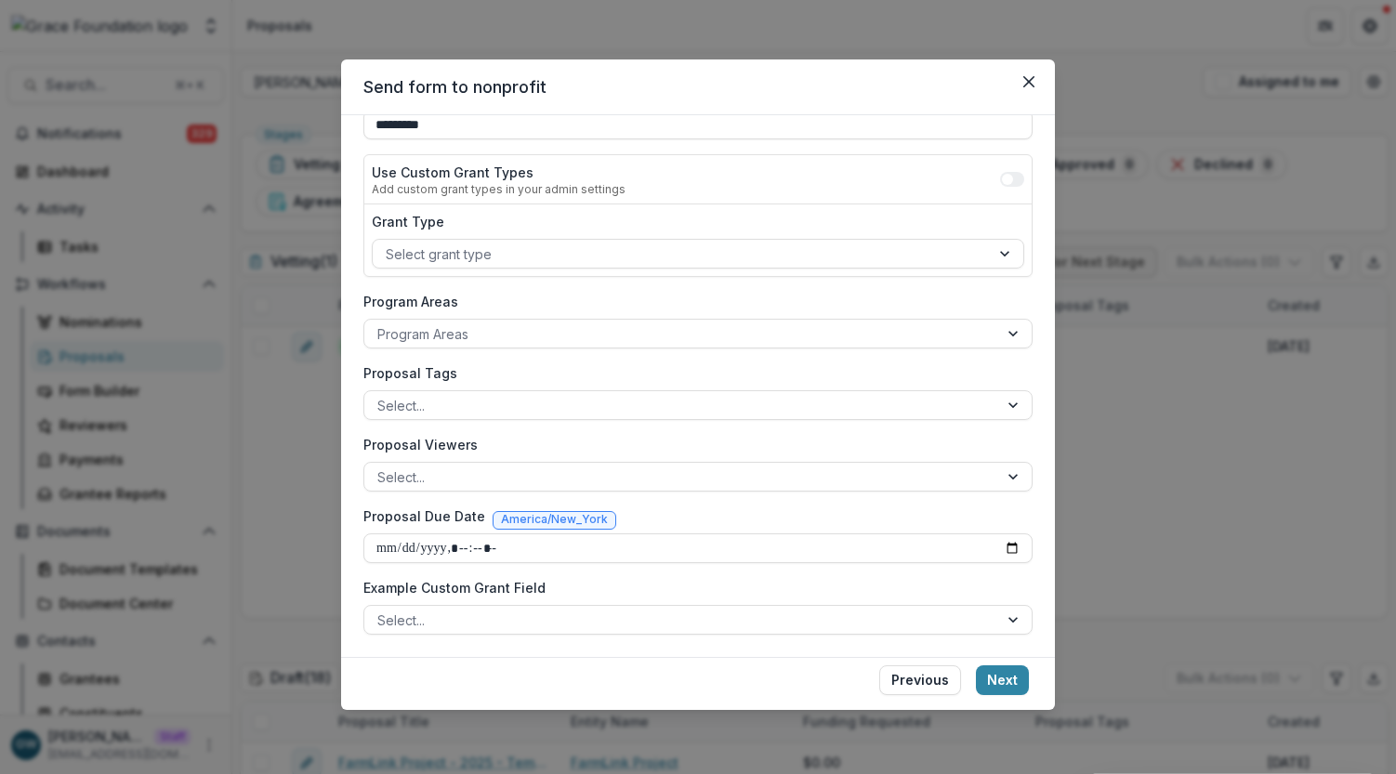
click at [1012, 76] on header "Send form to nonprofit" at bounding box center [698, 88] width 714 height 56
click at [1024, 76] on icon "Close" at bounding box center [1029, 81] width 11 height 11
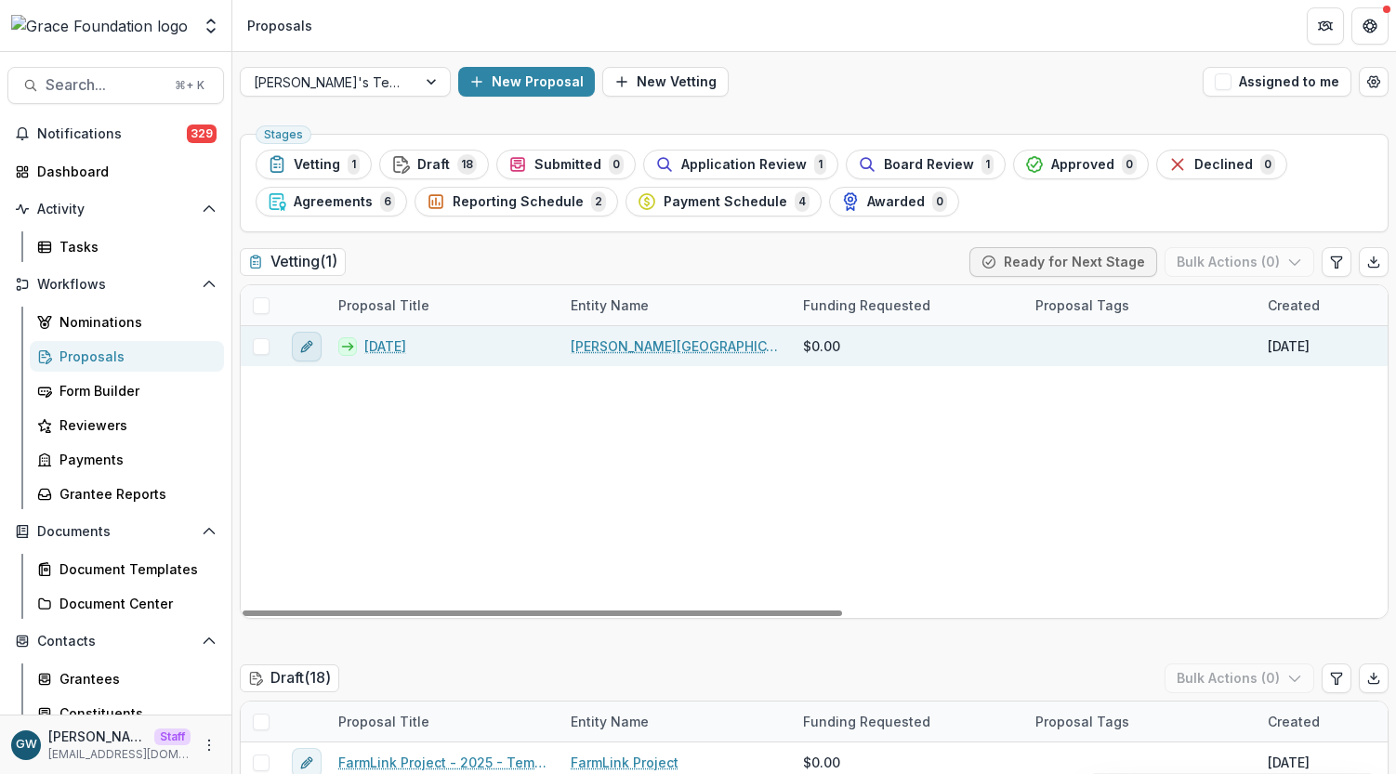
click at [309, 350] on icon "edit" at bounding box center [306, 346] width 15 height 15
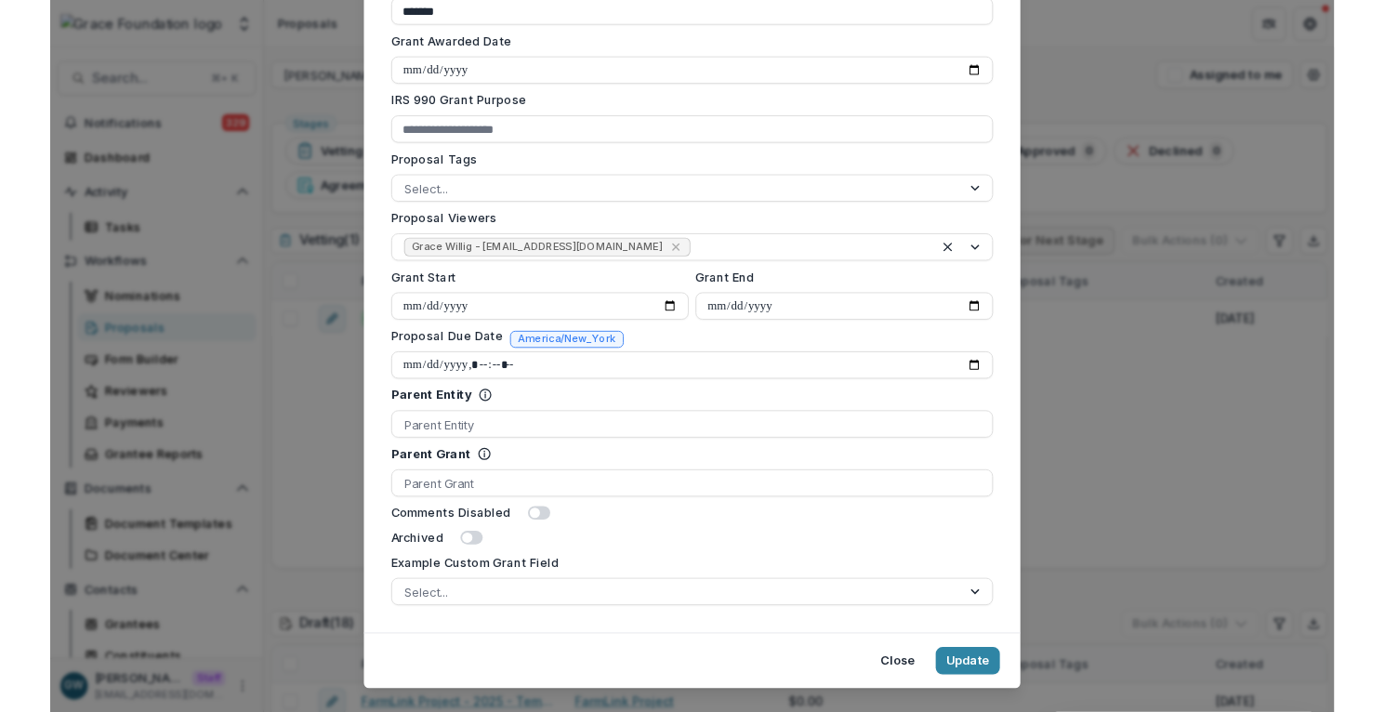
scroll to position [671, 0]
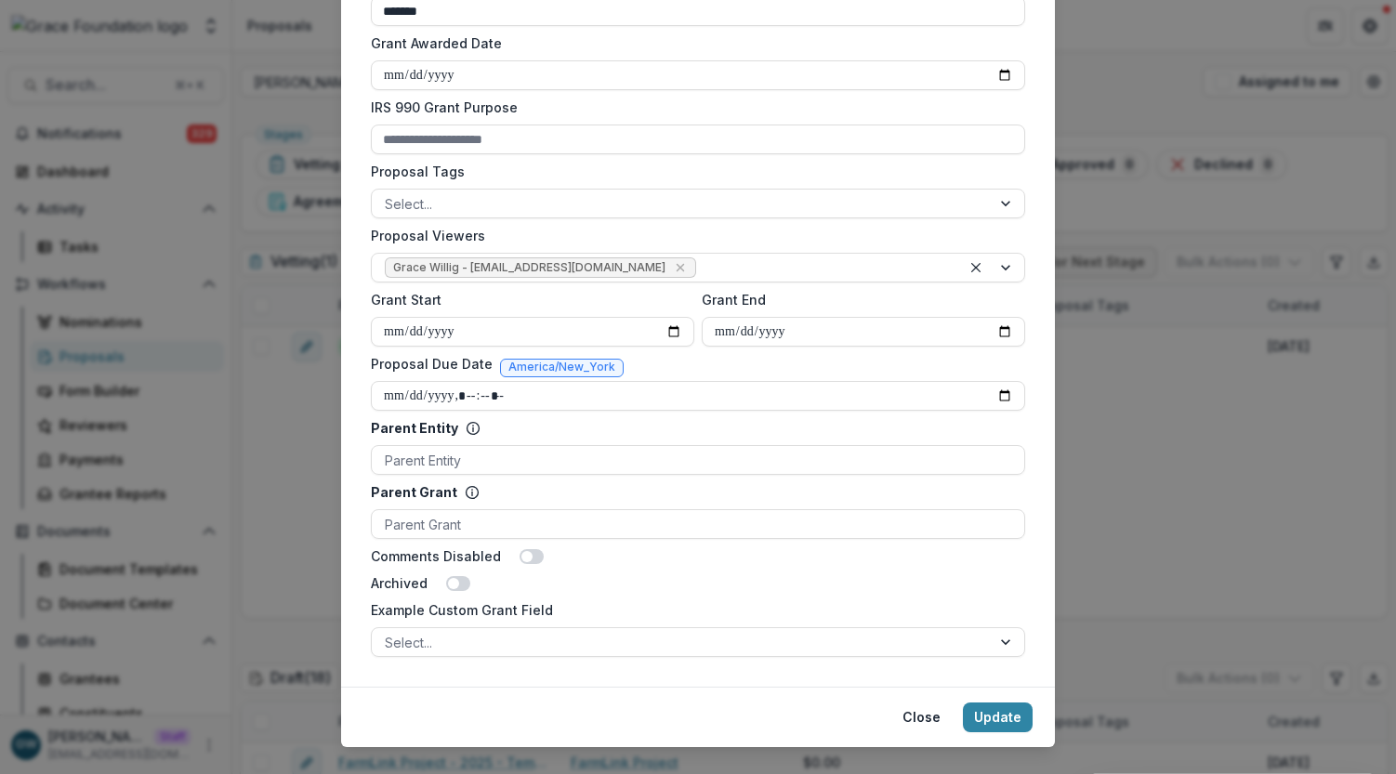
click at [264, 388] on div "**********" at bounding box center [698, 387] width 1396 height 774
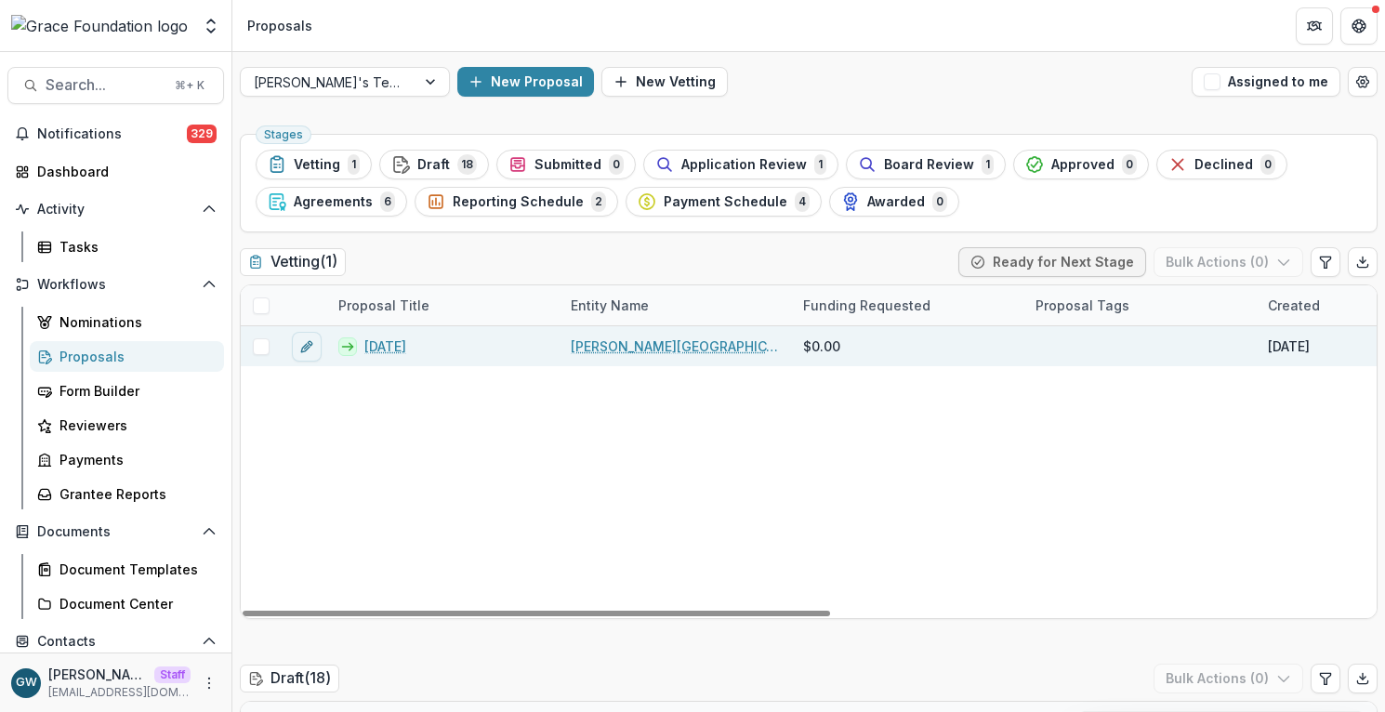
click at [612, 348] on link "Hackley Library" at bounding box center [676, 347] width 210 height 20
